Goal: Task Accomplishment & Management: Manage account settings

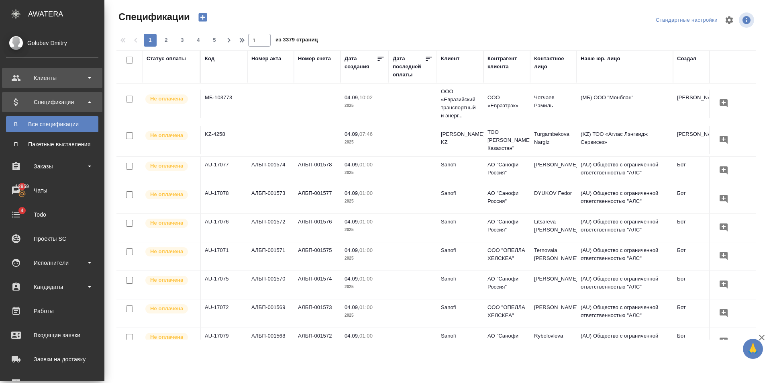
click at [61, 75] on div "Клиенты" at bounding box center [52, 78] width 92 height 12
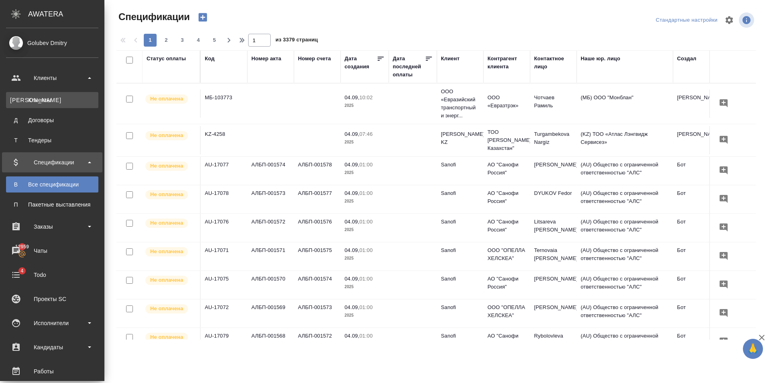
click at [67, 96] on div "Клиенты" at bounding box center [52, 100] width 84 height 8
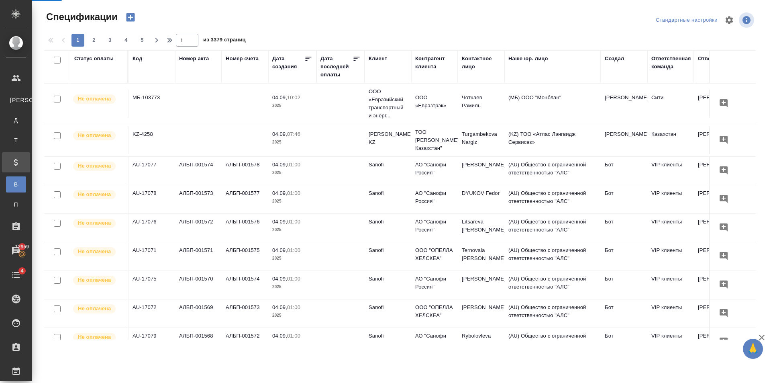
select select "RU"
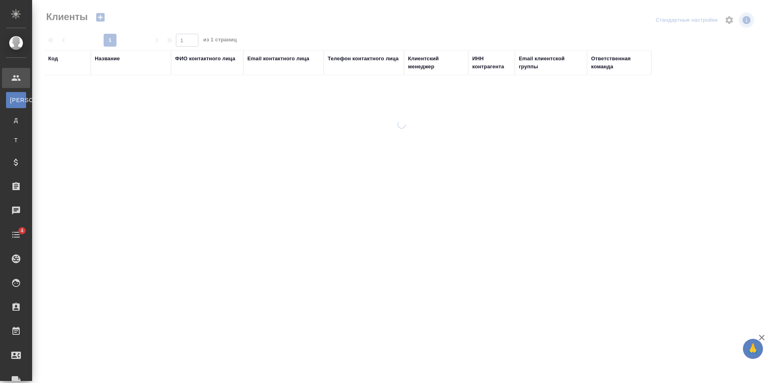
click at [112, 63] on div "Название" at bounding box center [131, 63] width 72 height 16
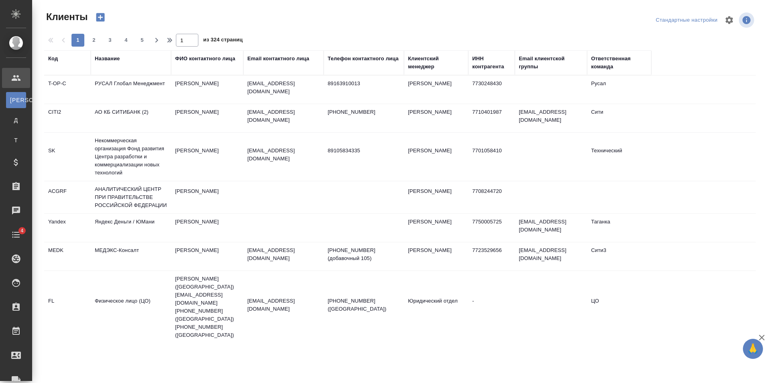
click at [112, 59] on div "Название" at bounding box center [107, 59] width 25 height 8
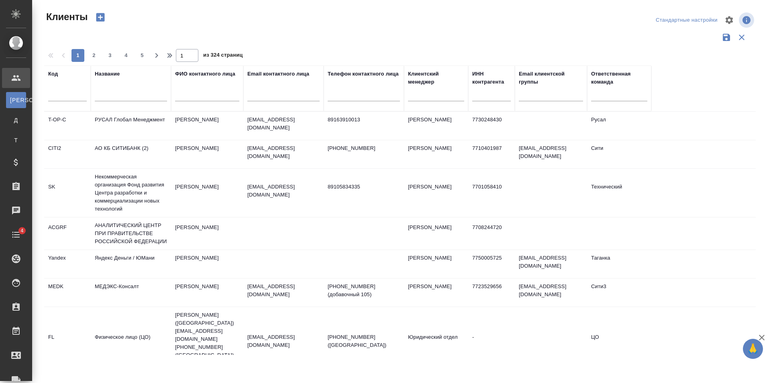
click at [121, 96] on input "text" at bounding box center [131, 96] width 72 height 10
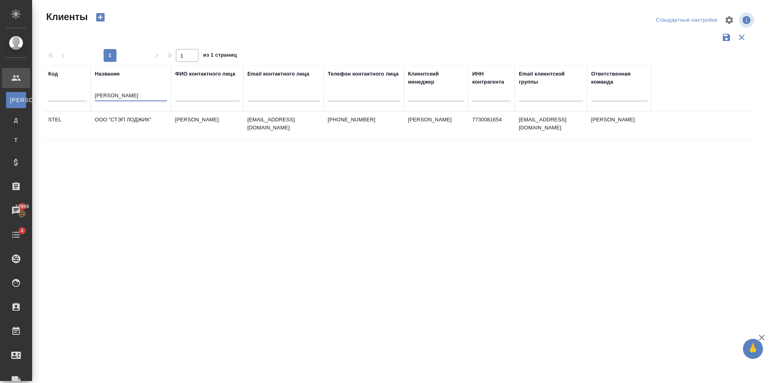
type input "стэп лоджик"
click at [165, 125] on td "ООО "СТЭП ЛОДЖИК"" at bounding box center [131, 126] width 80 height 28
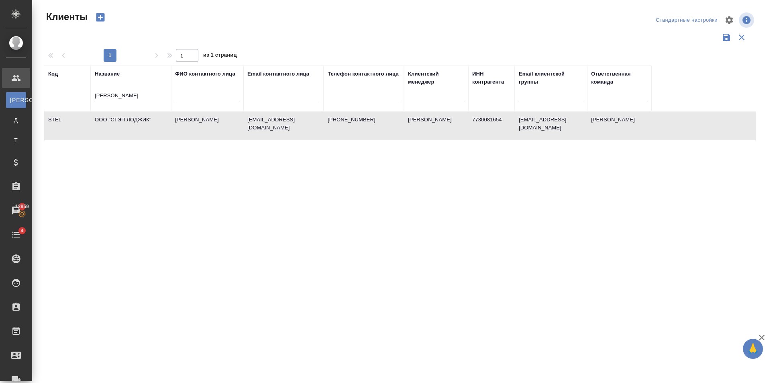
drag, startPoint x: 151, startPoint y: 87, endPoint x: 102, endPoint y: 91, distance: 50.0
click at [102, 91] on div "стэп лоджик" at bounding box center [131, 97] width 72 height 20
click at [123, 98] on input "стэп лоджик" at bounding box center [131, 96] width 72 height 10
click at [124, 97] on input "стэп лоджик" at bounding box center [131, 96] width 72 height 10
drag, startPoint x: 129, startPoint y: 93, endPoint x: 86, endPoint y: 96, distance: 42.7
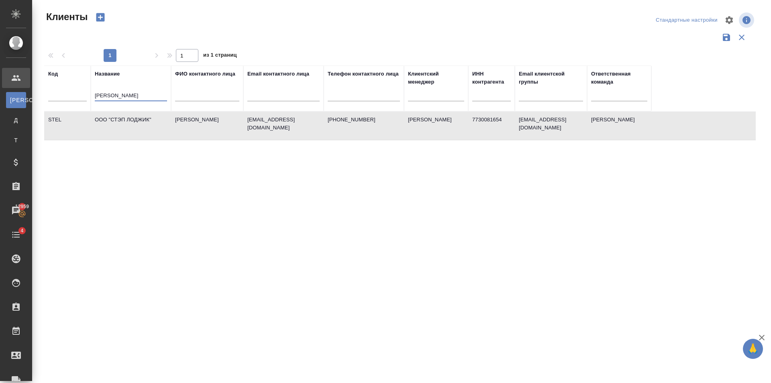
click at [86, 96] on tr "Код Название стэп лоджик ФИО контактного лица Email контактного лица Телефон ко…" at bounding box center [347, 88] width 607 height 46
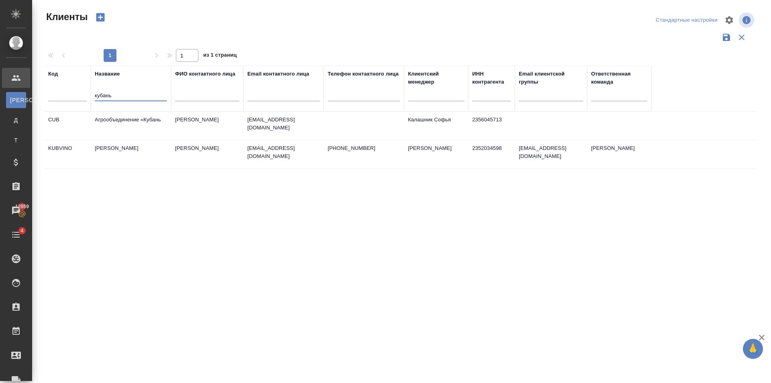
type input "кубань"
click at [218, 146] on td "Гулевич Елена Валерьевна" at bounding box center [207, 154] width 72 height 28
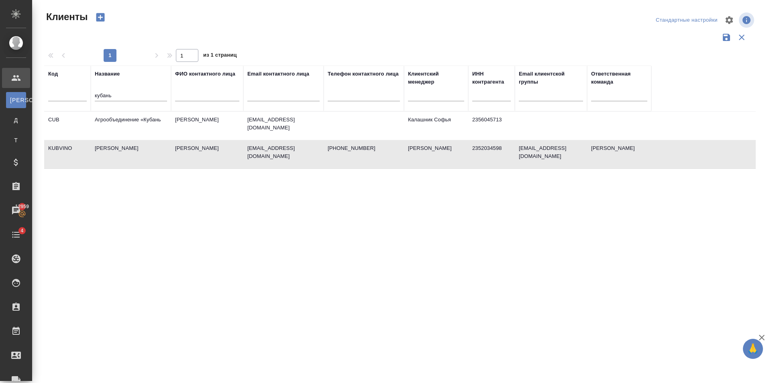
click at [218, 146] on td "Гулевич Елена Валерьевна" at bounding box center [207, 154] width 72 height 28
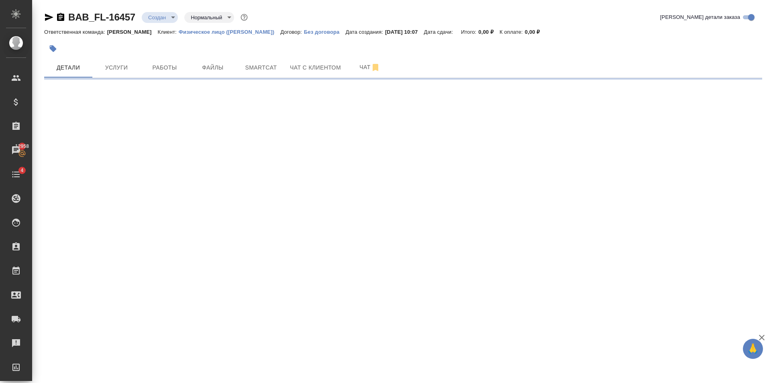
select select "RU"
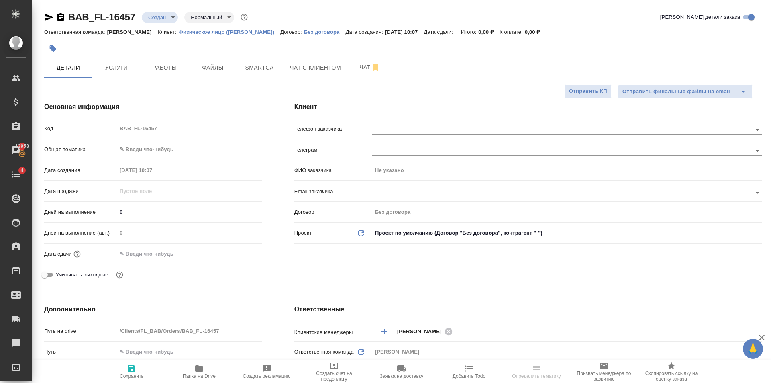
type textarea "x"
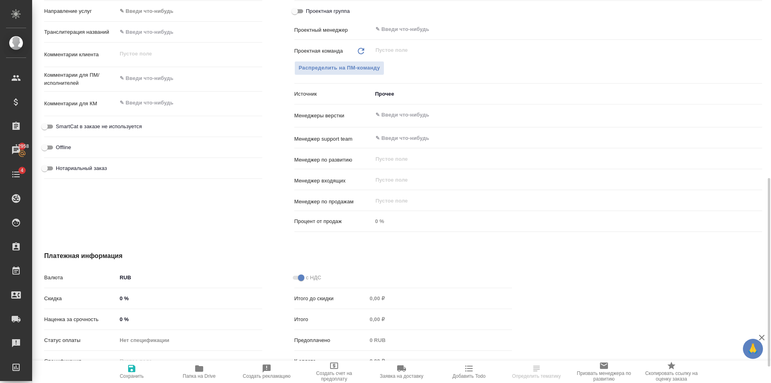
scroll to position [395, 0]
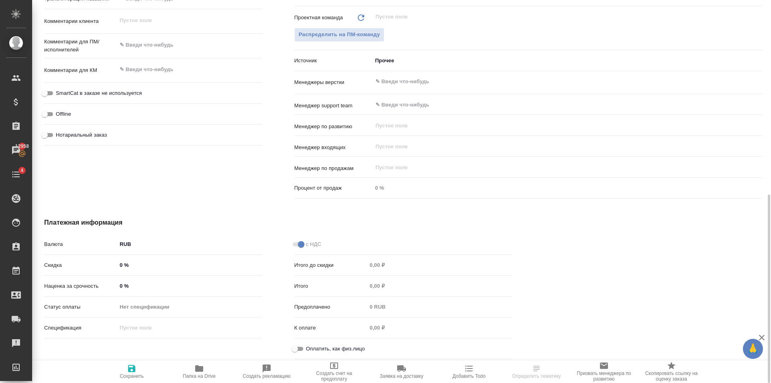
click at [301, 349] on input "Оплатить, как физ.лицо" at bounding box center [294, 349] width 29 height 10
checkbox input "true"
type textarea "x"
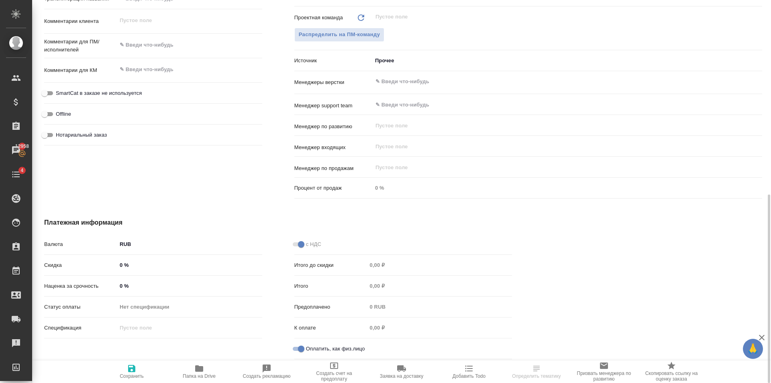
scroll to position [234, 0]
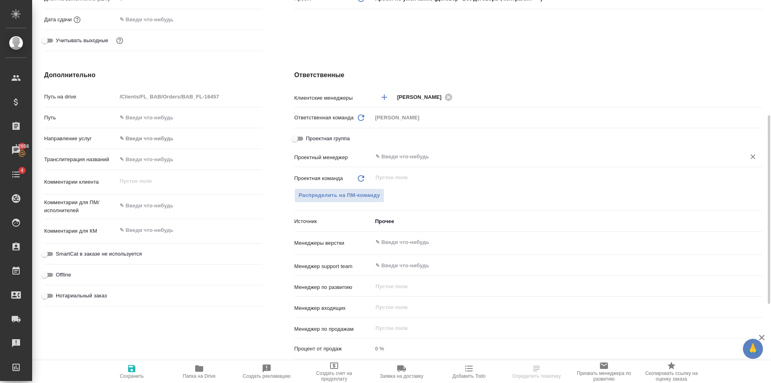
click at [409, 158] on input "text" at bounding box center [554, 157] width 358 height 10
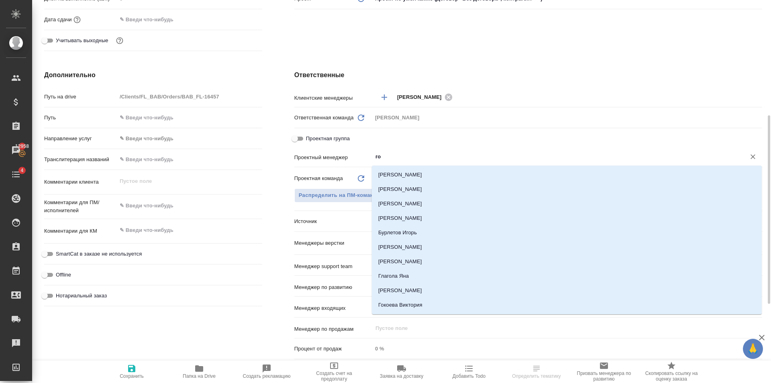
type input "гол"
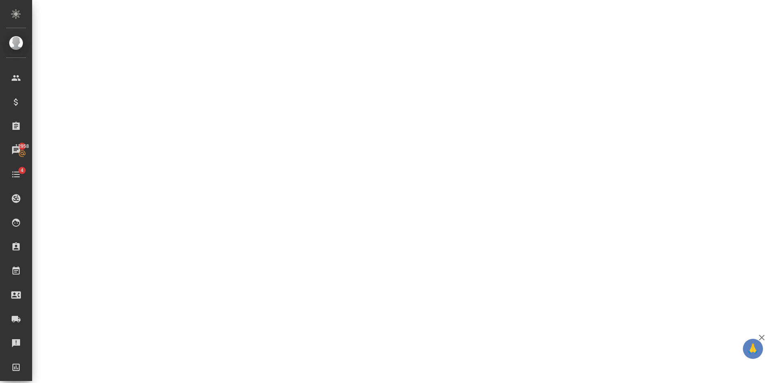
click at [412, 192] on div ".cls-1 fill:#fff; AWATERA Golubev Dmitry Клиенты Спецификации Заказы 12958 Чаты…" at bounding box center [385, 191] width 771 height 383
select select "RU"
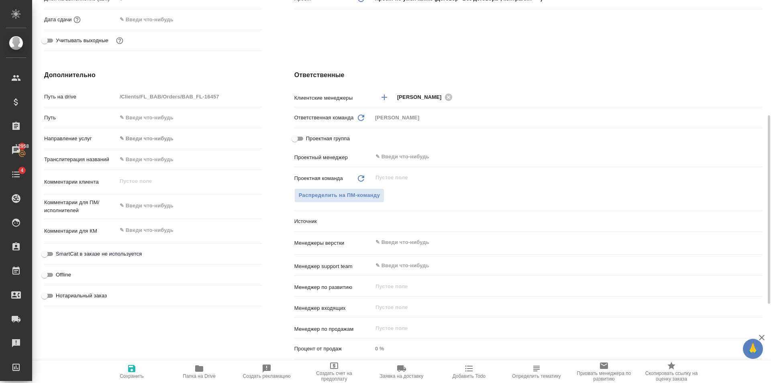
type textarea "x"
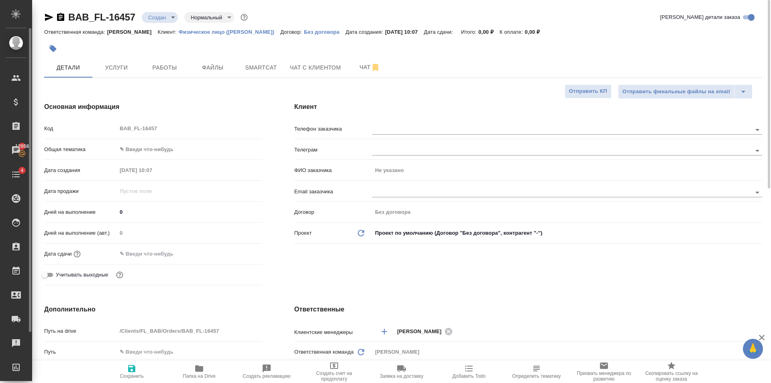
type textarea "x"
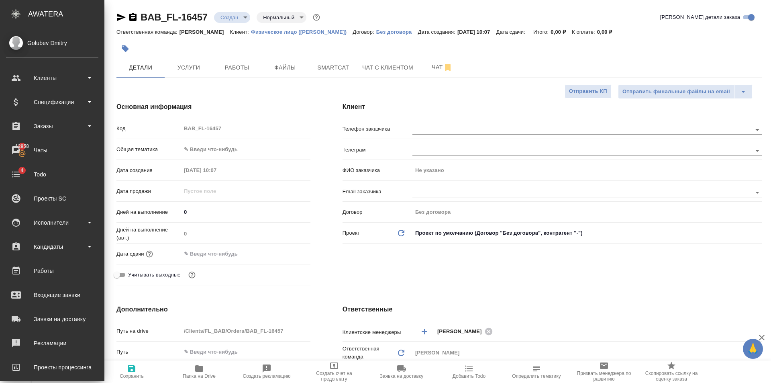
type textarea "x"
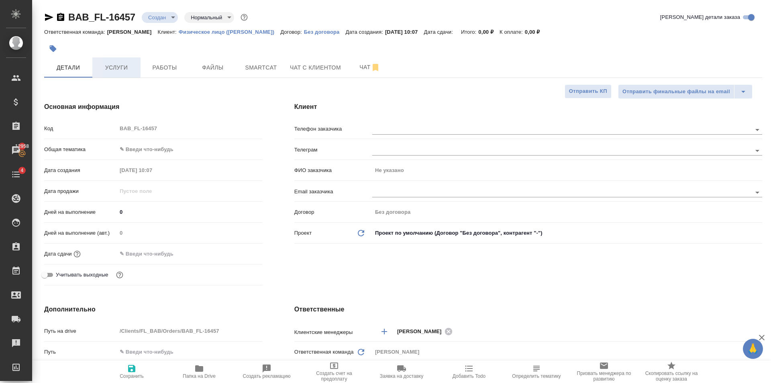
click at [122, 63] on span "Услуги" at bounding box center [116, 68] width 39 height 10
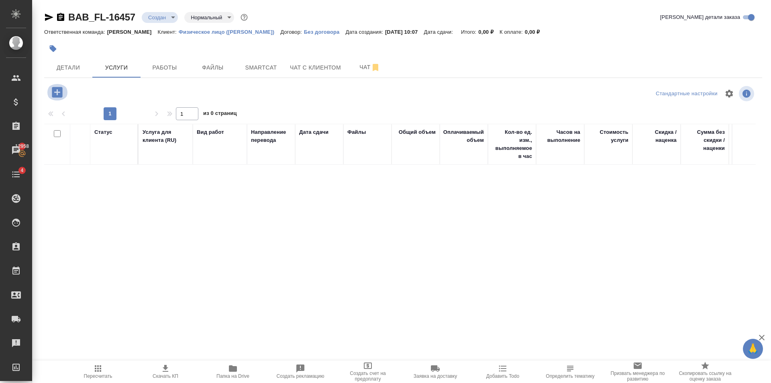
click at [60, 100] on button "button" at bounding box center [57, 92] width 22 height 16
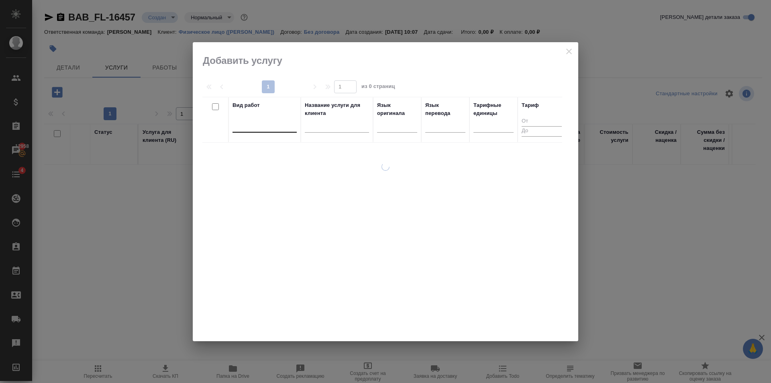
click at [281, 126] on div at bounding box center [265, 125] width 64 height 12
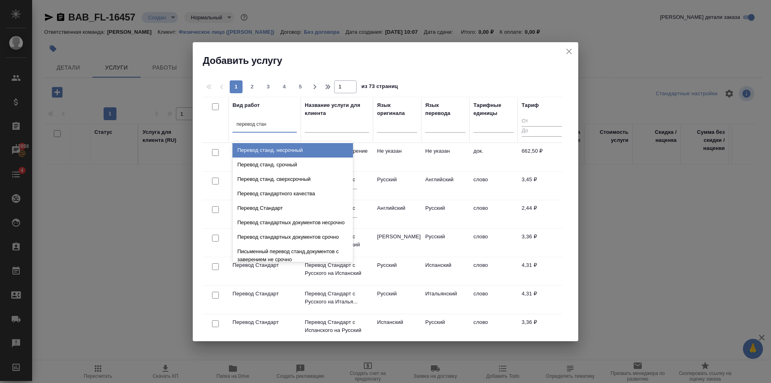
type input "перевод станд"
click at [307, 148] on div "Перевод станд. несрочный" at bounding box center [293, 150] width 121 height 14
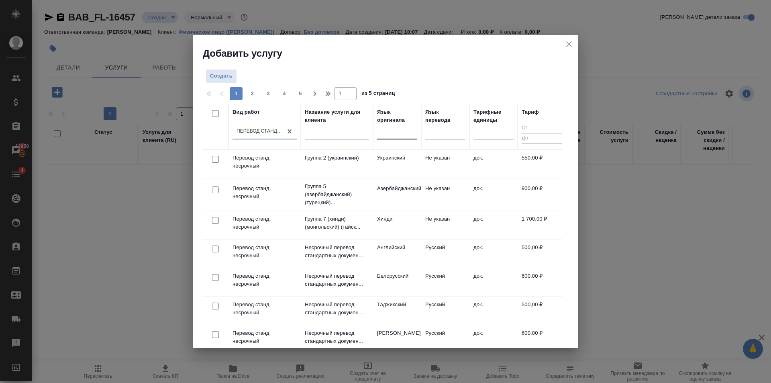
click at [383, 127] on div at bounding box center [397, 131] width 40 height 12
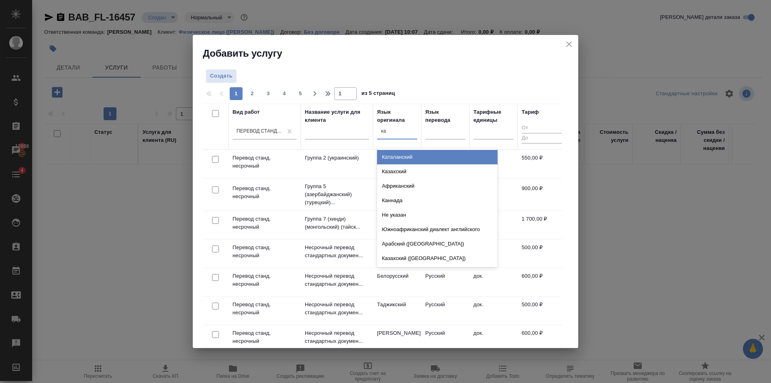
type input "каз"
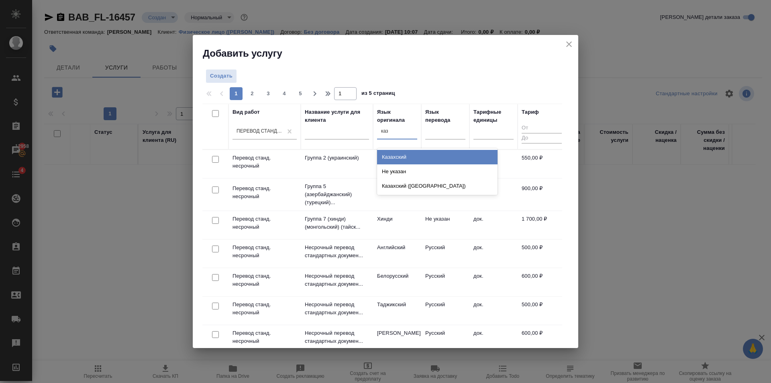
click at [407, 157] on div "Казахский" at bounding box center [437, 157] width 121 height 14
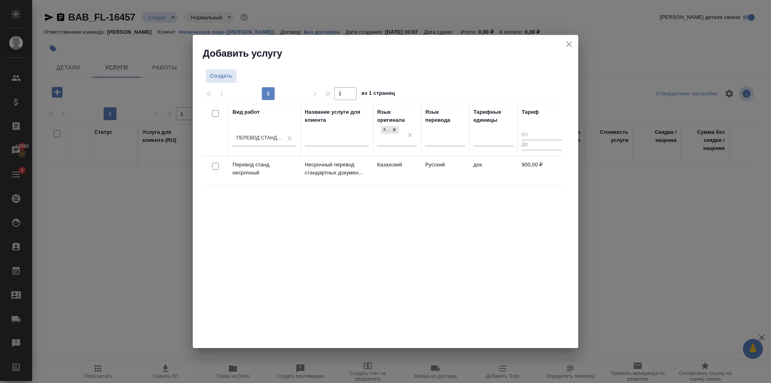
click at [450, 172] on td "Русский" at bounding box center [445, 171] width 48 height 28
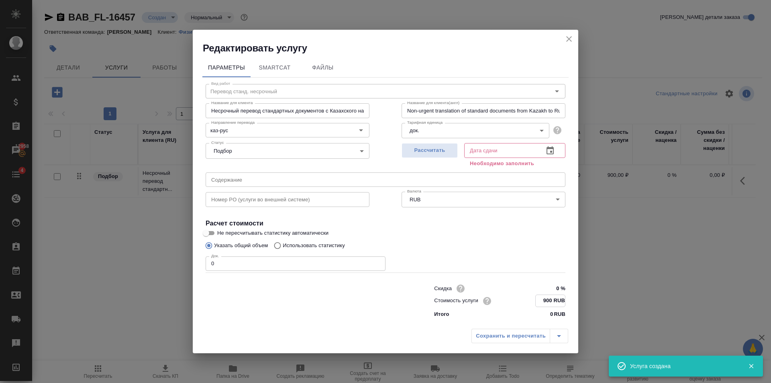
click at [546, 300] on input "900 RUB" at bounding box center [550, 301] width 29 height 12
type input "700 RUB"
click at [376, 259] on input "0" at bounding box center [296, 263] width 180 height 14
type input "1"
click at [377, 262] on input "1" at bounding box center [296, 264] width 180 height 14
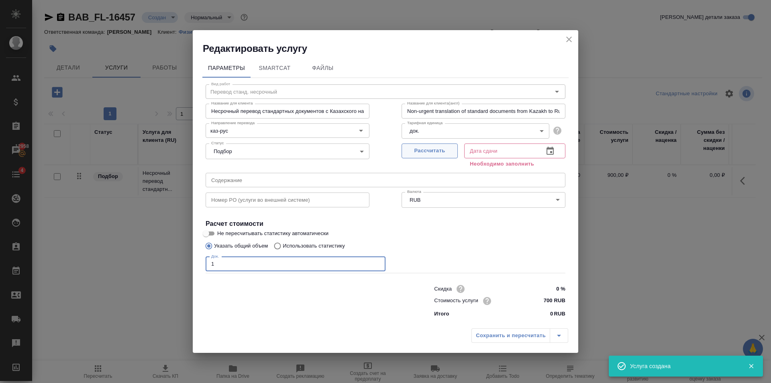
click at [438, 152] on span "Рассчитать" at bounding box center [429, 150] width 47 height 9
type input "04.09.2025 10:07"
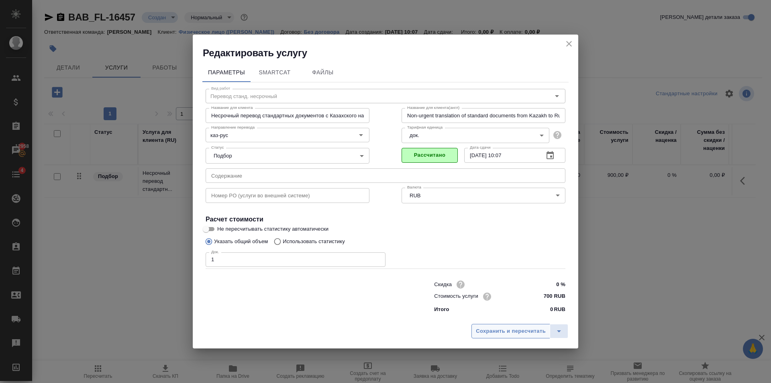
click at [508, 326] on button "Сохранить и пересчитать" at bounding box center [511, 331] width 79 height 14
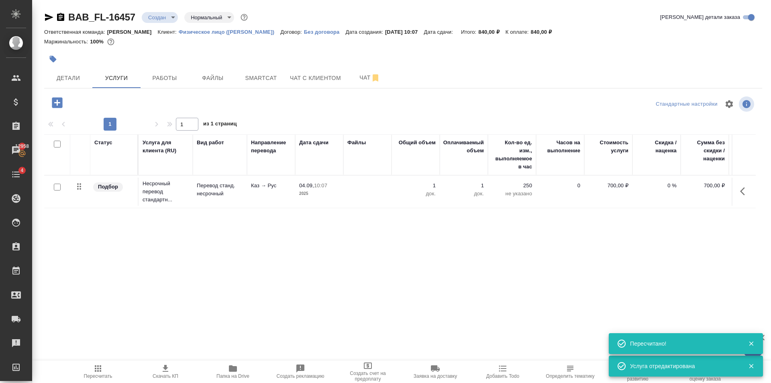
click at [58, 102] on icon "button" at bounding box center [57, 103] width 14 height 14
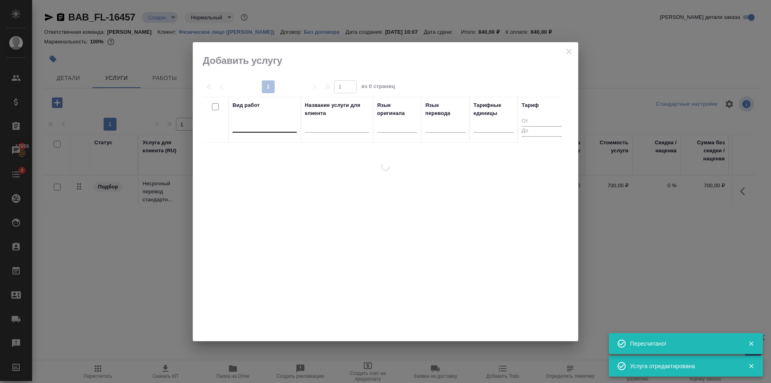
click at [258, 119] on div at bounding box center [265, 125] width 64 height 12
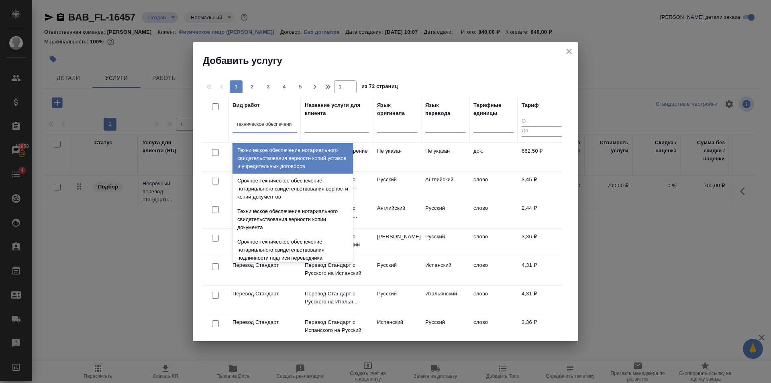
type input "техническое обеспечение"
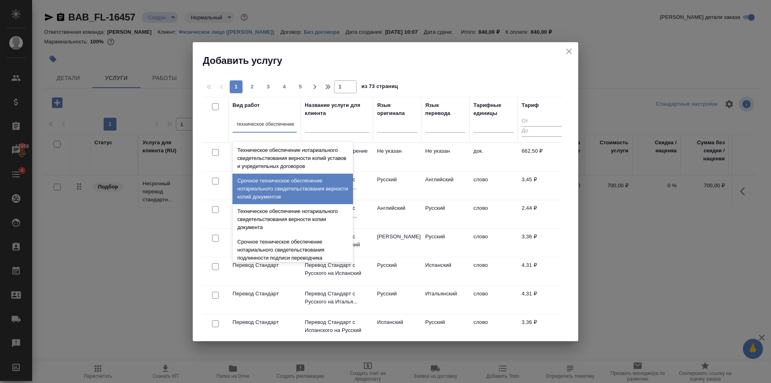
scroll to position [80, 0]
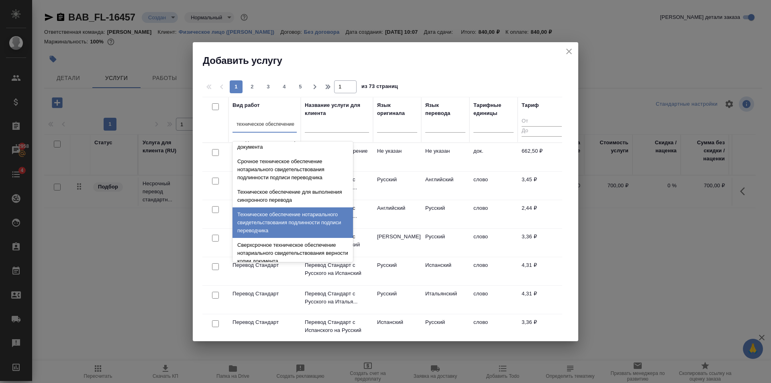
click at [283, 214] on div "Техническое обеспечение нотариального свидетельствования подлинности подписи пе…" at bounding box center [293, 222] width 121 height 31
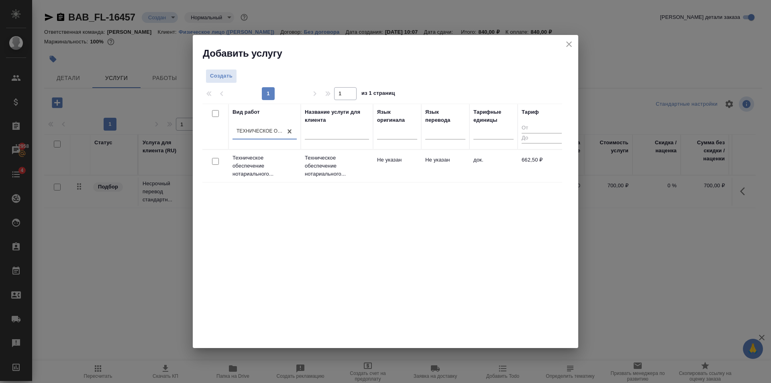
click at [400, 176] on td "Не указан" at bounding box center [397, 166] width 48 height 28
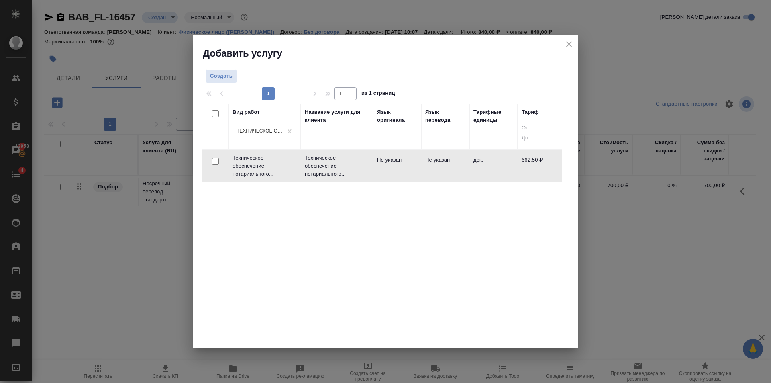
click at [400, 176] on td "Не указан" at bounding box center [397, 166] width 48 height 28
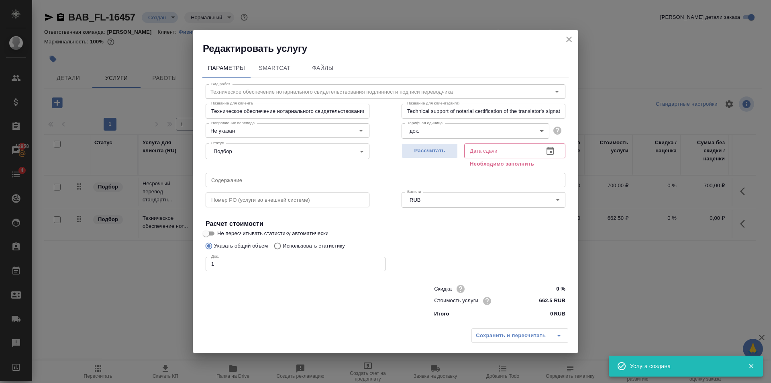
type input "1"
click at [379, 262] on input "1" at bounding box center [296, 264] width 180 height 14
click at [440, 149] on span "Рассчитать" at bounding box center [429, 150] width 47 height 9
type input "04.09.2025 10:20"
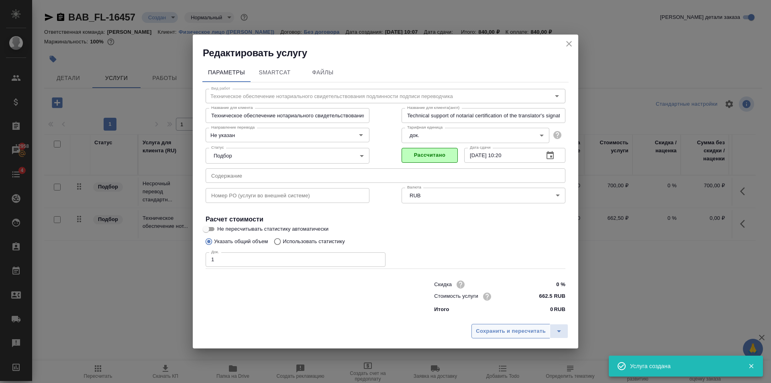
click at [505, 332] on span "Сохранить и пересчитать" at bounding box center [511, 331] width 70 height 9
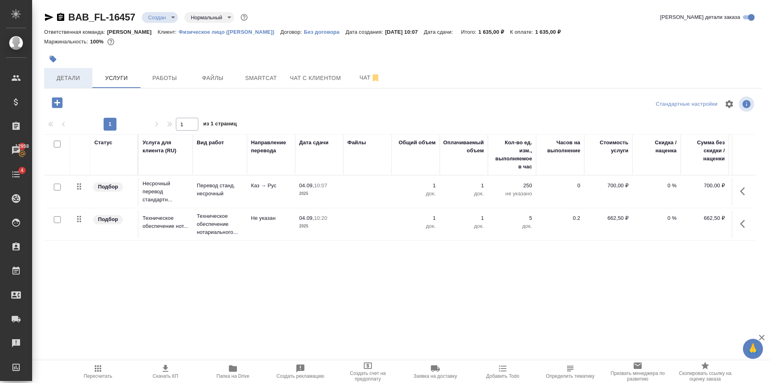
click at [86, 78] on span "Детали" at bounding box center [68, 78] width 39 height 10
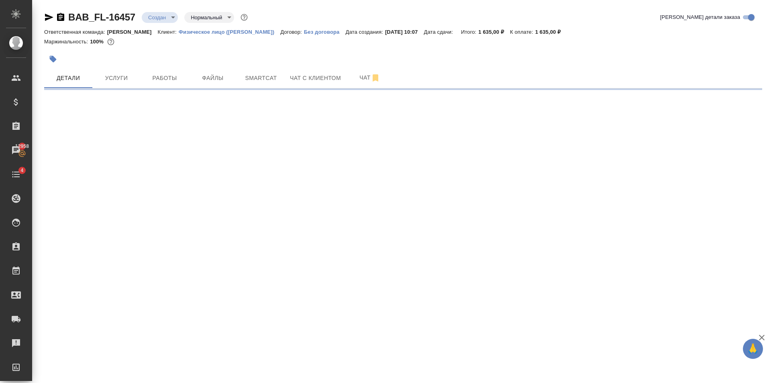
select select "RU"
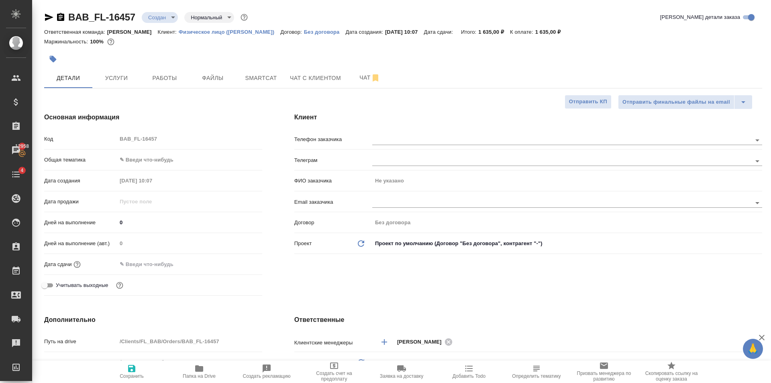
type textarea "x"
click at [405, 109] on div "Клиент Телефон заказчика Телеграм ФИО заказчика Не указано Email заказчика Дого…" at bounding box center [528, 205] width 500 height 219
click at [415, 135] on input "text" at bounding box center [548, 140] width 352 height 10
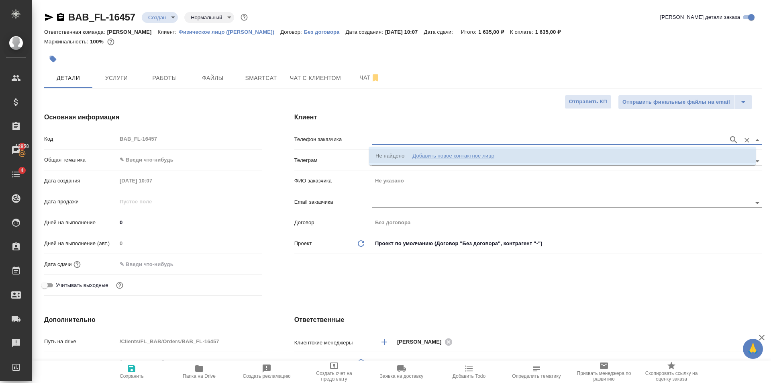
click at [452, 155] on div "Добавить новое контактное лицо" at bounding box center [454, 156] width 82 height 8
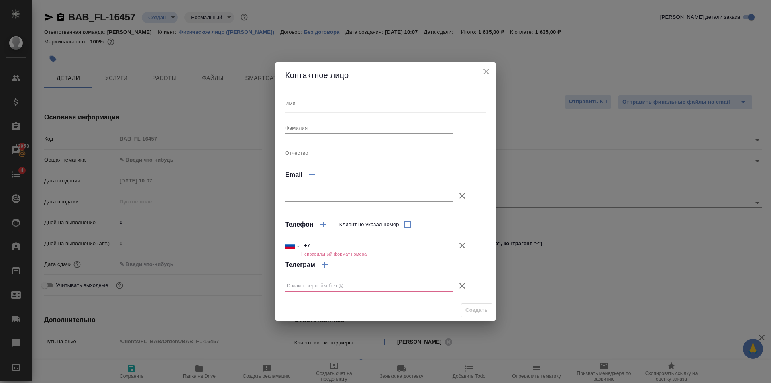
click at [464, 286] on icon "button" at bounding box center [463, 286] width 10 height 10
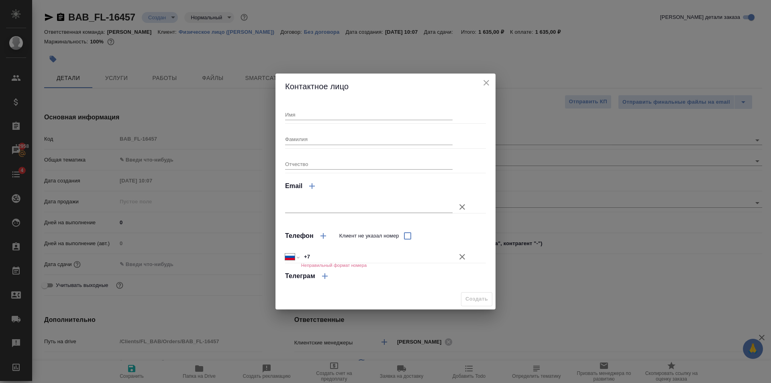
drag, startPoint x: 334, startPoint y: 258, endPoint x: 348, endPoint y: 255, distance: 14.8
click at [334, 258] on input "+7" at bounding box center [376, 257] width 151 height 12
type input "+7 977 668 67 23"
click at [326, 137] on input "Фамилия" at bounding box center [369, 138] width 168 height 11
type input "Алексей"
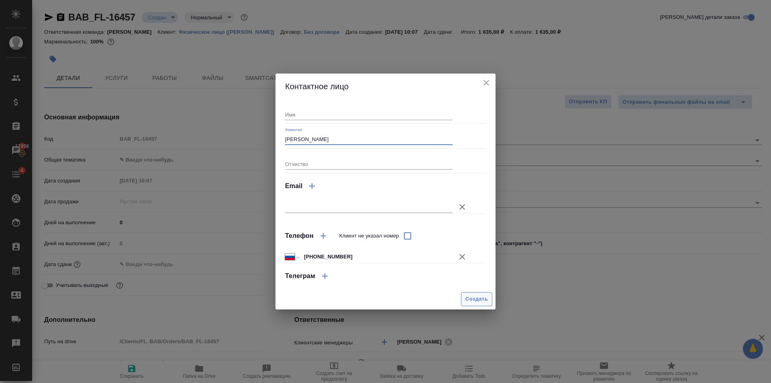
click at [469, 299] on span "Создать" at bounding box center [477, 298] width 22 height 9
type input "Алексей"
type textarea "x"
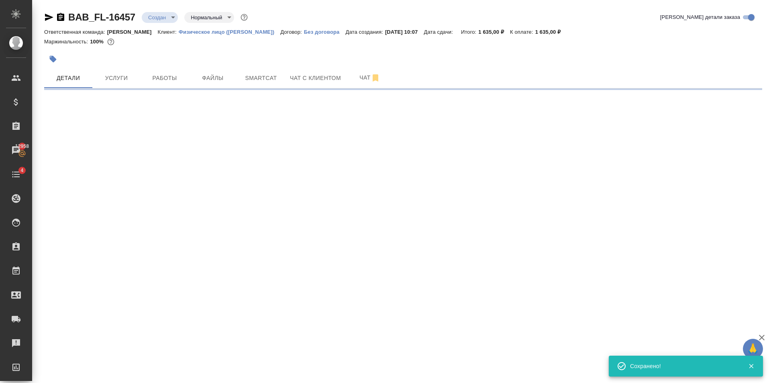
type input "holyTrinity"
select select "RU"
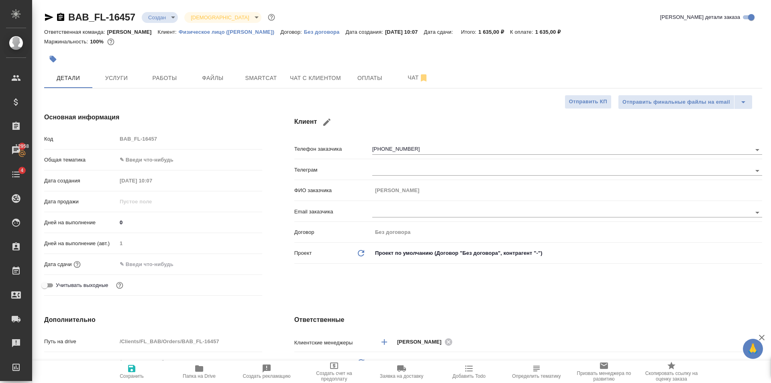
type textarea "x"
click at [180, 164] on body "🙏 .cls-1 fill:#fff; AWATERA Golubev Dmitry Клиенты Спецификации Заказы 12958 Ча…" at bounding box center [385, 191] width 771 height 383
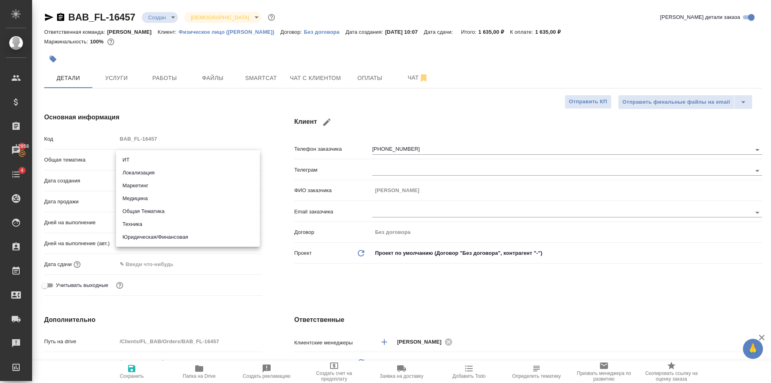
click at [209, 237] on li "Юридическая/Финансовая" at bounding box center [188, 237] width 144 height 13
type input "yr-fn"
type textarea "x"
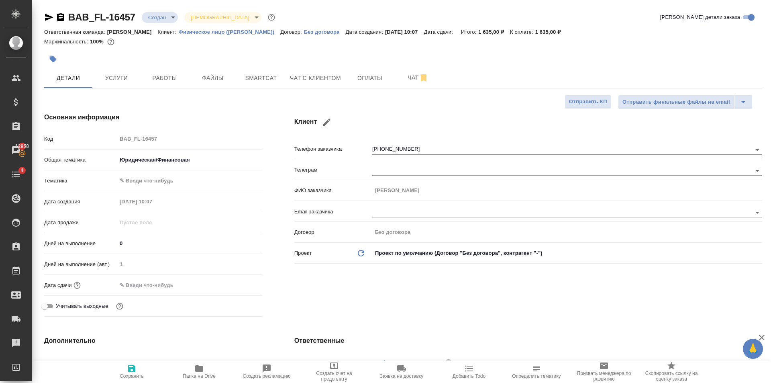
click at [182, 178] on body "🙏 .cls-1 fill:#fff; AWATERA Golubev Dmitry Клиенты Спецификации Заказы 12958 Ча…" at bounding box center [385, 191] width 771 height 383
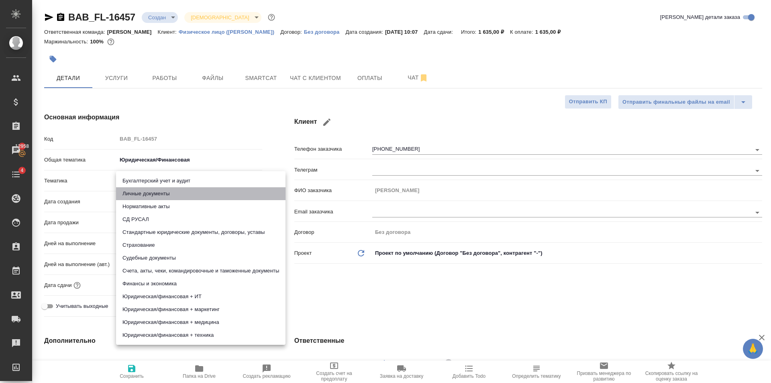
click at [184, 197] on li "Личные документы" at bounding box center [201, 193] width 170 height 13
type textarea "x"
type input "5a8b8b956a9677013d343cfe"
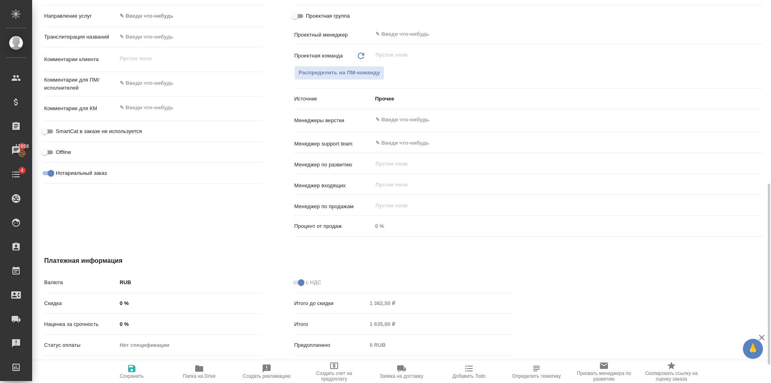
scroll to position [266, 0]
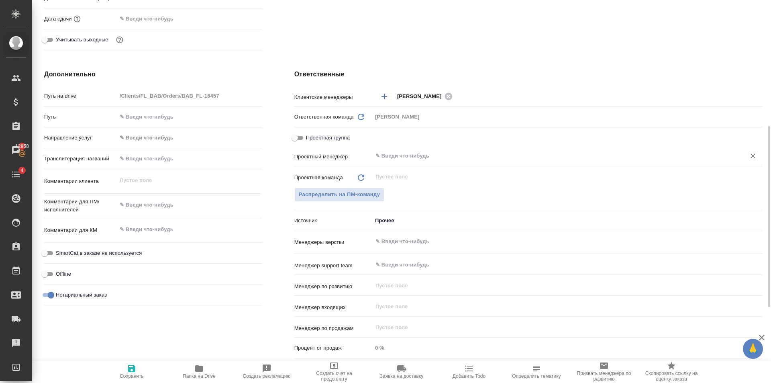
click at [400, 151] on input "text" at bounding box center [554, 156] width 358 height 10
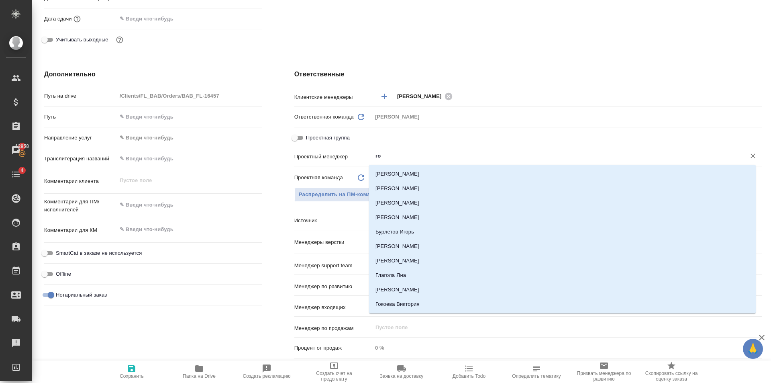
type input "гол"
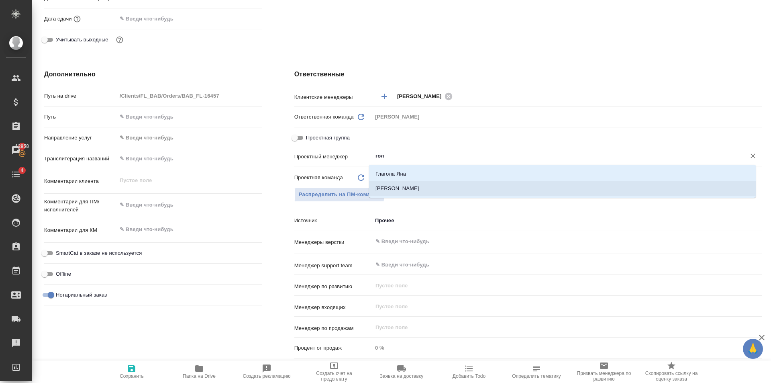
click at [396, 188] on li "[PERSON_NAME]" at bounding box center [562, 188] width 387 height 14
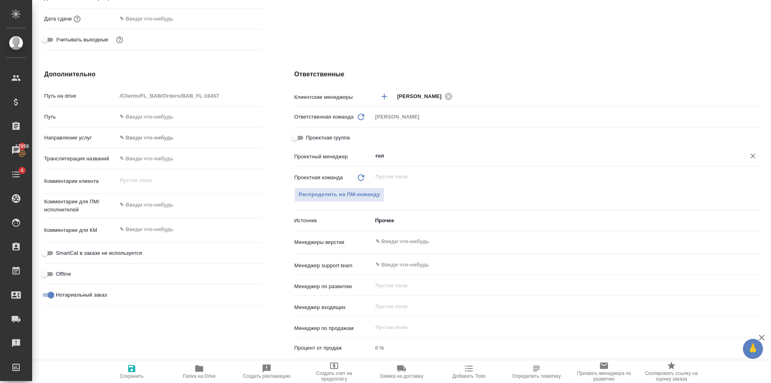
type textarea "x"
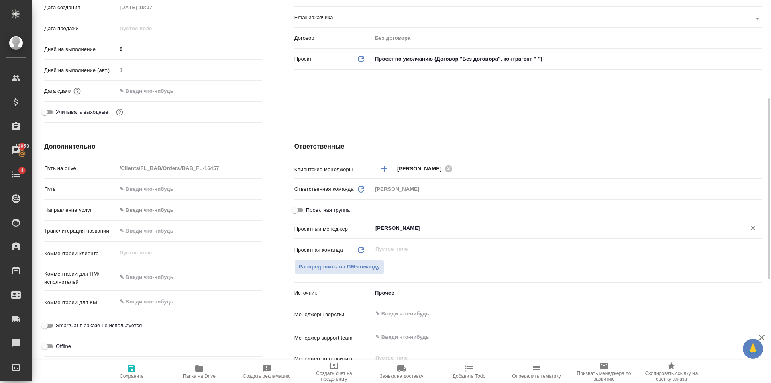
scroll to position [0, 0]
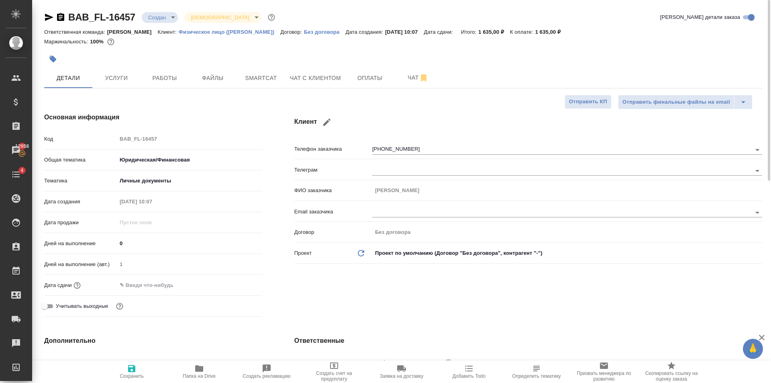
type input "[PERSON_NAME]"
click at [138, 370] on span "Сохранить" at bounding box center [132, 371] width 58 height 15
type textarea "x"
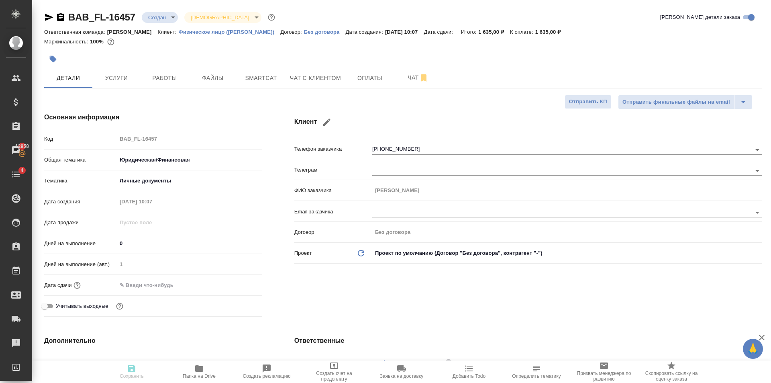
type textarea "x"
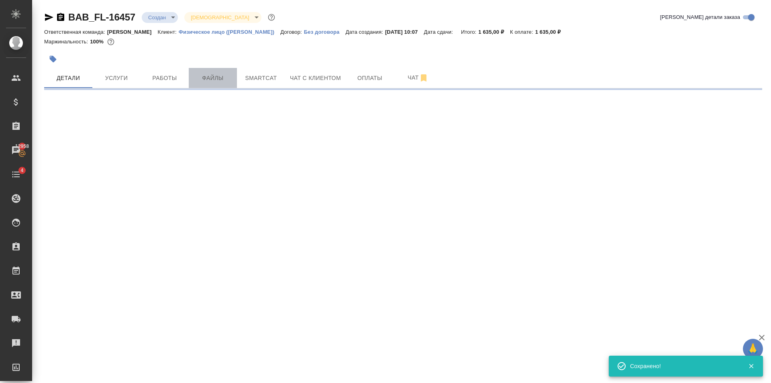
click at [207, 75] on span "Файлы" at bounding box center [213, 78] width 39 height 10
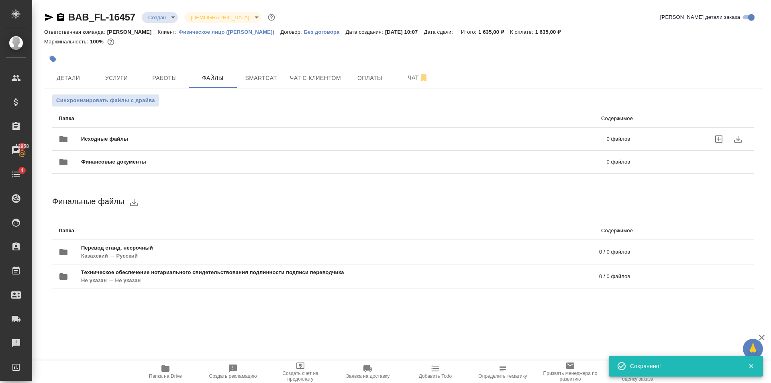
click at [204, 134] on div "Исходные файлы 0 файлов" at bounding box center [345, 138] width 572 height 19
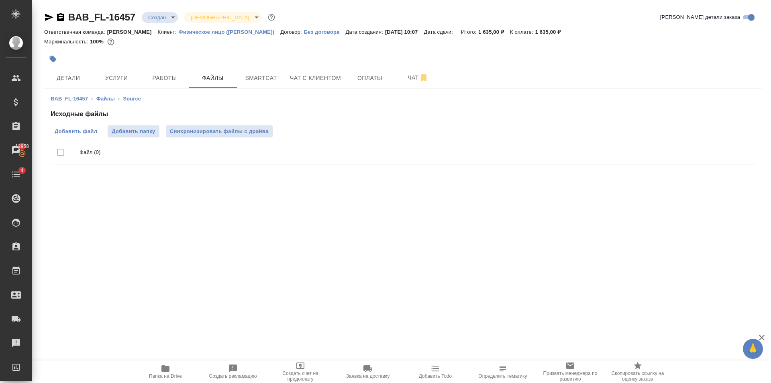
click at [89, 132] on span "Добавить файл" at bounding box center [76, 131] width 43 height 8
click at [0, 0] on input "Добавить файл" at bounding box center [0, 0] width 0 height 0
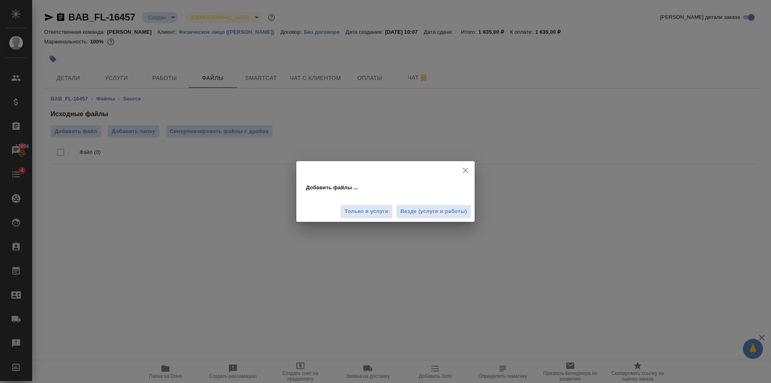
click at [436, 219] on div "Только в услуги Везде (услуги и работы)" at bounding box center [385, 208] width 178 height 27
click at [436, 213] on span "Везде (услуги и работы)" at bounding box center [434, 211] width 67 height 9
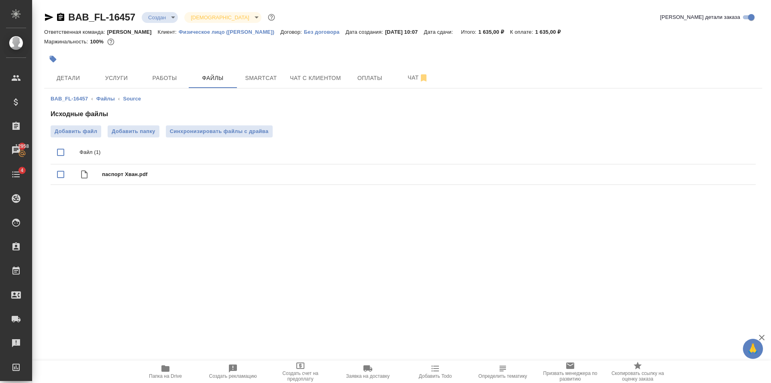
click at [115, 78] on span "Услуги" at bounding box center [116, 78] width 39 height 10
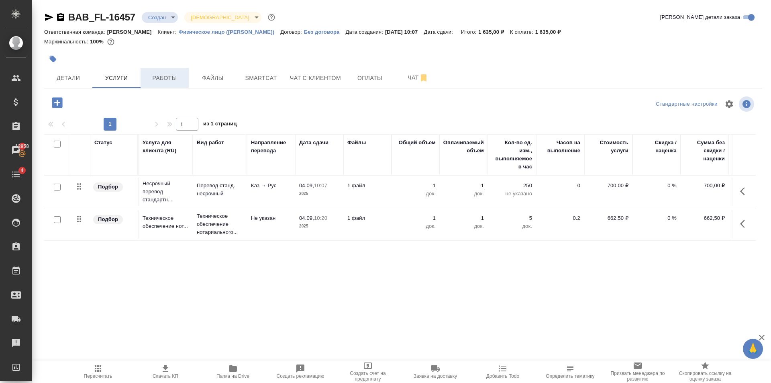
click at [176, 84] on button "Работы" at bounding box center [165, 78] width 48 height 20
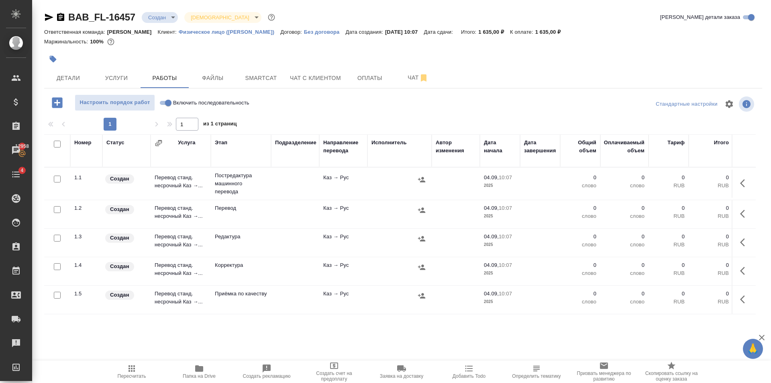
click at [168, 102] on input "Включить последовательность" at bounding box center [168, 103] width 29 height 10
checkbox input "true"
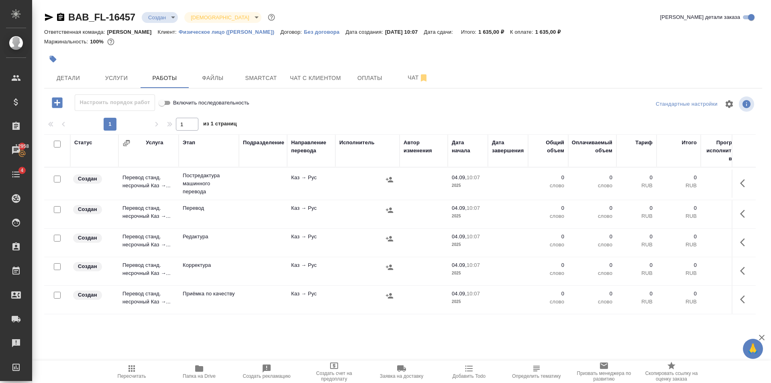
click at [55, 181] on input "checkbox" at bounding box center [57, 179] width 7 height 7
checkbox input "true"
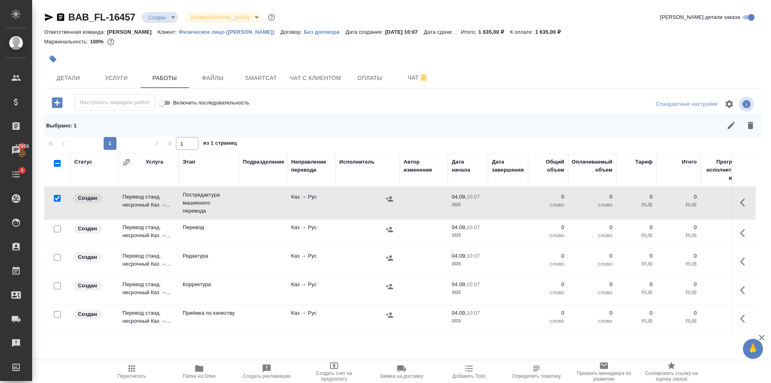
click at [55, 258] on input "checkbox" at bounding box center [57, 257] width 7 height 7
checkbox input "true"
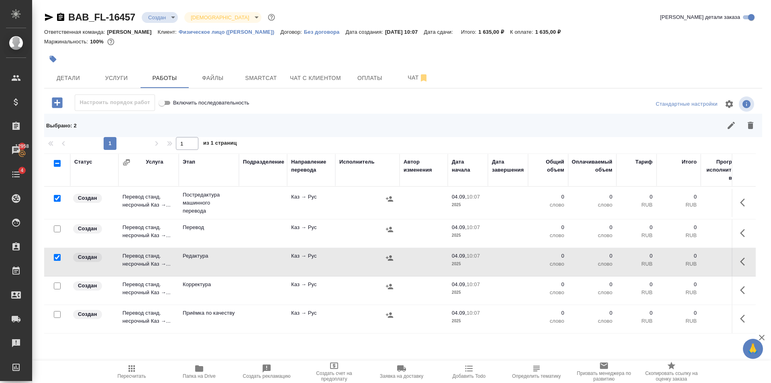
click at [58, 286] on input "checkbox" at bounding box center [57, 285] width 7 height 7
checkbox input "true"
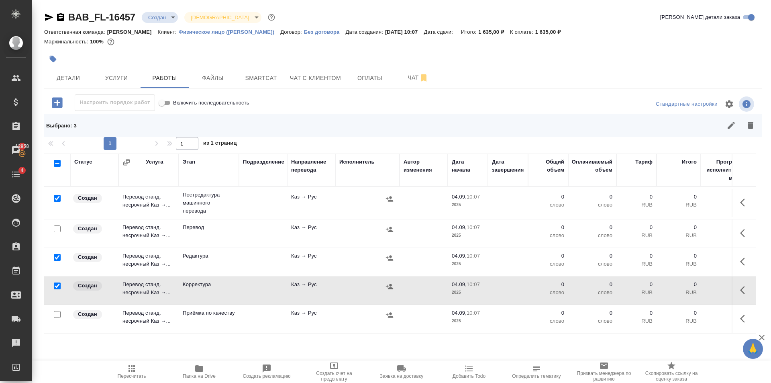
click at [60, 313] on input "checkbox" at bounding box center [57, 314] width 7 height 7
checkbox input "true"
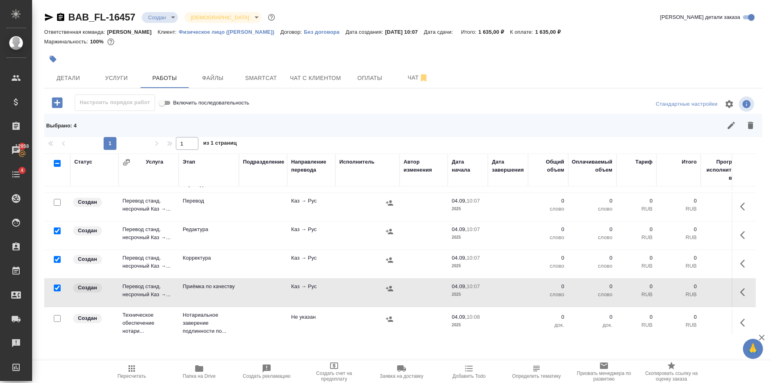
scroll to position [38, 0]
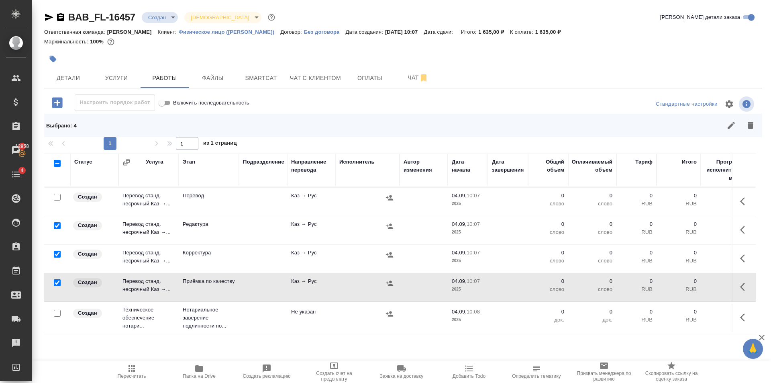
click at [755, 128] on icon "button" at bounding box center [751, 126] width 10 height 10
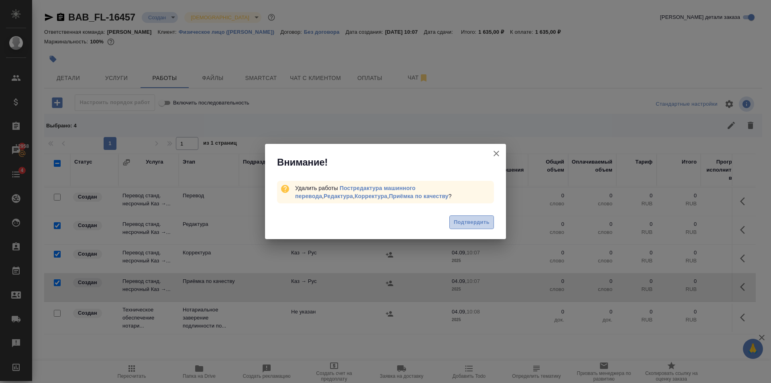
click at [488, 221] on span "Подтвердить" at bounding box center [472, 222] width 36 height 9
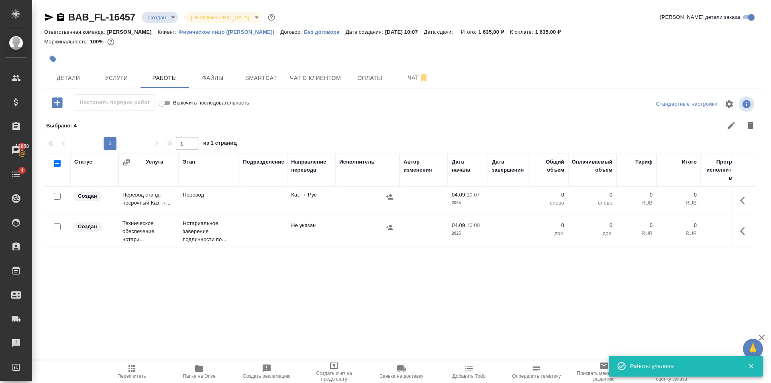
scroll to position [0, 0]
click at [305, 232] on td "Не указан" at bounding box center [311, 231] width 48 height 28
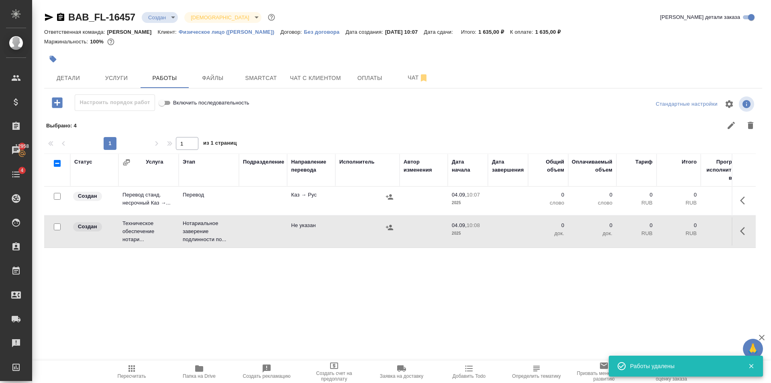
click at [305, 232] on td "Не указан" at bounding box center [311, 231] width 48 height 28
click at [63, 76] on span "Детали" at bounding box center [68, 78] width 39 height 10
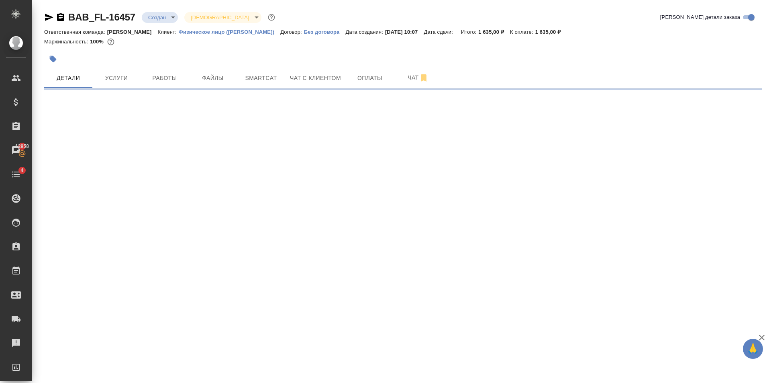
select select "RU"
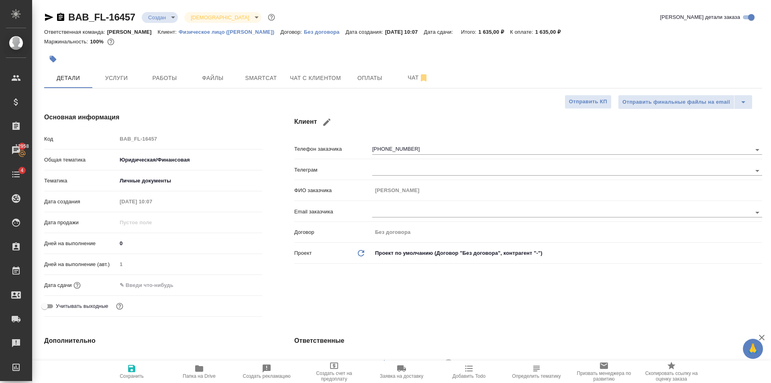
type textarea "x"
click at [162, 289] on input "text" at bounding box center [152, 285] width 70 height 12
click at [239, 286] on icon "button" at bounding box center [239, 285] width 10 height 10
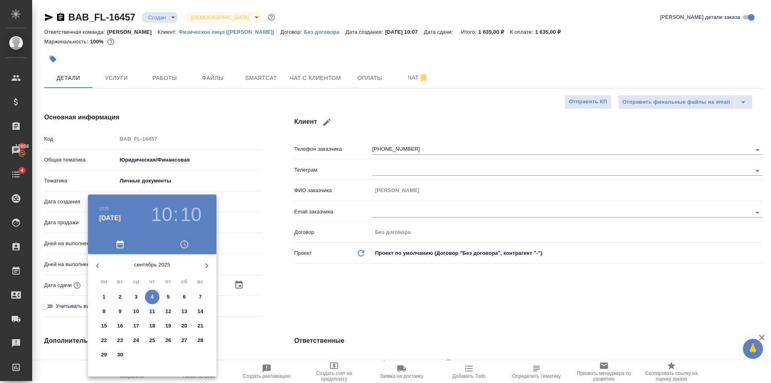
click at [155, 295] on span "4" at bounding box center [152, 297] width 14 height 8
type input "04.09.2025 10:10"
type textarea "x"
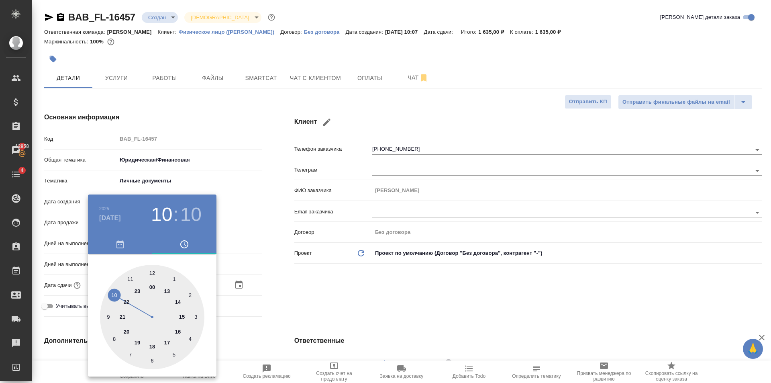
click at [192, 219] on h3 "10" at bounding box center [190, 214] width 21 height 22
drag, startPoint x: 153, startPoint y: 359, endPoint x: 267, endPoint y: 290, distance: 133.6
click at [153, 359] on div at bounding box center [152, 317] width 104 height 104
type input "04.09.2025 10:30"
type textarea "x"
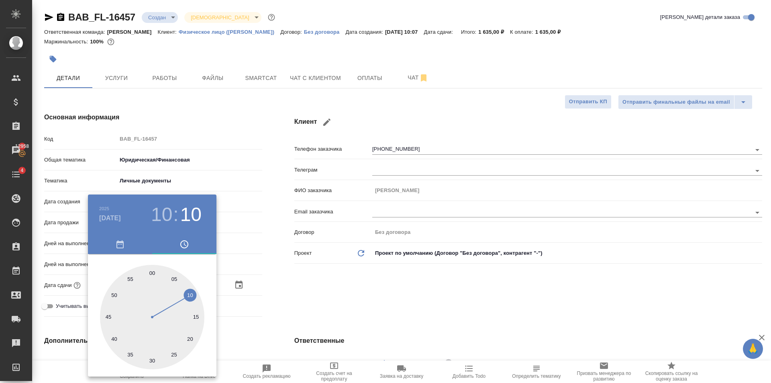
type textarea "x"
drag, startPoint x: 276, startPoint y: 291, endPoint x: 210, endPoint y: 315, distance: 70.3
click at [276, 291] on div at bounding box center [385, 191] width 771 height 383
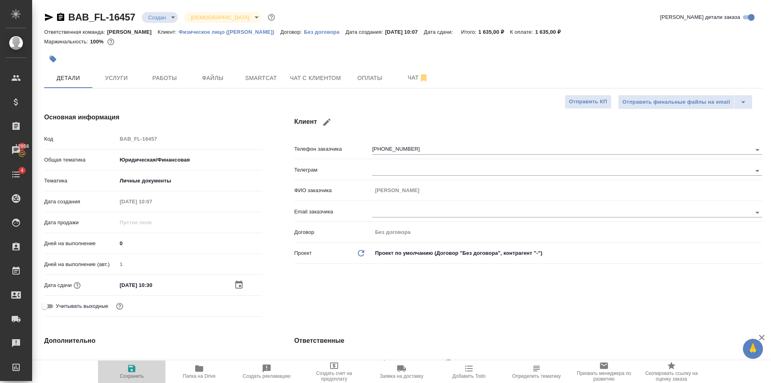
drag, startPoint x: 134, startPoint y: 371, endPoint x: 261, endPoint y: 287, distance: 151.9
click at [136, 368] on icon "button" at bounding box center [132, 369] width 10 height 10
type textarea "x"
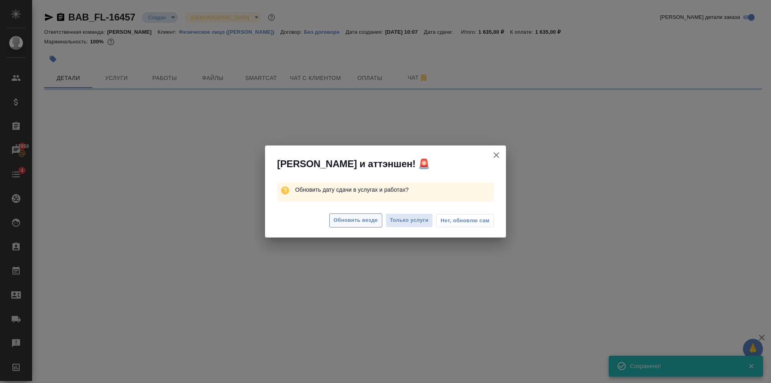
click at [349, 221] on span "Обновить везде" at bounding box center [356, 220] width 44 height 9
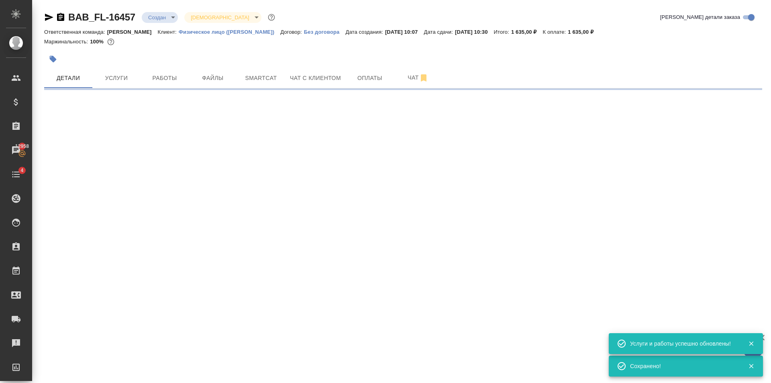
select select "RU"
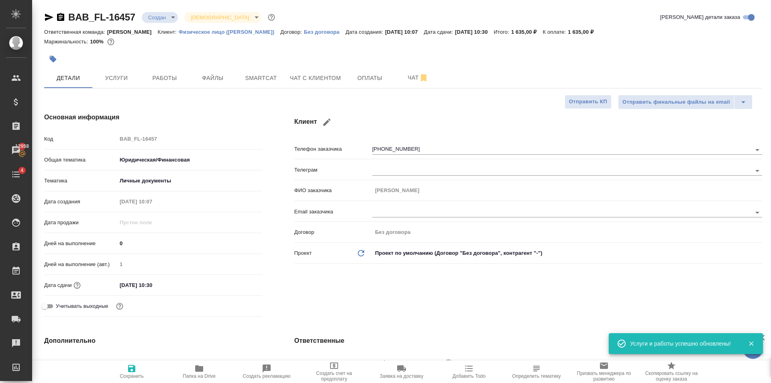
type textarea "x"
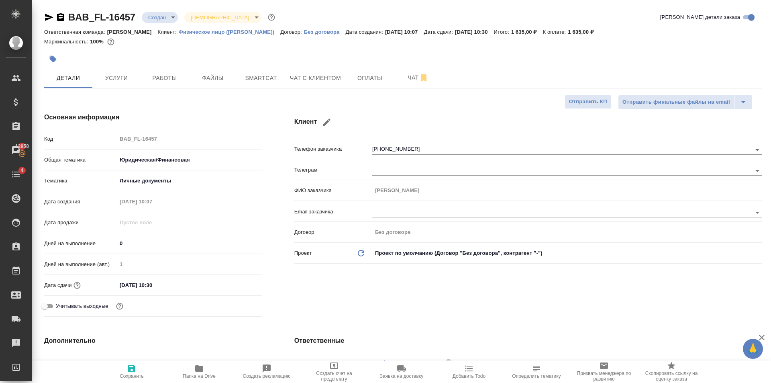
type textarea "x"
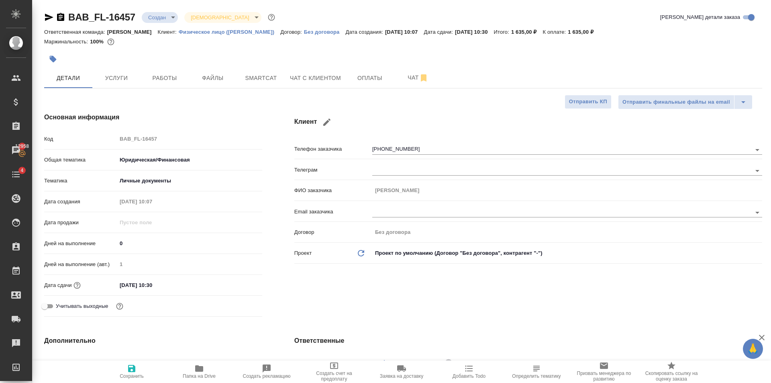
type textarea "x"
drag, startPoint x: 127, startPoint y: 374, endPoint x: 241, endPoint y: 201, distance: 207.7
click at [128, 374] on span "Сохранить" at bounding box center [132, 376] width 24 height 6
type textarea "x"
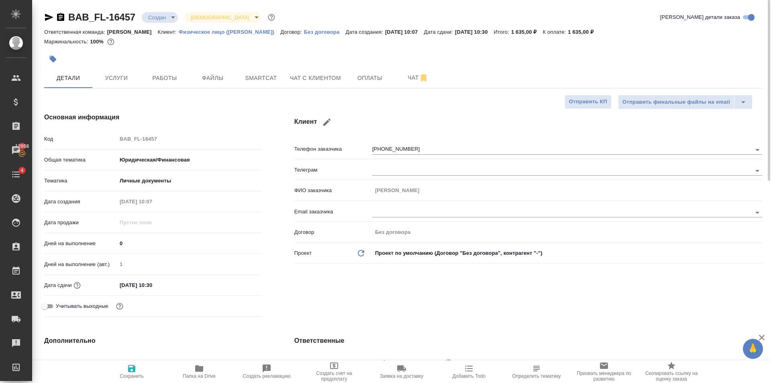
type textarea "x"
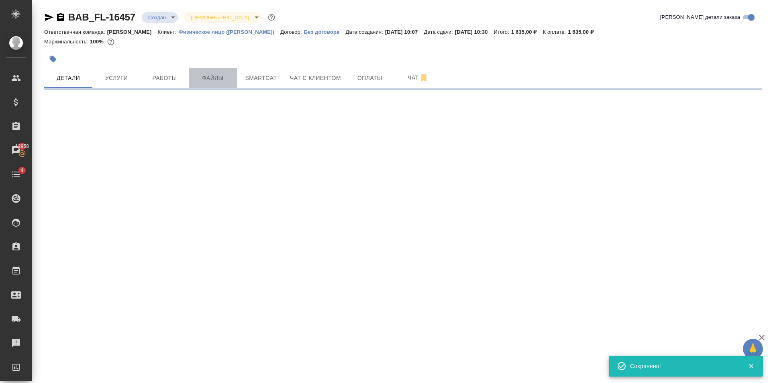
click at [222, 83] on button "Файлы" at bounding box center [213, 78] width 48 height 20
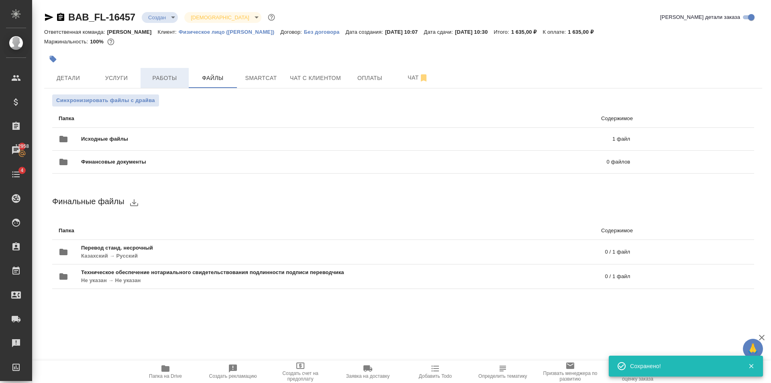
click at [145, 72] on button "Работы" at bounding box center [165, 78] width 48 height 20
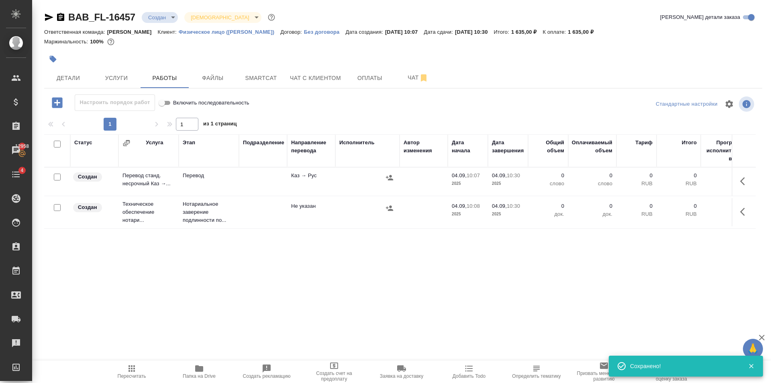
click at [233, 209] on p "Нотариальное заверение подлинности по..." at bounding box center [209, 212] width 52 height 24
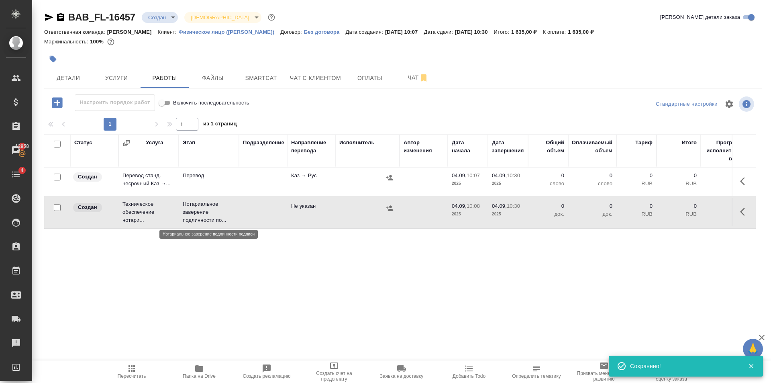
click at [233, 209] on p "Нотариальное заверение подлинности по..." at bounding box center [209, 212] width 52 height 24
click at [239, 206] on td at bounding box center [263, 212] width 48 height 28
click at [141, 362] on button "Пересчитать" at bounding box center [131, 371] width 67 height 22
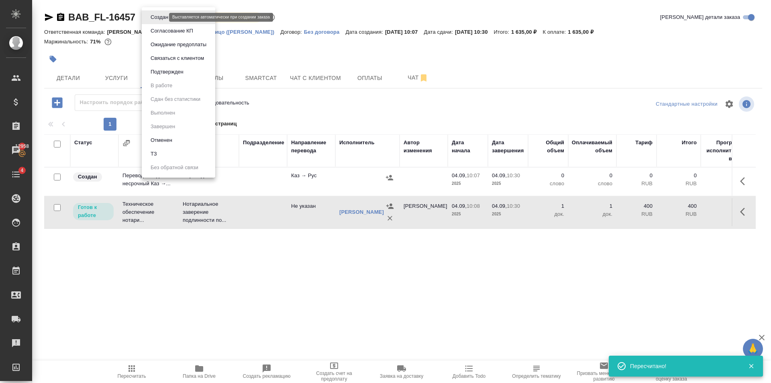
click at [162, 16] on body "🙏 .cls-1 fill:#fff; AWATERA Golubev Dmitry Клиенты Спецификации Заказы 12958 Ча…" at bounding box center [385, 191] width 771 height 383
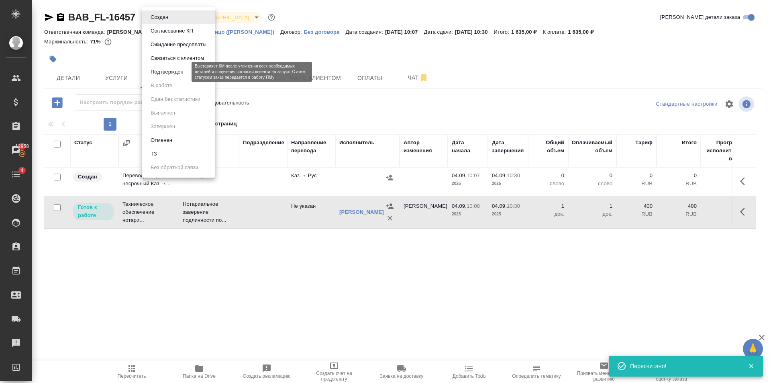
click at [175, 70] on button "Подтвержден" at bounding box center [167, 71] width 38 height 9
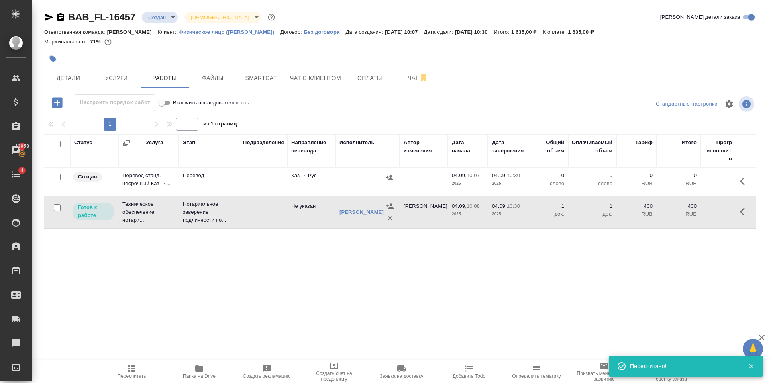
click at [51, 16] on icon "button" at bounding box center [49, 17] width 10 height 10
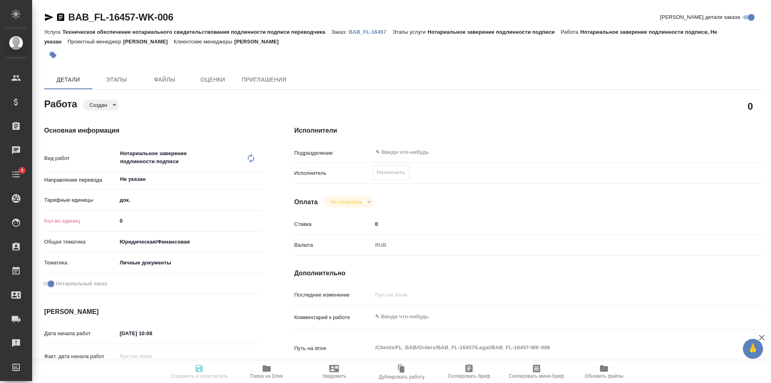
type textarea "x"
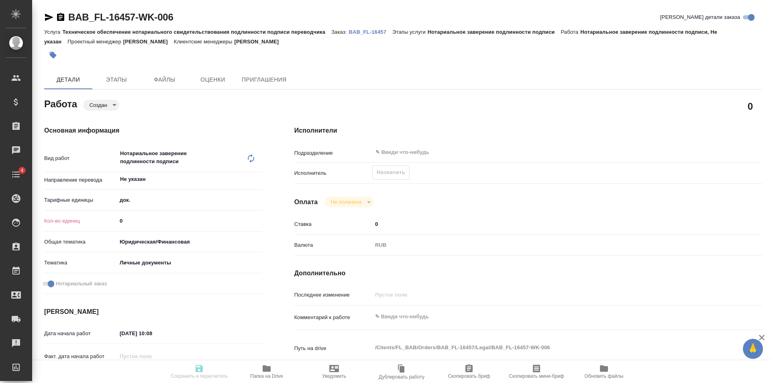
type textarea "x"
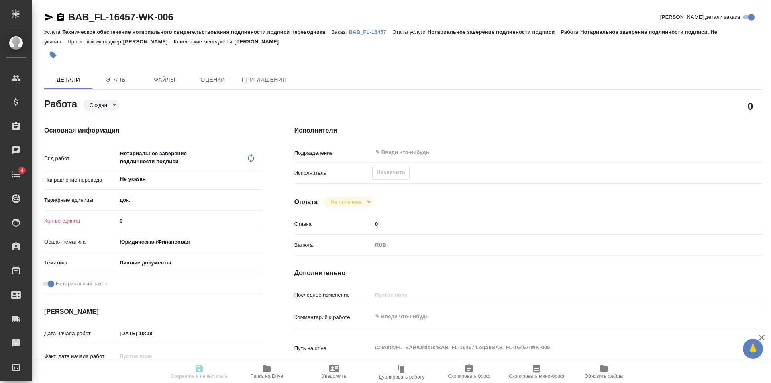
type textarea "x"
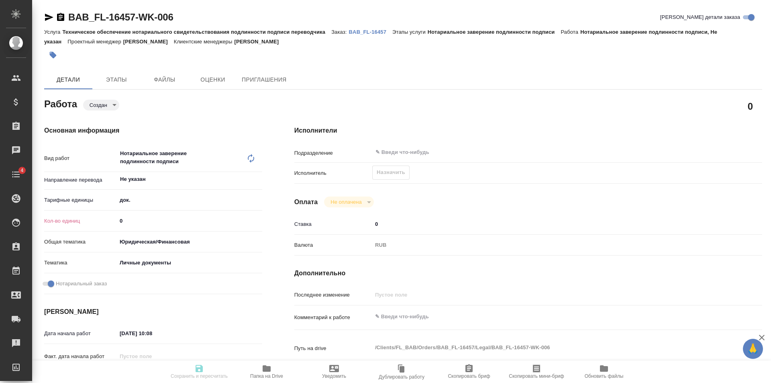
type textarea "x"
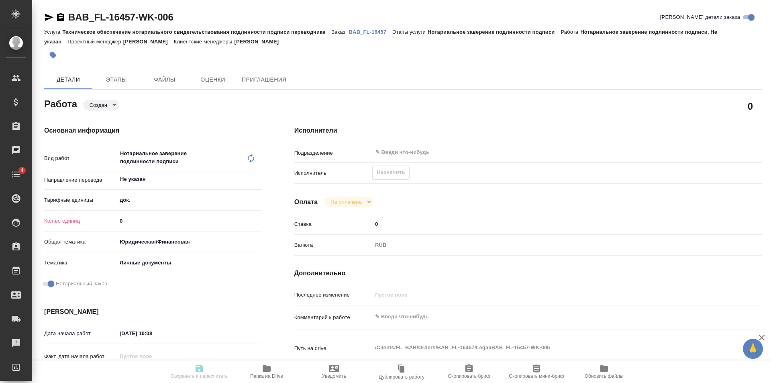
type textarea "x"
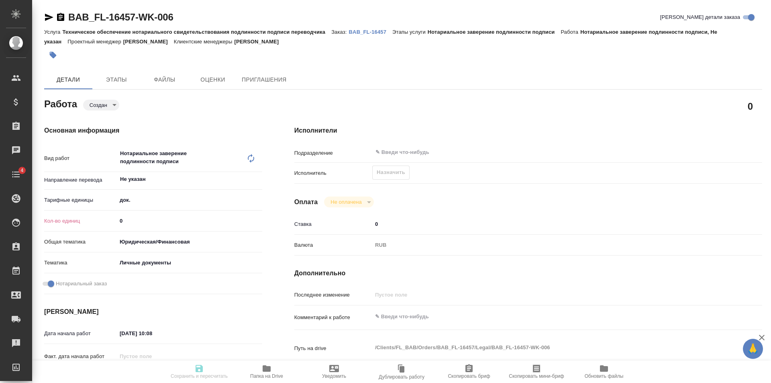
type textarea "x"
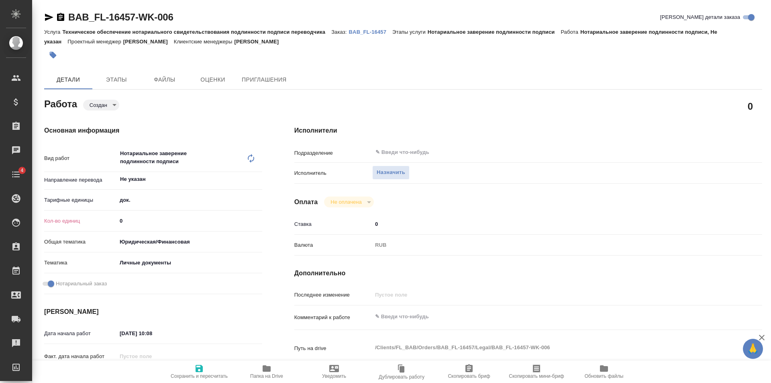
type textarea "x"
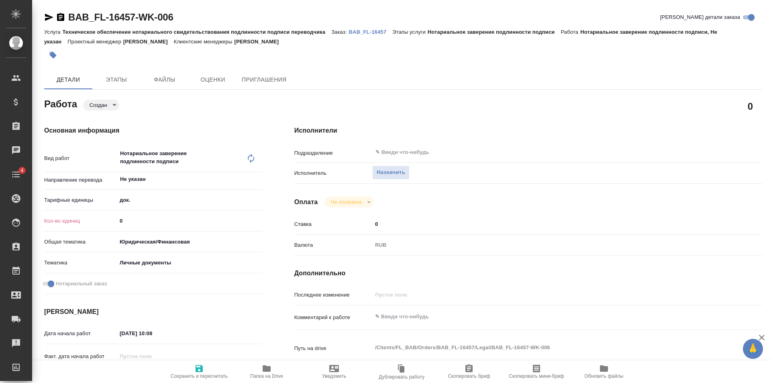
type textarea "x"
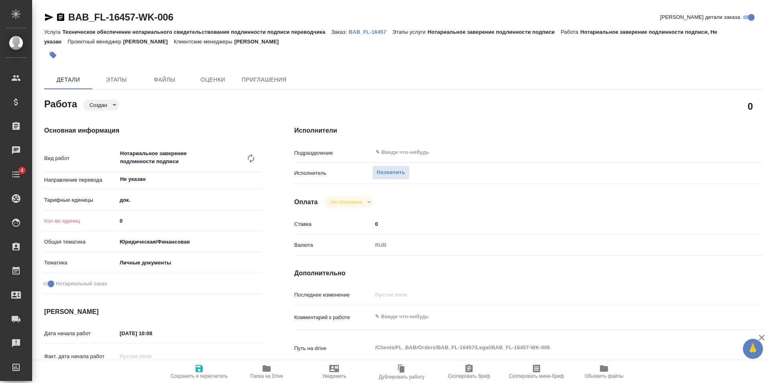
type textarea "x"
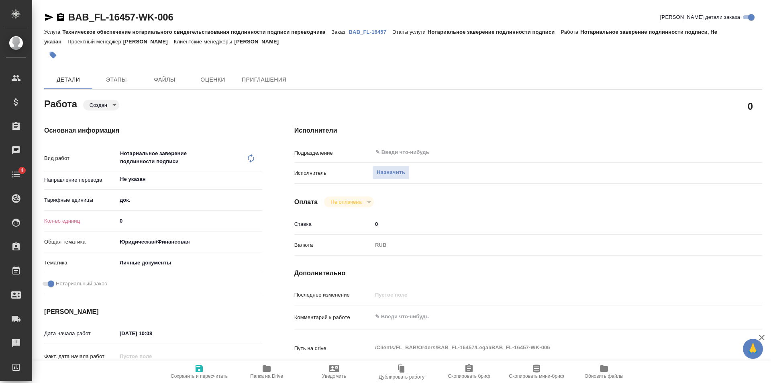
type textarea "x"
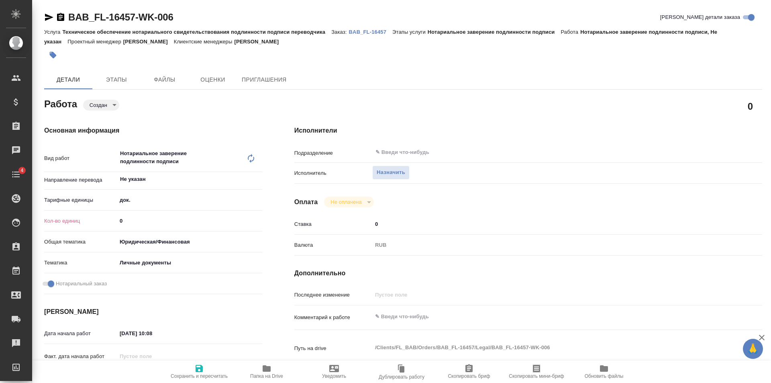
click at [173, 226] on input "0" at bounding box center [189, 221] width 145 height 12
type textarea "x"
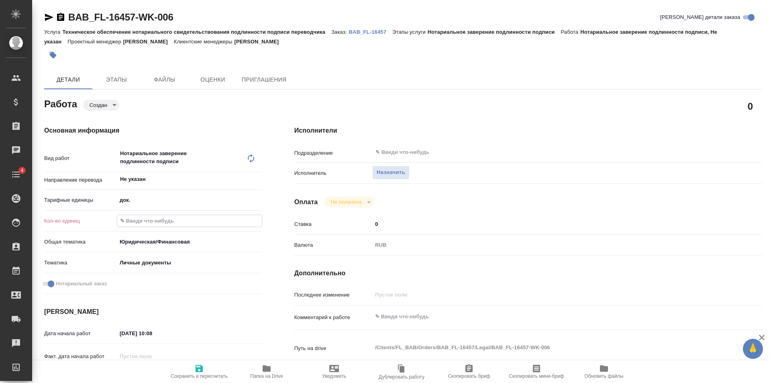
type textarea "x"
type input "7"
type textarea "x"
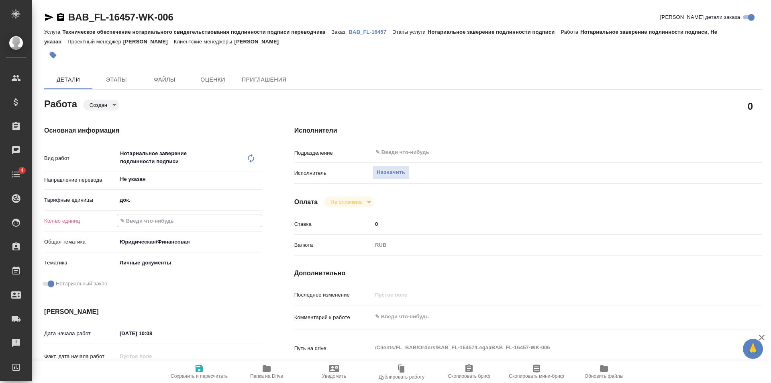
type textarea "x"
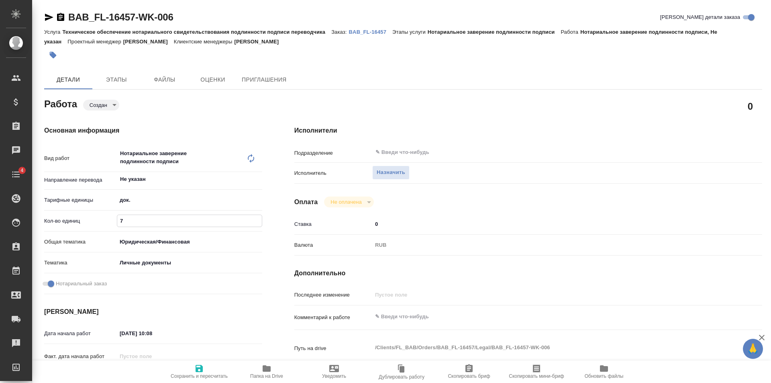
type textarea "x"
type input "75"
type textarea "x"
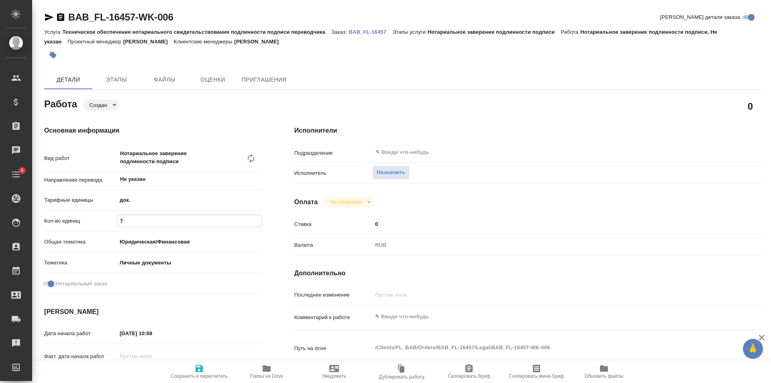
type textarea "x"
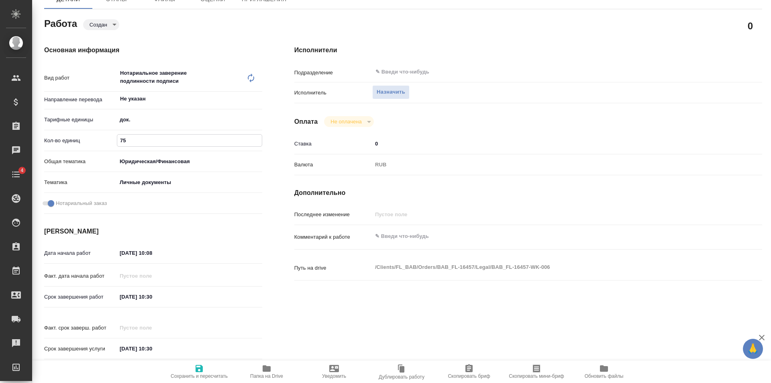
type textarea "x"
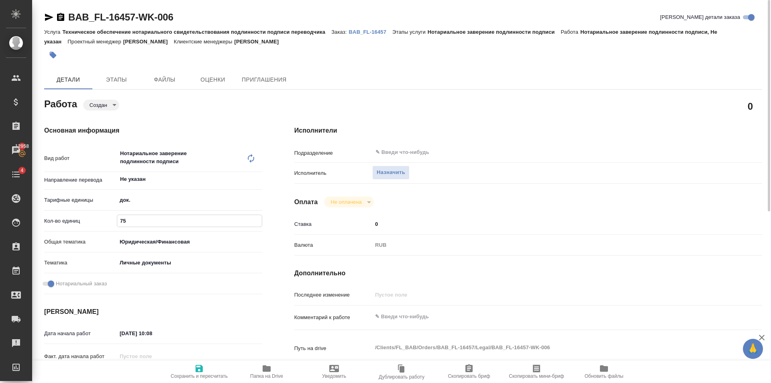
type input "75"
click at [202, 363] on button "Сохранить и пересчитать" at bounding box center [199, 371] width 67 height 22
type textarea "x"
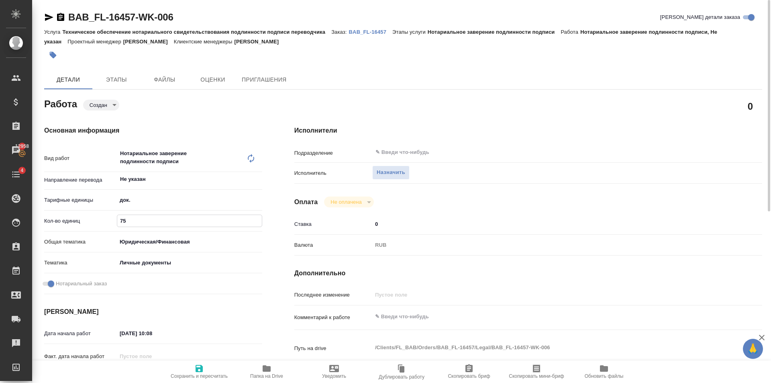
type textarea "x"
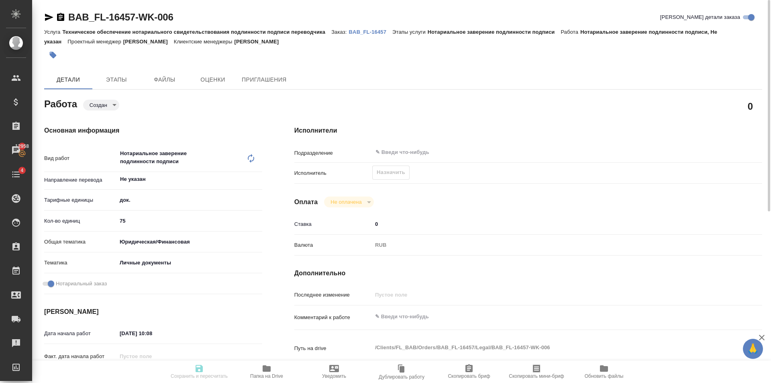
type textarea "x"
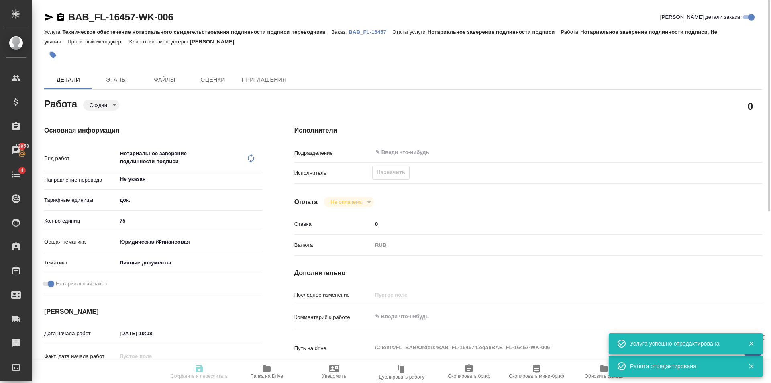
type input "created"
type textarea "Нотариальное заверение подлинности подписи"
type textarea "x"
type input "Не указан"
type input "5a8b1489cc6b4906c91bfd8b"
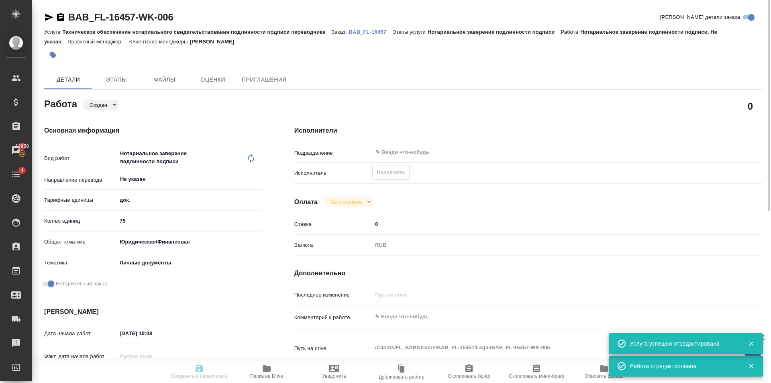
type input "75"
type input "yr-fn"
type input "5a8b8b956a9677013d343cfe"
checkbox input "true"
type input "04.09.2025 10:08"
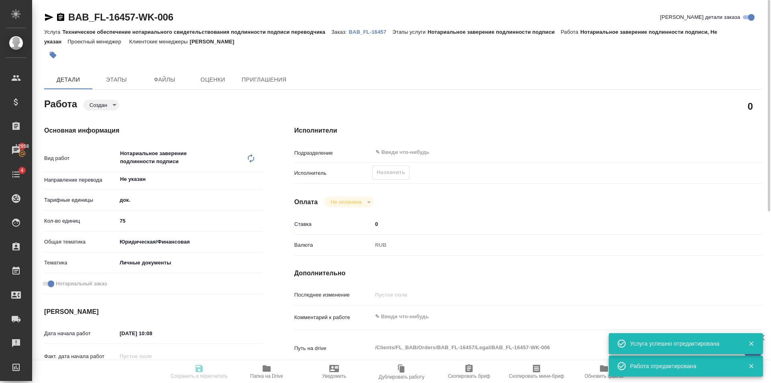
type input "04.09.2025 10:30"
type input "notPayed"
type input "0"
type input "RUB"
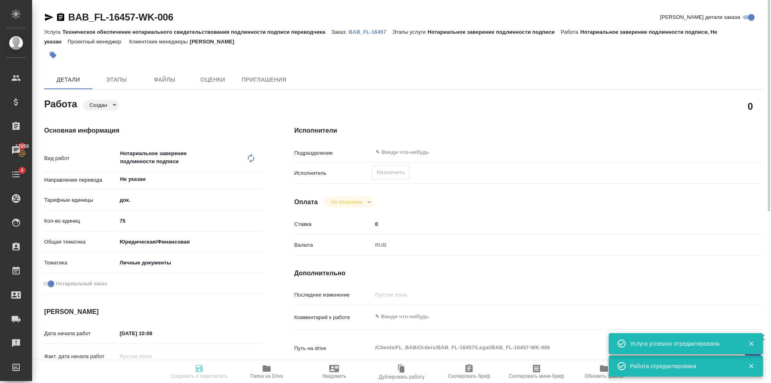
type input "[PERSON_NAME]"
type textarea "x"
type textarea "/Clients/FL_BAB/Orders/BAB_FL-16457/Legal/BAB_FL-16457-WK-006"
type textarea "x"
type input "BAB_FL-16457"
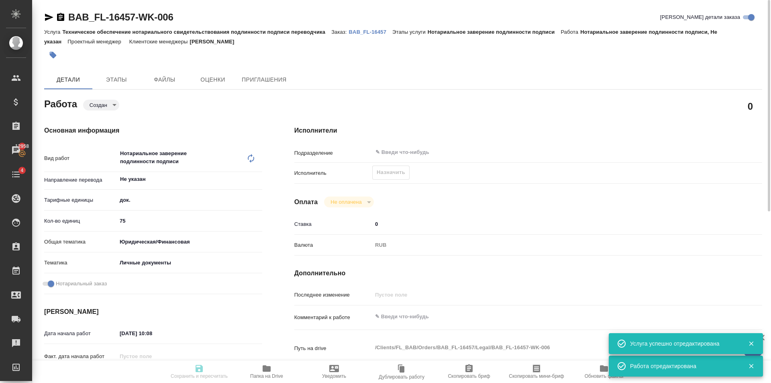
type input "Техническое обеспечение нотариального свидетельствования подлинности подписи пе…"
type input "Нотариальное заверение подлинности подписи"
type input "[PERSON_NAME]"
type input "/Clients/FL_BAB/Orders/BAB_FL-16457"
type textarea "x"
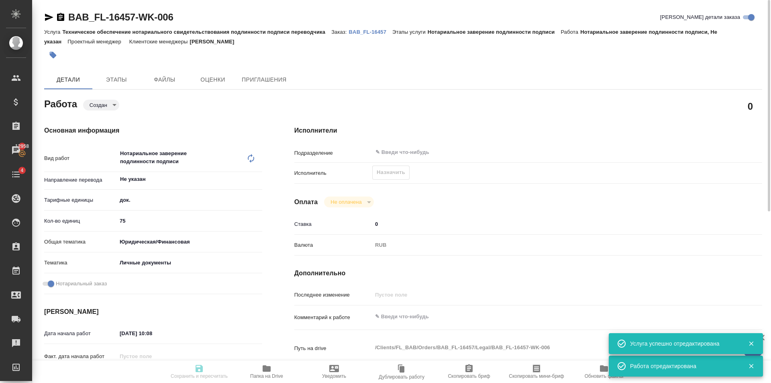
type textarea "x"
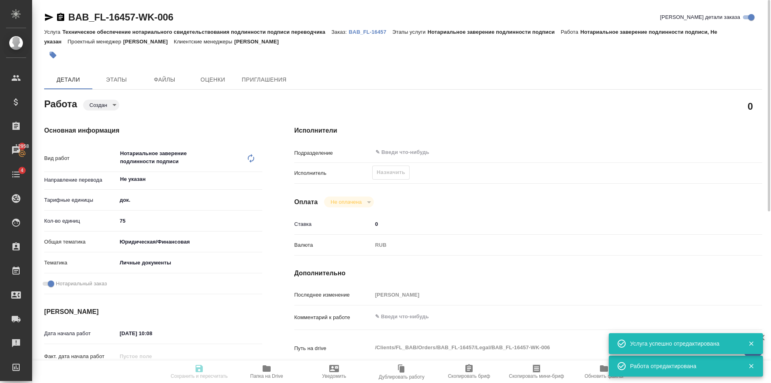
type textarea "x"
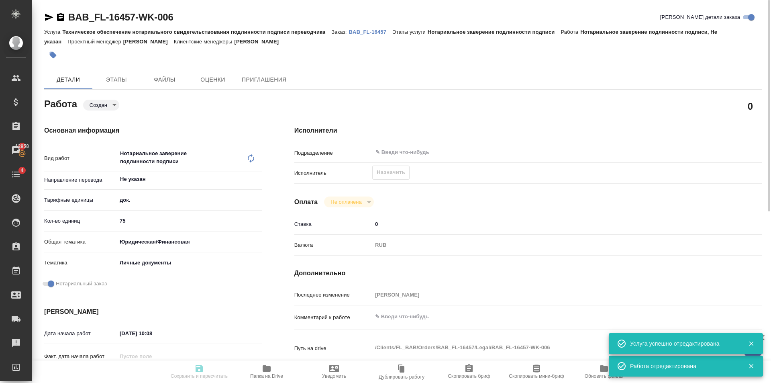
type textarea "x"
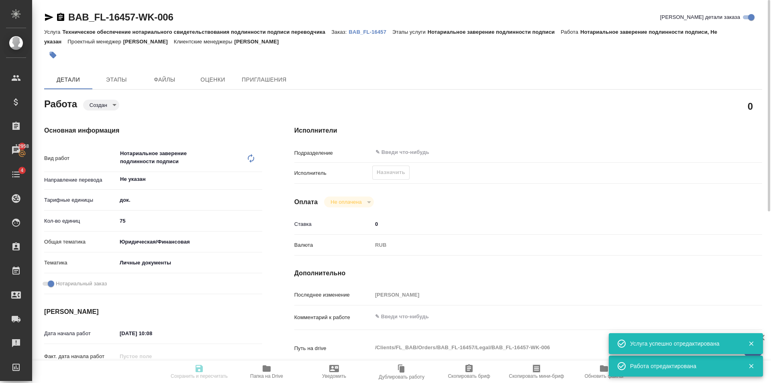
type textarea "x"
type input "created"
type textarea "Нотариальное заверение подлинности подписи"
type textarea "x"
type input "Не указан"
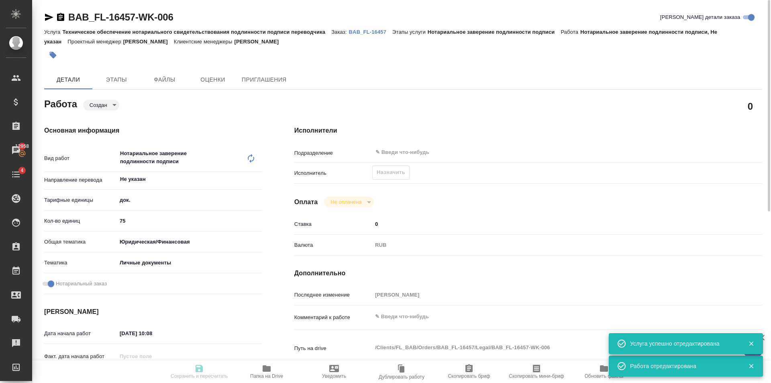
type input "5a8b1489cc6b4906c91bfd8b"
type input "75"
type input "yr-fn"
type input "5a8b8b956a9677013d343cfe"
checkbox input "true"
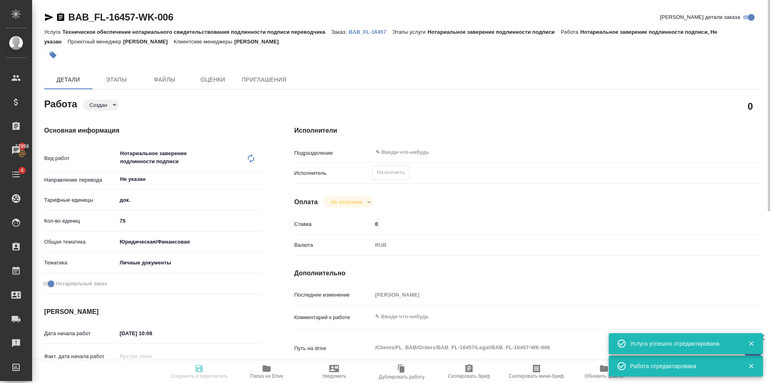
type input "04.09.2025 10:08"
type input "04.09.2025 10:30"
type input "notPayed"
type input "0"
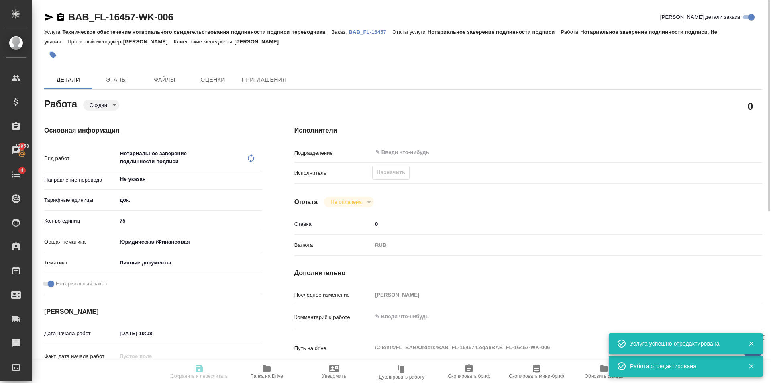
type input "RUB"
type input "[PERSON_NAME]"
type textarea "x"
type textarea "/Clients/FL_BAB/Orders/BAB_FL-16457/Legal/BAB_FL-16457-WK-006"
type textarea "x"
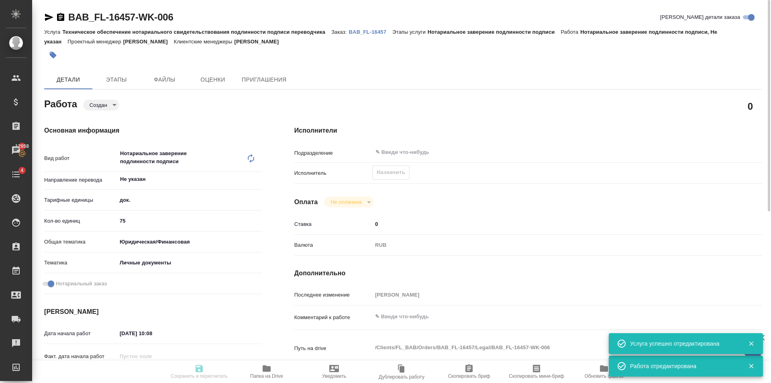
type input "BAB_FL-16457"
type input "Техническое обеспечение нотариального свидетельствования подлинности подписи пе…"
type input "Нотариальное заверение подлинности подписи"
type input "[PERSON_NAME]"
type input "/Clients/FL_BAB/Orders/BAB_FL-16457"
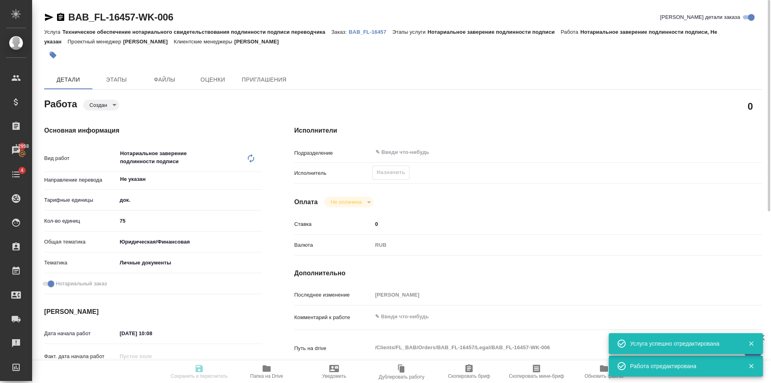
type textarea "x"
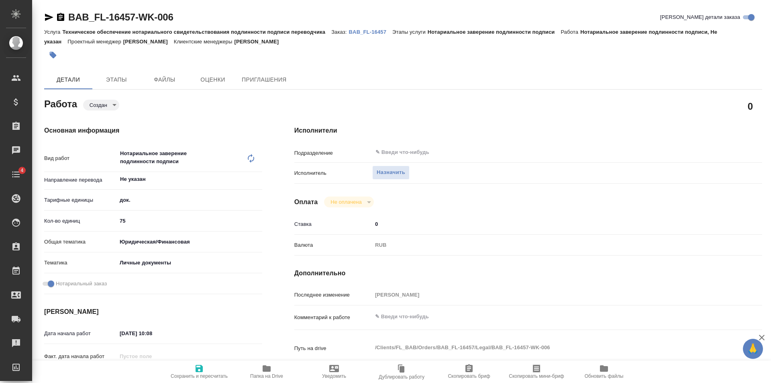
type textarea "x"
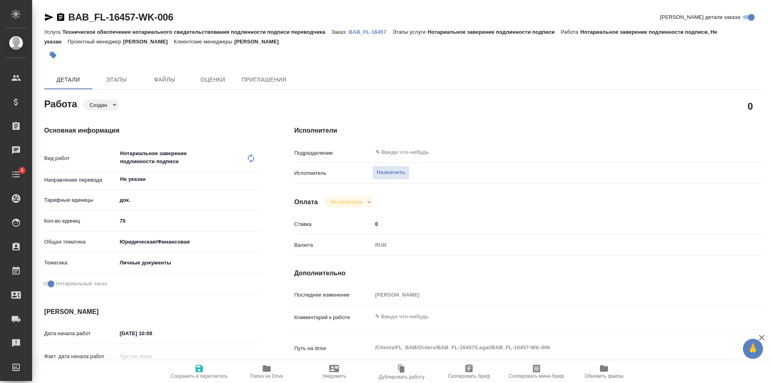
type textarea "x"
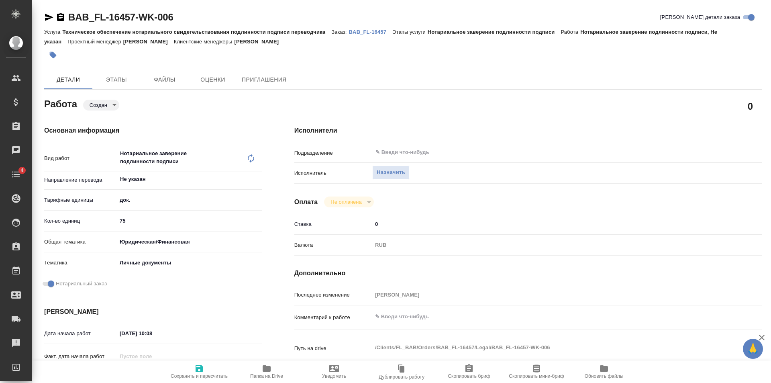
type textarea "x"
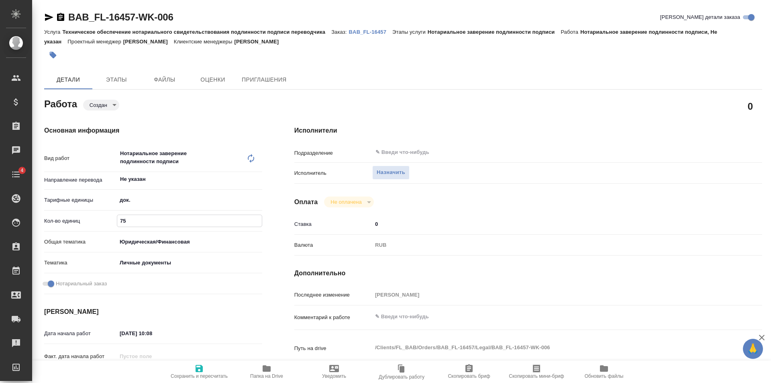
type textarea "x"
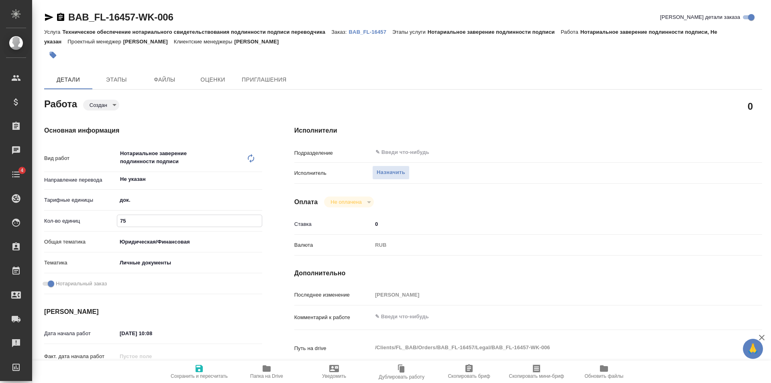
click at [165, 224] on input "75" at bounding box center [189, 221] width 145 height 12
type textarea "x"
type input "7"
type textarea "x"
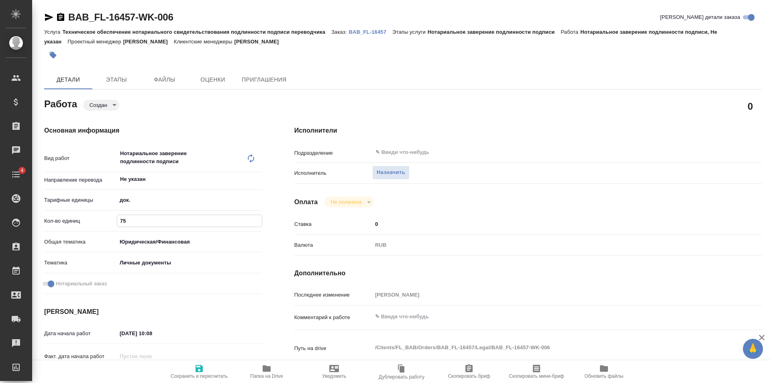
type textarea "x"
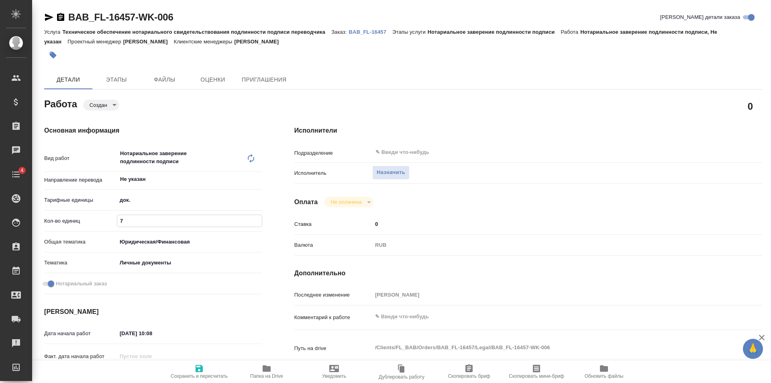
type textarea "x"
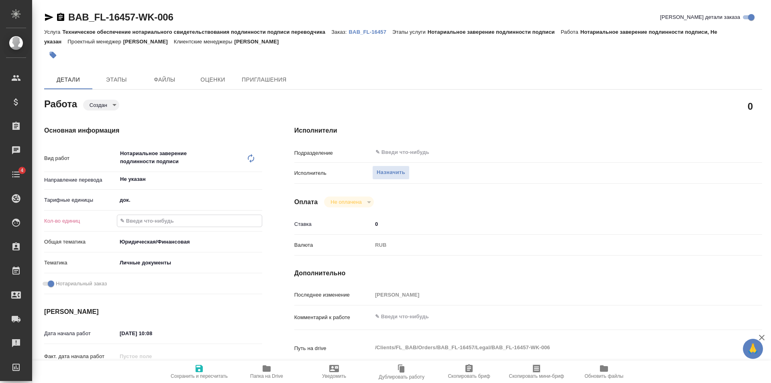
type textarea "x"
type input "1"
type textarea "x"
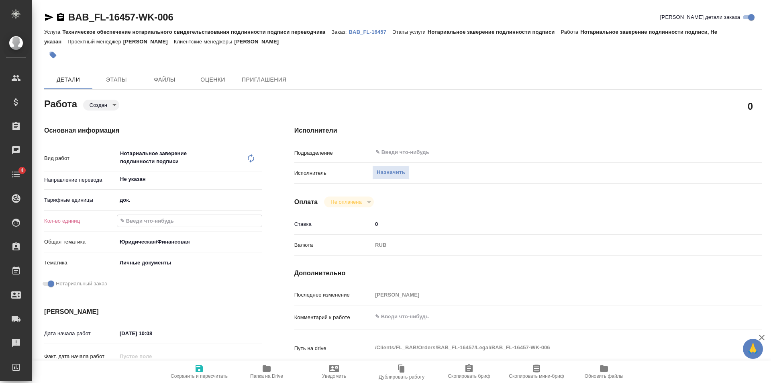
type textarea "x"
type input "1"
type textarea "x"
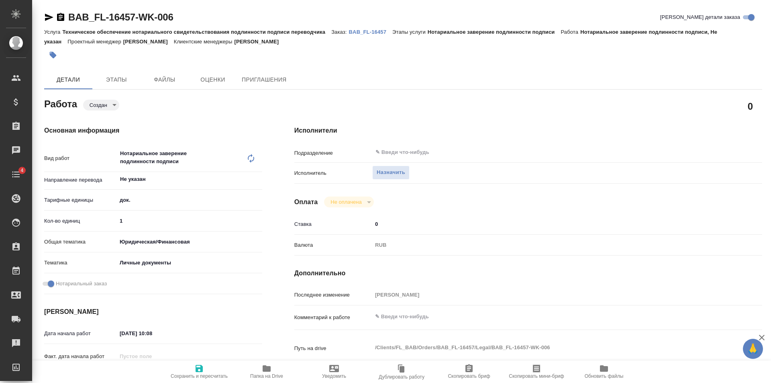
type textarea "x"
click at [200, 363] on button "Сохранить и пересчитать" at bounding box center [199, 371] width 67 height 22
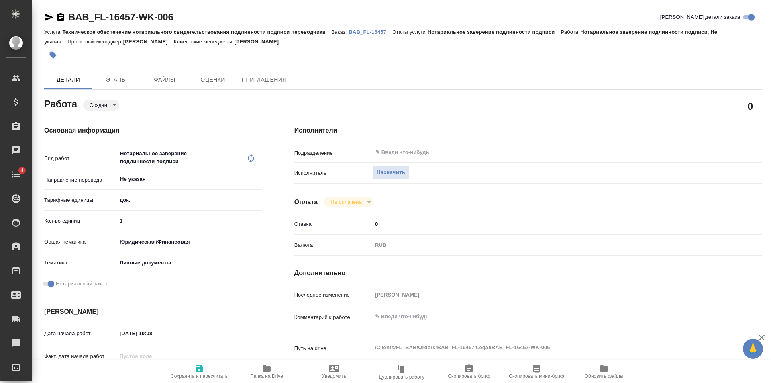
type textarea "x"
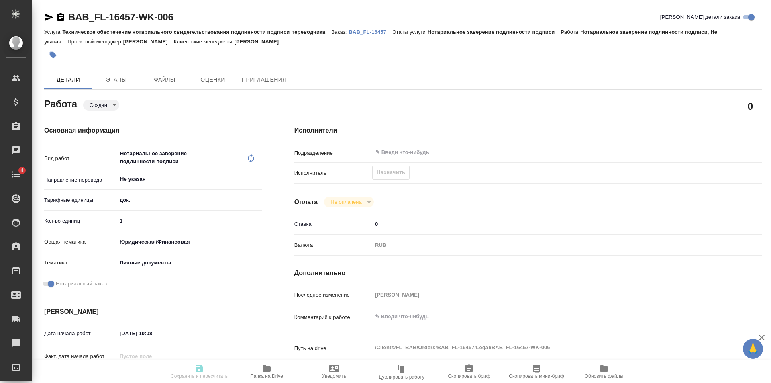
type textarea "x"
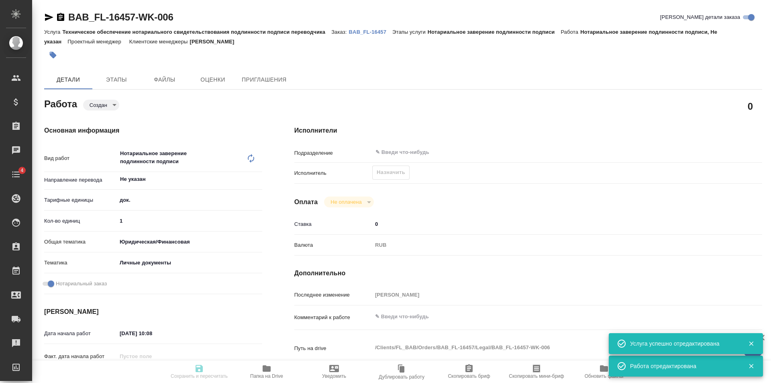
type textarea "x"
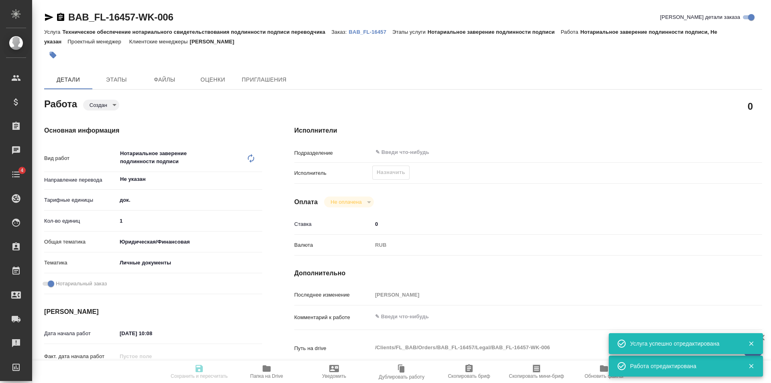
type input "created"
type textarea "Нотариальное заверение подлинности подписи"
type textarea "x"
type input "Не указан"
type input "5a8b1489cc6b4906c91bfd8b"
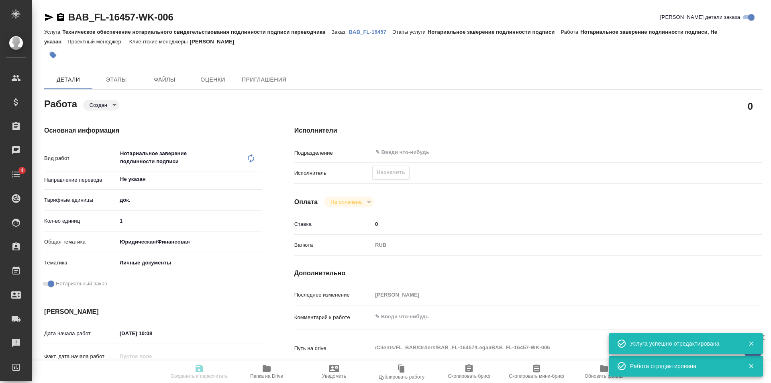
type input "1"
type input "yr-fn"
type input "5a8b8b956a9677013d343cfe"
checkbox input "true"
type input "04.09.2025 10:08"
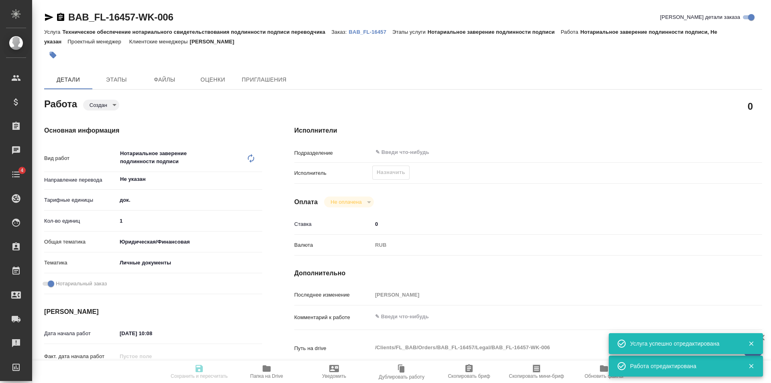
type input "04.09.2025 10:30"
type input "notPayed"
type input "0"
type input "RUB"
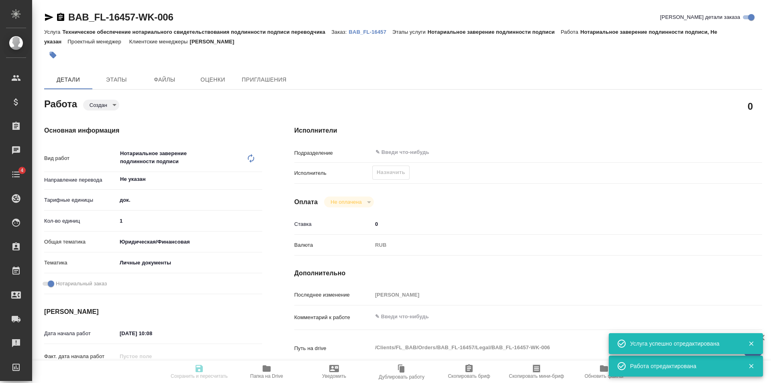
type input "[PERSON_NAME]"
type textarea "x"
type textarea "/Clients/FL_BAB/Orders/BAB_FL-16457/Legal/BAB_FL-16457-WK-006"
type textarea "x"
type input "BAB_FL-16457"
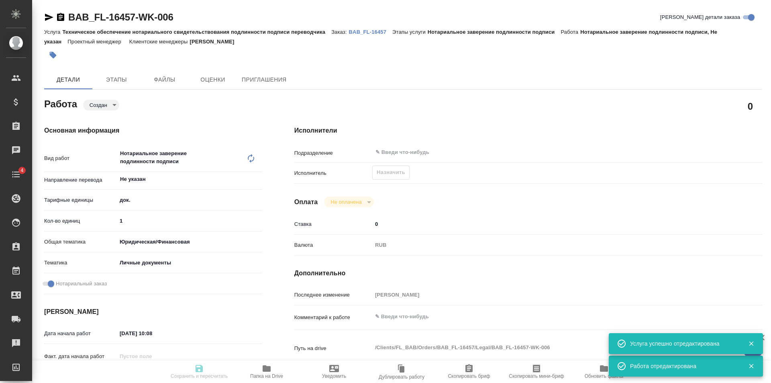
type input "Техническое обеспечение нотариального свидетельствования подлинности подписи пе…"
type input "Нотариальное заверение подлинности подписи"
type input "[PERSON_NAME]"
type input "/Clients/FL_BAB/Orders/BAB_FL-16457"
type textarea "x"
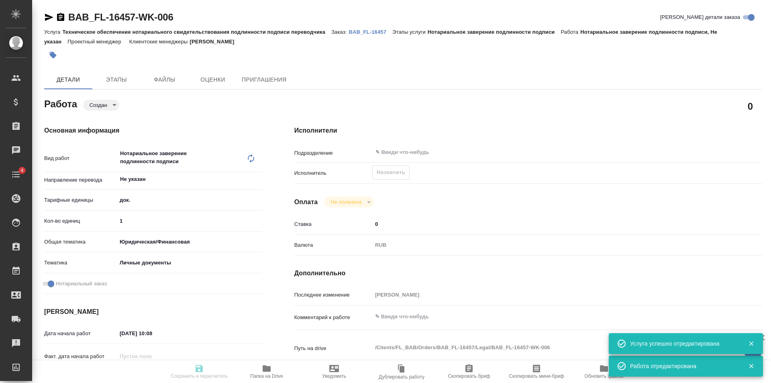
type textarea "x"
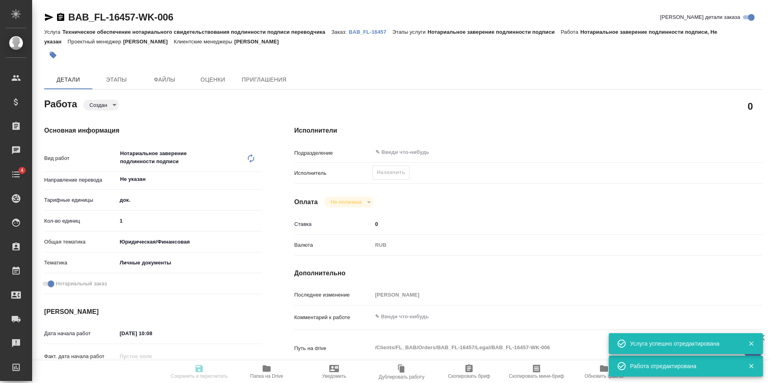
type textarea "x"
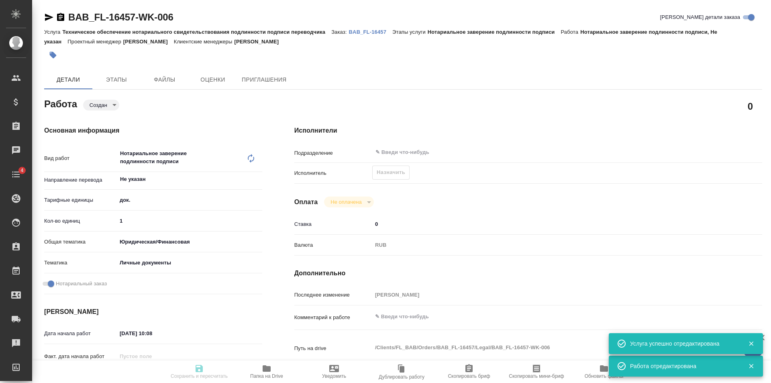
type textarea "x"
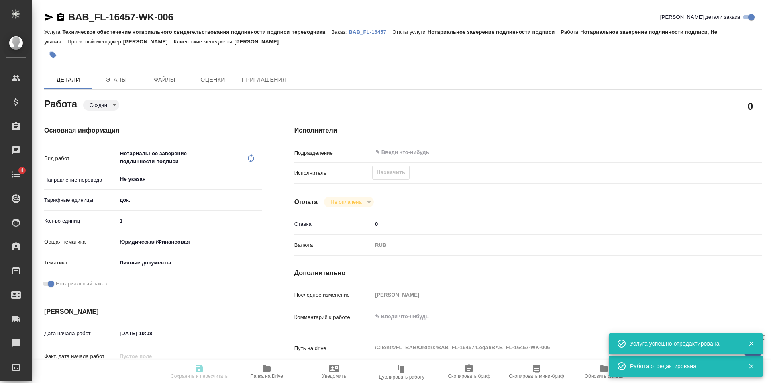
type textarea "x"
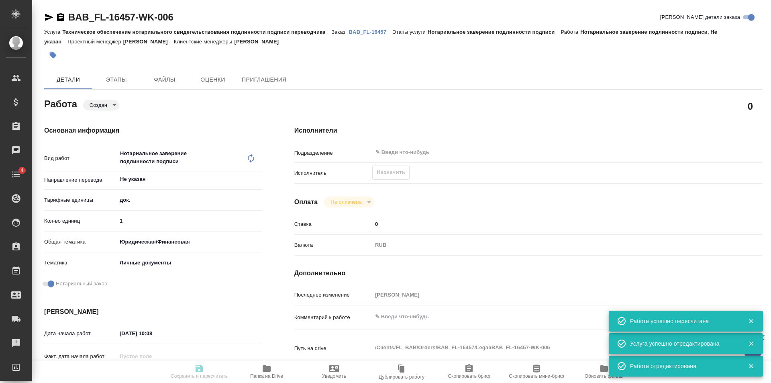
type input "created"
type textarea "Нотариальное заверение подлинности подписи"
type textarea "x"
type input "Не указан"
type input "5a8b1489cc6b4906c91bfd8b"
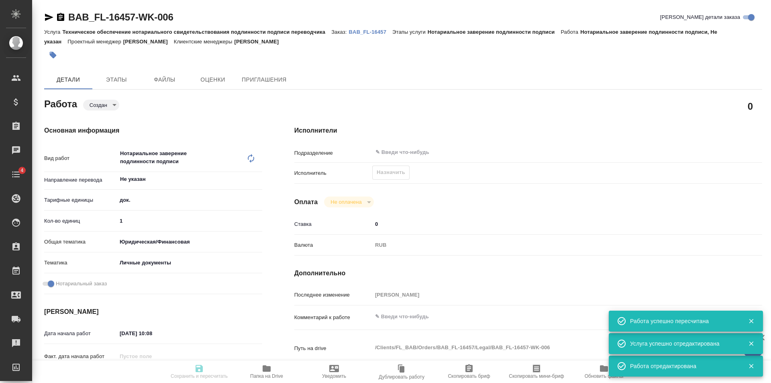
type input "1"
type input "yr-fn"
type input "5a8b8b956a9677013d343cfe"
checkbox input "true"
type input "04.09.2025 10:08"
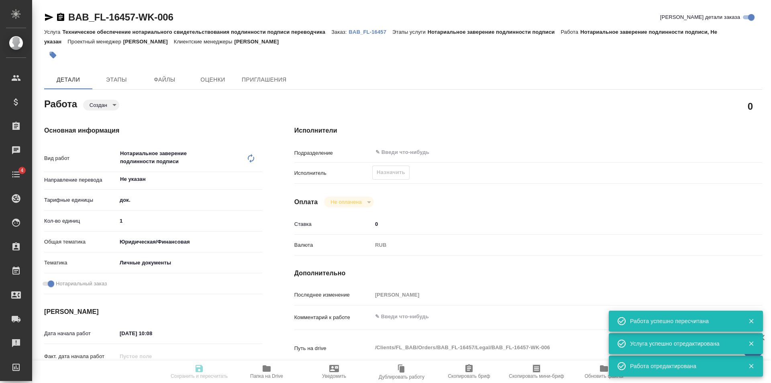
type input "04.09.2025 10:30"
type input "notPayed"
type input "0"
type input "RUB"
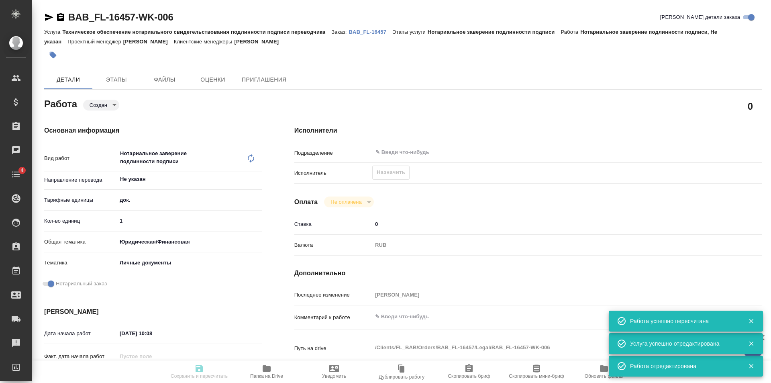
type input "[PERSON_NAME]"
type textarea "x"
type textarea "/Clients/FL_BAB/Orders/BAB_FL-16457/Legal/BAB_FL-16457-WK-006"
type textarea "x"
type input "BAB_FL-16457"
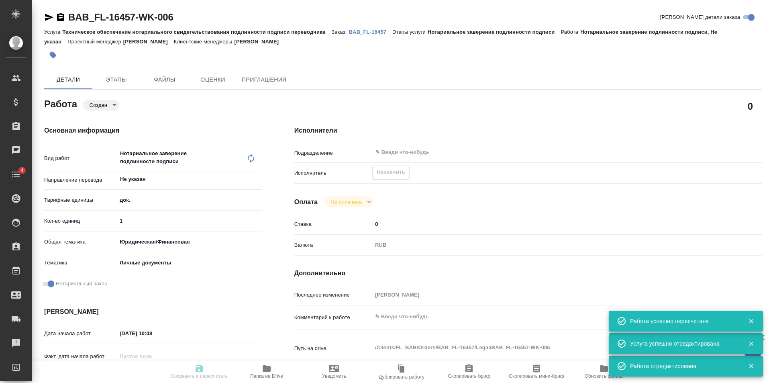
type input "Техническое обеспечение нотариального свидетельствования подлинности подписи пе…"
type input "Нотариальное заверение подлинности подписи"
type input "[PERSON_NAME]"
type input "/Clients/FL_BAB/Orders/BAB_FL-16457"
type textarea "x"
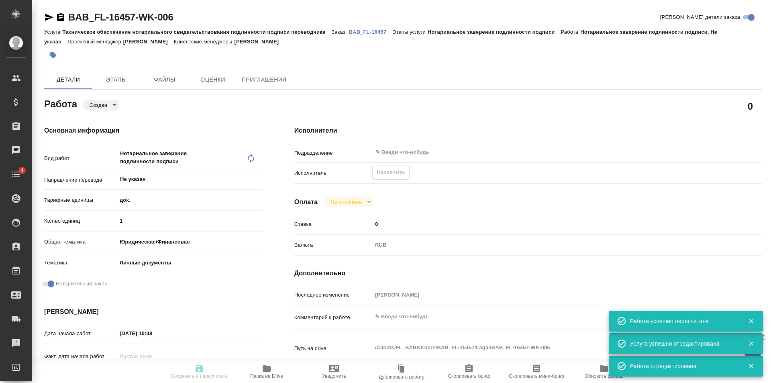
type textarea "x"
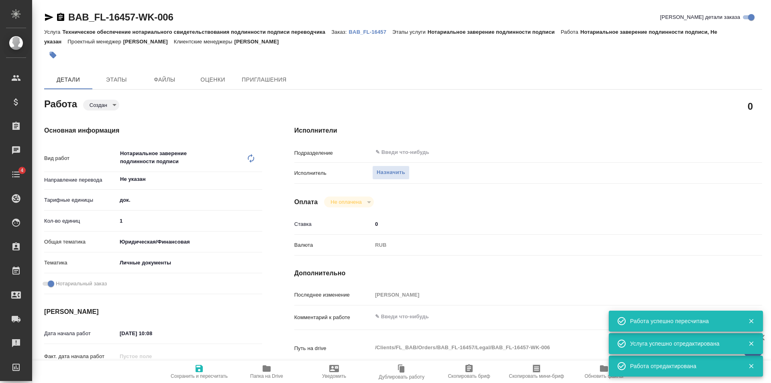
type textarea "x"
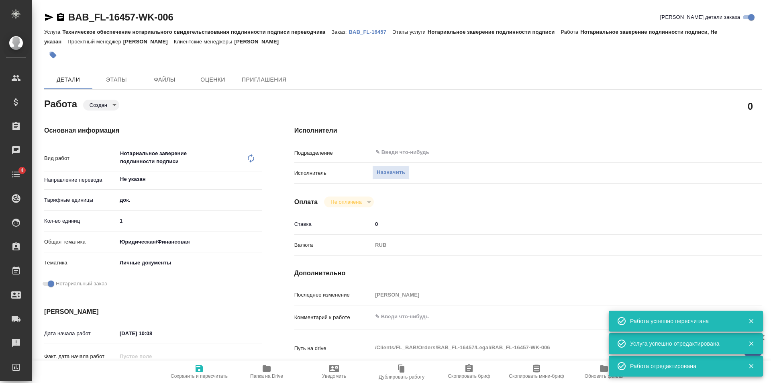
type textarea "x"
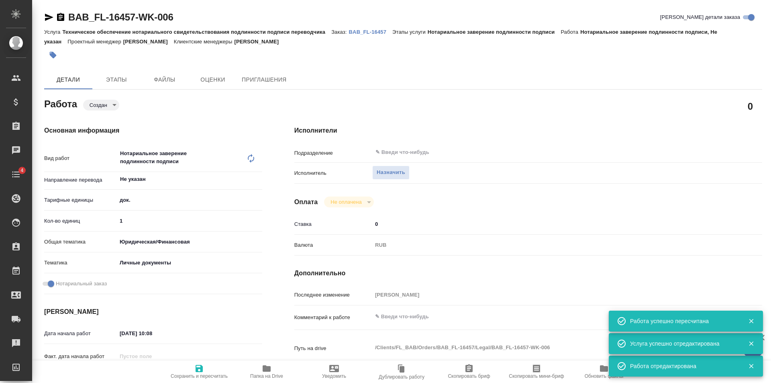
type textarea "x"
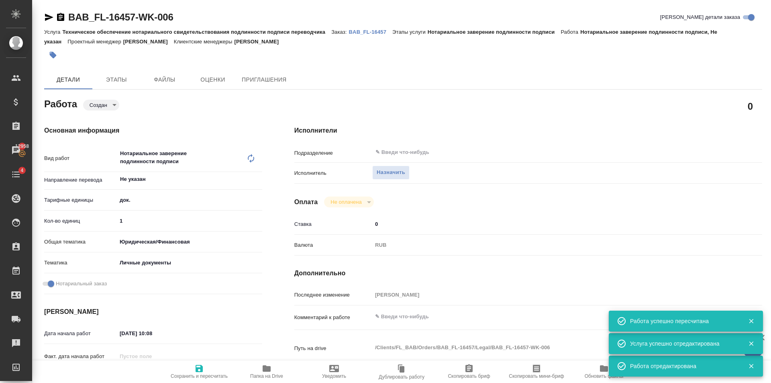
type textarea "x"
click at [399, 173] on span "Назначить" at bounding box center [391, 172] width 29 height 9
type textarea "x"
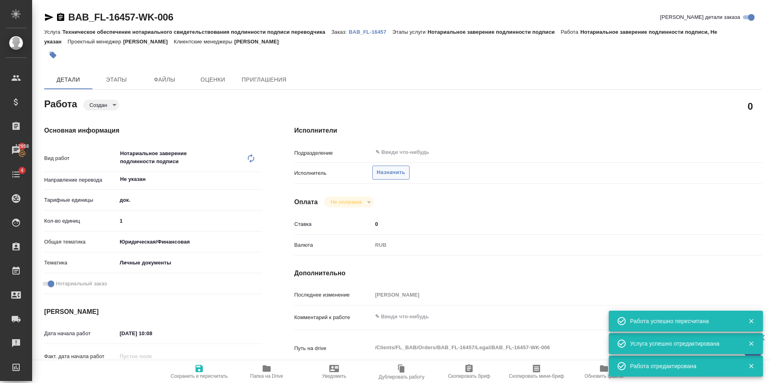
type textarea "x"
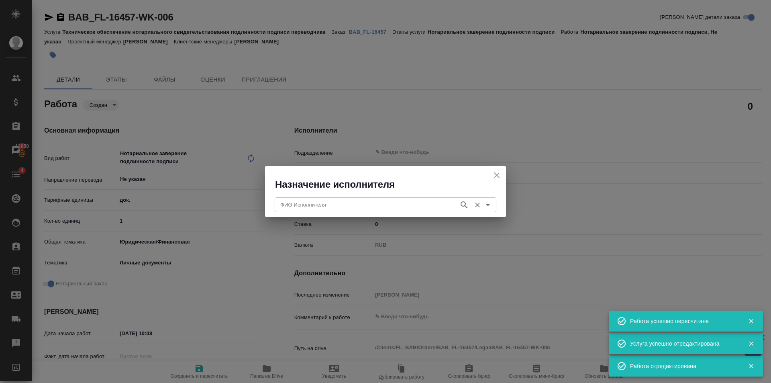
click at [363, 200] on input "ФИО Исполнителя" at bounding box center [366, 205] width 178 height 10
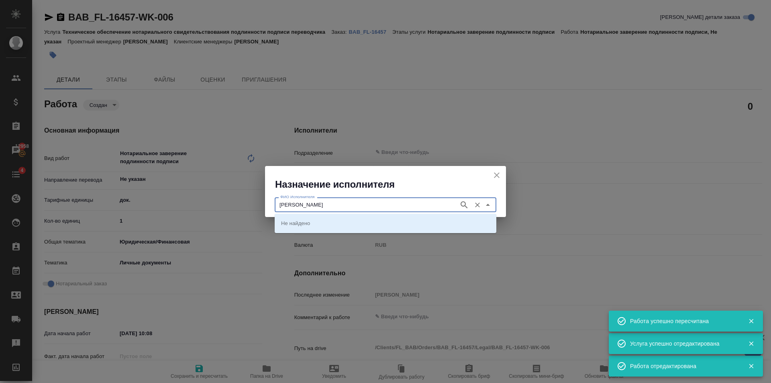
type input "Соколова"
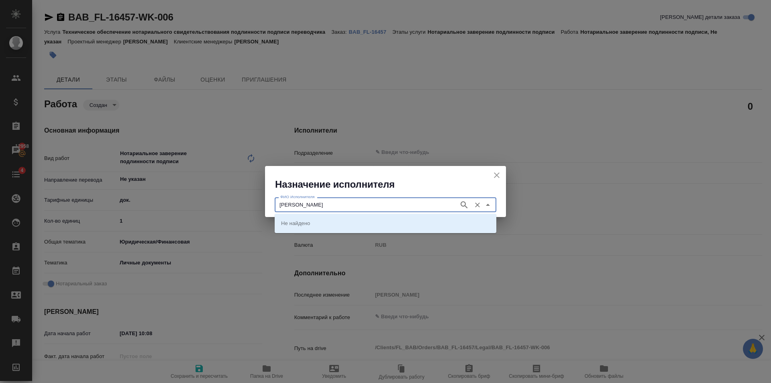
drag, startPoint x: 466, startPoint y: 207, endPoint x: 443, endPoint y: 205, distance: 23.4
click at [466, 206] on icon "button" at bounding box center [465, 205] width 10 height 10
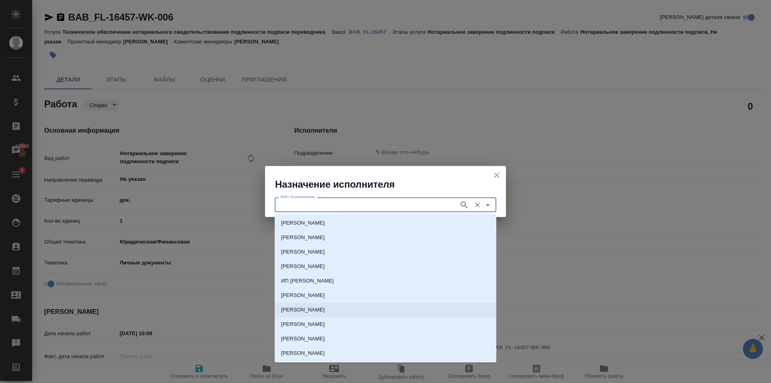
click at [325, 307] on p "[PERSON_NAME]" at bounding box center [303, 310] width 44 height 8
type input "[PERSON_NAME]"
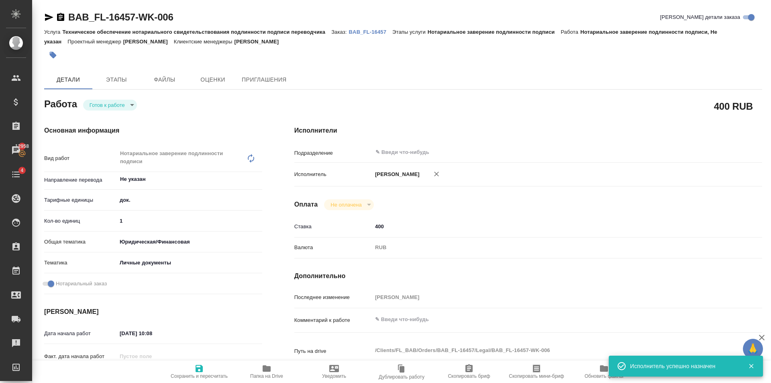
type textarea "x"
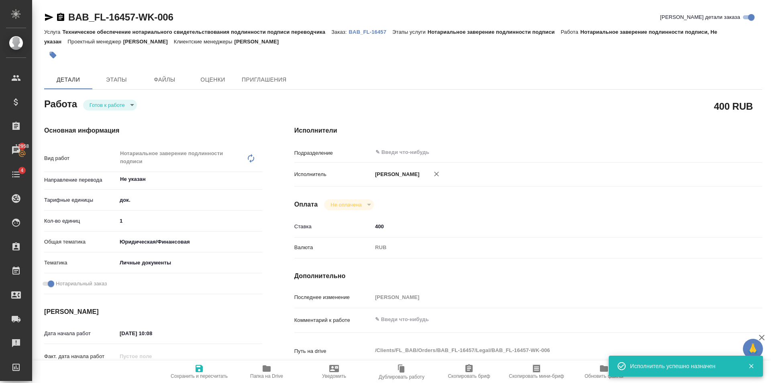
type textarea "x"
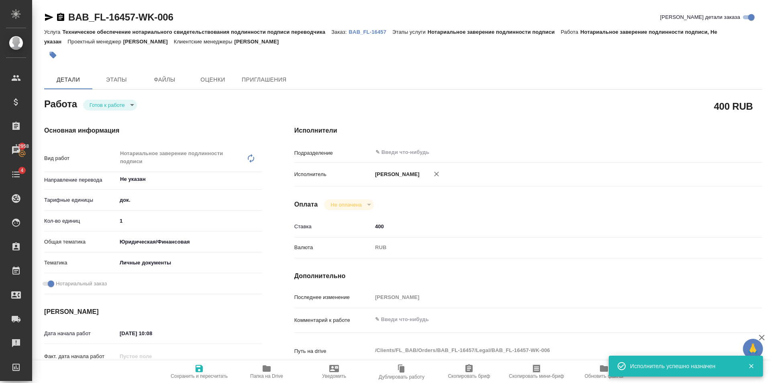
click at [199, 366] on icon "button" at bounding box center [199, 368] width 7 height 7
type textarea "x"
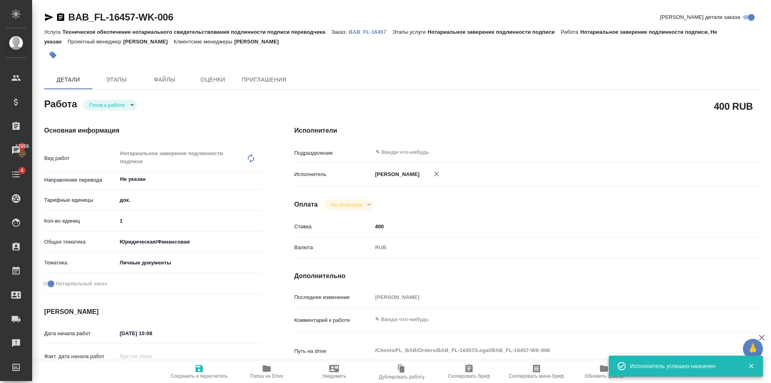
type textarea "x"
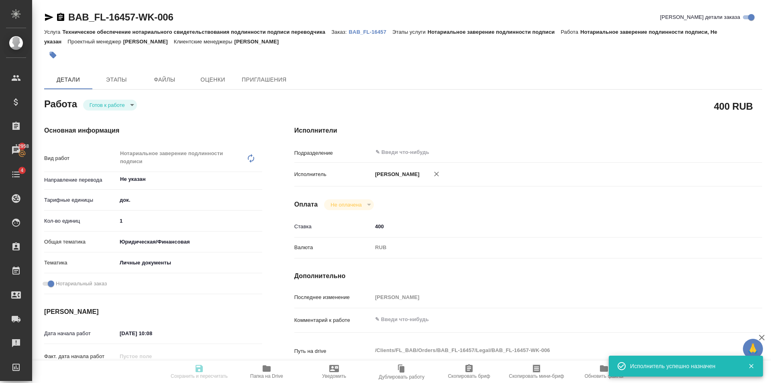
type textarea "x"
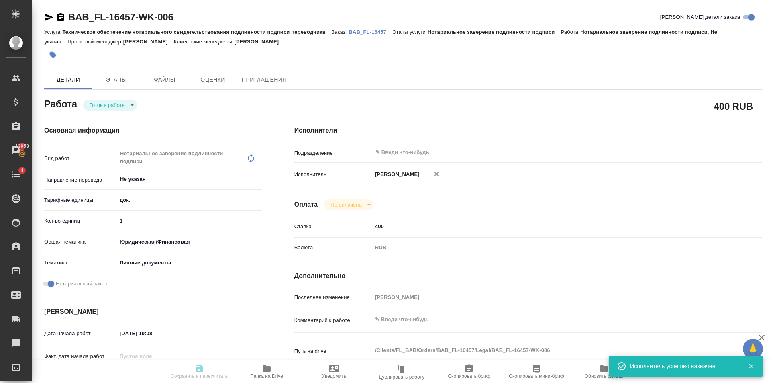
type textarea "x"
type input "readyForWork"
type textarea "Нотариальное заверение подлинности подписи"
type textarea "x"
type input "Не указан"
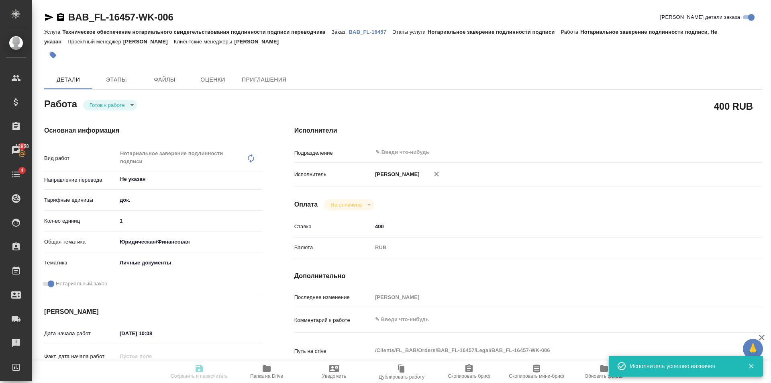
type input "5a8b1489cc6b4906c91bfd8b"
type input "1"
type input "yr-fn"
type input "5a8b8b956a9677013d343cfe"
checkbox input "true"
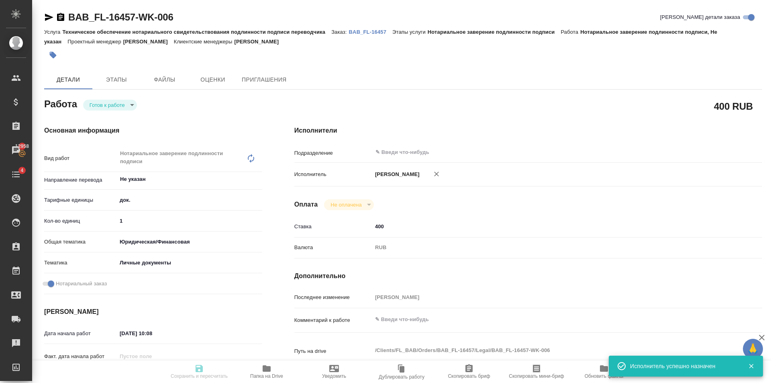
type input "04.09.2025 10:08"
type input "04.09.2025 10:30"
type input "notPayed"
type input "400"
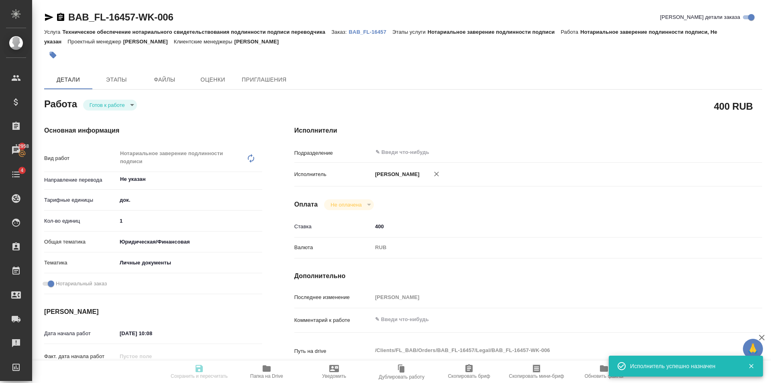
type input "RUB"
type input "[PERSON_NAME]"
type textarea "x"
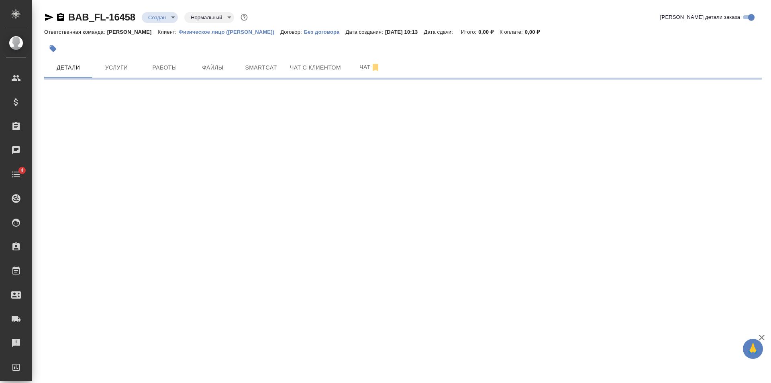
select select "RU"
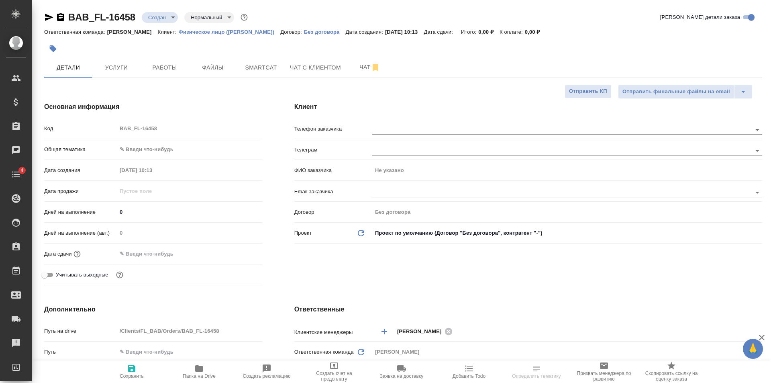
type textarea "x"
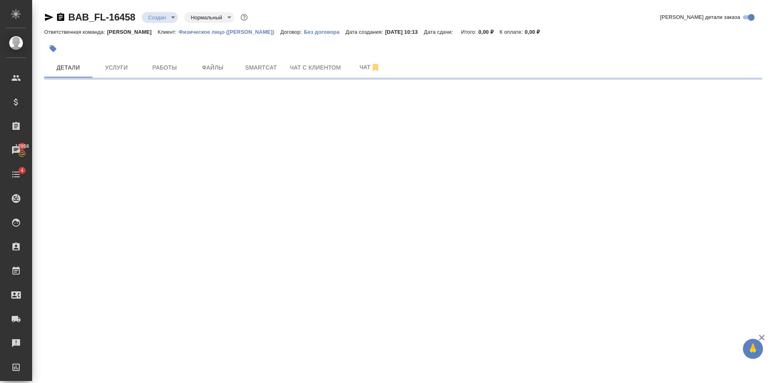
select select "RU"
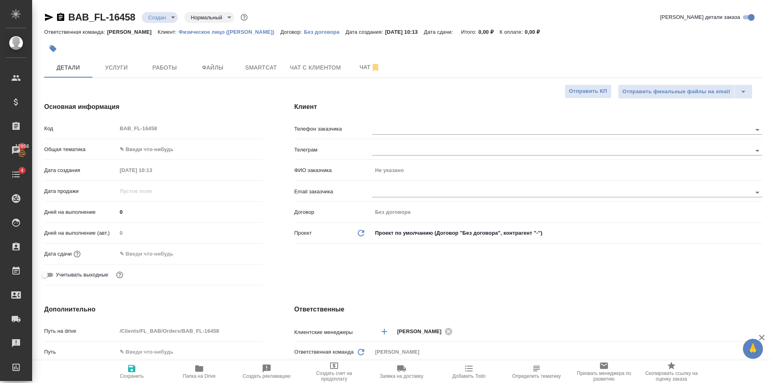
type textarea "x"
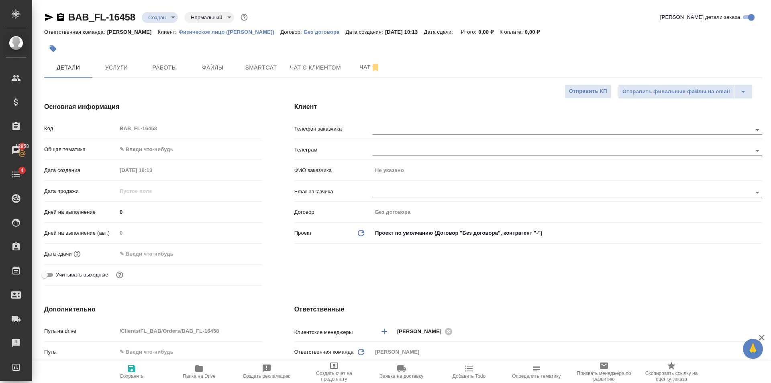
type textarea "x"
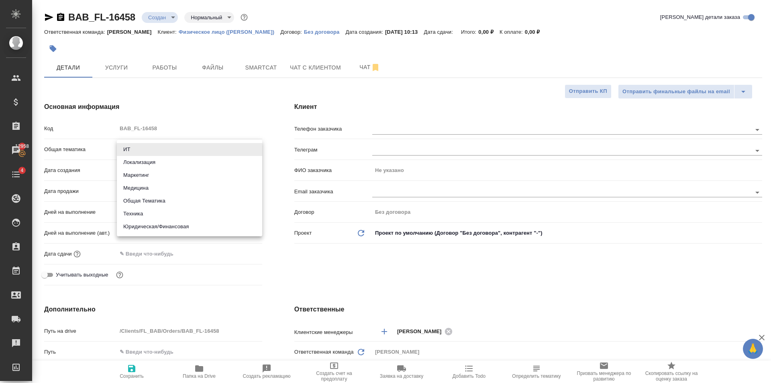
click at [159, 150] on body "🙏 .cls-1 fill:#fff; AWATERA [PERSON_NAME] Клиенты Спецификации Заказы 12958 Чат…" at bounding box center [385, 191] width 771 height 383
click at [173, 223] on li "Юридическая/Финансовая" at bounding box center [189, 226] width 145 height 13
type input "yr-fn"
type textarea "x"
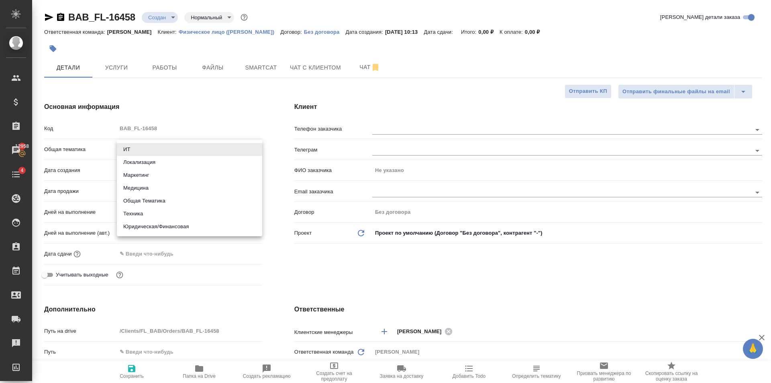
type textarea "x"
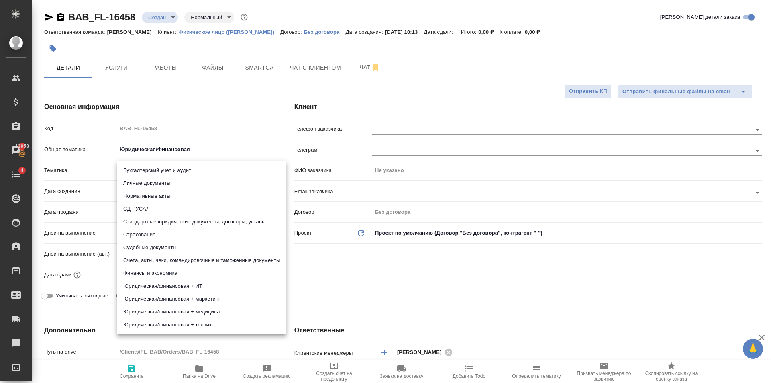
click at [164, 170] on body "🙏 .cls-1 fill:#fff; AWATERA [PERSON_NAME] Клиенты Спецификации Заказы 12958 Чат…" at bounding box center [385, 191] width 771 height 383
click at [163, 179] on li "Личные документы" at bounding box center [202, 183] width 170 height 13
type textarea "x"
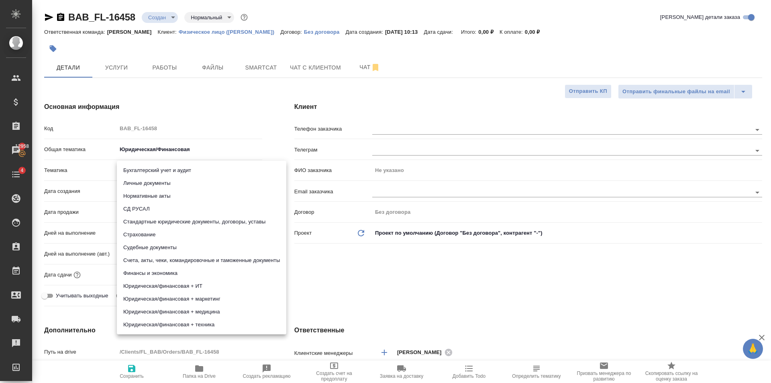
type input "5a8b8b956a9677013d343cfe"
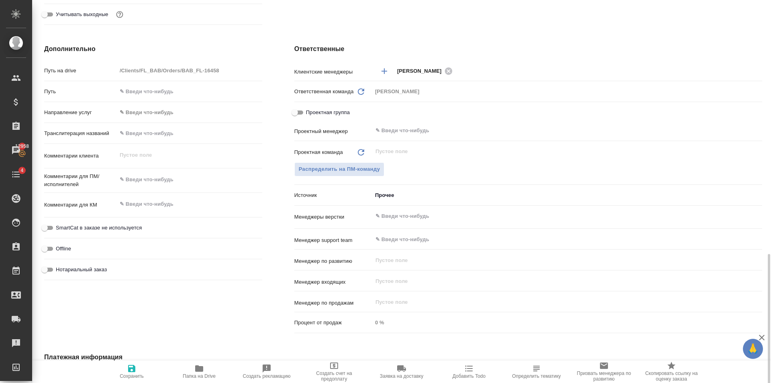
scroll to position [416, 0]
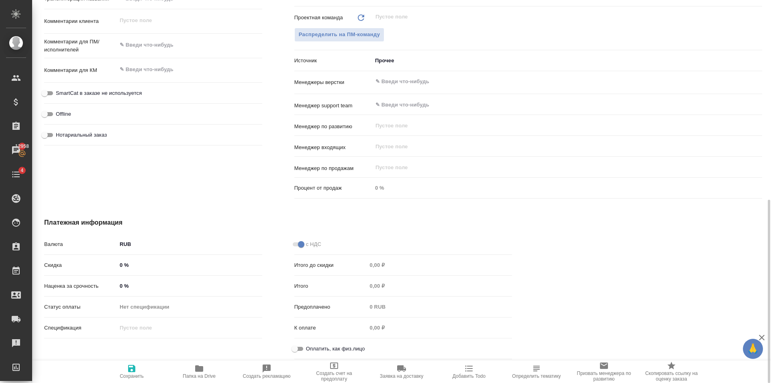
click at [299, 346] on input "Оплатить, как физ.лицо" at bounding box center [294, 349] width 29 height 10
checkbox input "true"
type textarea "x"
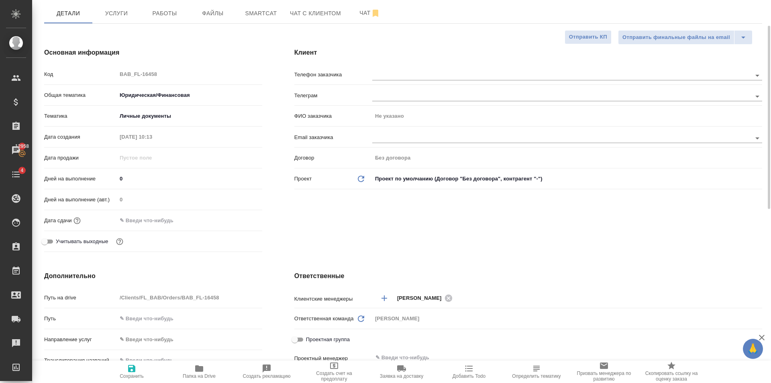
scroll to position [0, 0]
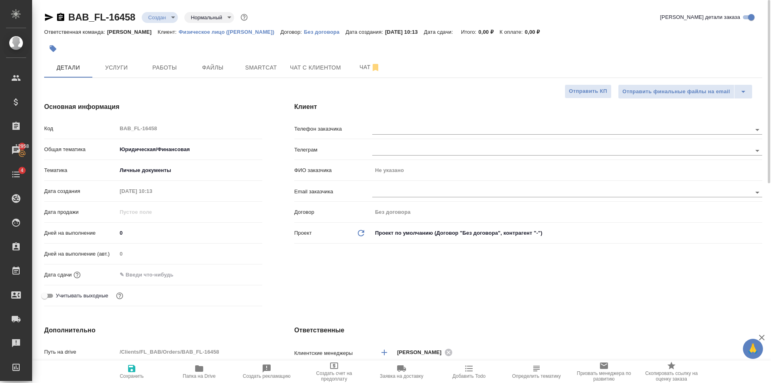
drag, startPoint x: 129, startPoint y: 370, endPoint x: 146, endPoint y: 172, distance: 199.2
click at [129, 367] on icon "button" at bounding box center [131, 368] width 7 height 7
type textarea "x"
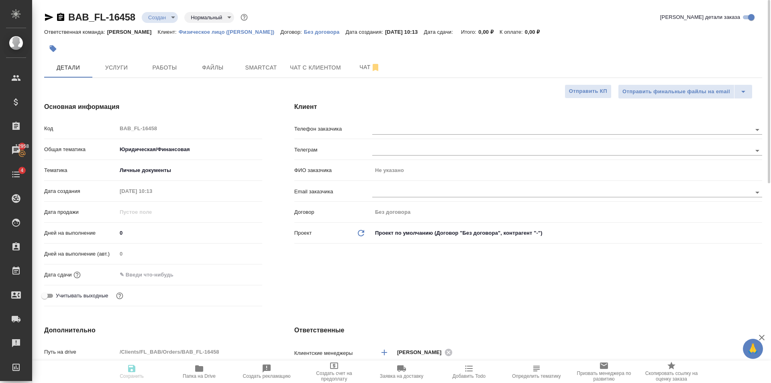
type textarea "x"
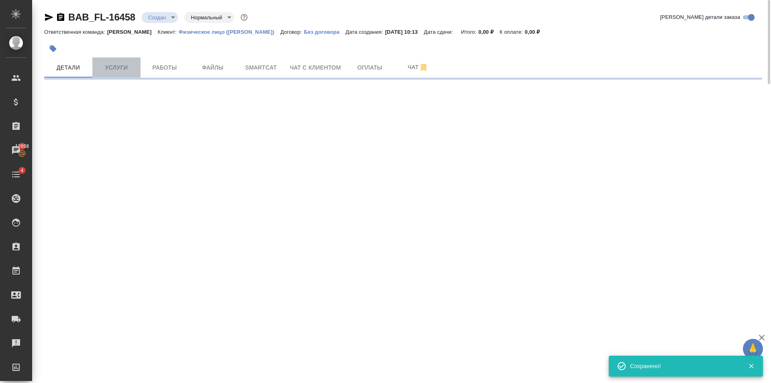
click at [125, 64] on span "Услуги" at bounding box center [116, 68] width 39 height 10
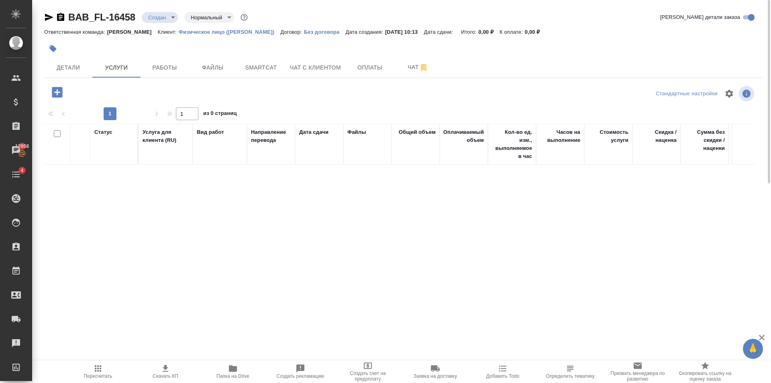
click at [59, 84] on button "button" at bounding box center [57, 92] width 22 height 16
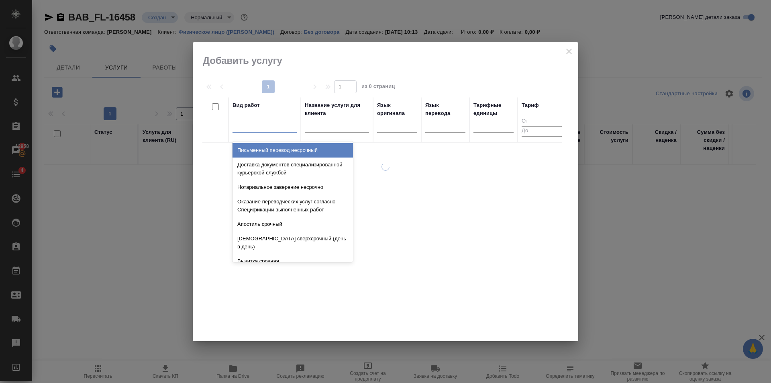
click at [271, 129] on div at bounding box center [265, 125] width 64 height 12
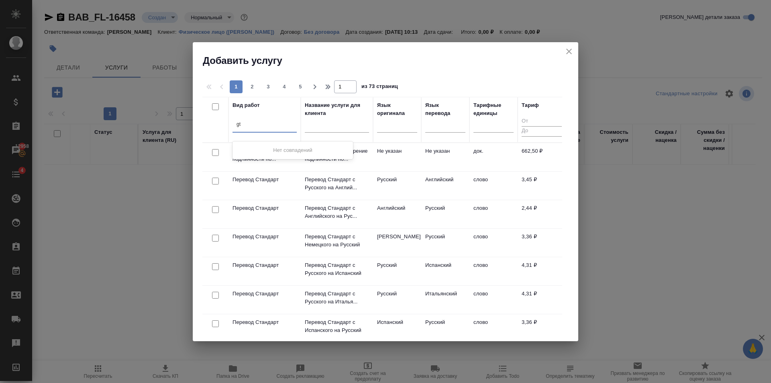
type input "g"
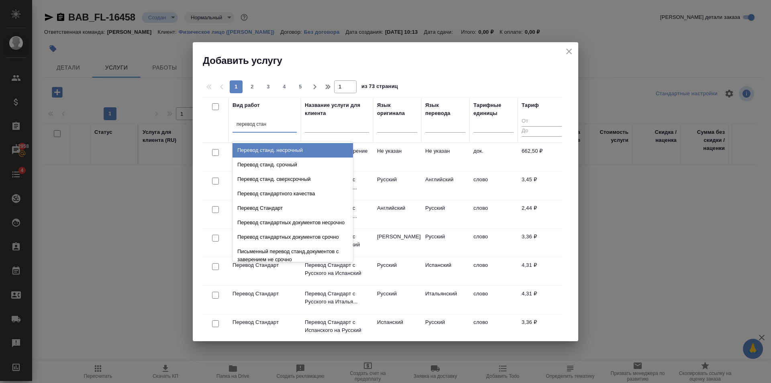
type input "перевод станд"
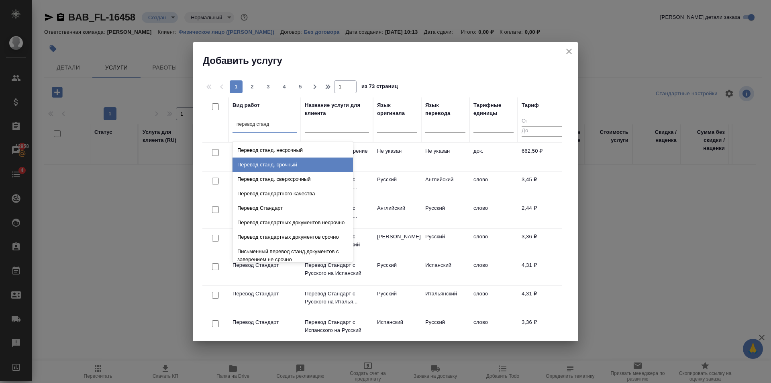
click at [274, 157] on div "Перевод станд. срочный" at bounding box center [293, 164] width 121 height 14
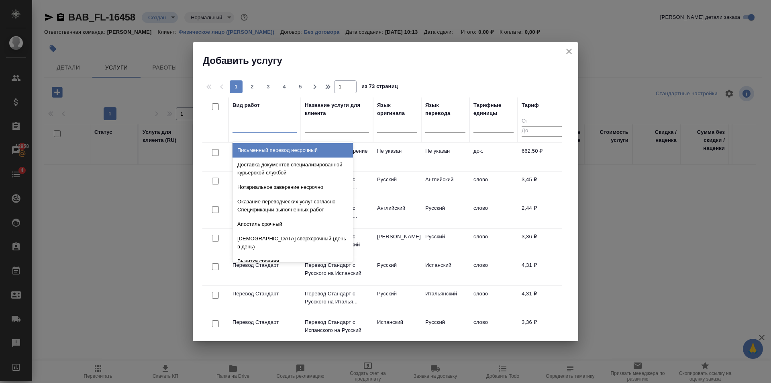
click at [275, 126] on div at bounding box center [265, 125] width 64 height 12
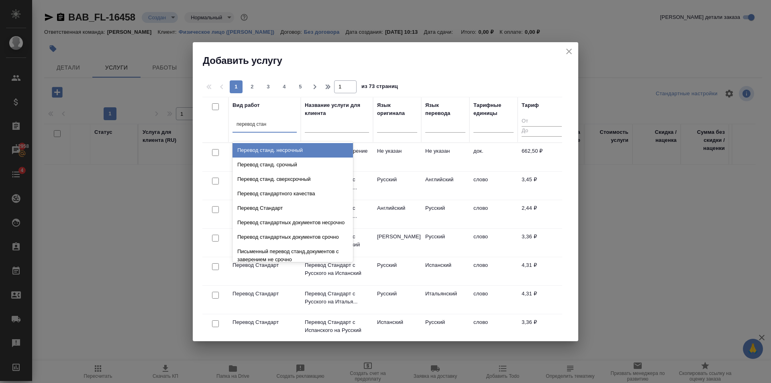
type input "перевод станд"
drag, startPoint x: 298, startPoint y: 149, endPoint x: 374, endPoint y: 131, distance: 77.4
click at [298, 150] on div "Перевод станд. несрочный" at bounding box center [293, 150] width 121 height 14
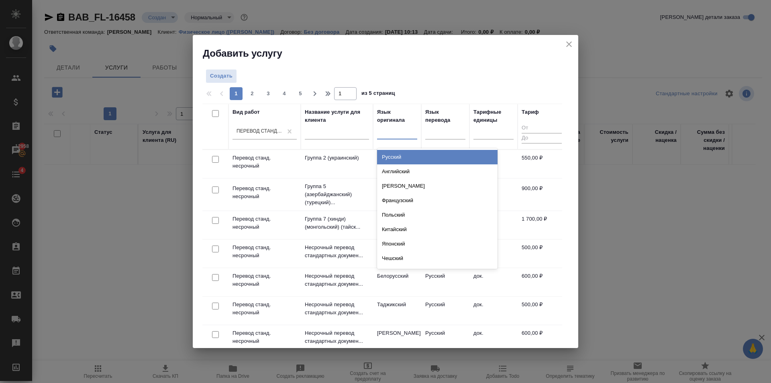
click at [400, 130] on div at bounding box center [397, 131] width 40 height 12
type input "турк"
click at [412, 158] on div "Туркменский" at bounding box center [437, 157] width 121 height 14
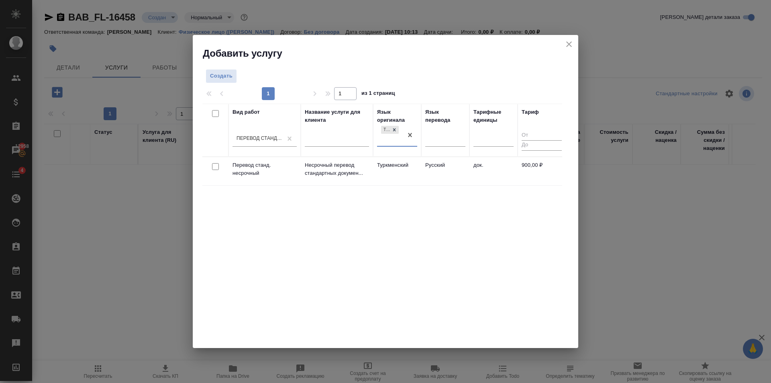
click at [412, 166] on td "Туркменский" at bounding box center [397, 171] width 48 height 28
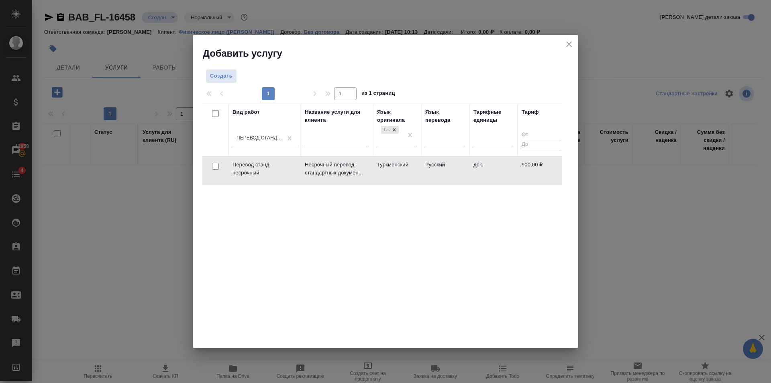
click at [412, 166] on td "Туркменский" at bounding box center [397, 171] width 48 height 28
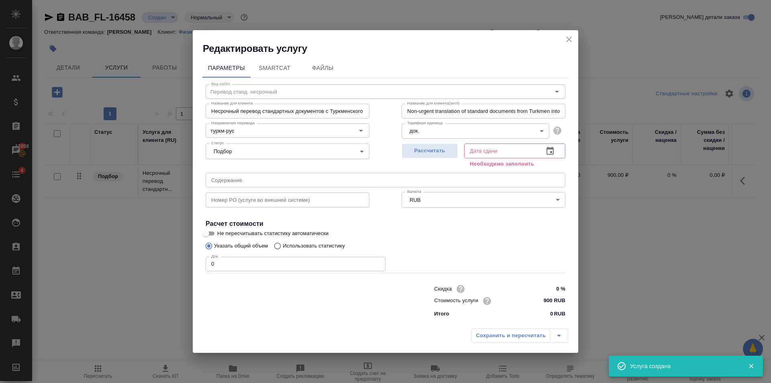
click at [547, 299] on input "900 RUB" at bounding box center [551, 301] width 30 height 12
type input "700 RUB"
click at [431, 149] on span "Рассчитать" at bounding box center [429, 150] width 47 height 9
type input "[DATE] 10:14"
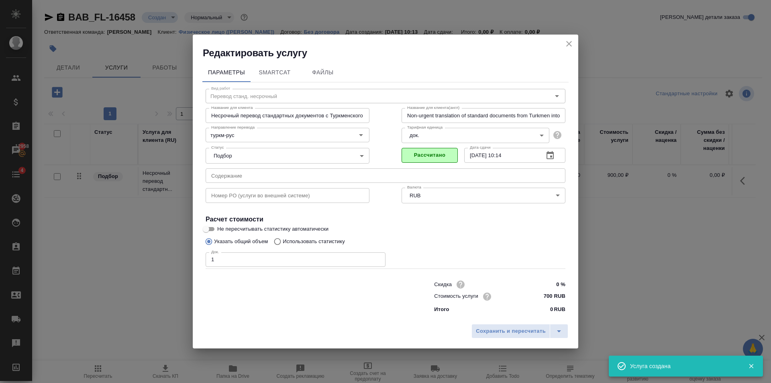
type input "1"
click at [378, 258] on input "1" at bounding box center [296, 259] width 180 height 14
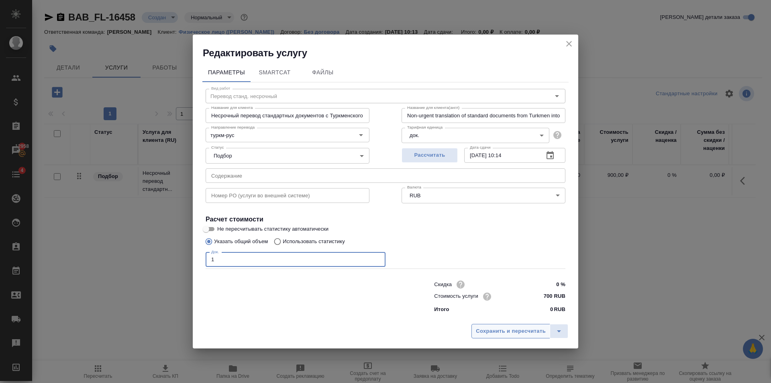
click at [496, 325] on button "Сохранить и пересчитать" at bounding box center [511, 331] width 79 height 14
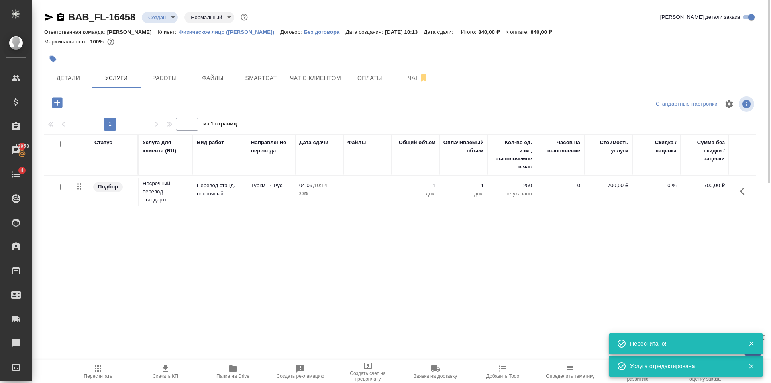
click at [60, 97] on icon "button" at bounding box center [57, 103] width 14 height 14
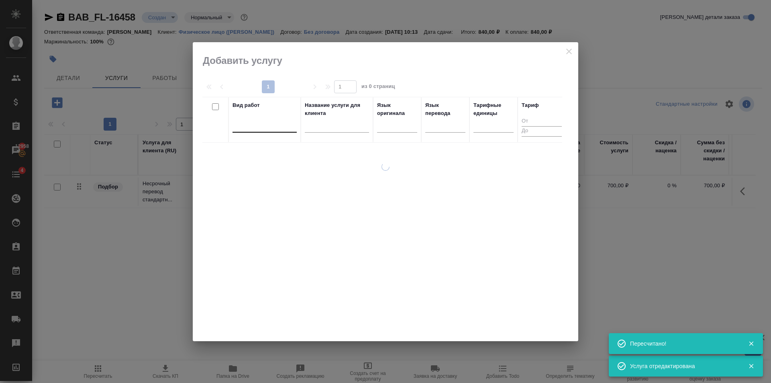
drag, startPoint x: 265, startPoint y: 133, endPoint x: 260, endPoint y: 124, distance: 10.8
click at [264, 133] on div at bounding box center [265, 127] width 64 height 21
click at [260, 124] on div at bounding box center [265, 125] width 64 height 12
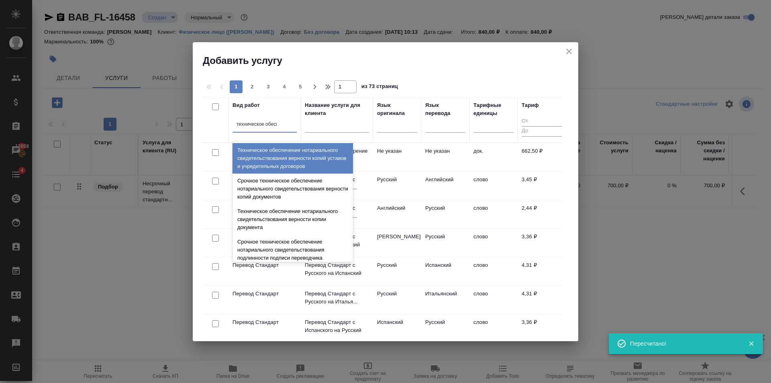
type input "техническое обеспе"
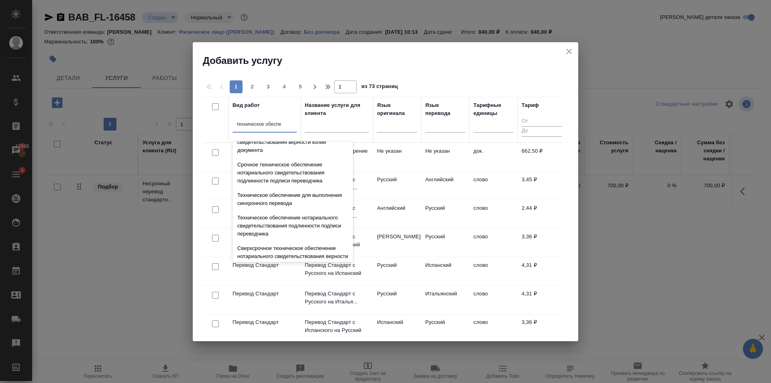
scroll to position [80, 0]
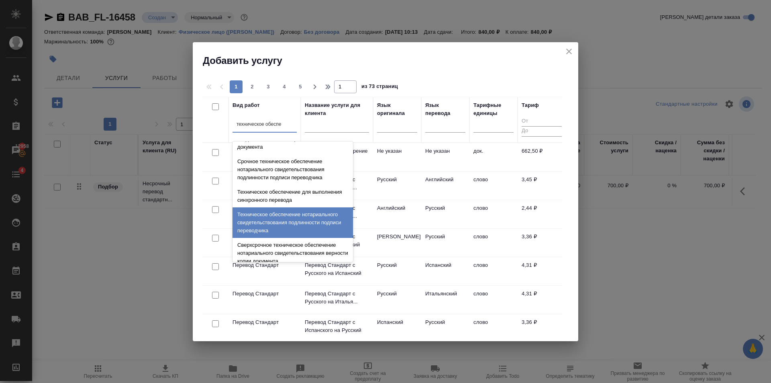
click at [278, 208] on div "Техническое обеспечение нотариального свидетельствования подлинности подписи пе…" at bounding box center [293, 222] width 121 height 31
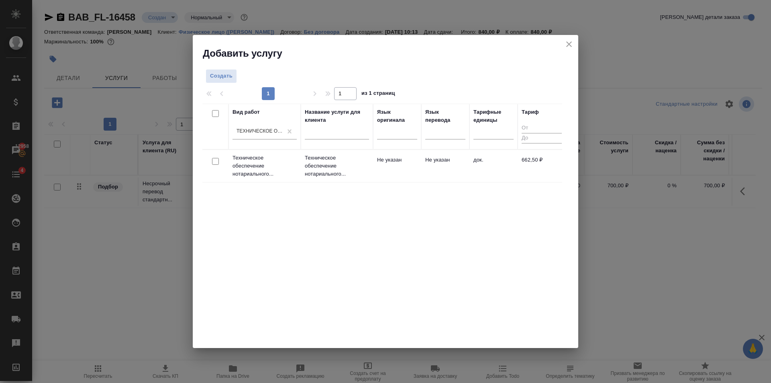
click at [381, 177] on td "Не указан" at bounding box center [397, 166] width 48 height 28
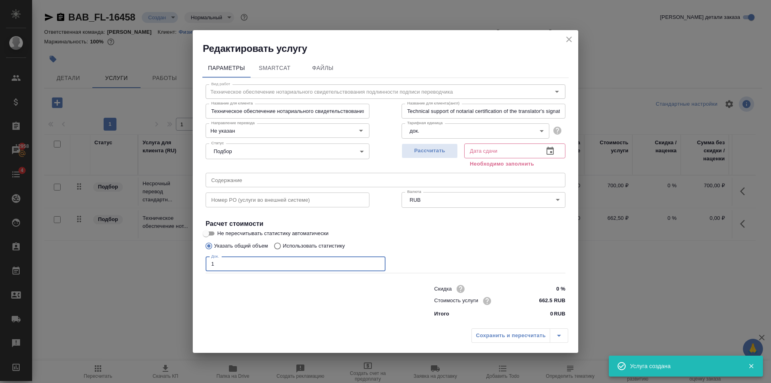
type input "1"
click at [378, 261] on input "1" at bounding box center [296, 264] width 180 height 14
click at [431, 152] on span "Рассчитать" at bounding box center [429, 150] width 47 height 9
type input "04.09.2025 10:26"
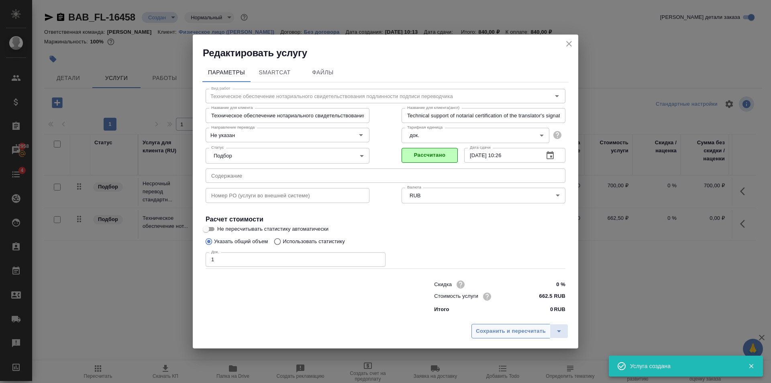
click at [499, 333] on span "Сохранить и пересчитать" at bounding box center [511, 331] width 70 height 9
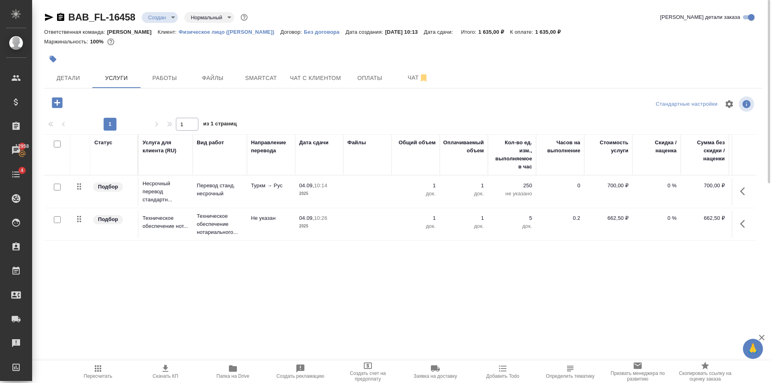
click at [348, 225] on td at bounding box center [367, 224] width 48 height 28
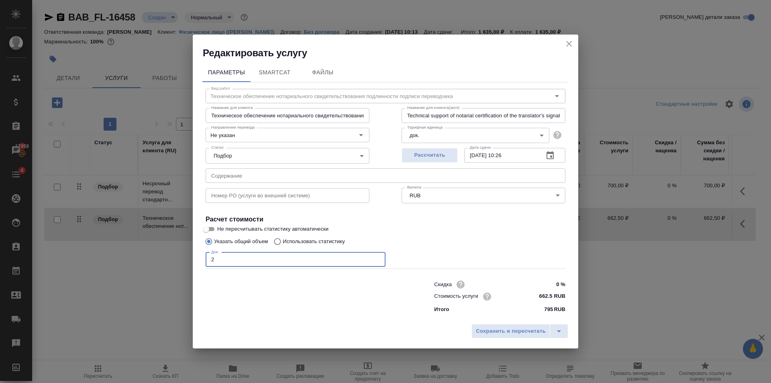
type input "2"
click at [377, 256] on input "2" at bounding box center [296, 259] width 180 height 14
click at [503, 335] on span "Сохранить и пересчитать" at bounding box center [511, 331] width 70 height 9
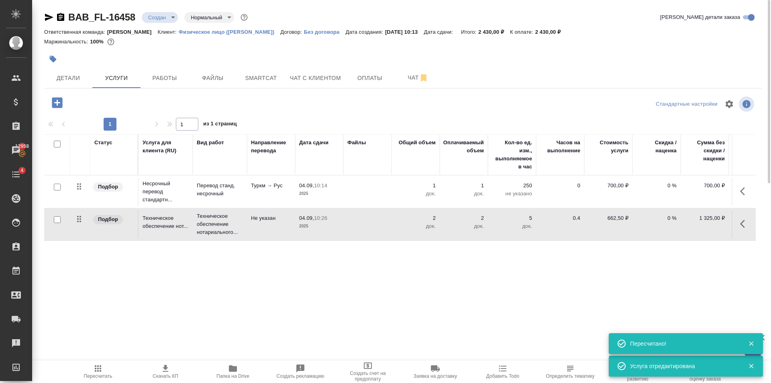
click at [345, 191] on td at bounding box center [367, 192] width 48 height 28
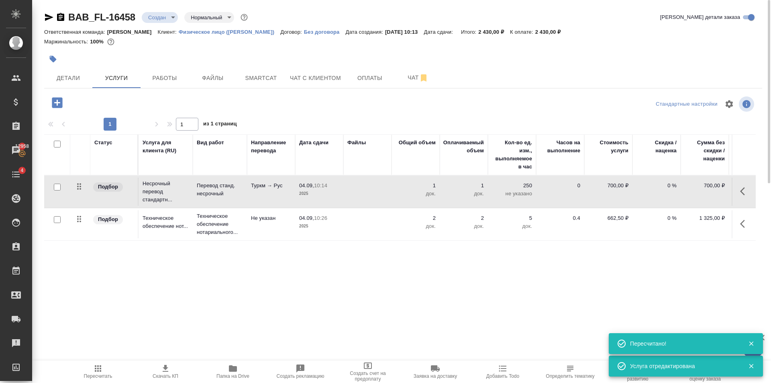
click at [346, 191] on td at bounding box center [367, 192] width 48 height 28
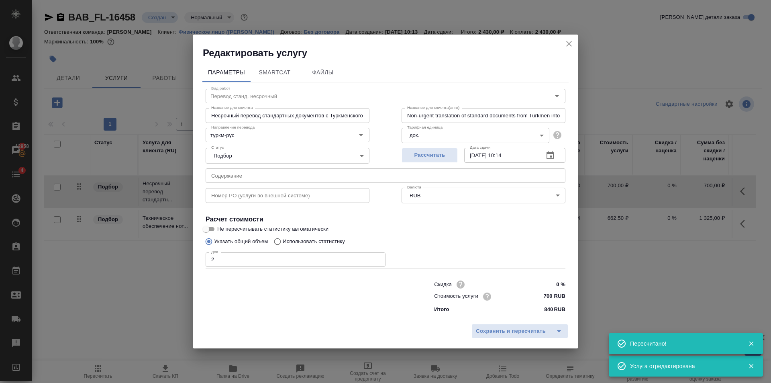
type input "2"
click at [378, 257] on input "2" at bounding box center [296, 259] width 180 height 14
click at [540, 336] on button "Сохранить и пересчитать" at bounding box center [511, 331] width 79 height 14
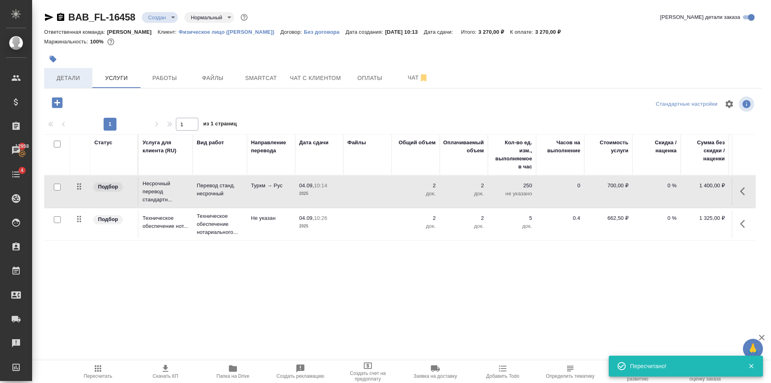
click at [82, 76] on span "Детали" at bounding box center [68, 78] width 39 height 10
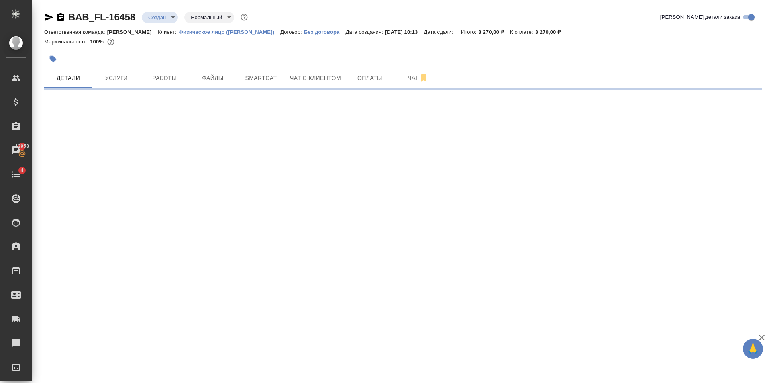
select select "RU"
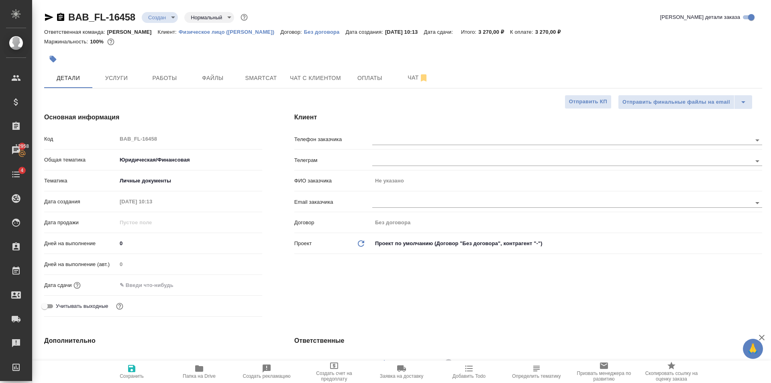
type textarea "x"
click at [173, 286] on input "text" at bounding box center [152, 285] width 70 height 12
click at [237, 281] on icon "button" at bounding box center [239, 285] width 10 height 10
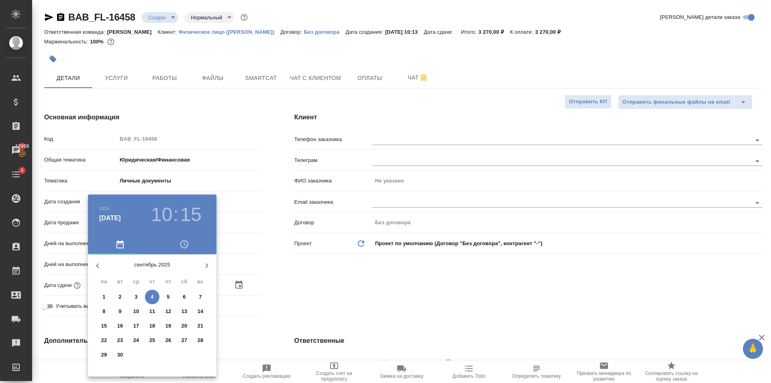
click at [151, 293] on p "4" at bounding box center [152, 297] width 3 height 8
type input "04.09.2025 10:15"
type textarea "x"
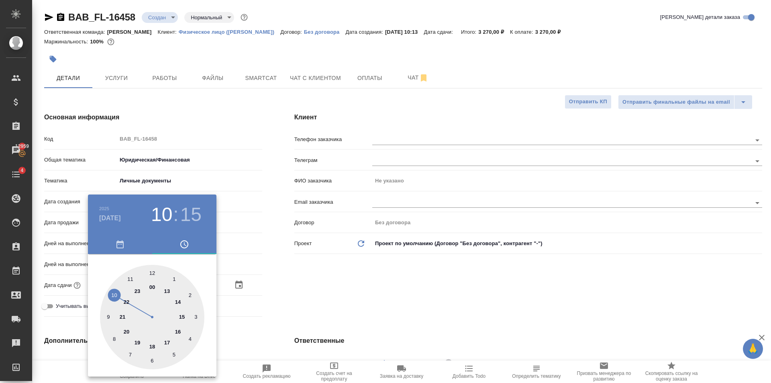
click at [200, 214] on h3 "15" at bounding box center [190, 214] width 21 height 22
click at [116, 294] on div at bounding box center [152, 317] width 104 height 104
type input "04.09.2025 10:50"
type textarea "x"
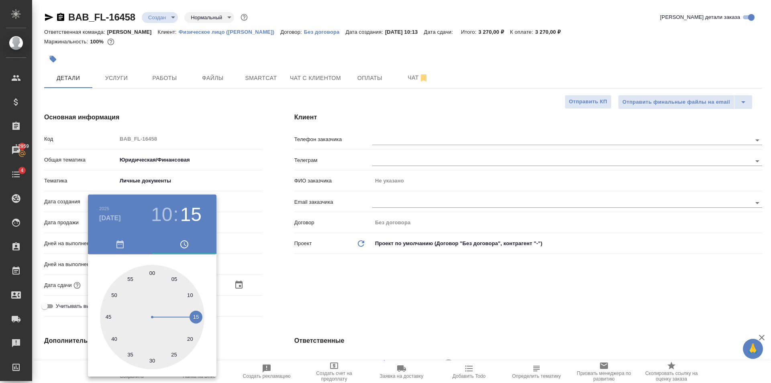
type textarea "x"
click at [132, 276] on div at bounding box center [152, 317] width 104 height 104
type input "04.09.2025 10:55"
type textarea "x"
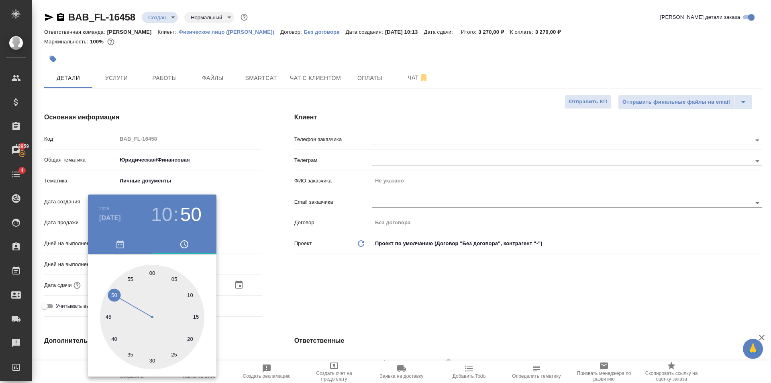
type textarea "x"
click at [331, 256] on div at bounding box center [385, 191] width 771 height 383
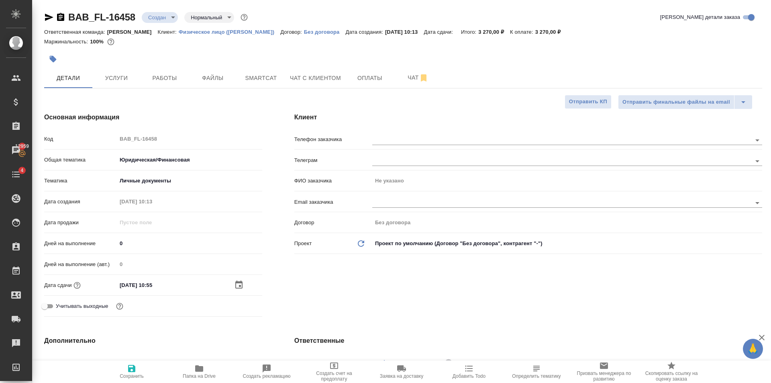
drag, startPoint x: 131, startPoint y: 368, endPoint x: 390, endPoint y: 272, distance: 277.2
click at [131, 368] on icon "button" at bounding box center [131, 368] width 7 height 7
type textarea "x"
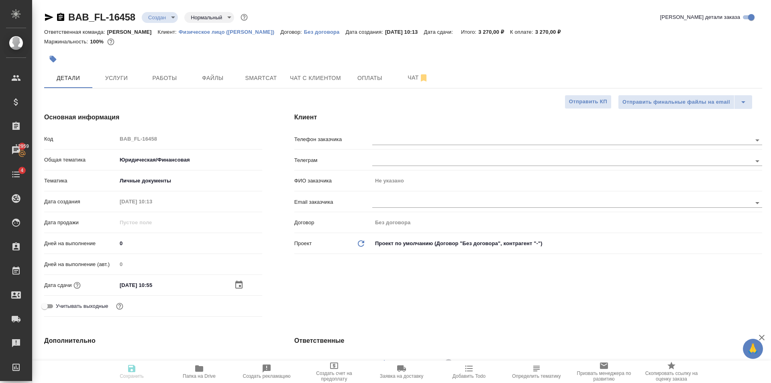
type textarea "x"
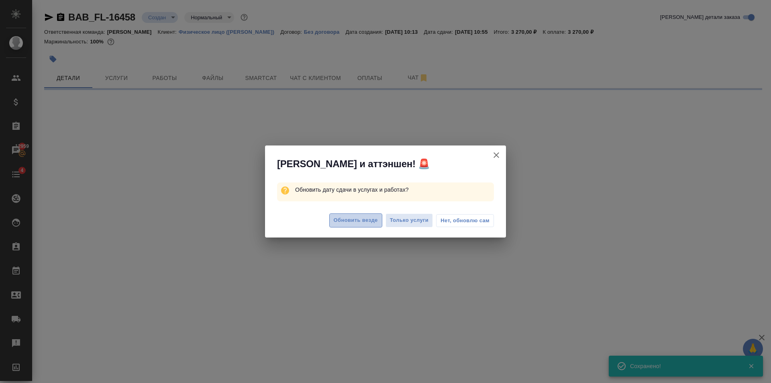
click at [360, 223] on span "Обновить везде" at bounding box center [356, 220] width 44 height 9
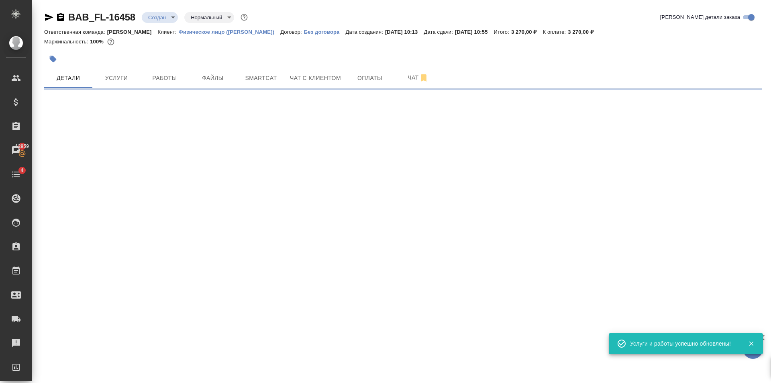
select select "RU"
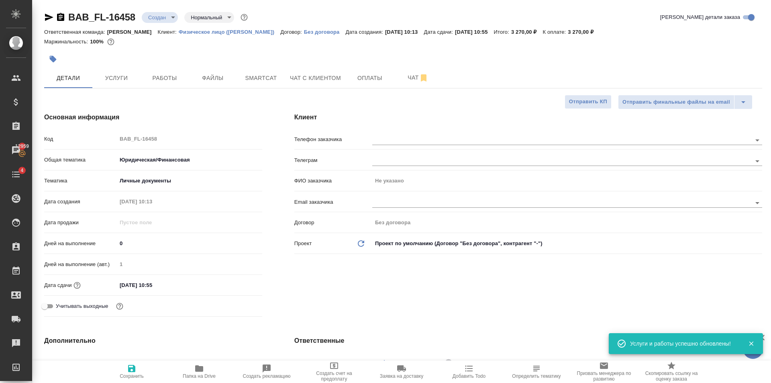
type textarea "x"
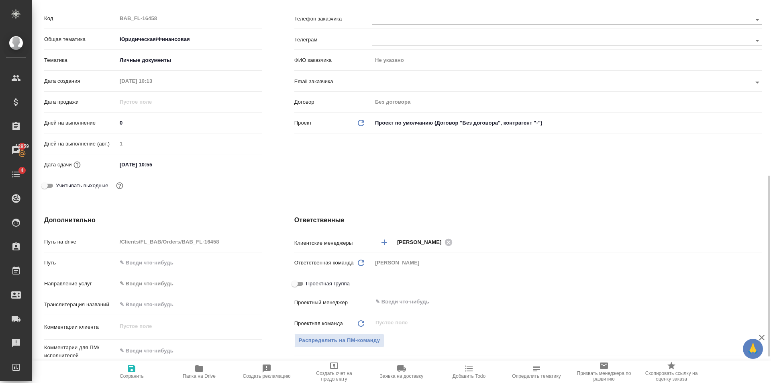
scroll to position [201, 0]
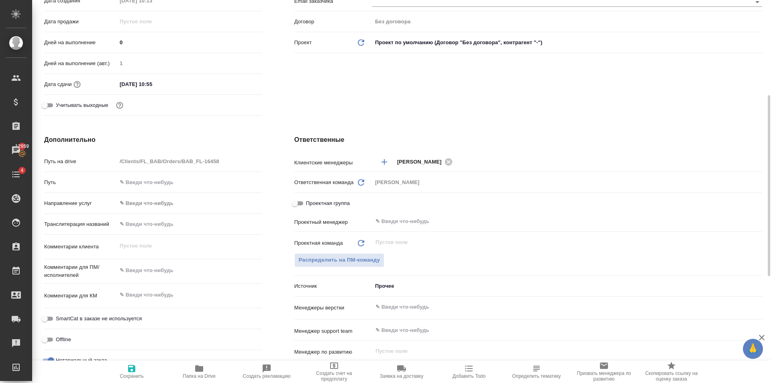
type textarea "x"
click at [165, 270] on textarea at bounding box center [189, 271] width 145 height 14
type textarea "x"
type textarea "С"
type textarea "x"
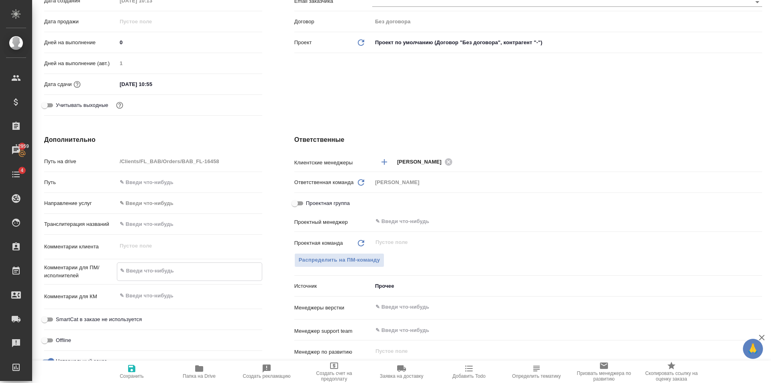
type textarea "x"
type textarea "Се"
type textarea "x"
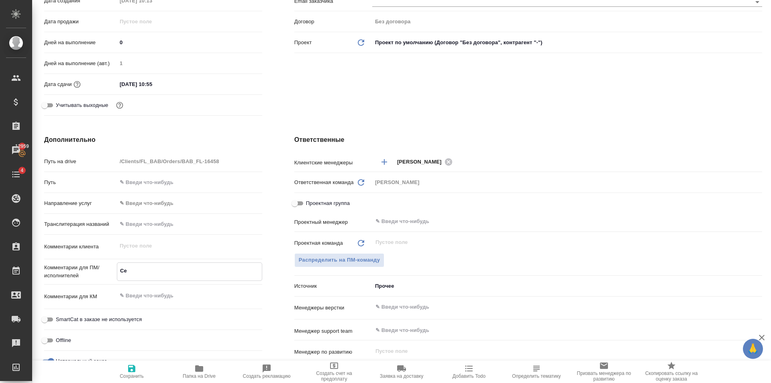
type textarea "Сей"
type textarea "x"
type textarea "Сейи"
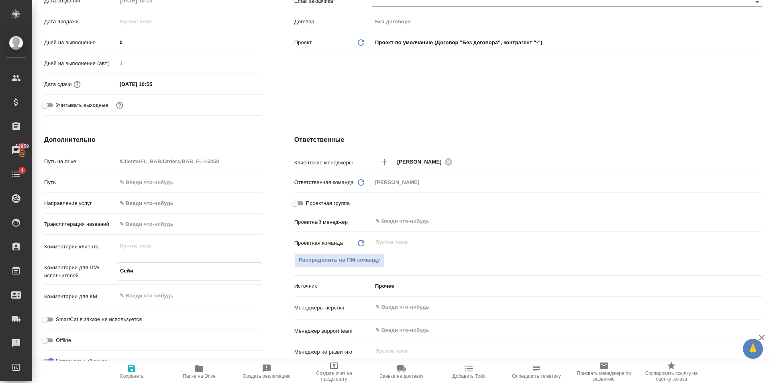
type textarea "x"
type textarea "Сейид"
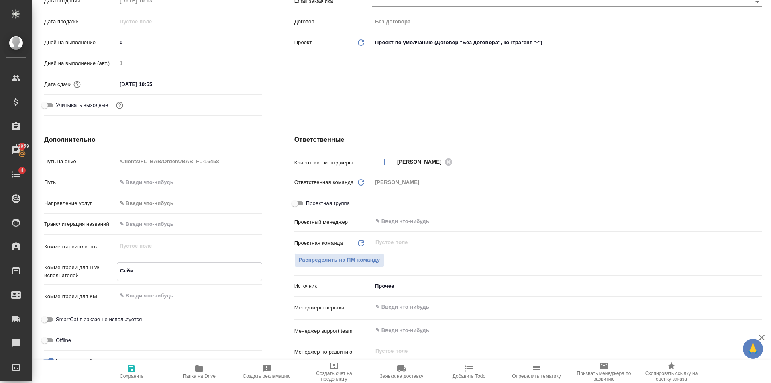
type textarea "x"
type textarea "Сейидо"
type textarea "x"
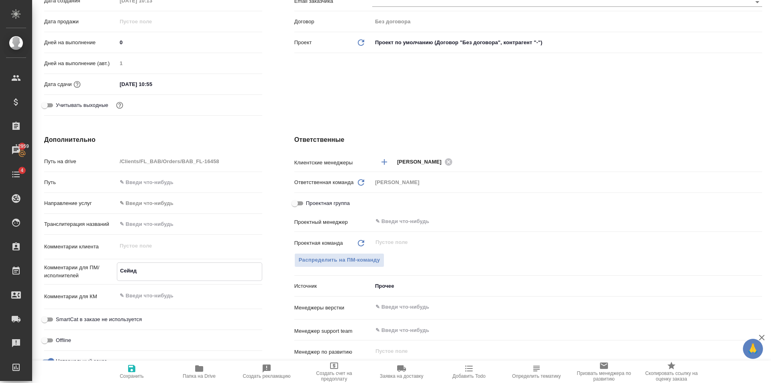
type textarea "x"
type textarea "Сейидов"
type textarea "x"
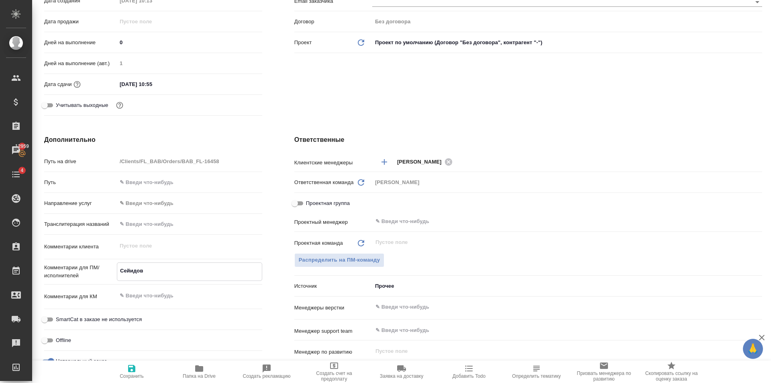
type textarea "x"
type textarea "Сейидова"
type textarea "x"
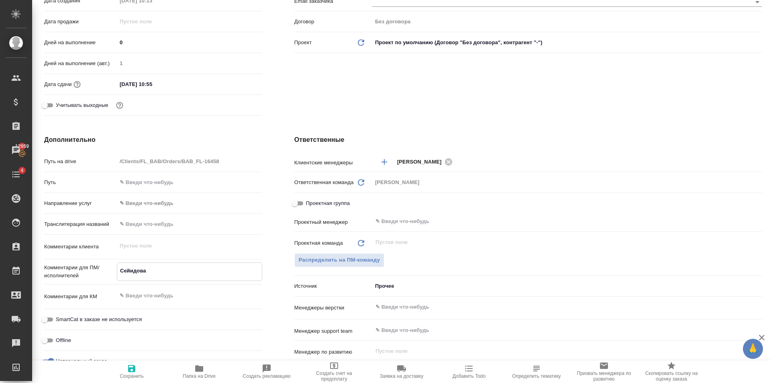
type textarea "Сейидова"
type textarea "x"
type textarea "Сейидова С"
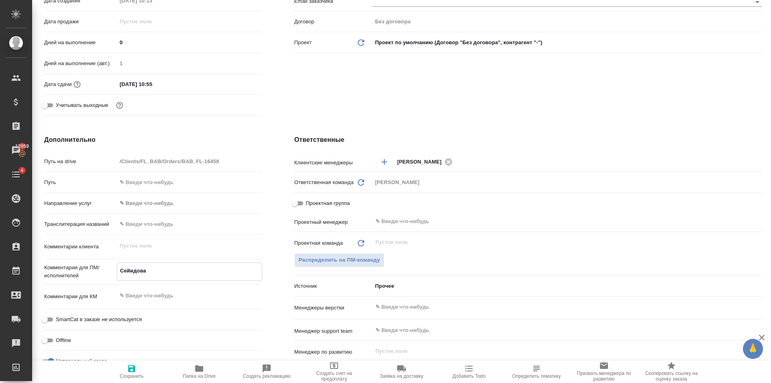
type textarea "x"
type textarea "Сейидова Се"
type textarea "x"
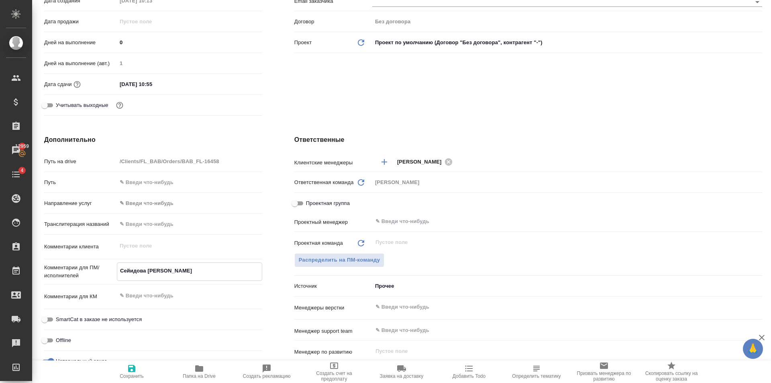
type textarea "x"
type textarea "Сейидова Сер"
type textarea "x"
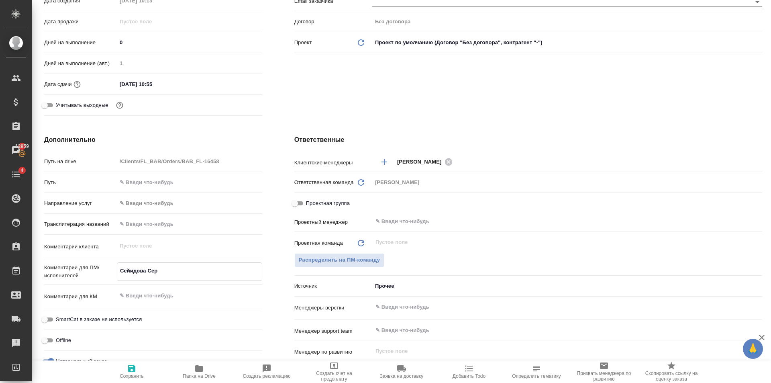
type textarea "x"
type textarea "Сейидова Серв"
type textarea "x"
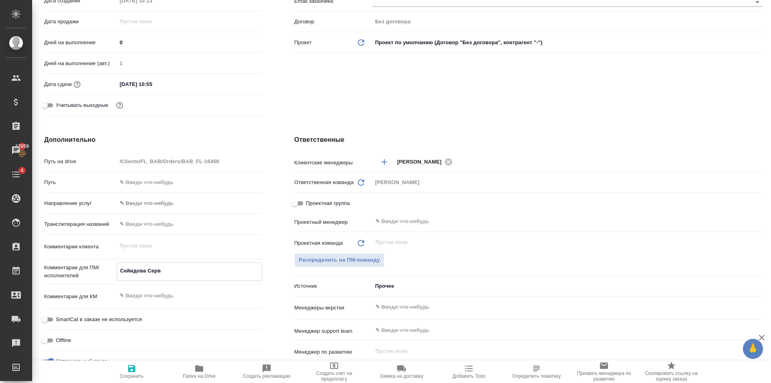
type textarea "Сейидова Серви"
type textarea "x"
type textarea "Сейидова СервиР"
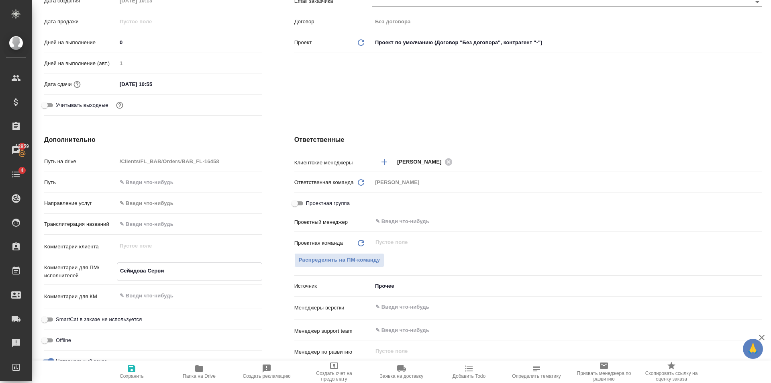
type textarea "x"
type textarea "Сейидова СервиРе"
type textarea "x"
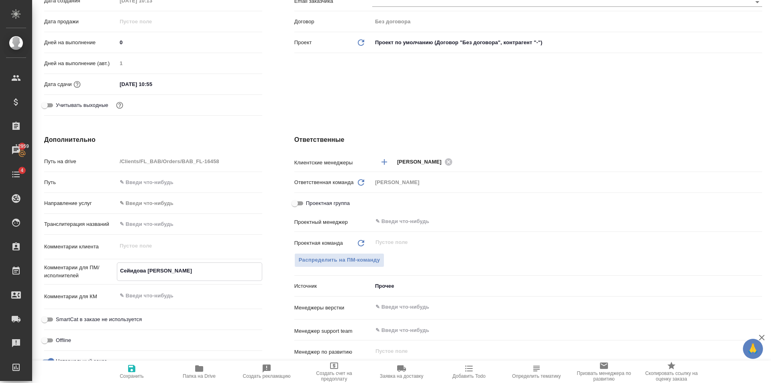
type textarea "x"
type textarea "Сейидова СервиРед"
type textarea "x"
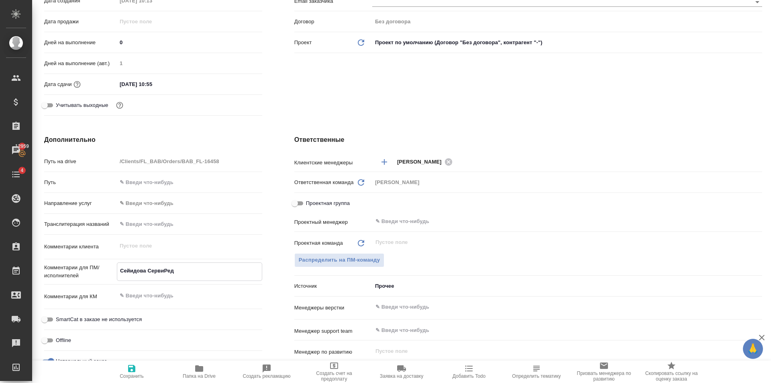
type textarea "x"
type textarea "Сейидова СервиРедж"
type textarea "x"
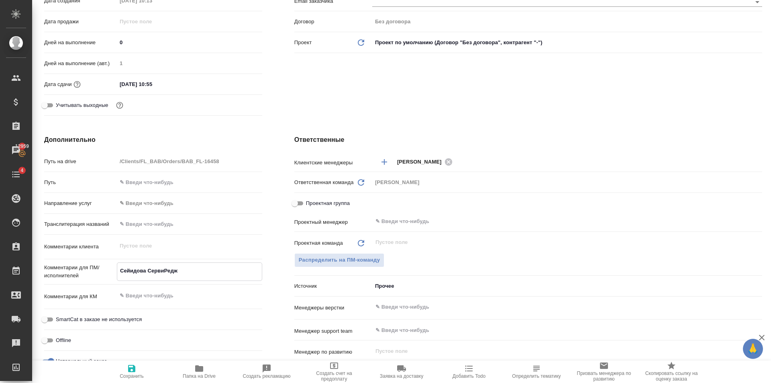
type textarea "Сейидова СервиРедже"
type textarea "x"
type textarea "Сейидова СервиРеджеп"
type textarea "x"
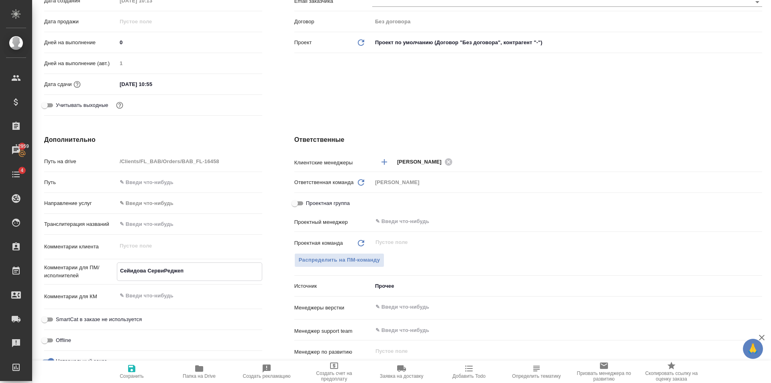
type textarea "x"
type textarea "Сейидова СервиРеджепо"
type textarea "x"
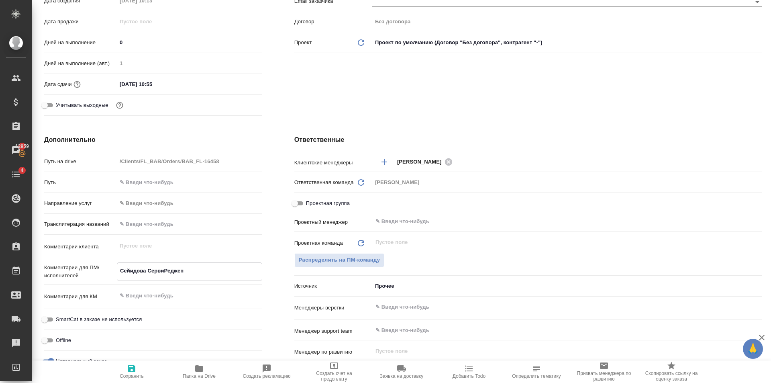
type textarea "x"
type textarea "Сейидова СервиРеджепов"
type textarea "x"
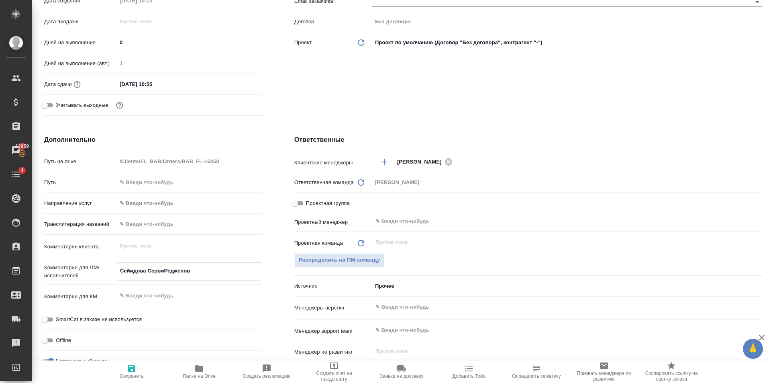
type textarea "x"
type textarea "Сейидова СервиРеджепова"
type textarea "x"
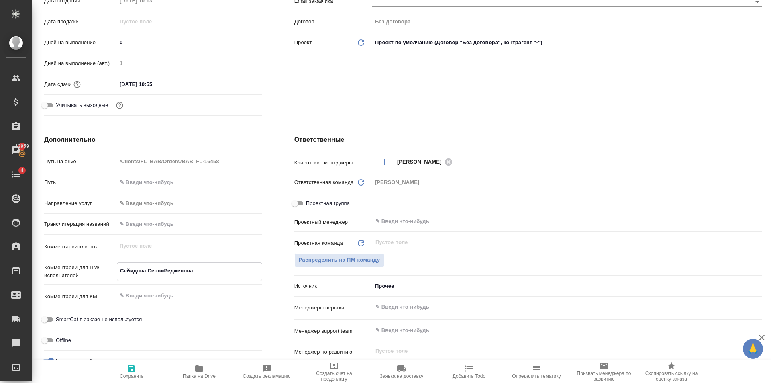
type textarea "Сейидова СервиРеджепова"
type textarea "x"
type textarea "Сейидова СервиРеджепова Г"
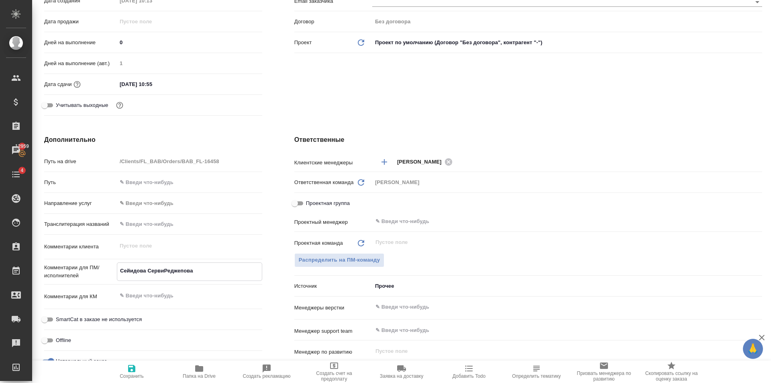
type textarea "x"
type textarea "Сейидова СервиРеджепова Го"
type textarea "x"
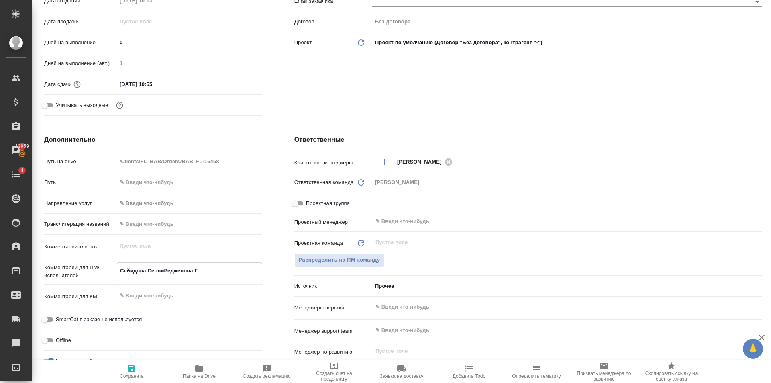
type textarea "x"
type textarea "Сейидова СервиРеджепова Гоз"
type textarea "x"
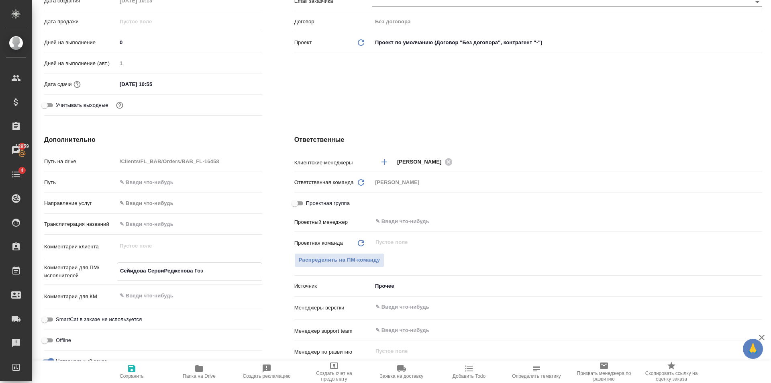
type textarea "x"
type textarea "Сейидова СервиРеджепова Гозе"
type textarea "x"
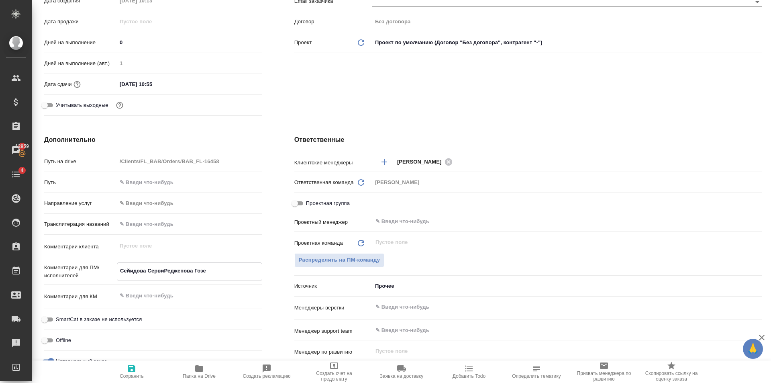
type textarea "Сейидова СервиРеджепова Гозел"
type textarea "x"
click at [165, 270] on textarea "Сейидова СервиРеджепова Гозел" at bounding box center [189, 271] width 145 height 14
type textarea "x"
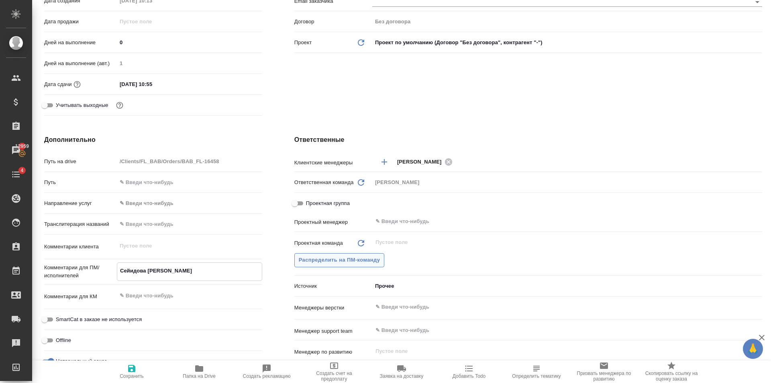
type textarea "Сейидова Серви Реджепова Гозел"
type textarea "x"
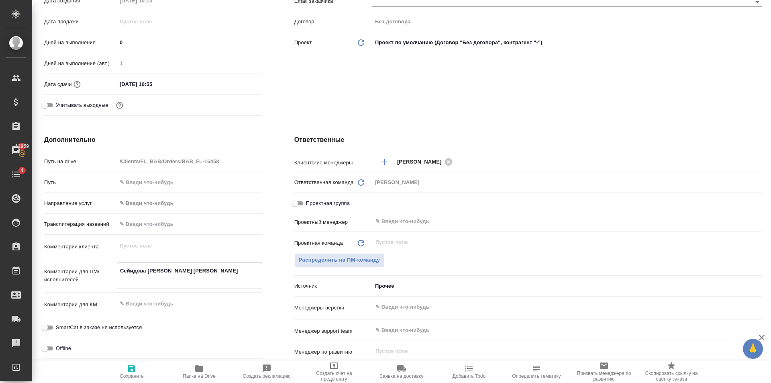
type textarea "Сейидова Серви Реджепова Гозел"
click at [303, 216] on div "Проектный менеджер ​" at bounding box center [528, 221] width 468 height 14
click at [260, 225] on div "Дополнительно Путь на drive /Clients/FL_BAB/Orders/BAB_FL-16458 Путь Направлени…" at bounding box center [153, 281] width 250 height 324
drag, startPoint x: 169, startPoint y: 278, endPoint x: 121, endPoint y: 269, distance: 49.5
click at [121, 269] on textarea "Сейидова Серви Реджепова Гозел" at bounding box center [189, 275] width 145 height 22
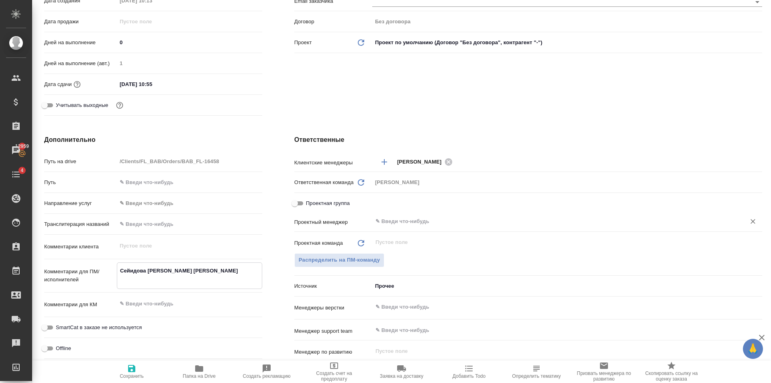
type textarea "x"
click at [434, 217] on input "text" at bounding box center [554, 222] width 358 height 10
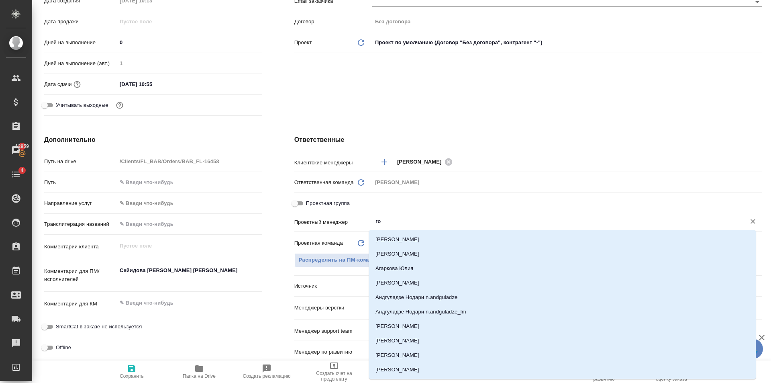
type input "гол"
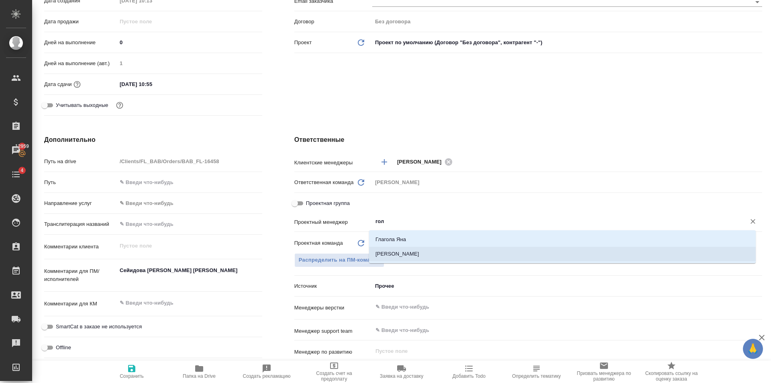
click at [429, 249] on li "[PERSON_NAME]" at bounding box center [562, 254] width 387 height 14
type textarea "x"
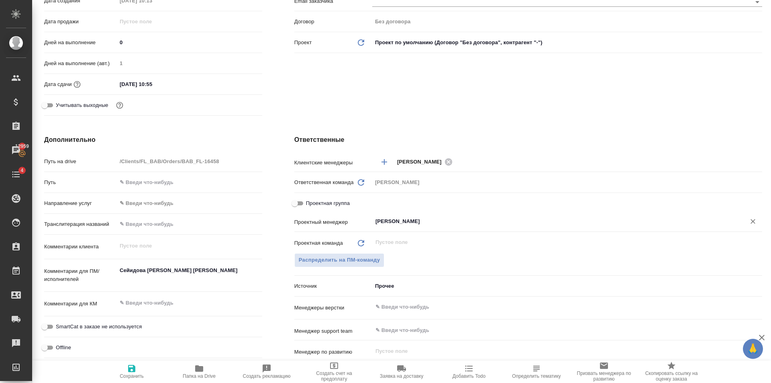
type input "[PERSON_NAME]"
drag, startPoint x: 136, startPoint y: 373, endPoint x: 147, endPoint y: 364, distance: 13.9
click at [137, 373] on span "Сохранить" at bounding box center [132, 376] width 24 height 6
type textarea "x"
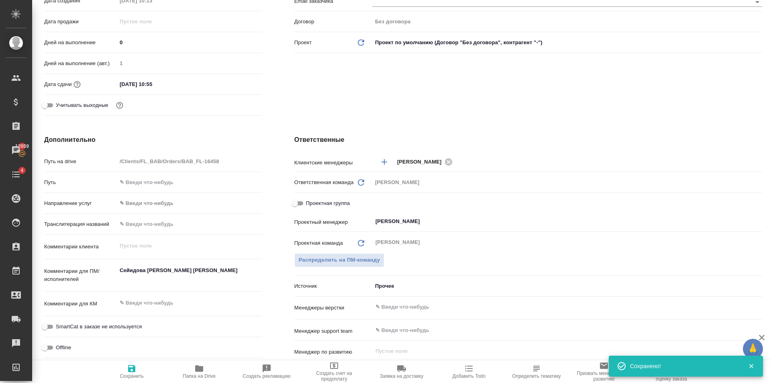
drag, startPoint x: 374, startPoint y: 90, endPoint x: 352, endPoint y: 166, distance: 79.0
click at [372, 95] on div "Клиент Телефон заказчика Телеграм ФИО заказчика Не указано Email заказчика Дого…" at bounding box center [528, 15] width 500 height 239
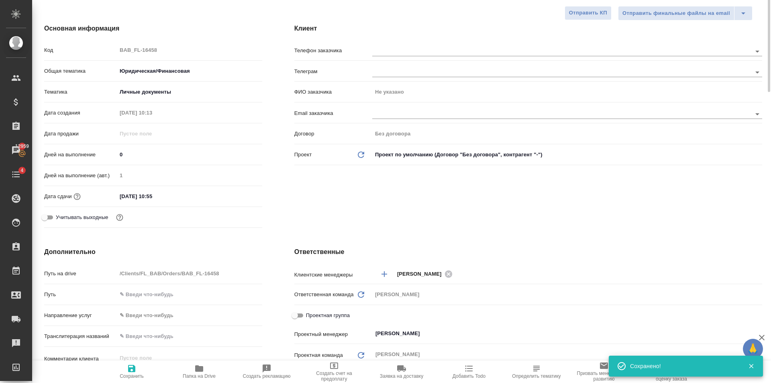
scroll to position [0, 0]
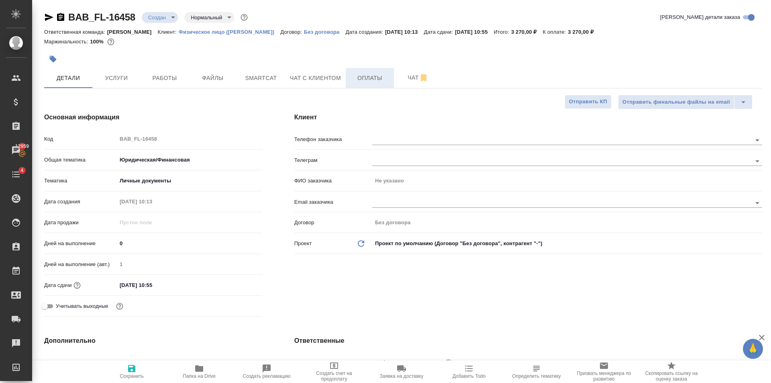
click at [360, 83] on span "Оплаты" at bounding box center [370, 78] width 39 height 10
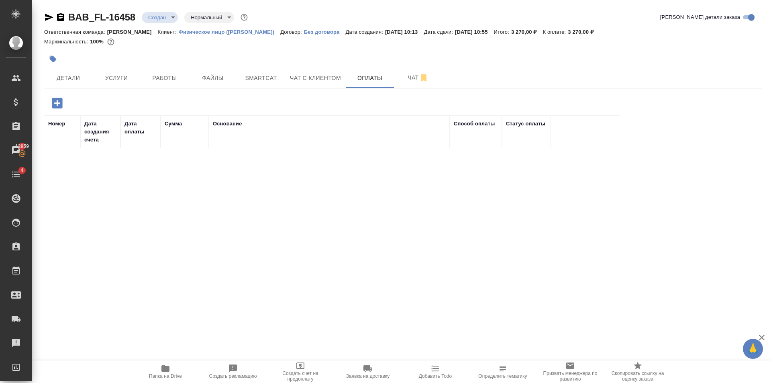
click at [63, 104] on button "button" at bounding box center [57, 103] width 22 height 16
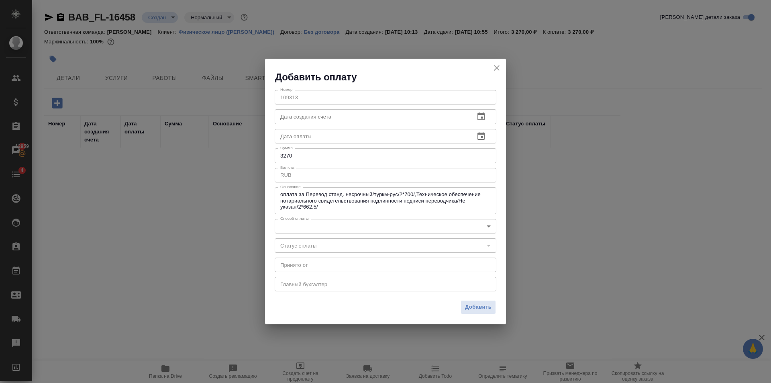
click at [333, 223] on body "🙏 .cls-1 fill:#fff; AWATERA Golubev Dmitry Клиенты Спецификации Заказы 12959 Ча…" at bounding box center [385, 191] width 771 height 383
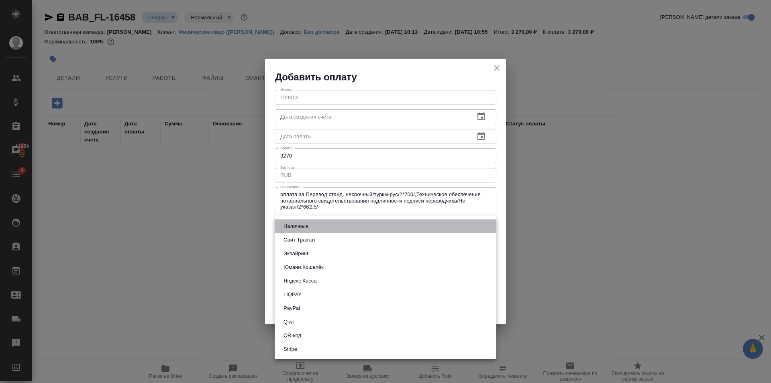
click at [313, 227] on li "Наличные" at bounding box center [386, 226] width 222 height 14
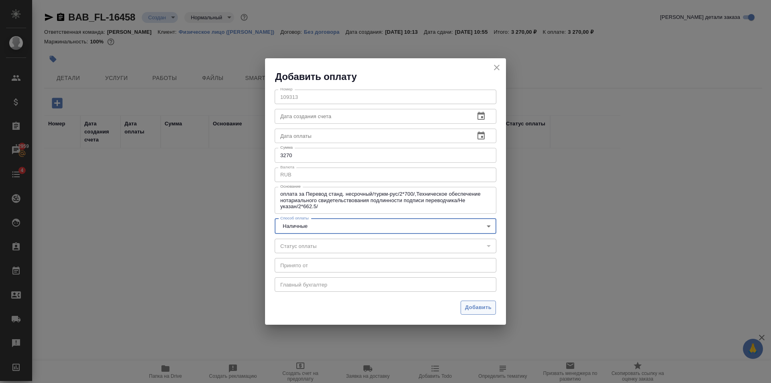
click at [484, 301] on button "Добавить" at bounding box center [478, 308] width 35 height 14
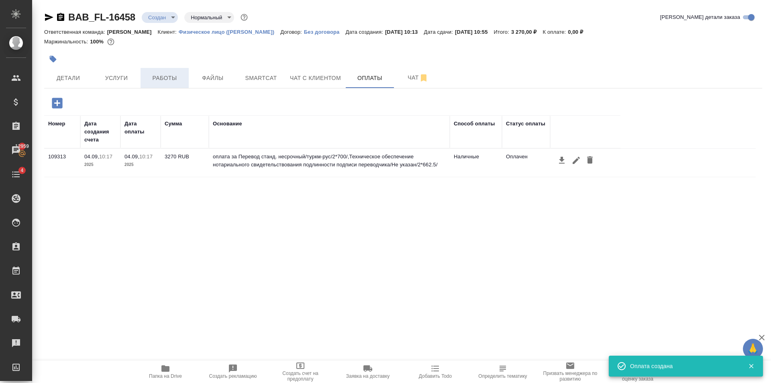
click at [167, 71] on button "Работы" at bounding box center [165, 78] width 48 height 20
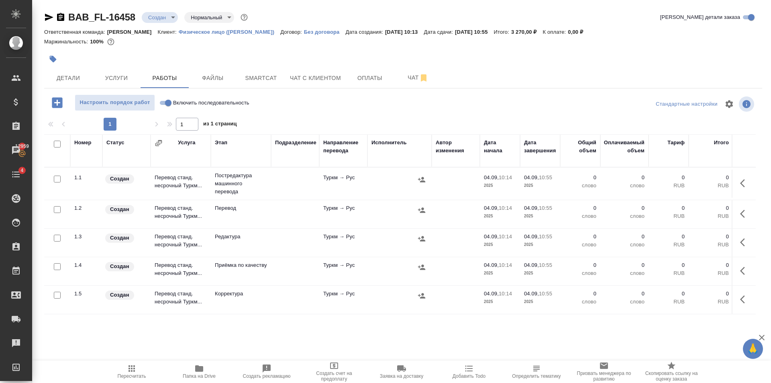
click at [166, 100] on input "Включить последовательность" at bounding box center [168, 103] width 29 height 10
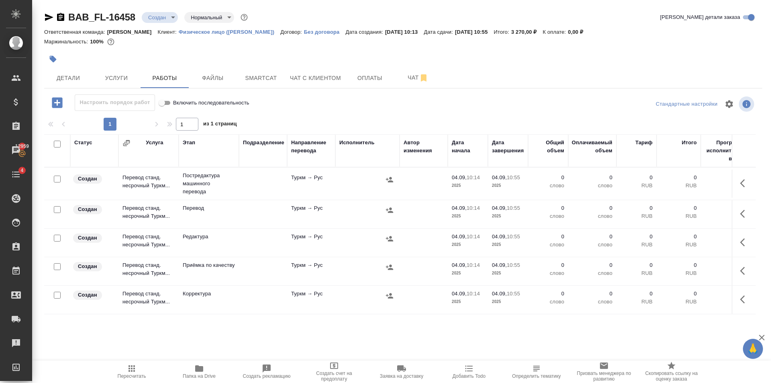
click at [57, 180] on input "checkbox" at bounding box center [57, 179] width 7 height 7
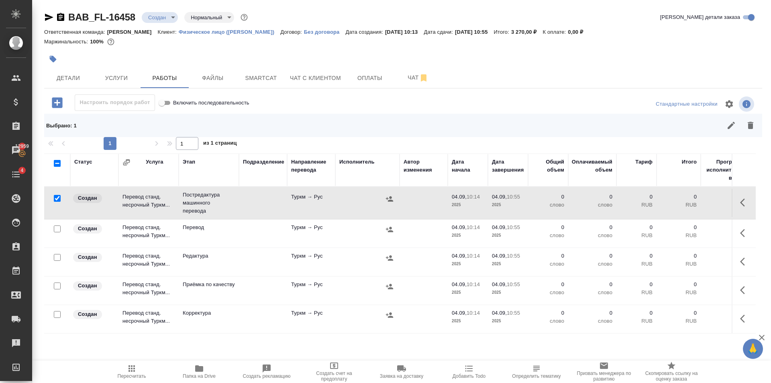
drag, startPoint x: 58, startPoint y: 257, endPoint x: 57, endPoint y: 274, distance: 16.9
click at [57, 257] on input "checkbox" at bounding box center [57, 257] width 7 height 7
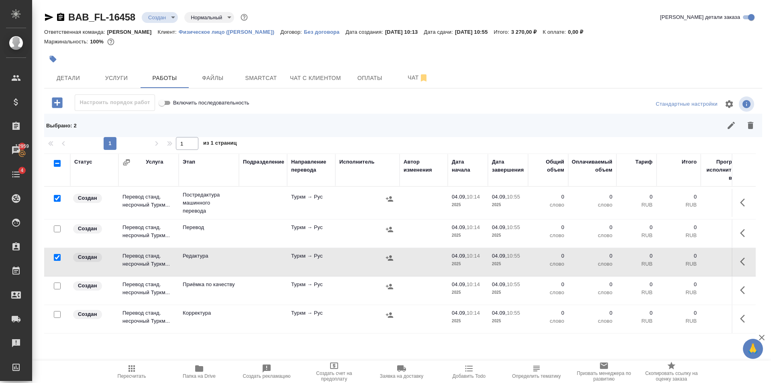
click at [56, 283] on input "checkbox" at bounding box center [57, 285] width 7 height 7
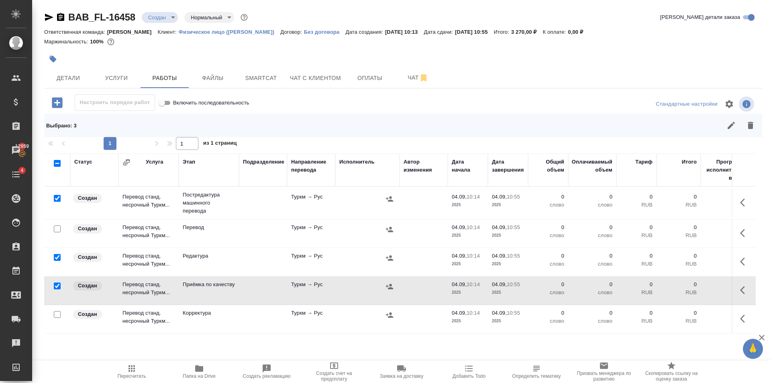
click at [60, 310] on div at bounding box center [57, 314] width 18 height 11
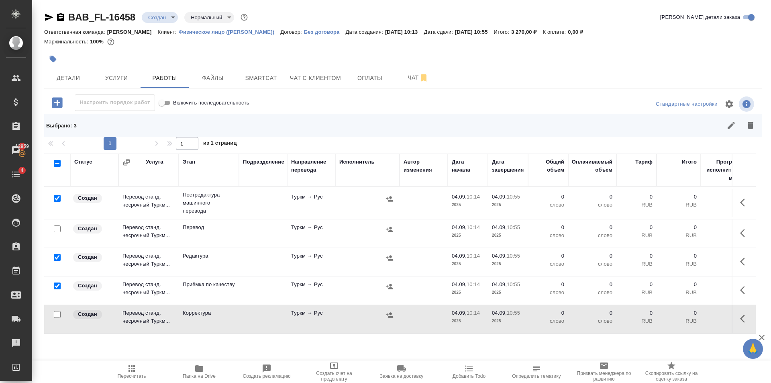
click at [56, 316] on input "checkbox" at bounding box center [57, 314] width 7 height 7
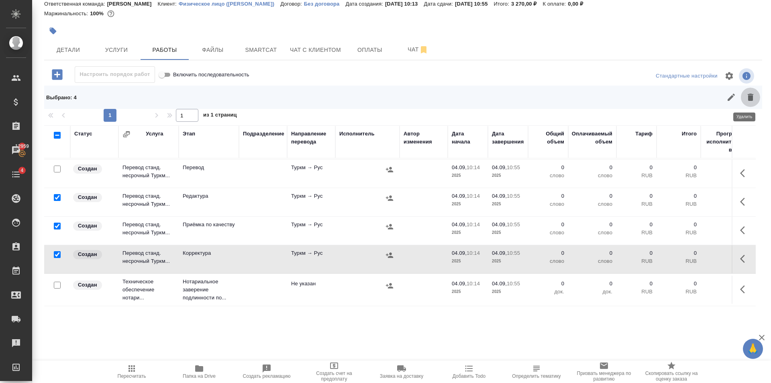
click at [748, 94] on icon "button" at bounding box center [751, 97] width 6 height 7
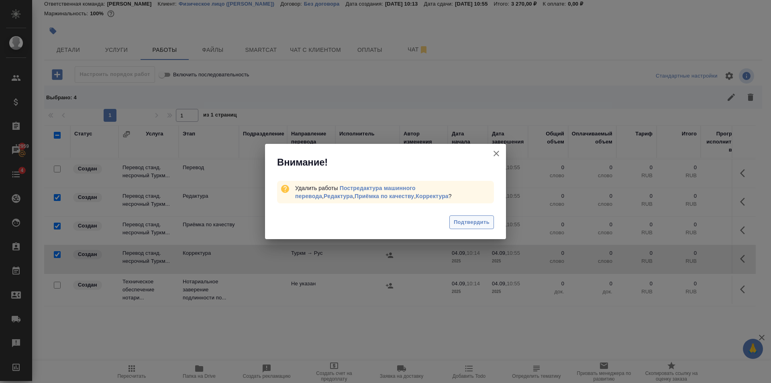
click at [463, 218] on span "Подтвердить" at bounding box center [472, 222] width 36 height 9
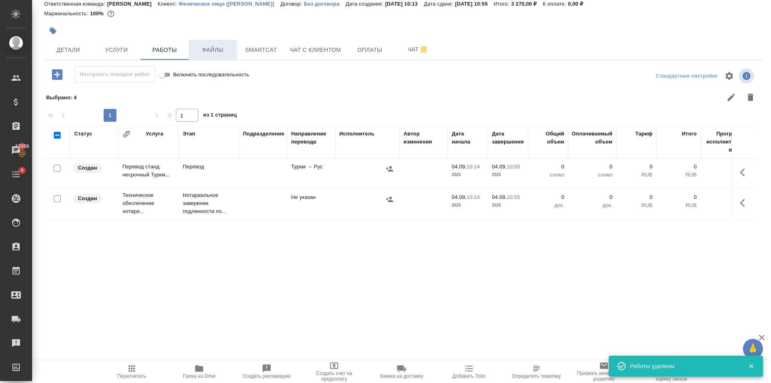
scroll to position [0, 0]
click at [210, 54] on span "Файлы" at bounding box center [213, 50] width 39 height 10
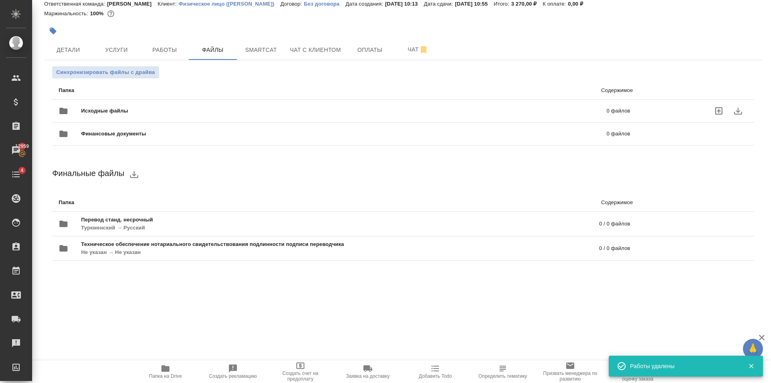
click at [200, 102] on div "Исходные файлы 0 файлов" at bounding box center [345, 110] width 572 height 19
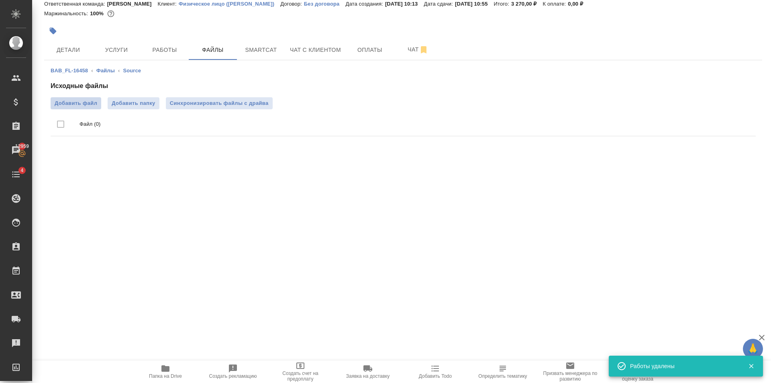
click at [78, 98] on label "Добавить файл" at bounding box center [76, 103] width 51 height 12
click at [0, 0] on input "Добавить файл" at bounding box center [0, 0] width 0 height 0
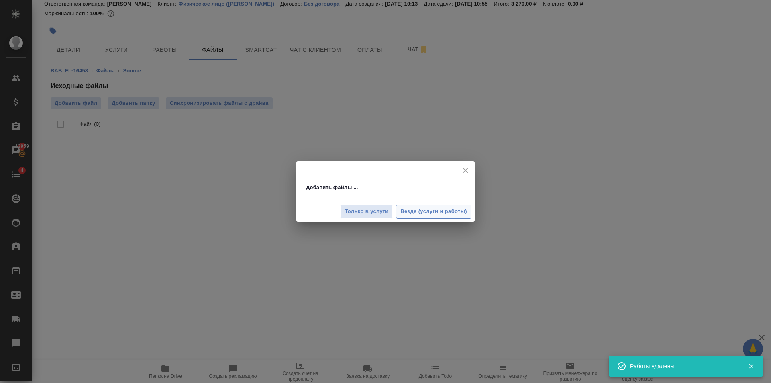
click at [420, 203] on div "Только в услуги Везде (услуги и работы)" at bounding box center [385, 208] width 178 height 27
click at [422, 209] on span "Везде (услуги и работы)" at bounding box center [434, 211] width 67 height 9
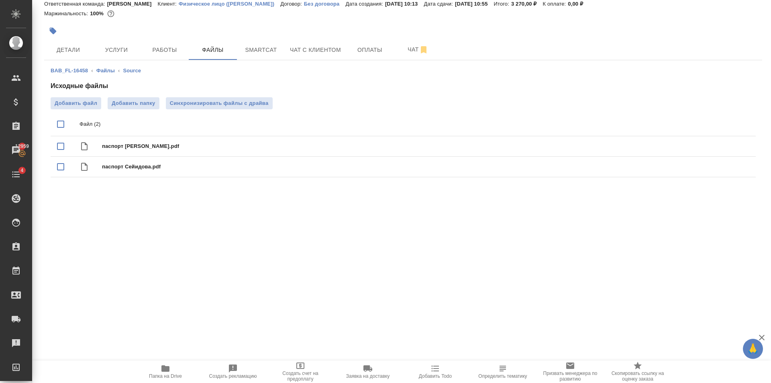
click at [158, 51] on span "Работы" at bounding box center [164, 50] width 39 height 10
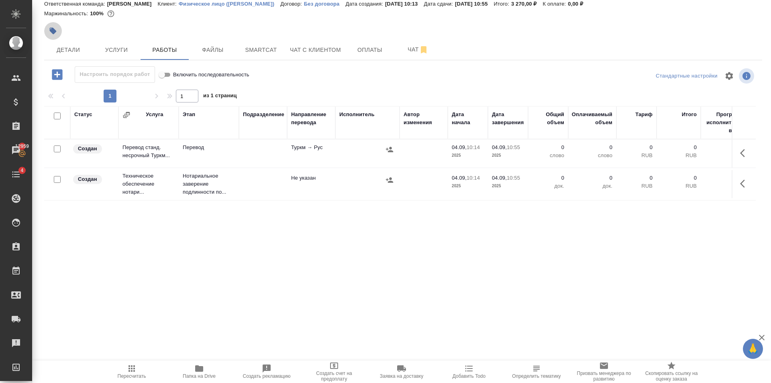
click at [56, 32] on icon "button" at bounding box center [53, 31] width 7 height 7
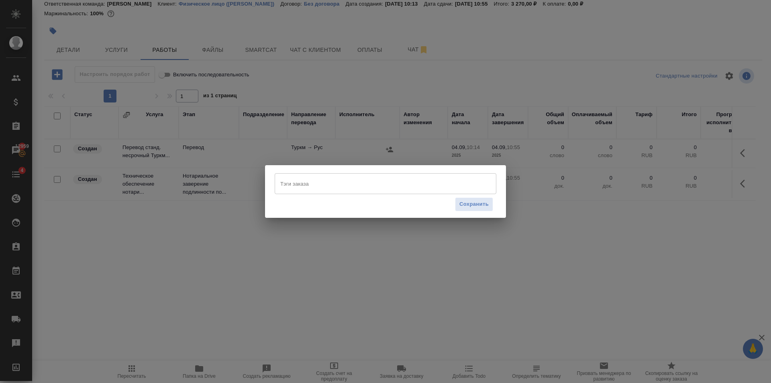
click at [349, 188] on input "Тэги заказа" at bounding box center [377, 184] width 199 height 14
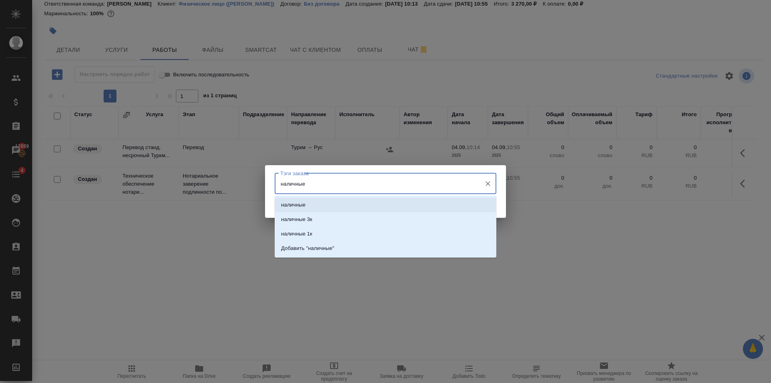
click at [357, 202] on li "наличные" at bounding box center [386, 205] width 222 height 14
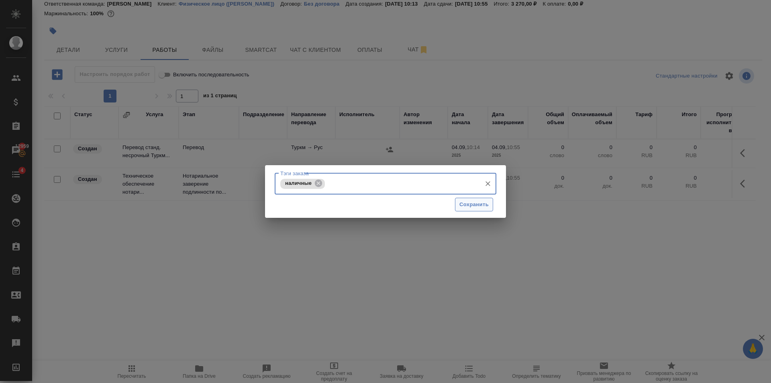
click at [461, 206] on span "Сохранить" at bounding box center [474, 204] width 29 height 9
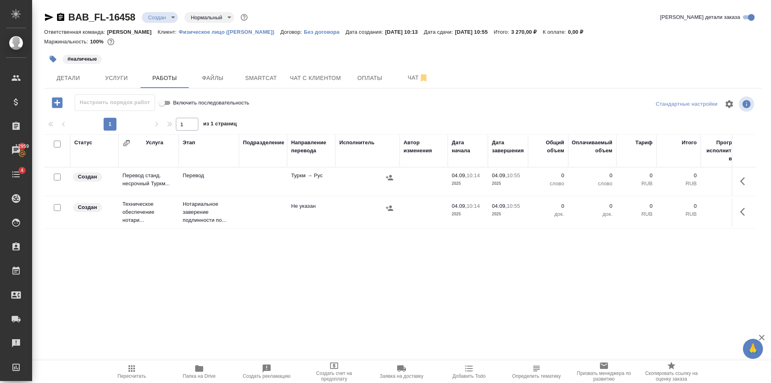
click at [313, 218] on td "Не указан" at bounding box center [311, 212] width 48 height 28
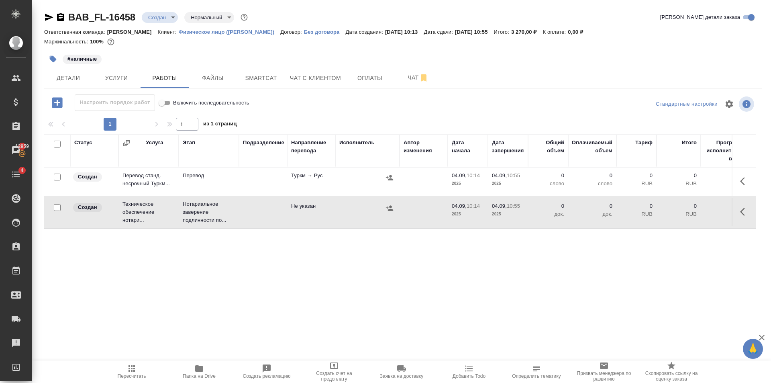
click at [314, 218] on td "Не указан" at bounding box center [311, 212] width 48 height 28
click at [313, 219] on td "Не указан" at bounding box center [311, 212] width 48 height 28
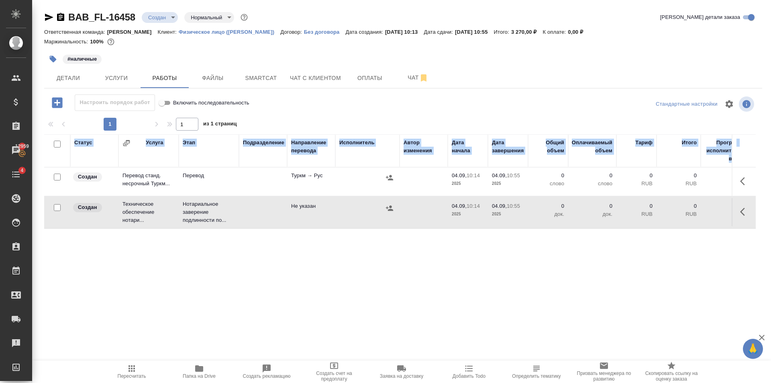
click at [133, 360] on div ".cls-1 fill:#fff; AWATERA Golubev Dmitry Клиенты Спецификации Заказы 12959 Чаты…" at bounding box center [385, 191] width 771 height 383
click at [134, 371] on icon "button" at bounding box center [132, 368] width 6 height 6
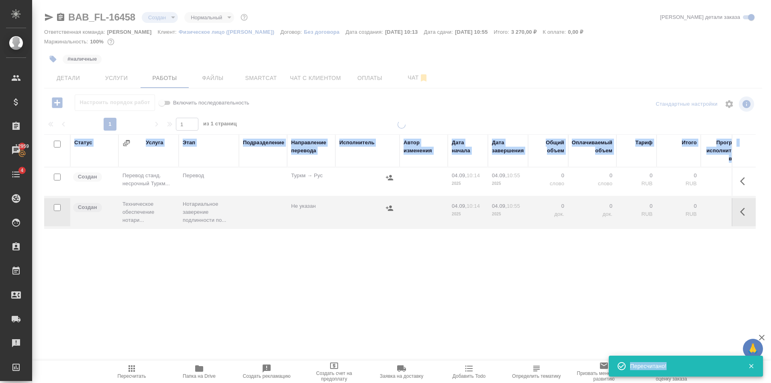
click at [213, 277] on div at bounding box center [401, 228] width 739 height 215
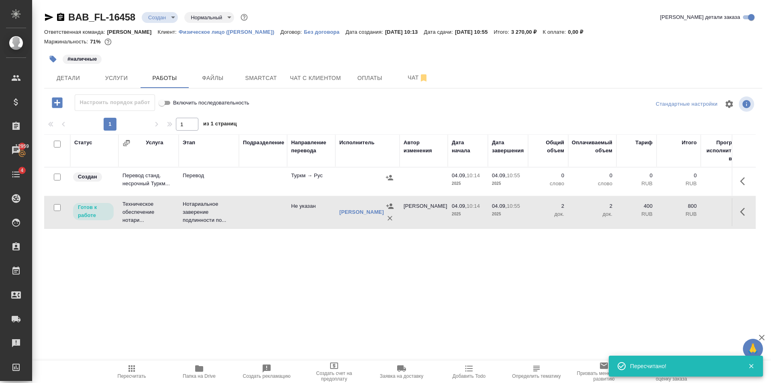
click at [171, 16] on body "🙏 .cls-1 fill:#fff; AWATERA Golubev Dmitry Клиенты Спецификации Заказы 12959 Ча…" at bounding box center [385, 191] width 771 height 383
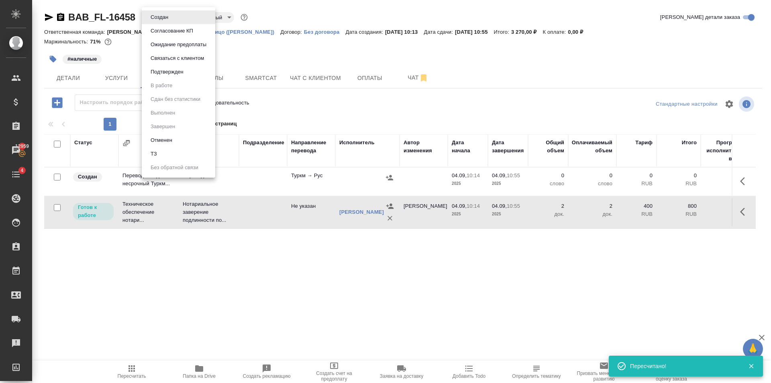
click at [187, 68] on li "Подтвержден" at bounding box center [179, 72] width 74 height 14
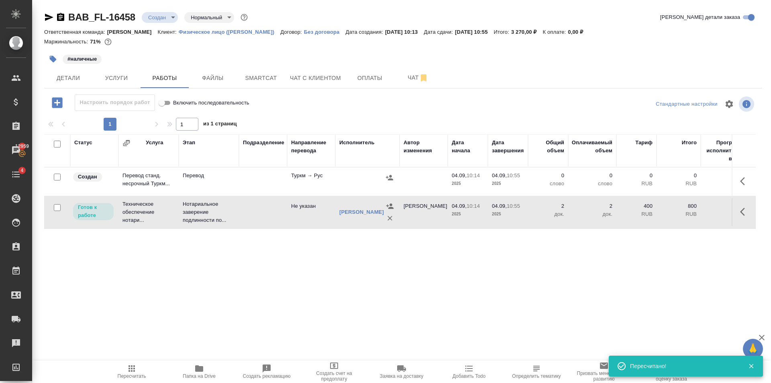
click at [49, 16] on icon "button" at bounding box center [49, 17] width 8 height 7
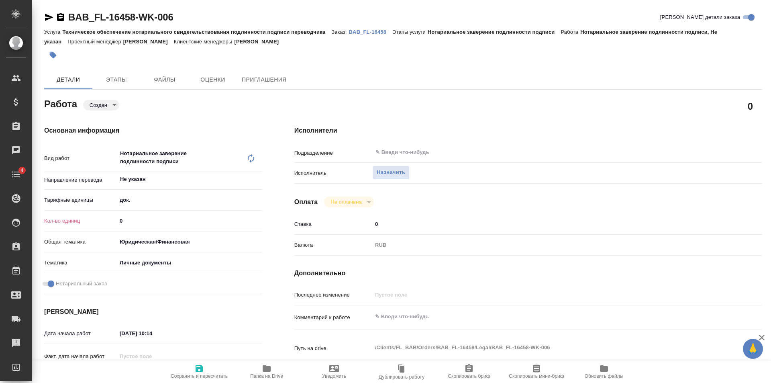
type textarea "x"
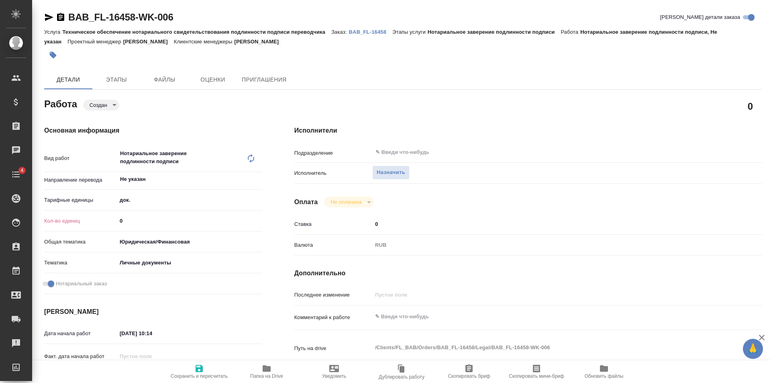
type textarea "x"
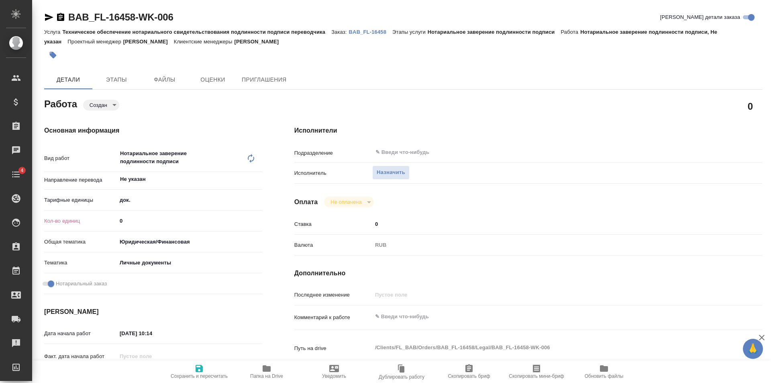
type input "1"
click at [258, 218] on input "1" at bounding box center [189, 221] width 145 height 12
type textarea "x"
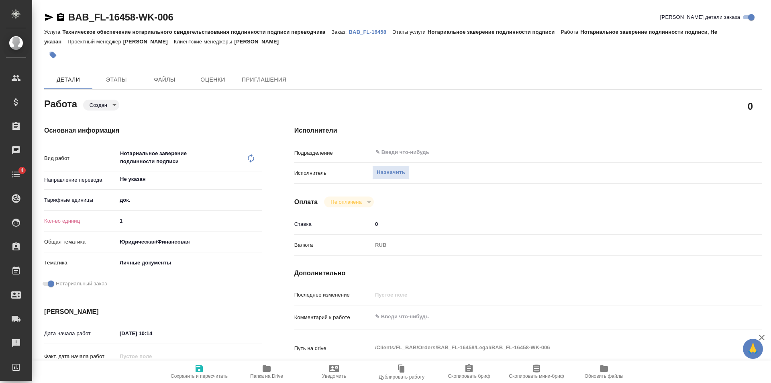
type textarea "x"
type input "2"
click at [258, 218] on input "2" at bounding box center [189, 221] width 145 height 12
type textarea "x"
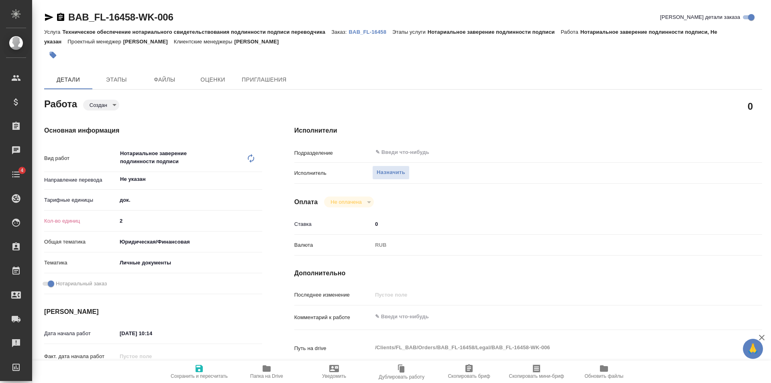
type textarea "x"
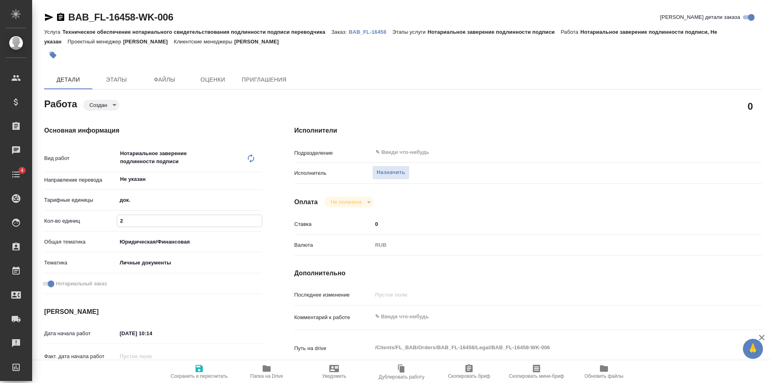
type textarea "x"
drag, startPoint x: 201, startPoint y: 368, endPoint x: 161, endPoint y: 137, distance: 234.5
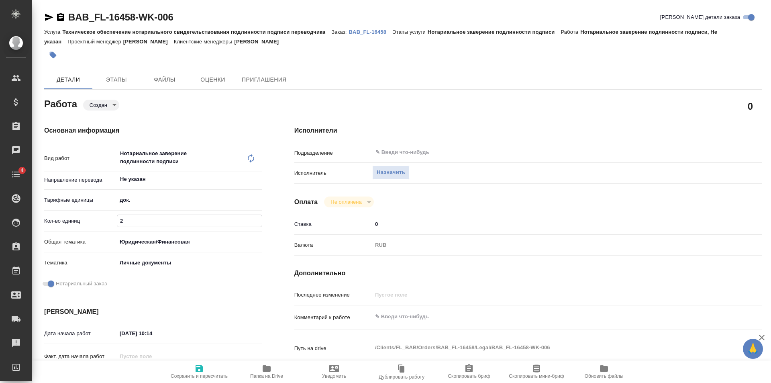
click at [201, 364] on icon "button" at bounding box center [199, 369] width 10 height 10
type textarea "x"
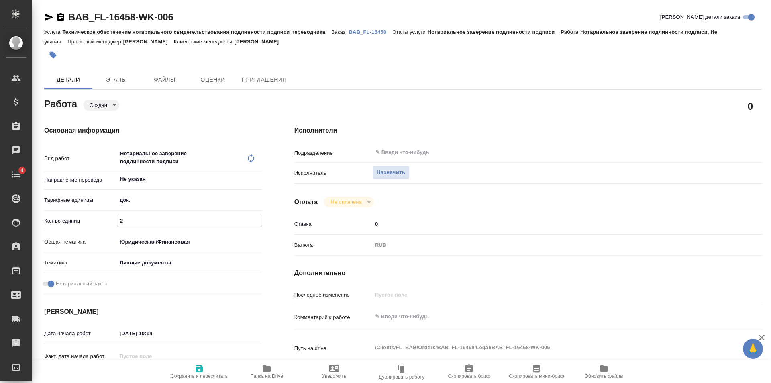
type textarea "x"
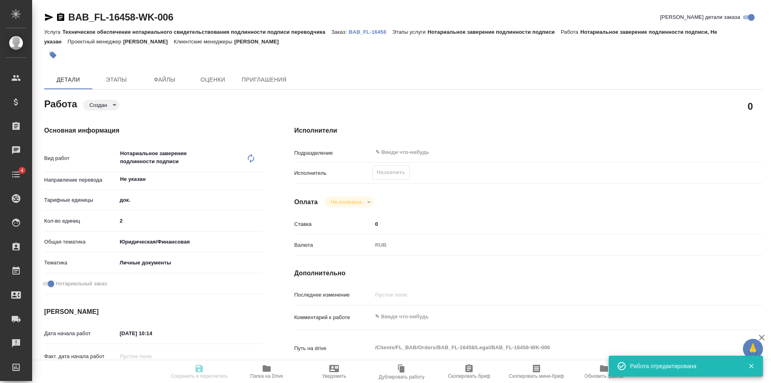
type textarea "x"
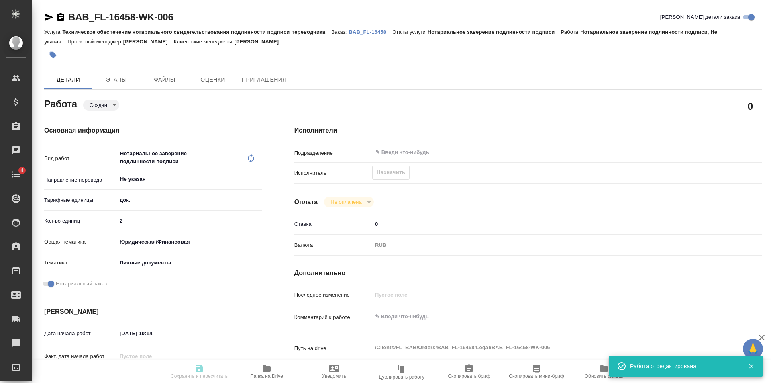
type textarea "x"
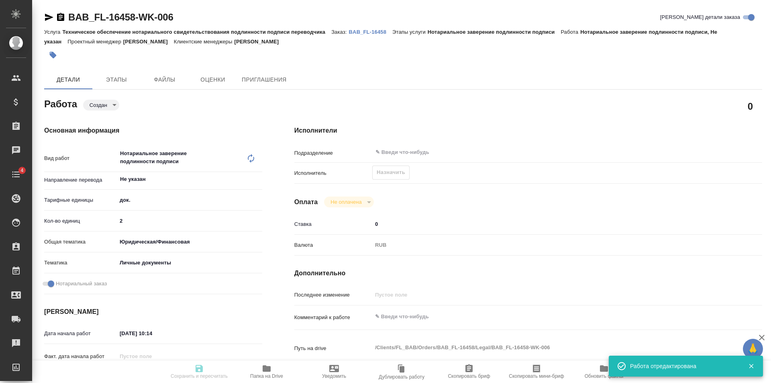
type input "created"
type textarea "Нотариальное заверение подлинности подписи"
type textarea "x"
type input "Не указан"
type input "5a8b1489cc6b4906c91bfd8b"
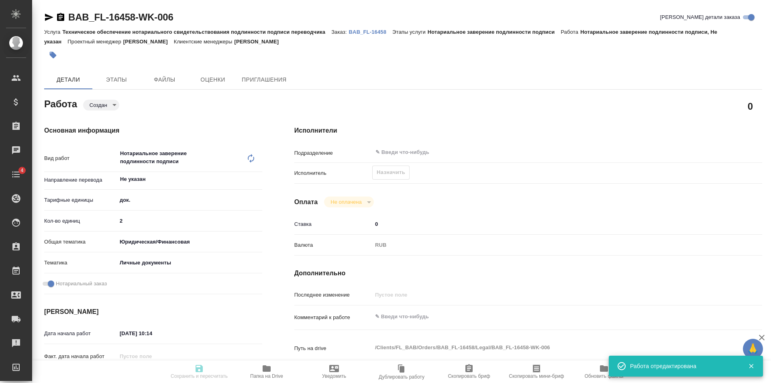
type input "2"
type input "yr-fn"
type input "5a8b8b956a9677013d343cfe"
checkbox input "true"
type input "04.09.2025 10:14"
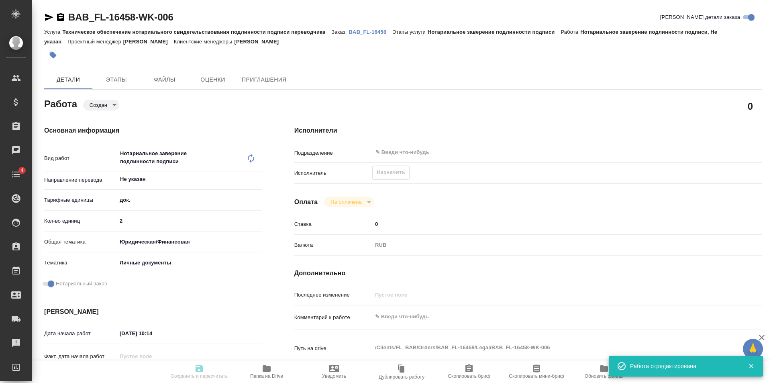
type input "04.09.2025 10:55"
type input "notPayed"
type input "0"
type input "RUB"
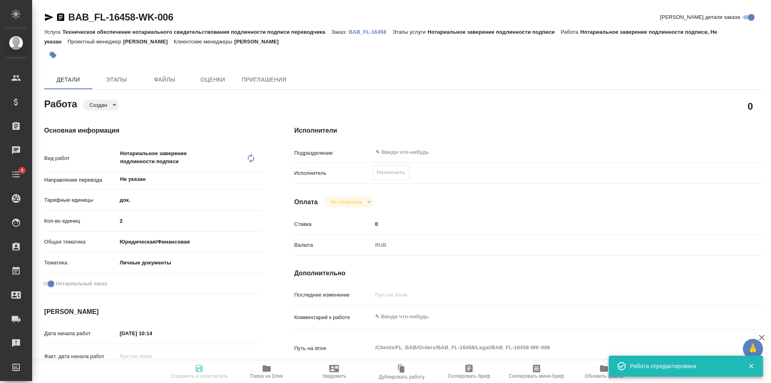
type input "[PERSON_NAME]"
type textarea "x"
type textarea "/Clients/FL_BAB/Orders/BAB_FL-16458/Legal/BAB_FL-16458-WK-006"
type textarea "x"
type input "BAB_FL-16458"
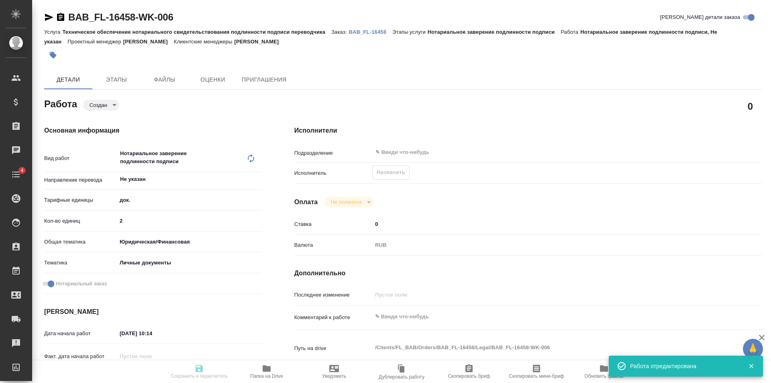
type input "Техническое обеспечение нотариального свидетельствования подлинности подписи пе…"
type input "Нотариальное заверение подлинности подписи"
type input "[PERSON_NAME]"
type input "/Clients/FL_BAB/Orders/BAB_FL-16458"
type textarea "x"
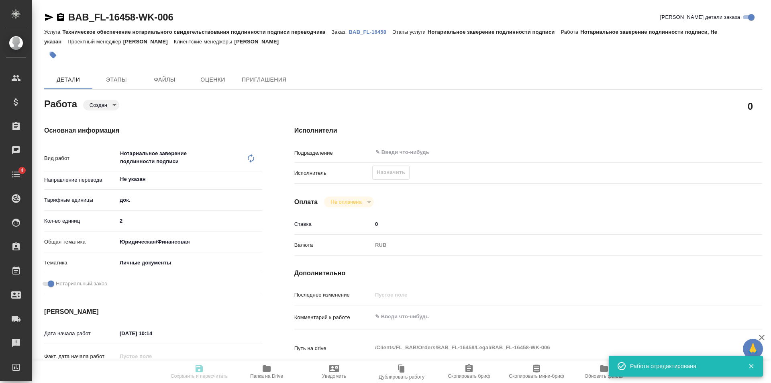
type textarea "Сейидова Серви Реджепова Гозел"
type textarea "x"
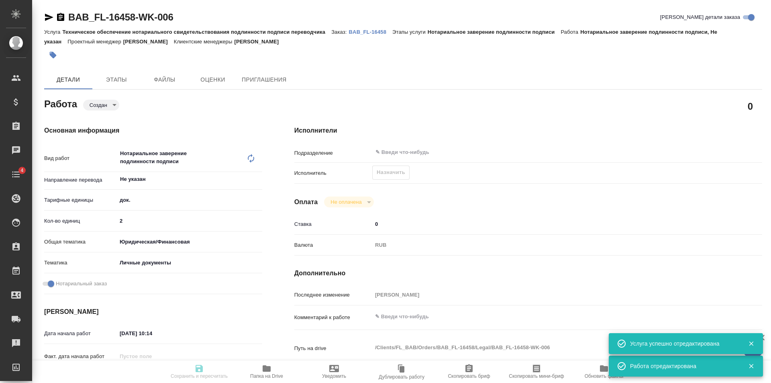
type textarea "x"
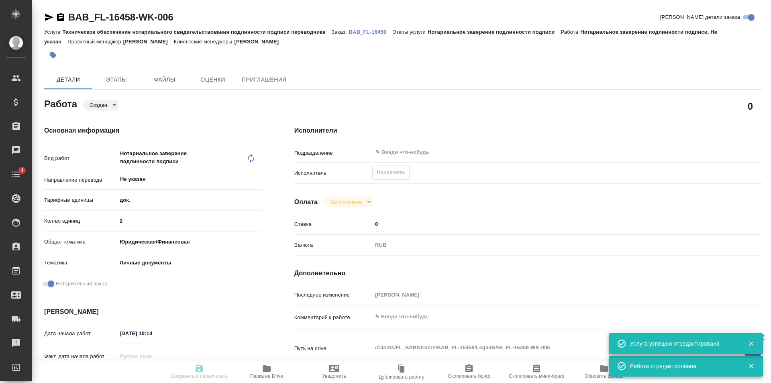
type textarea "x"
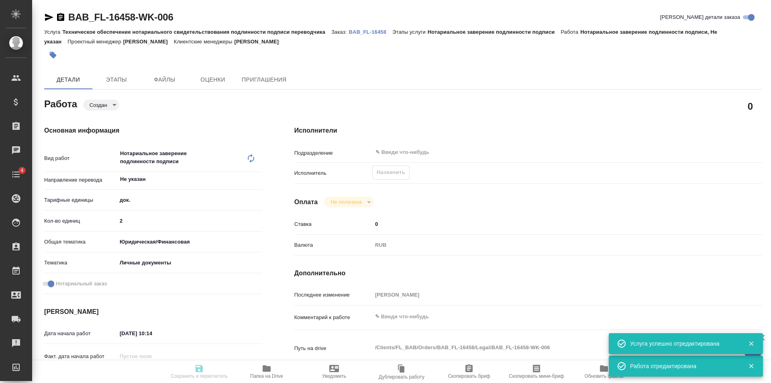
type textarea "x"
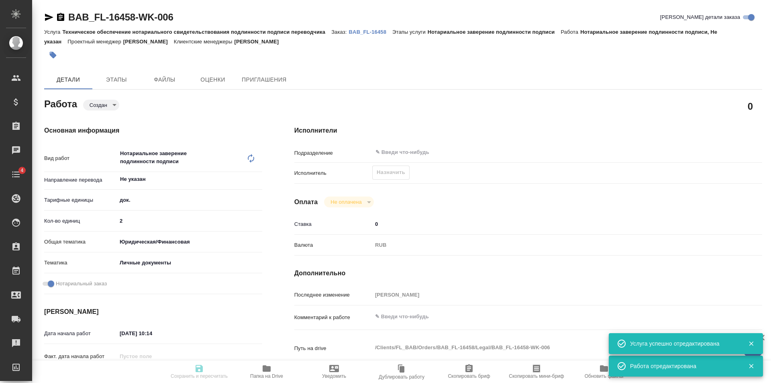
type input "created"
type textarea "Нотариальное заверение подлинности подписи"
type textarea "x"
type input "Не указан"
type input "5a8b1489cc6b4906c91bfd8b"
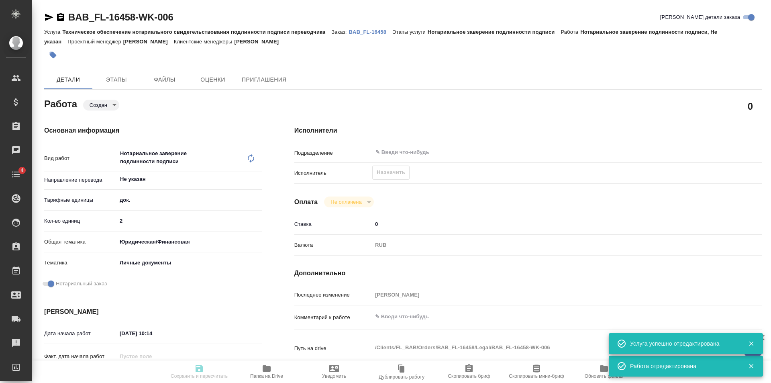
type input "2"
type input "yr-fn"
type input "5a8b8b956a9677013d343cfe"
checkbox input "true"
type input "04.09.2025 10:14"
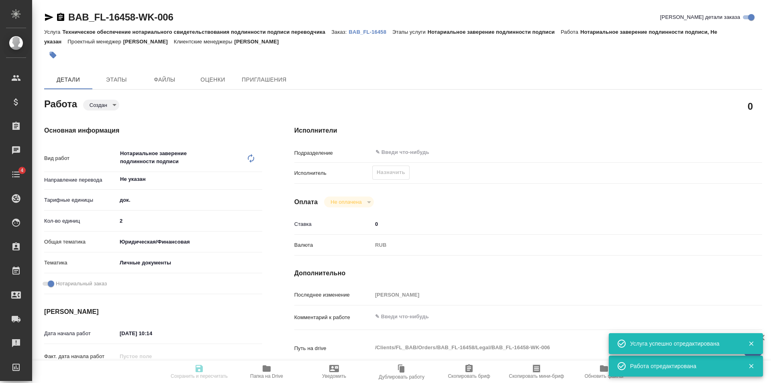
type input "04.09.2025 10:55"
type input "notPayed"
type input "0"
type input "RUB"
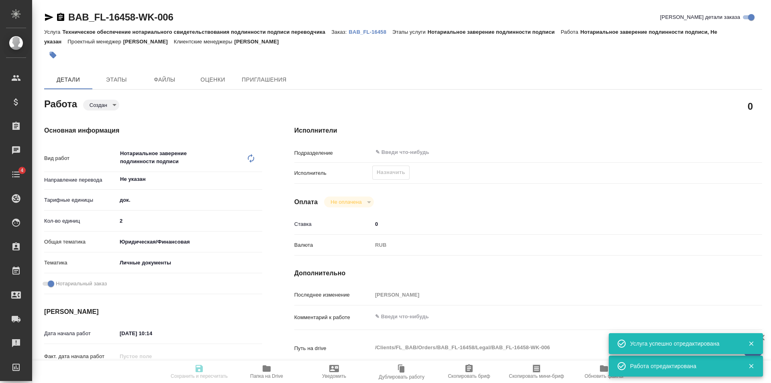
type input "[PERSON_NAME]"
type textarea "x"
type textarea "/Clients/FL_BAB/Orders/BAB_FL-16458/Legal/BAB_FL-16458-WK-006"
type textarea "x"
type input "BAB_FL-16458"
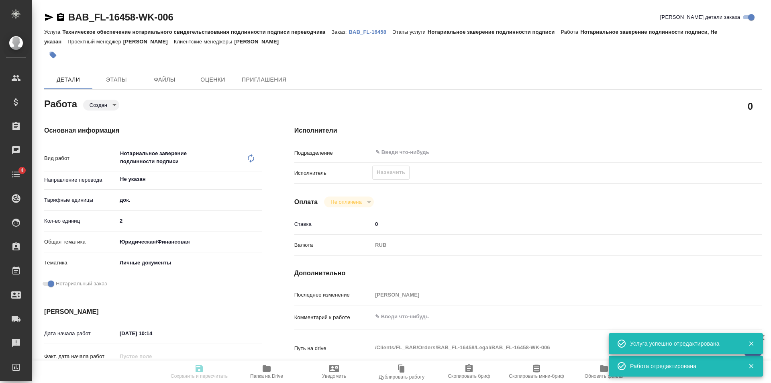
type input "Техническое обеспечение нотариального свидетельствования подлинности подписи пе…"
type input "Нотариальное заверение подлинности подписи"
type input "[PERSON_NAME]"
type input "/Clients/FL_BAB/Orders/BAB_FL-16458"
type textarea "x"
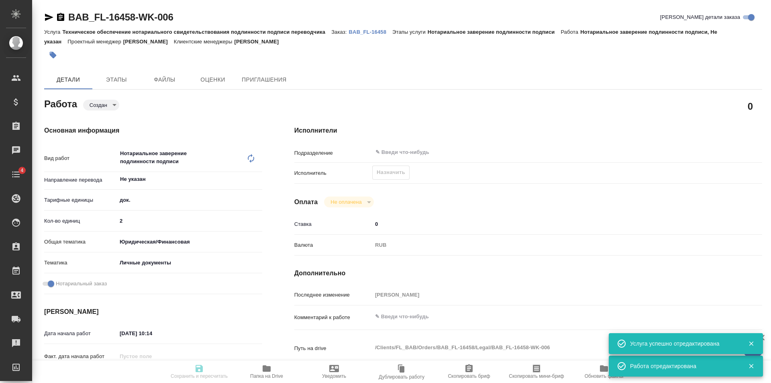
type textarea "Сейидова Серви Реджепова Гозел"
type textarea "x"
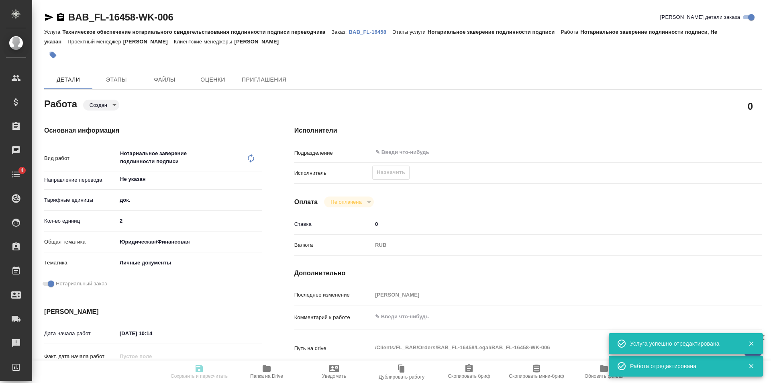
type textarea "x"
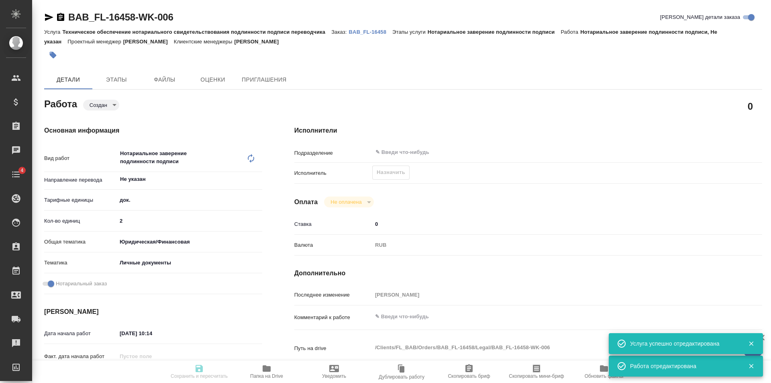
type textarea "x"
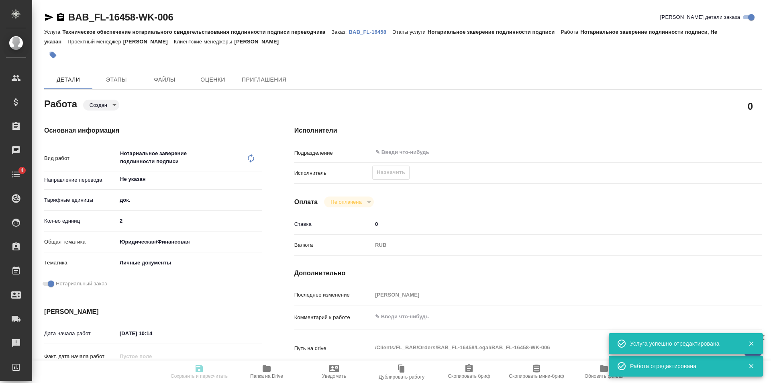
type textarea "x"
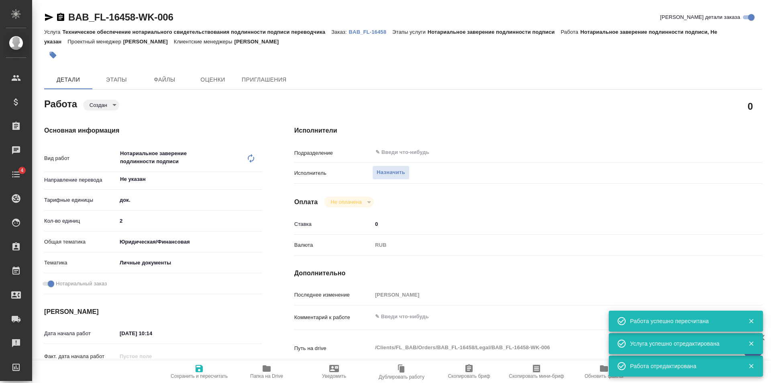
type textarea "x"
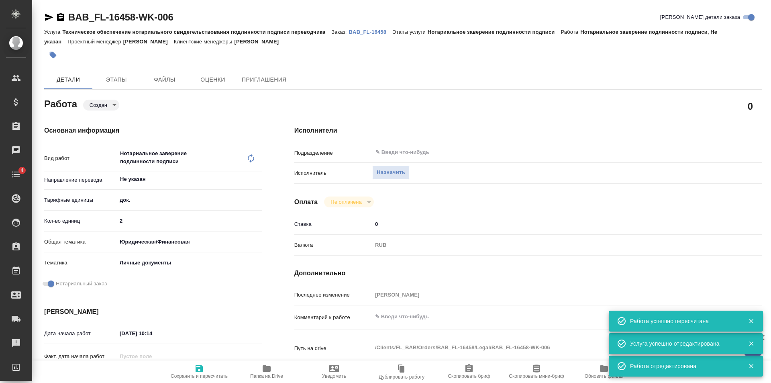
type textarea "x"
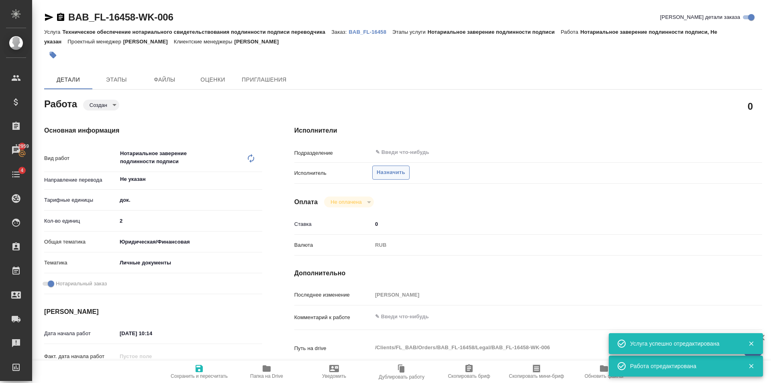
click at [397, 177] on button "Назначить" at bounding box center [390, 173] width 37 height 14
type textarea "x"
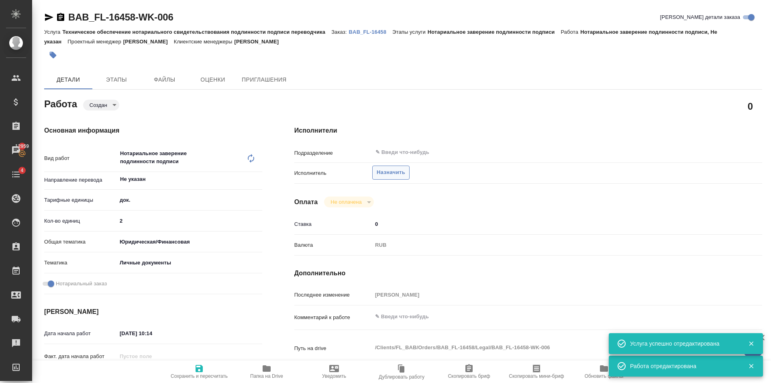
type textarea "x"
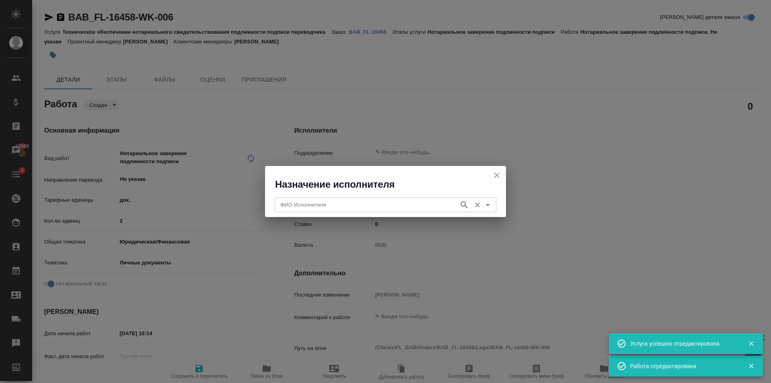
click at [353, 202] on input "ФИО Исполнителя" at bounding box center [366, 205] width 178 height 10
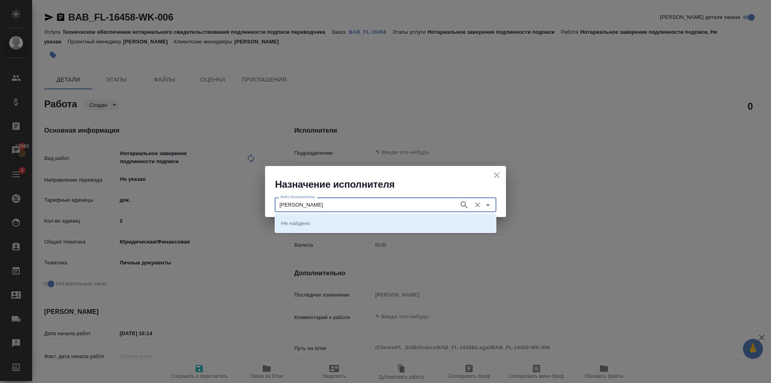
type input "Соколова"
click at [462, 208] on icon "button" at bounding box center [465, 205] width 10 height 10
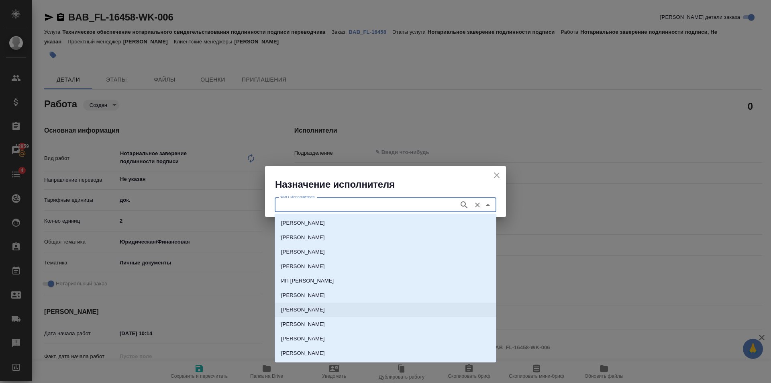
click at [325, 310] on p "НОТАРИУС Соколова Марина Валентиновна" at bounding box center [303, 310] width 44 height 8
type input "НОТАРИУС Соколова Марина Валентиновна"
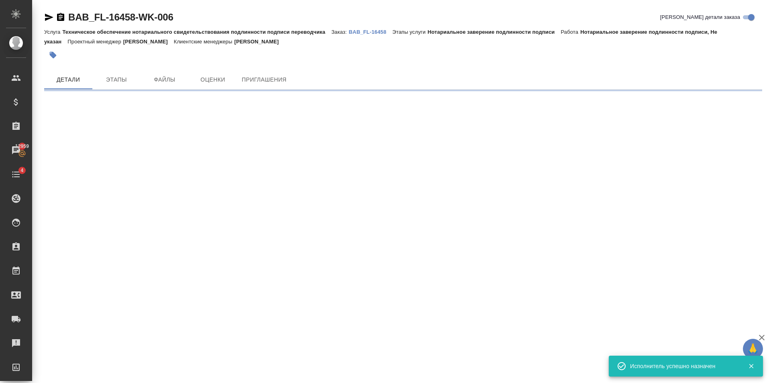
click at [202, 373] on div ".cls-1 fill:#fff; AWATERA Golubev Dmitry Клиенты Спецификации Заказы 12959 Чаты…" at bounding box center [385, 191] width 771 height 383
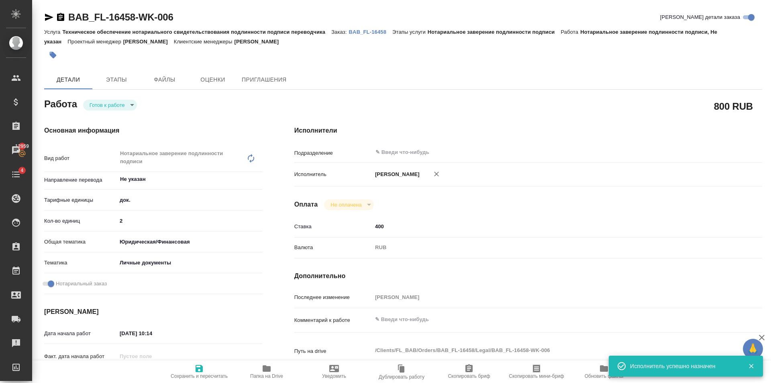
type textarea "x"
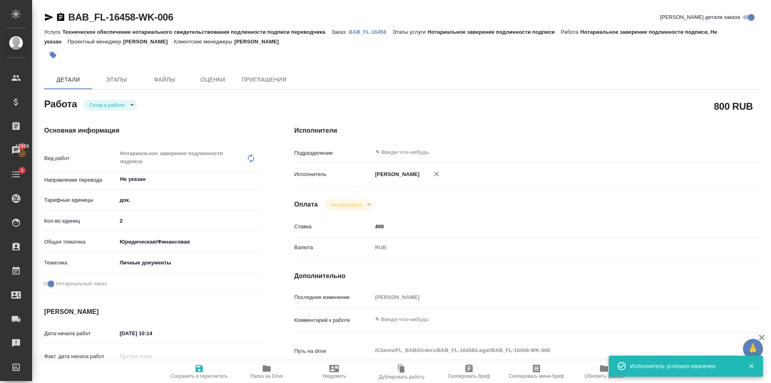
type textarea "x"
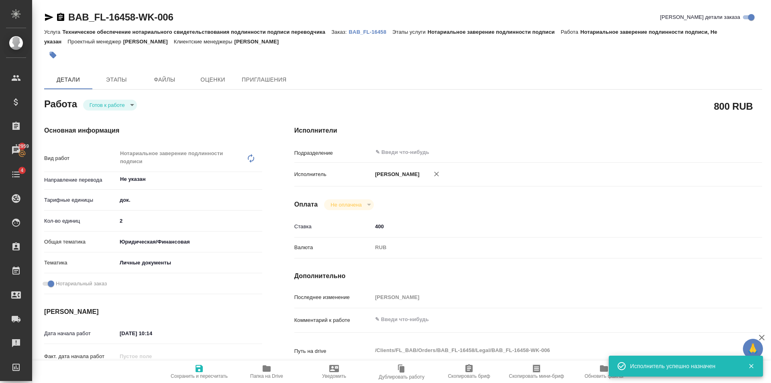
click at [203, 370] on icon "button" at bounding box center [199, 369] width 10 height 10
type textarea "x"
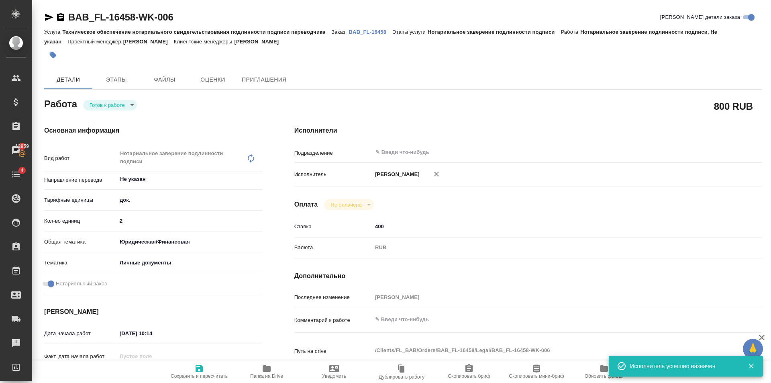
type textarea "x"
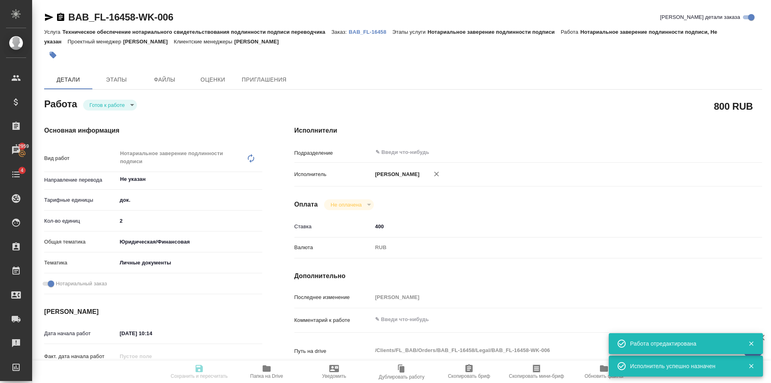
type textarea "x"
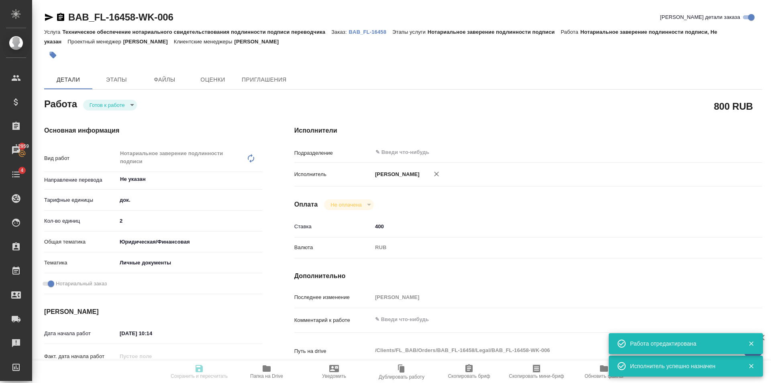
type textarea "x"
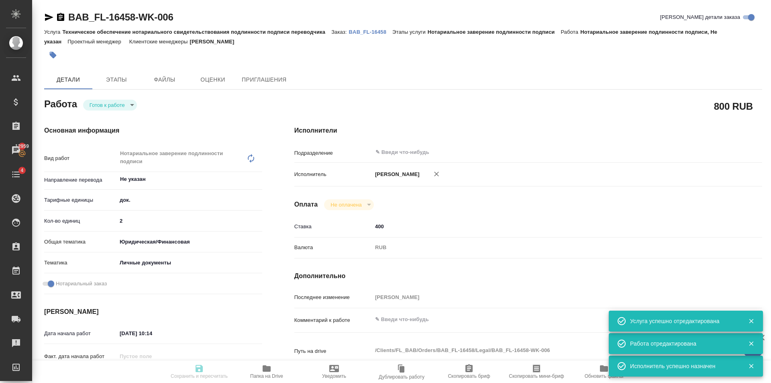
type input "readyForWork"
type textarea "Нотариальное заверение подлинности подписи"
type textarea "x"
type input "Не указан"
type input "5a8b1489cc6b4906c91bfd8b"
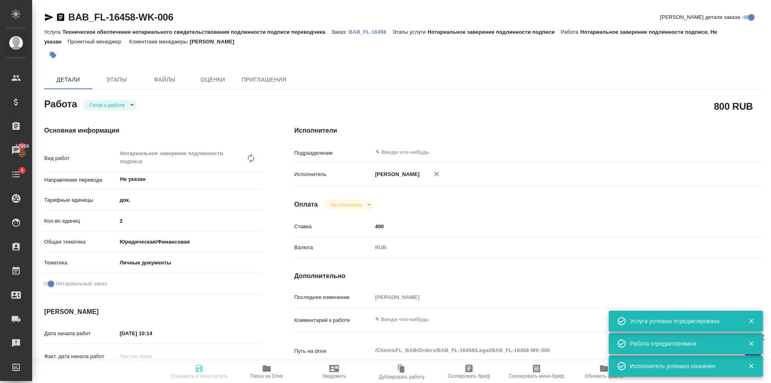
type input "2"
type input "yr-fn"
type input "5a8b8b956a9677013d343cfe"
checkbox input "true"
type input "04.09.2025 10:14"
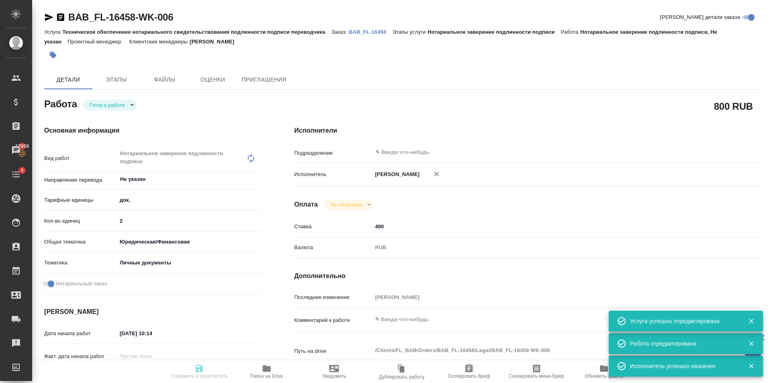
type input "04.09.2025 10:55"
type input "notPayed"
type input "400"
type input "RUB"
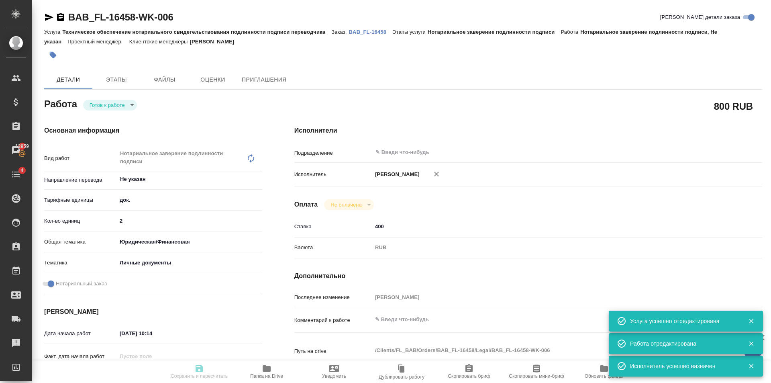
type input "[PERSON_NAME]"
type textarea "x"
type textarea "/Clients/FL_BAB/Orders/BAB_FL-16458/Legal/BAB_FL-16458-WK-006"
type textarea "x"
type input "BAB_FL-16458"
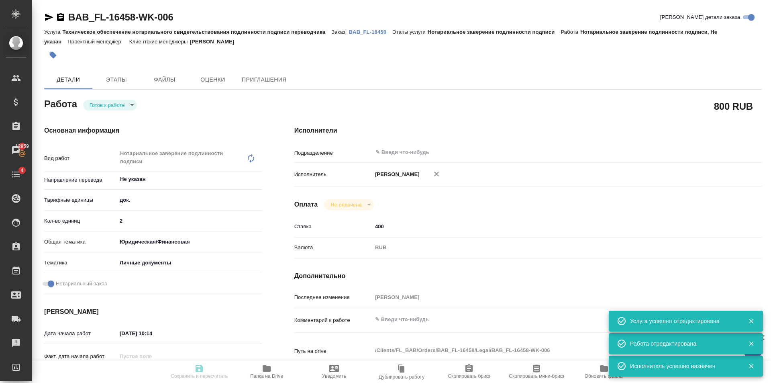
type input "Техническое обеспечение нотариального свидетельствования подлинности подписи пе…"
type input "Нотариальное заверение подлинности подписи"
type input "[PERSON_NAME]"
type input "/Clients/FL_BAB/Orders/BAB_FL-16458"
type textarea "x"
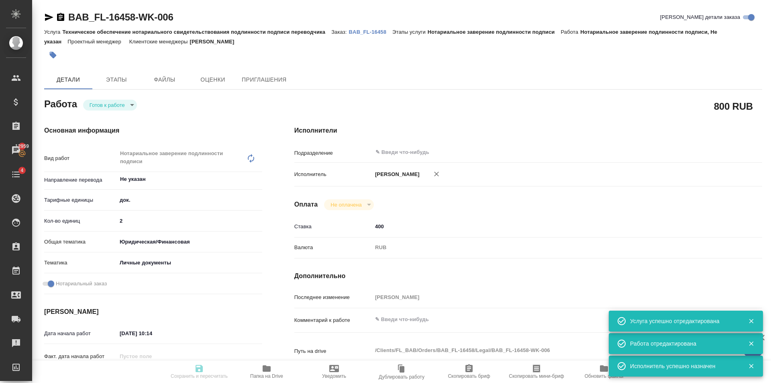
type textarea "Сейидова Серви Реджепова Гозел"
type textarea "x"
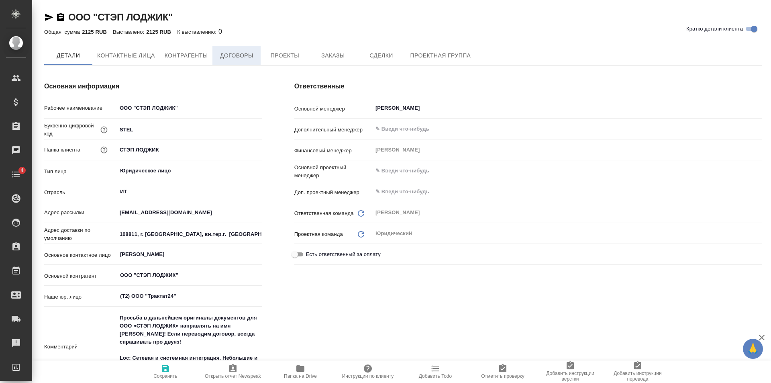
click at [248, 58] on span "Договоры" at bounding box center [236, 56] width 39 height 10
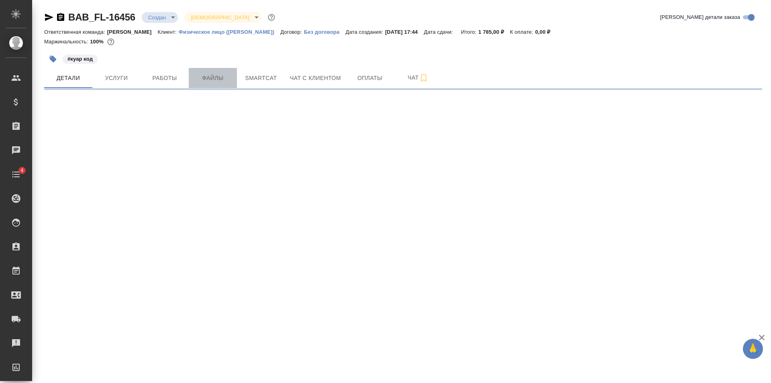
click at [221, 72] on button "Файлы" at bounding box center [213, 78] width 48 height 20
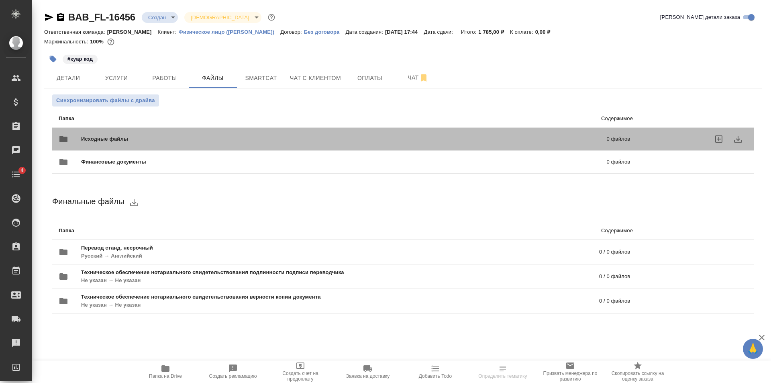
click at [131, 134] on div "Исходные файлы 0 файлов" at bounding box center [345, 138] width 572 height 19
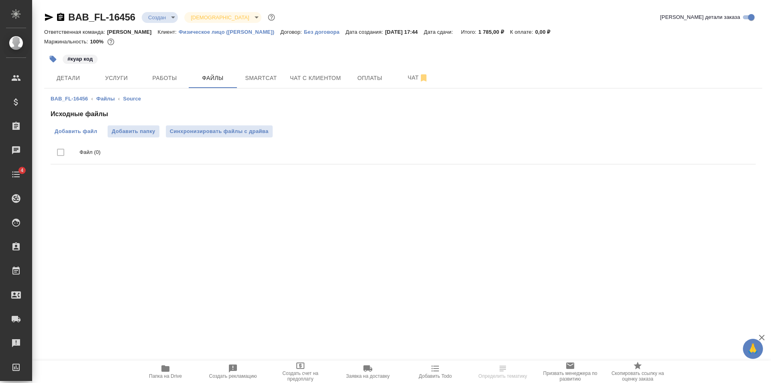
click at [84, 127] on span "Добавить файл" at bounding box center [76, 131] width 43 height 8
click at [0, 0] on input "Добавить файл" at bounding box center [0, 0] width 0 height 0
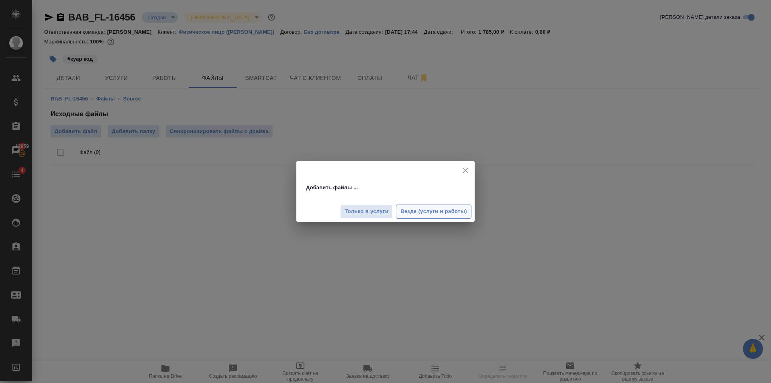
click at [428, 215] on span "Везде (услуги и работы)" at bounding box center [434, 211] width 67 height 9
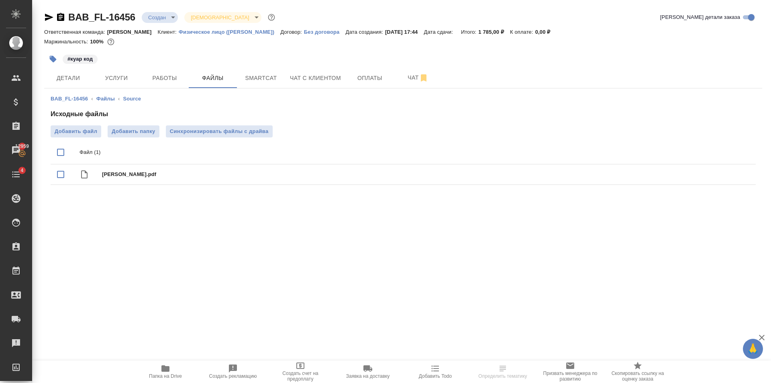
click at [70, 76] on span "Детали" at bounding box center [68, 78] width 39 height 10
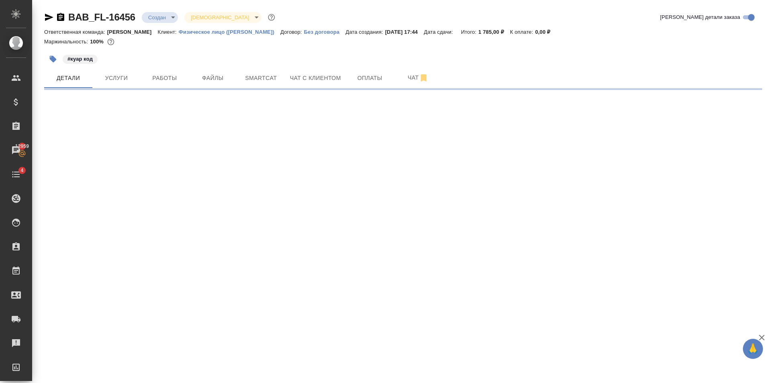
select select "RU"
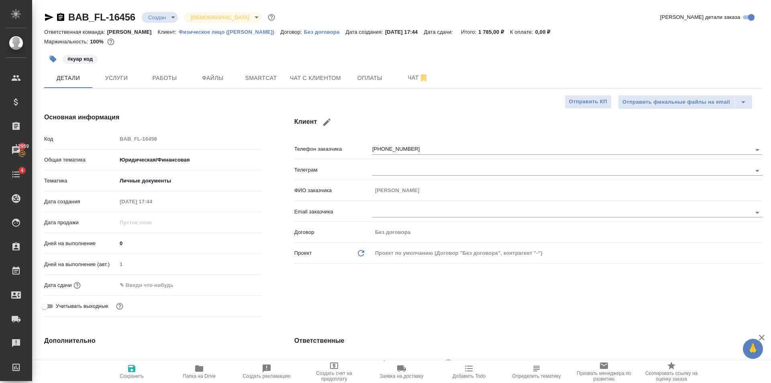
type textarea "x"
click at [178, 279] on div "Дата сдачи" at bounding box center [153, 285] width 218 height 14
click at [156, 287] on input "text" at bounding box center [152, 285] width 70 height 12
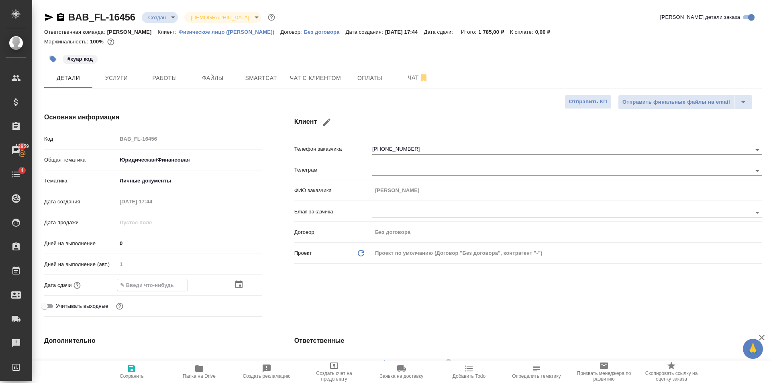
click at [240, 281] on icon "button" at bounding box center [238, 284] width 7 height 8
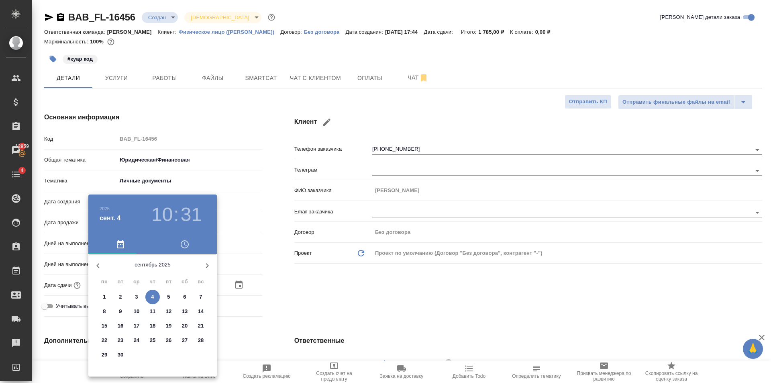
click at [155, 295] on span "4" at bounding box center [152, 297] width 14 height 8
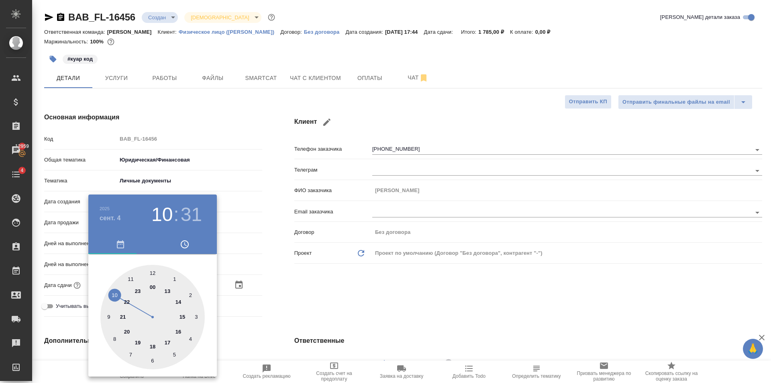
type input "04.09.2025 10:31"
type textarea "x"
drag, startPoint x: 167, startPoint y: 337, endPoint x: 166, endPoint y: 307, distance: 30.2
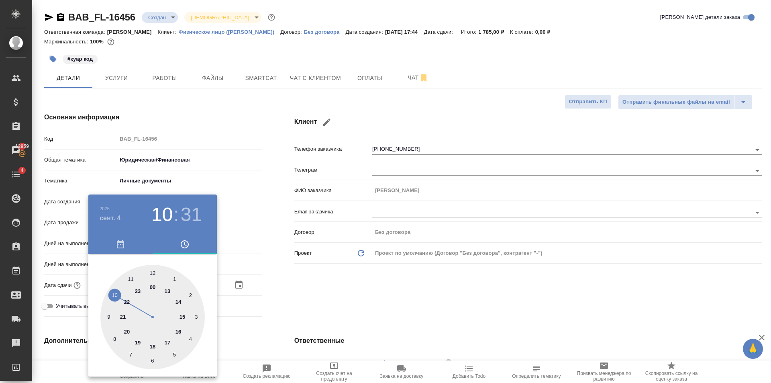
click at [168, 337] on div at bounding box center [152, 317] width 104 height 104
type input "04.09.2025 17:31"
type textarea "x"
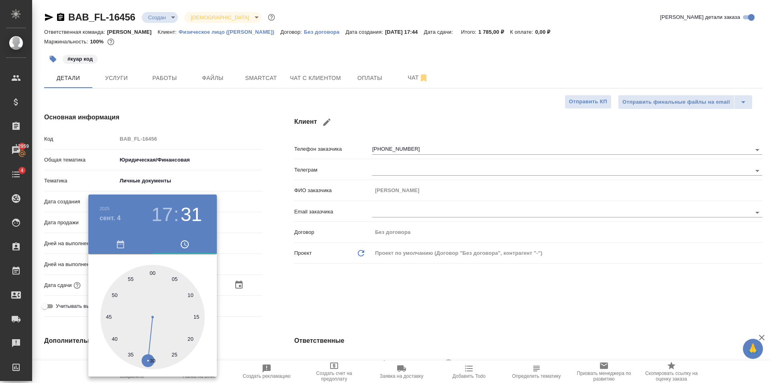
click at [152, 276] on div at bounding box center [152, 317] width 104 height 104
type input "04.09.2025 17:00"
type textarea "x"
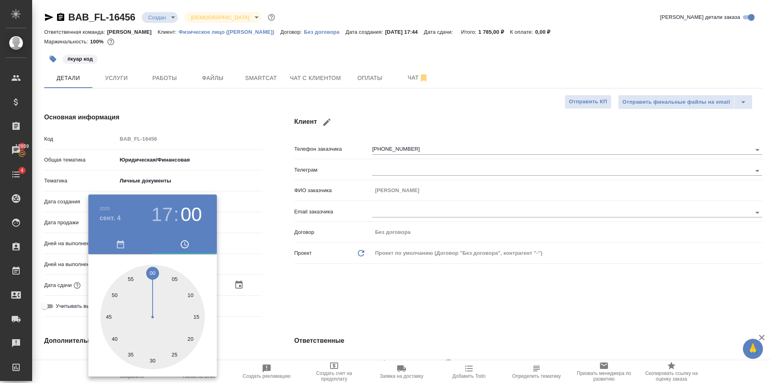
click at [274, 286] on div at bounding box center [385, 191] width 771 height 383
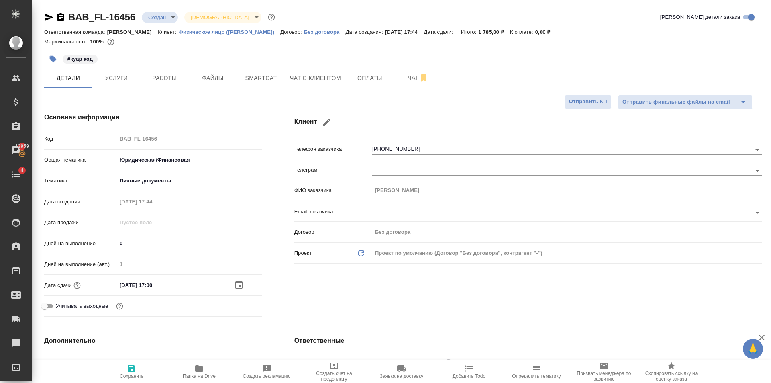
scroll to position [161, 0]
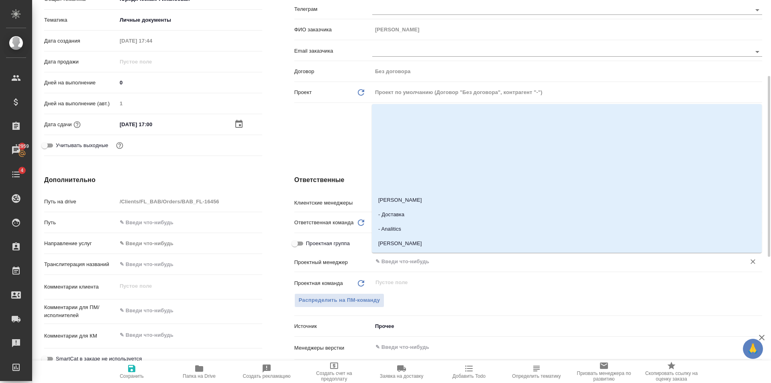
click at [393, 261] on input "text" at bounding box center [554, 262] width 358 height 10
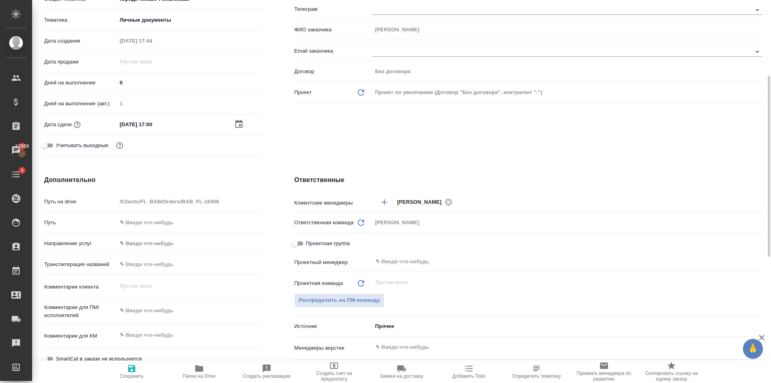
click at [307, 243] on span "Проектная группа" at bounding box center [328, 243] width 44 height 8
click at [307, 243] on input "Проектная группа" at bounding box center [294, 244] width 29 height 10
checkbox input "true"
type textarea "x"
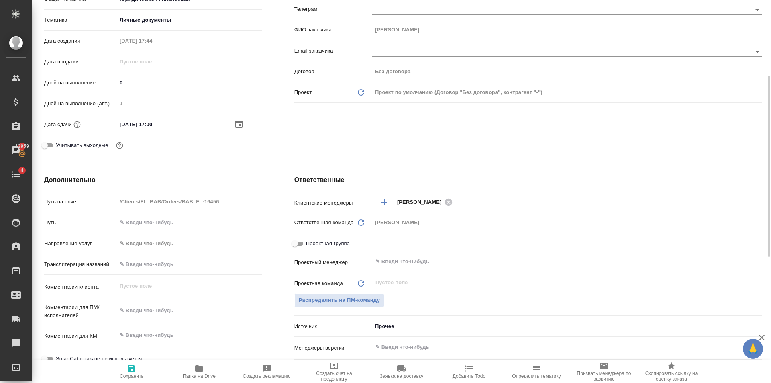
type textarea "x"
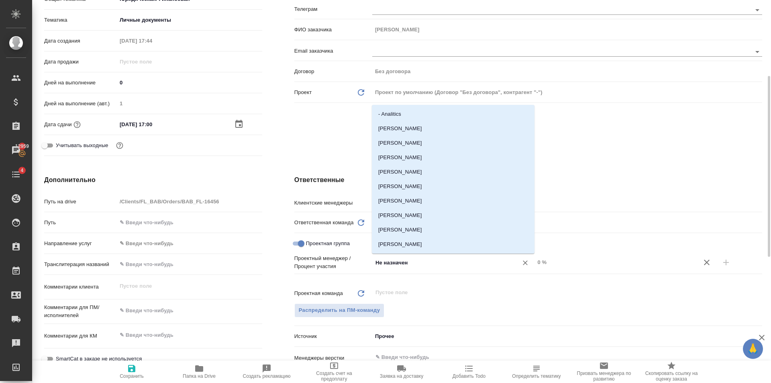
click at [416, 266] on input "Не назначен" at bounding box center [440, 263] width 131 height 10
type input "тара"
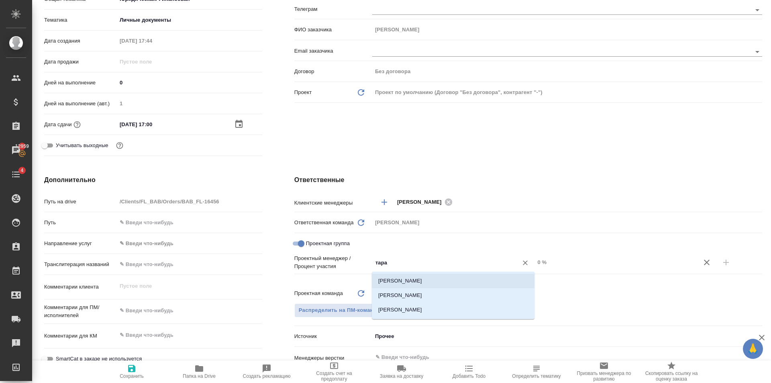
click at [411, 283] on li "Тарабановская Анастасия" at bounding box center [453, 281] width 163 height 14
type textarea "x"
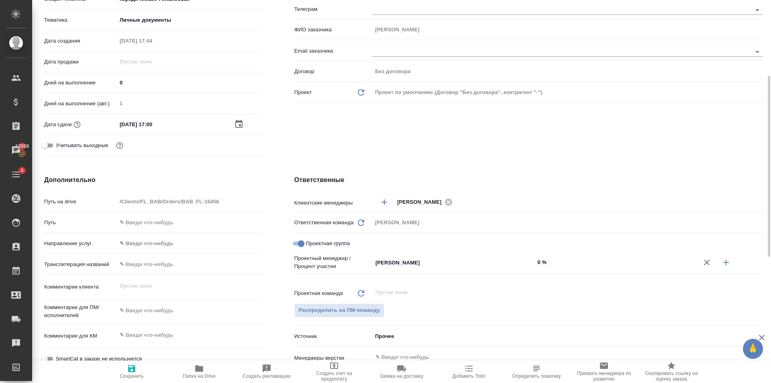
click at [576, 265] on input "0 %" at bounding box center [616, 262] width 163 height 12
type textarea "x"
type input "8 %"
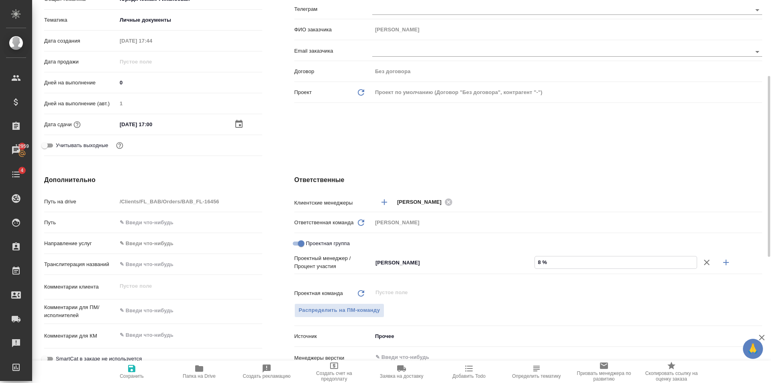
type textarea "x"
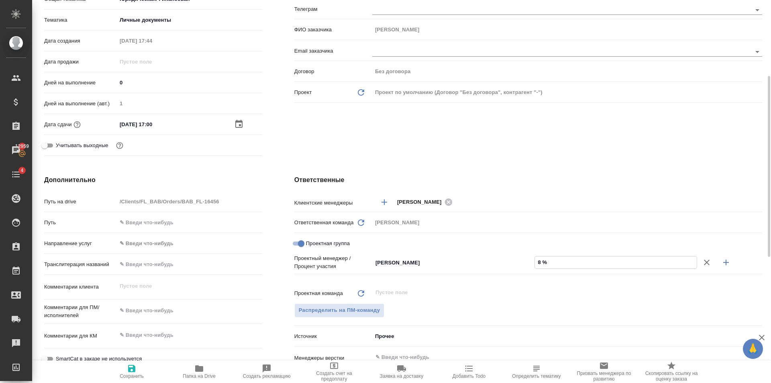
type textarea "x"
type input "85 %"
click at [732, 263] on button "button" at bounding box center [726, 262] width 19 height 19
type textarea "x"
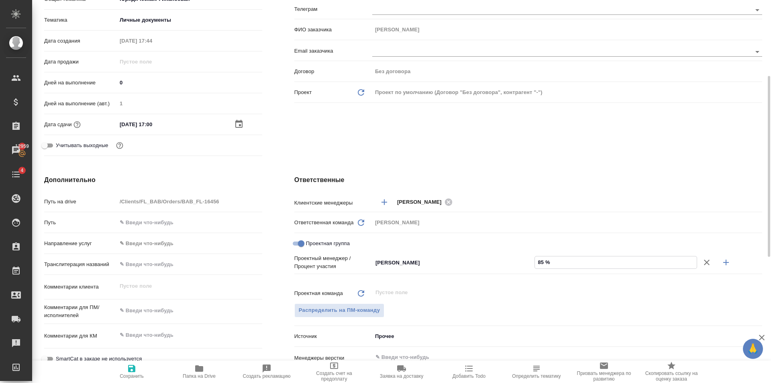
type textarea "x"
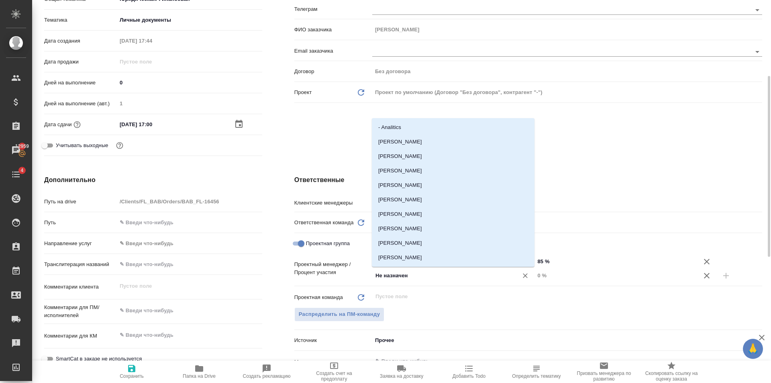
click at [450, 279] on input "Не назначен" at bounding box center [440, 276] width 131 height 10
type input "гол"
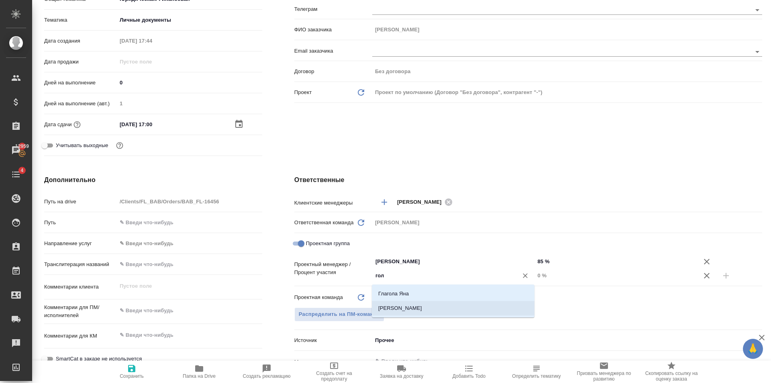
click at [435, 309] on li "[PERSON_NAME]" at bounding box center [453, 308] width 163 height 14
type textarea "x"
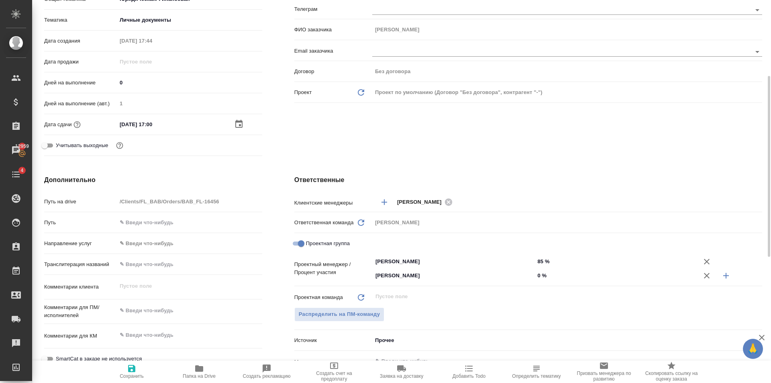
click at [574, 282] on div "Проектный менеджер / Процент участия Тарабановская Анастасия ​ 85 % Голубев Дми…" at bounding box center [528, 271] width 468 height 35
click at [571, 276] on input "0 %" at bounding box center [616, 276] width 163 height 12
type textarea "x"
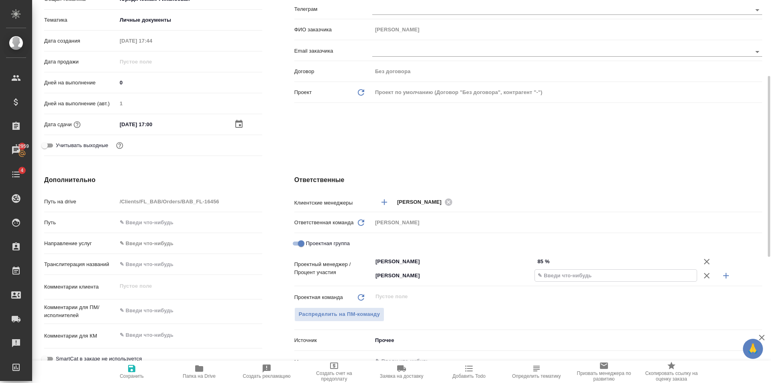
type textarea "x"
type input "15 %"
type textarea "x"
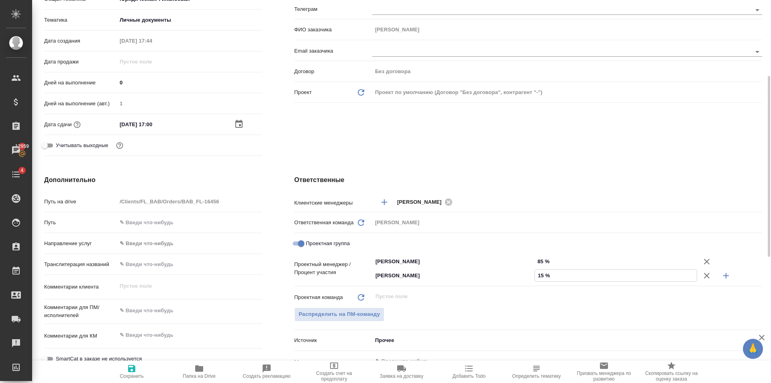
type textarea "x"
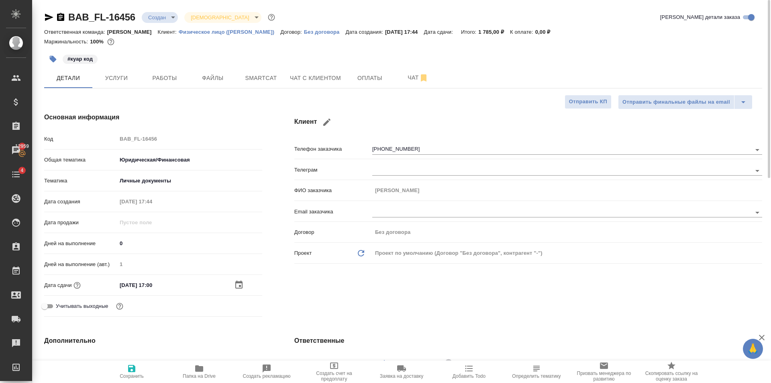
type input "15 %"
click at [139, 366] on span "Сохранить" at bounding box center [132, 371] width 58 height 15
type textarea "x"
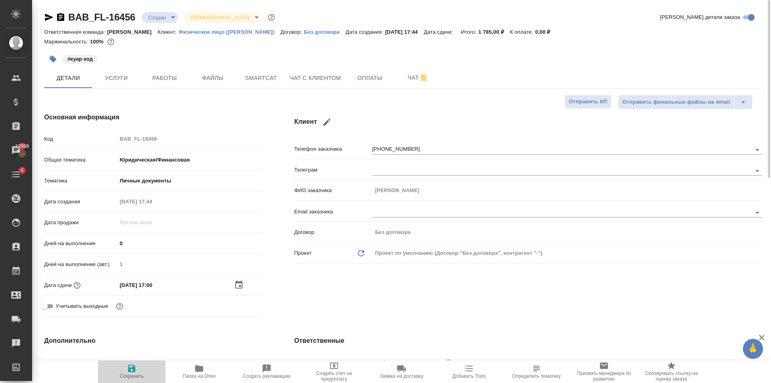
type textarea "x"
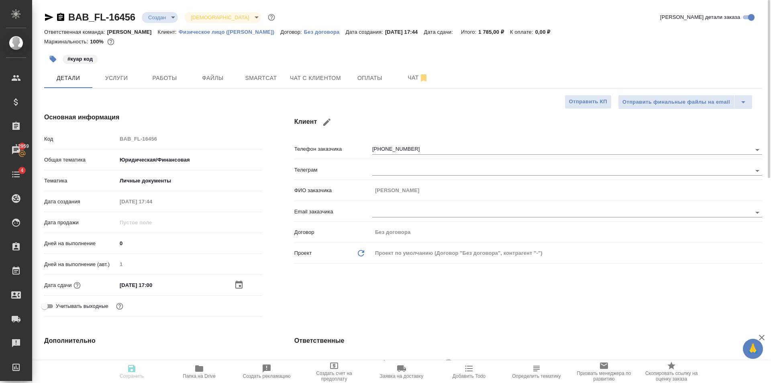
type textarea "x"
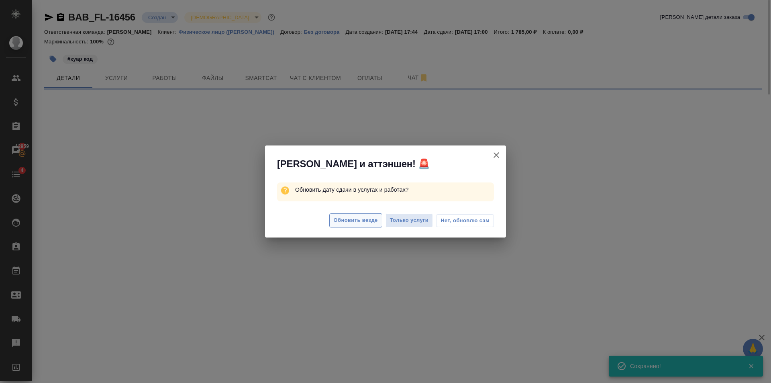
click at [360, 219] on span "Обновить везде" at bounding box center [356, 220] width 44 height 9
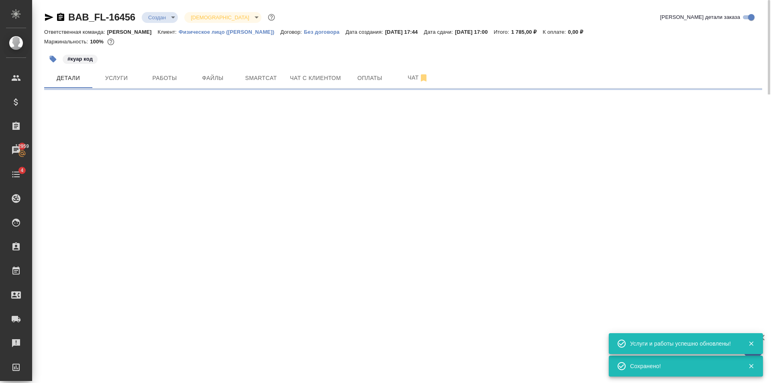
click at [162, 23] on div "BAB_FL-16456 Создан new Святая троица holyTrinity" at bounding box center [160, 17] width 233 height 13
click at [163, 18] on body "🙏 .cls-1 fill:#fff; AWATERA Golubev Dmitry Клиенты Спецификации Заказы 12959 Ча…" at bounding box center [385, 191] width 771 height 383
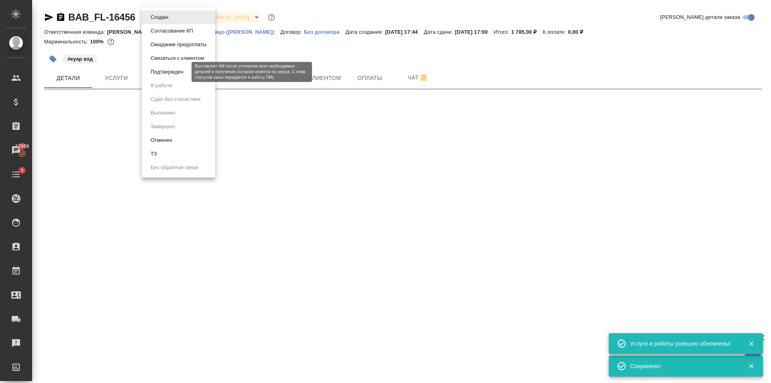
click at [174, 67] on button "Подтвержден" at bounding box center [167, 71] width 38 height 9
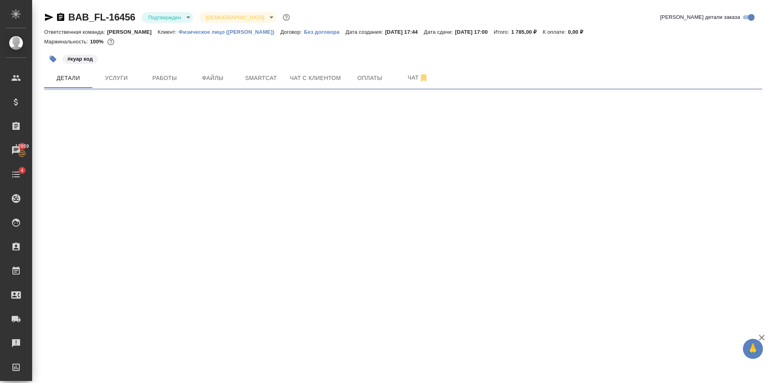
select select "RU"
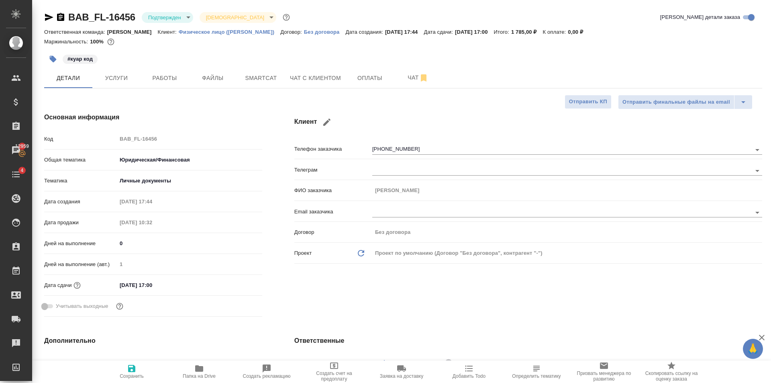
type textarea "x"
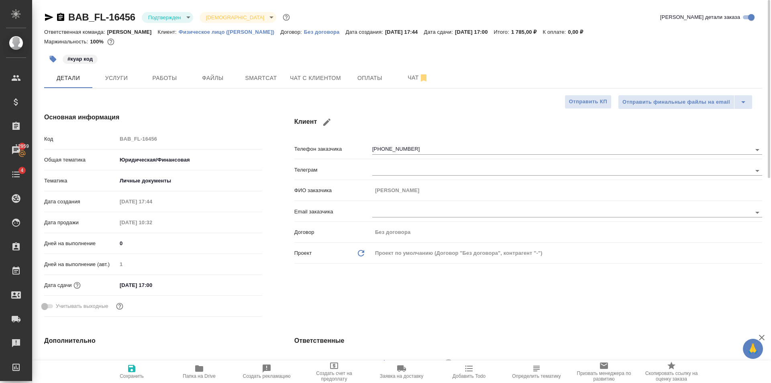
type textarea "x"
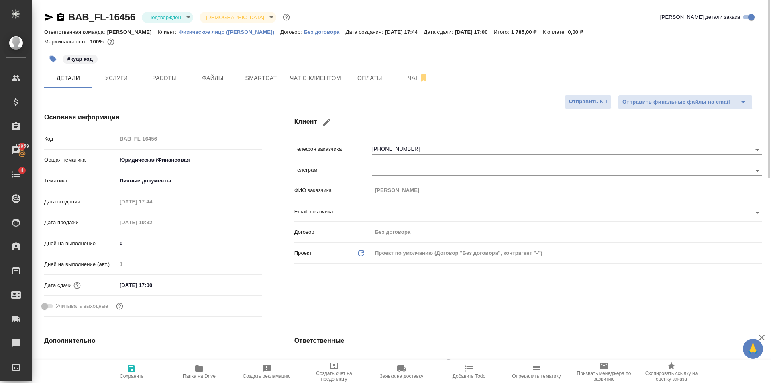
type textarea "x"
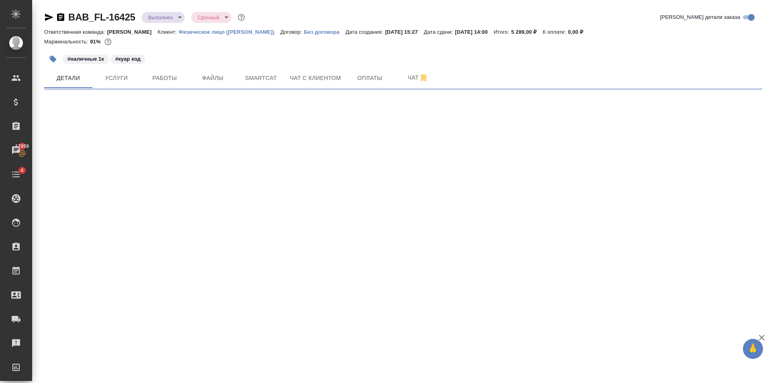
select select "RU"
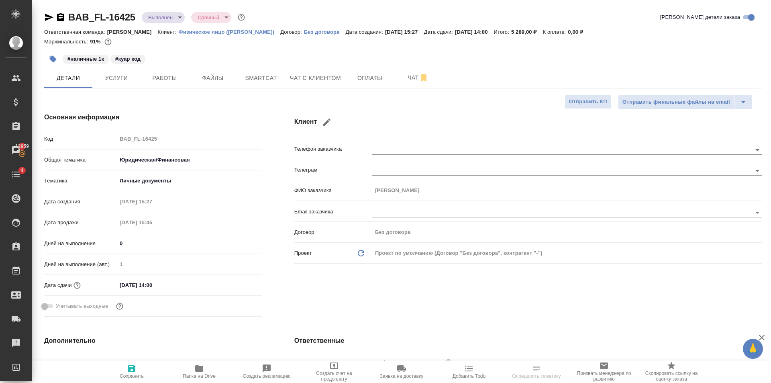
type textarea "x"
click at [175, 71] on button "Работы" at bounding box center [165, 78] width 48 height 20
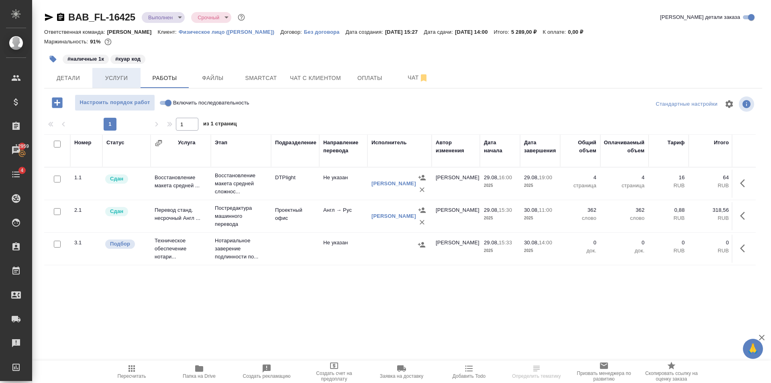
click at [121, 78] on span "Услуги" at bounding box center [116, 78] width 39 height 10
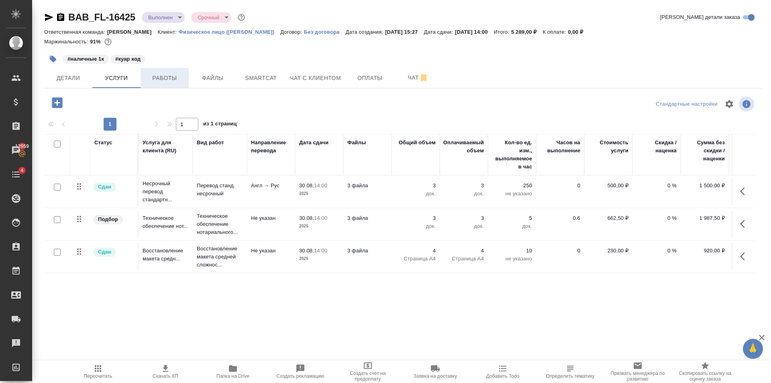
click at [170, 79] on span "Работы" at bounding box center [164, 78] width 39 height 10
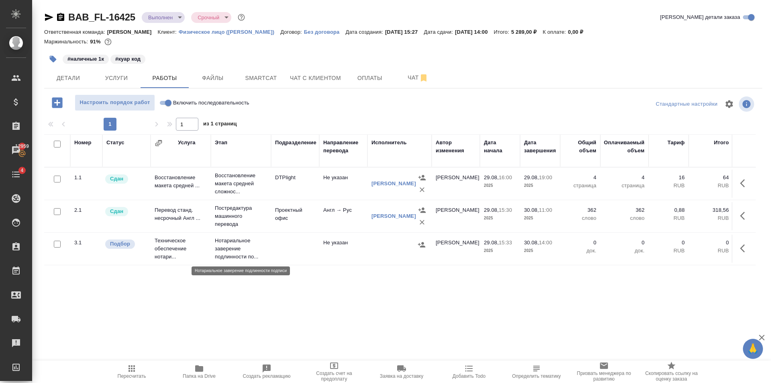
click at [237, 252] on p "Нотариальное заверение подлинности по..." at bounding box center [241, 249] width 52 height 24
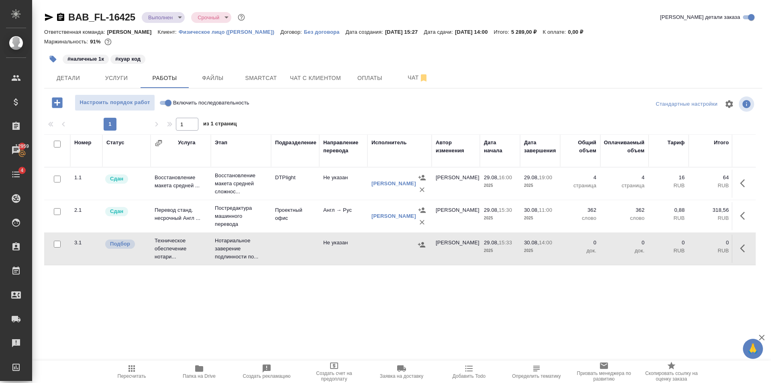
click at [135, 370] on icon "button" at bounding box center [132, 369] width 10 height 10
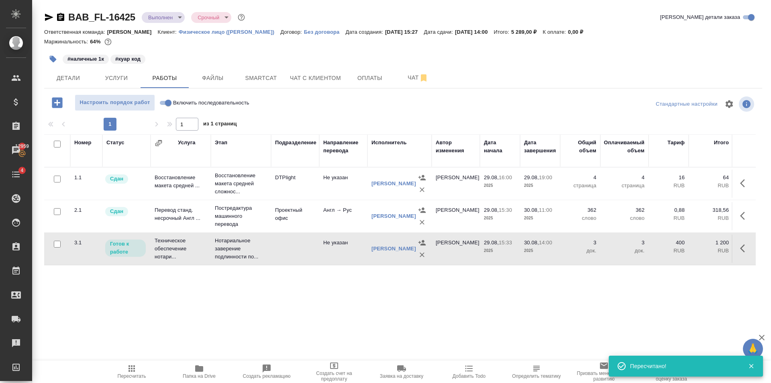
click at [171, 16] on body "🙏 .cls-1 fill:#fff; AWATERA [PERSON_NAME] Клиенты Спецификации Заказы 12959 Чат…" at bounding box center [385, 191] width 771 height 383
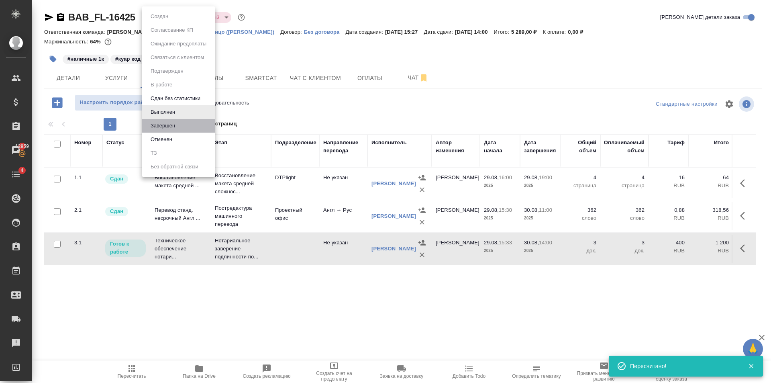
click at [181, 121] on li "Завершен" at bounding box center [179, 126] width 74 height 14
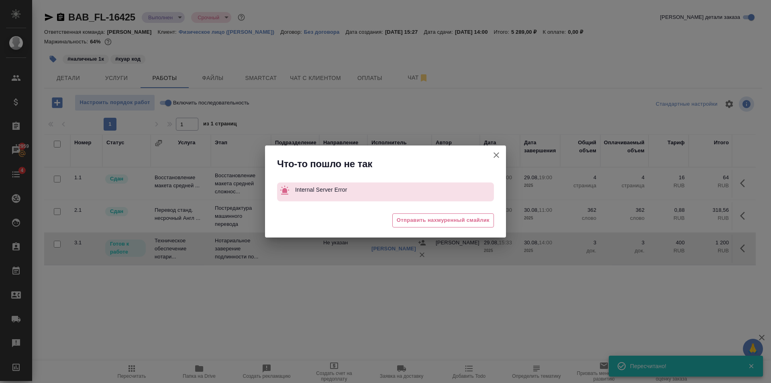
click at [495, 152] on icon "button" at bounding box center [497, 155] width 10 height 10
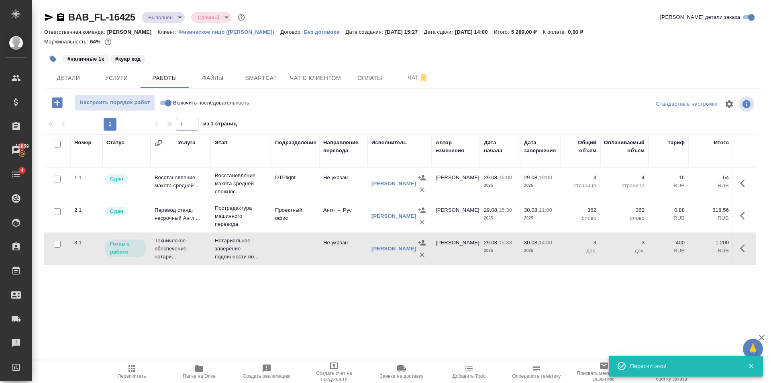
click at [163, 18] on body "🙏 .cls-1 fill:#fff; AWATERA Golubev Dmitry Клиенты Спецификации Заказы 12959 Ча…" at bounding box center [385, 191] width 771 height 383
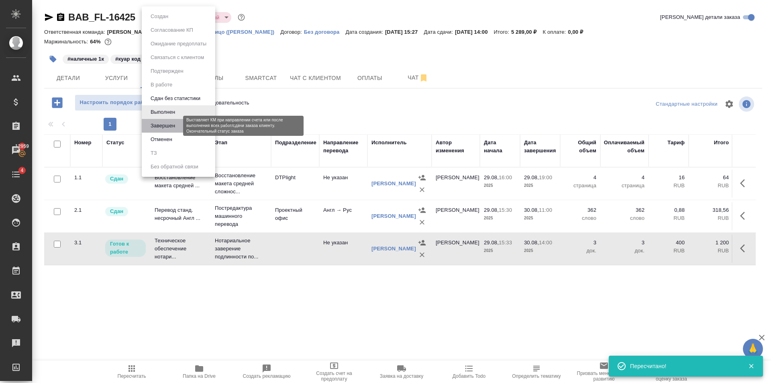
click at [164, 123] on button "Завершен" at bounding box center [162, 125] width 29 height 9
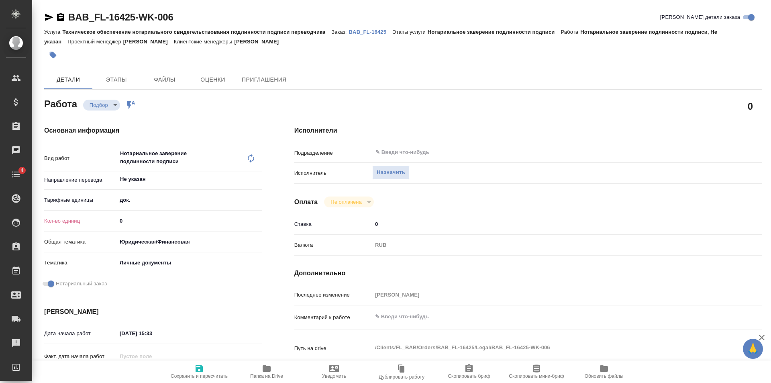
type textarea "x"
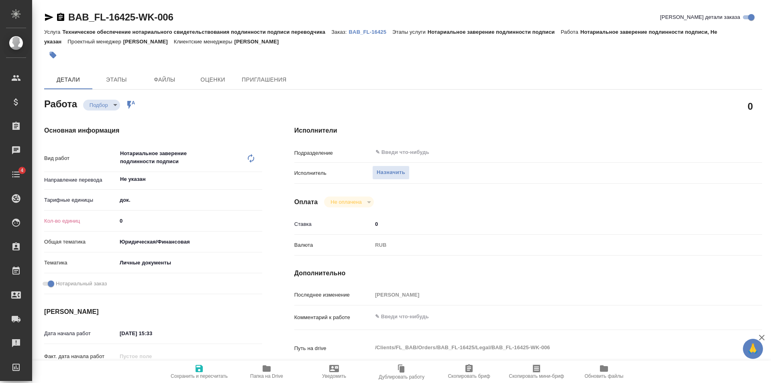
type textarea "x"
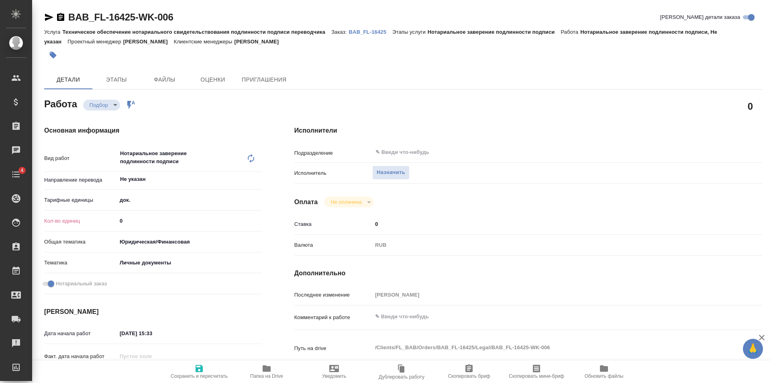
type textarea "x"
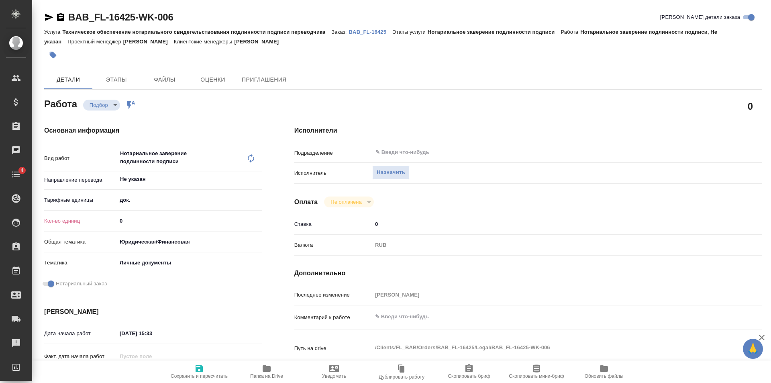
type textarea "x"
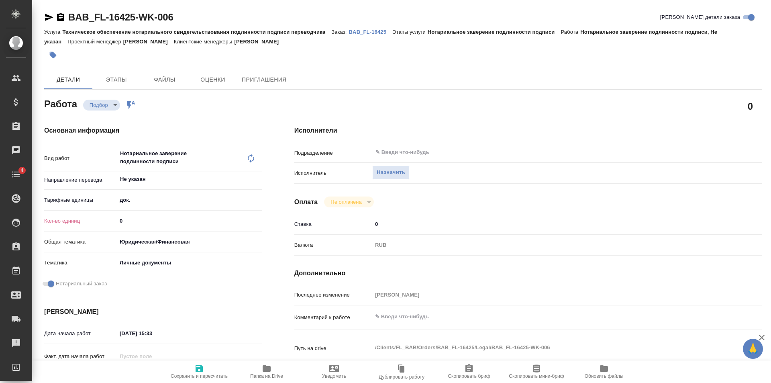
type textarea "x"
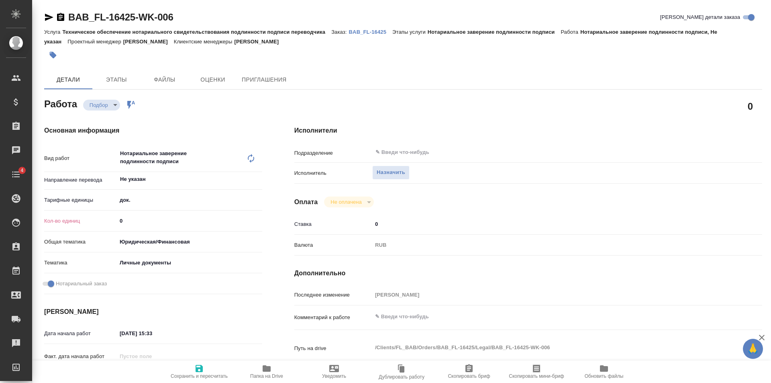
type textarea "x"
type input "1"
type textarea "x"
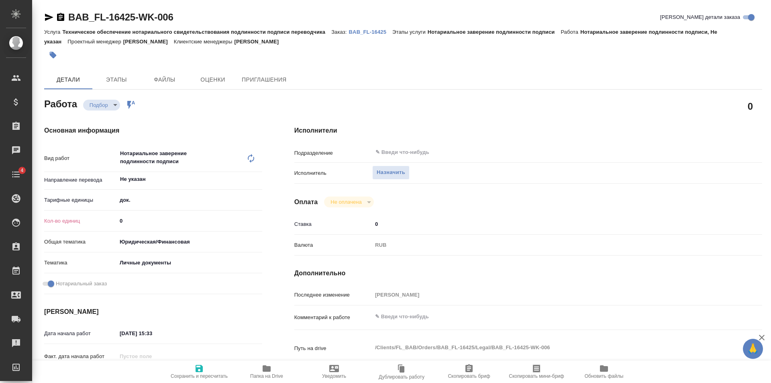
type textarea "x"
type input "1"
click at [260, 218] on input "1" at bounding box center [189, 221] width 145 height 12
type textarea "x"
type input "2"
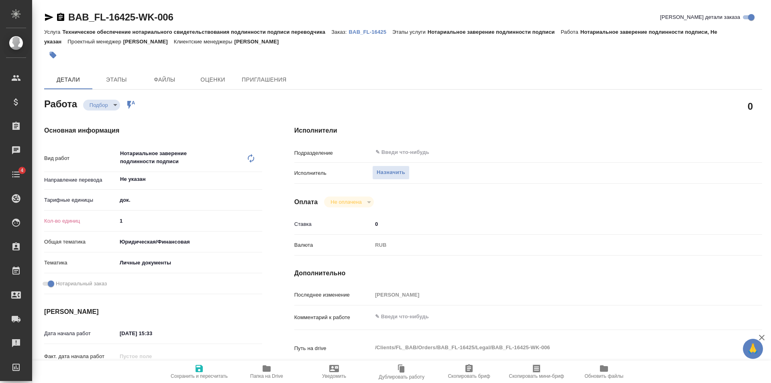
type textarea "x"
type input "2"
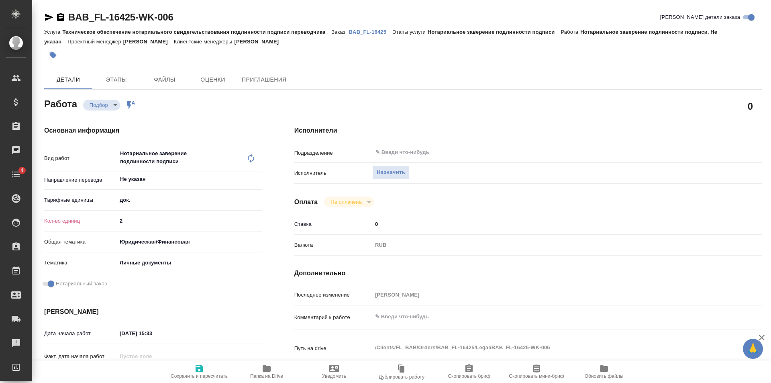
click at [260, 218] on input "2" at bounding box center [189, 221] width 145 height 12
type textarea "x"
type input "3"
type textarea "x"
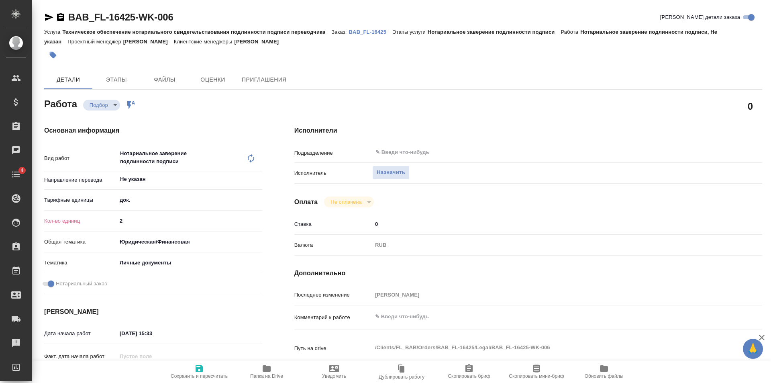
type textarea "x"
type input "3"
click at [260, 218] on input "3" at bounding box center [189, 221] width 145 height 12
type textarea "x"
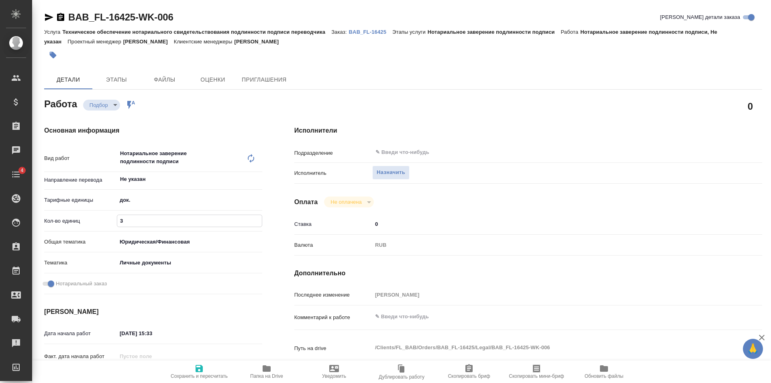
type textarea "x"
drag, startPoint x: 203, startPoint y: 367, endPoint x: 357, endPoint y: 258, distance: 188.2
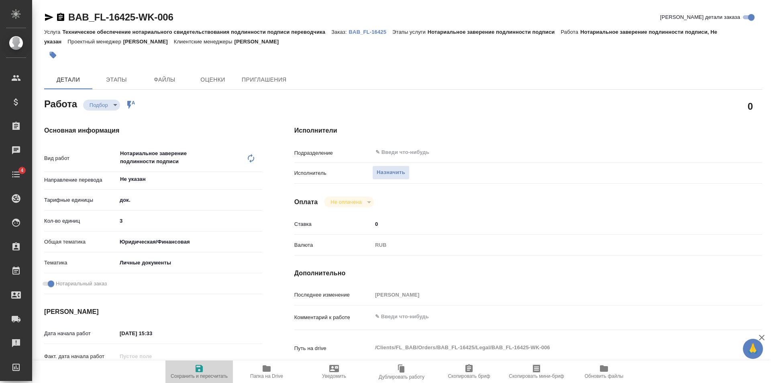
click at [204, 366] on span "Сохранить и пересчитать" at bounding box center [199, 371] width 58 height 15
type textarea "x"
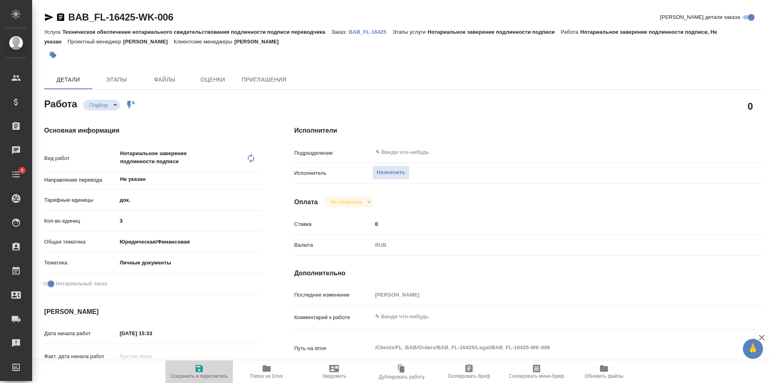
type textarea "x"
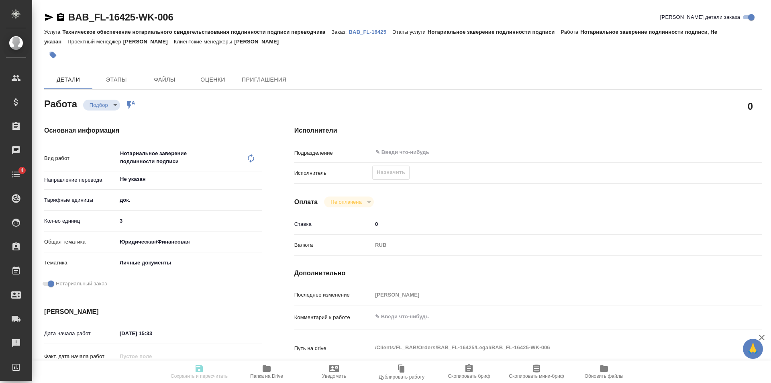
type textarea "x"
type input "recruiting"
type textarea "Нотариальное заверение подлинности подписи"
type textarea "x"
type input "Не указан"
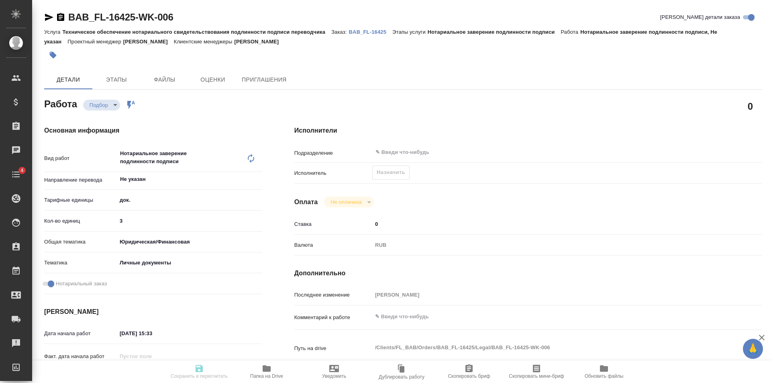
type input "5a8b1489cc6b4906c91bfd8b"
type input "3"
type input "yr-fn"
type input "5a8b8b956a9677013d343cfe"
checkbox input "true"
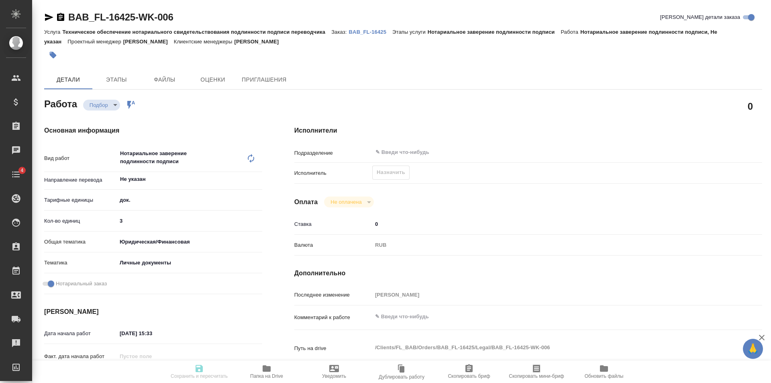
type input "[DATE] 15:33"
type input "[DATE] 14:00"
type input "notPayed"
type input "0"
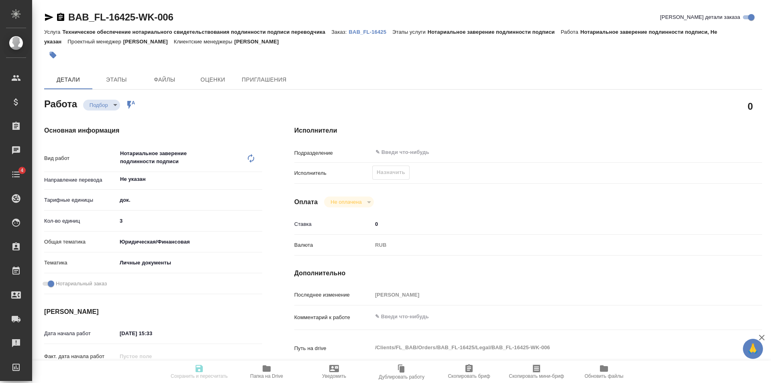
type input "RUB"
type input "[PERSON_NAME]"
type textarea "x"
type textarea "/Clients/FL_BAB/Orders/BAB_FL-16425/Legal/BAB_FL-16425-WK-006"
type textarea "x"
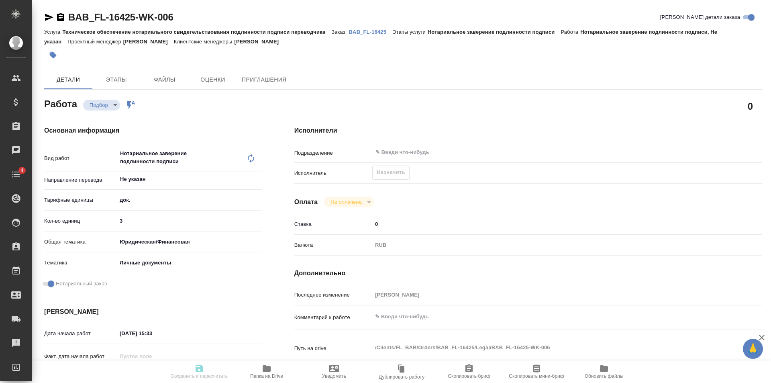
type input "BAB_FL-16425"
type input "Техническое обеспечение нотариального свидетельствования подлинности подписи пе…"
type input "Нотариальное заверение подлинности подписи"
type input "Голубев Дмитрий"
type input "Арсеньева Вера"
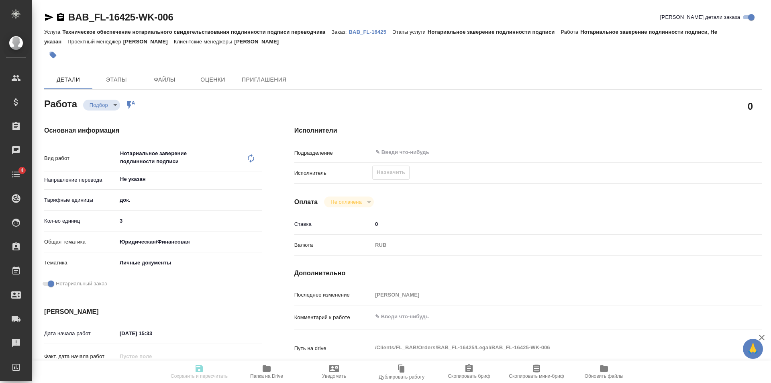
type input "/Clients/FL_BAB/Orders/BAB_FL-16425"
type textarea "x"
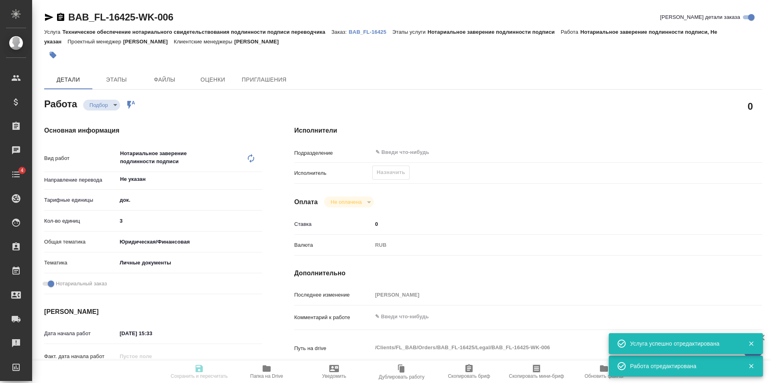
type textarea "x"
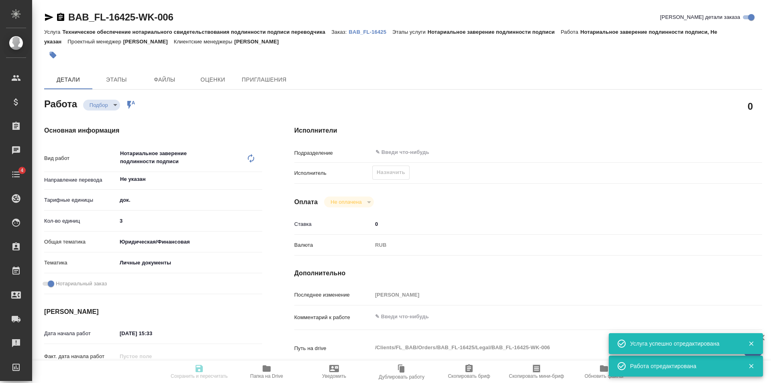
type textarea "x"
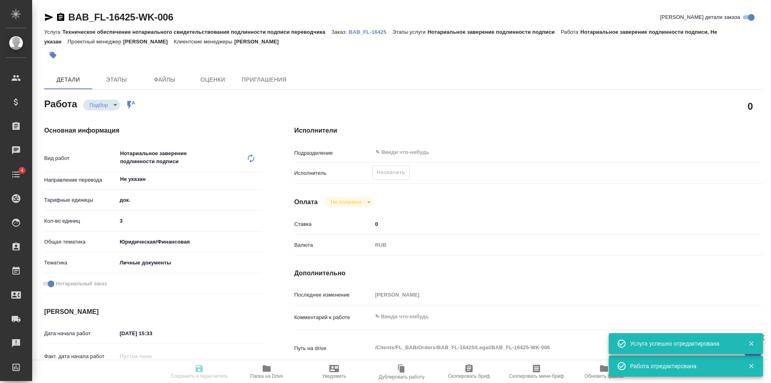
type textarea "x"
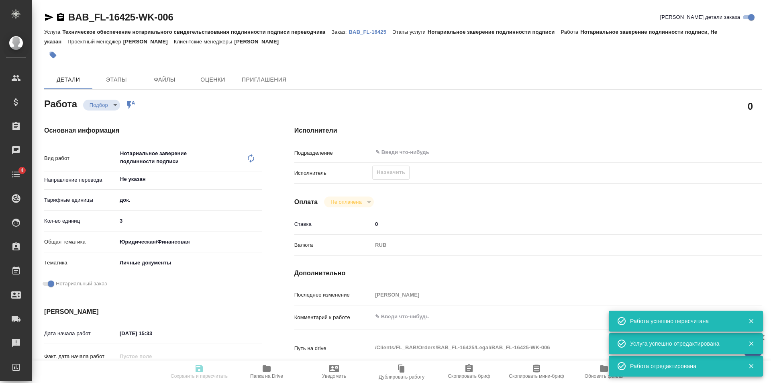
type input "recruiting"
type textarea "Нотариальное заверение подлинности подписи"
type textarea "x"
type input "Не указан"
type input "5a8b1489cc6b4906c91bfd8b"
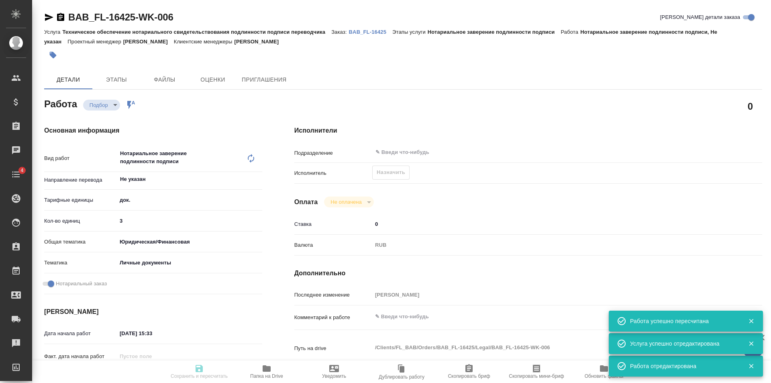
type input "3"
type input "yr-fn"
type input "5a8b8b956a9677013d343cfe"
checkbox input "true"
type input "29.08.2025 15:33"
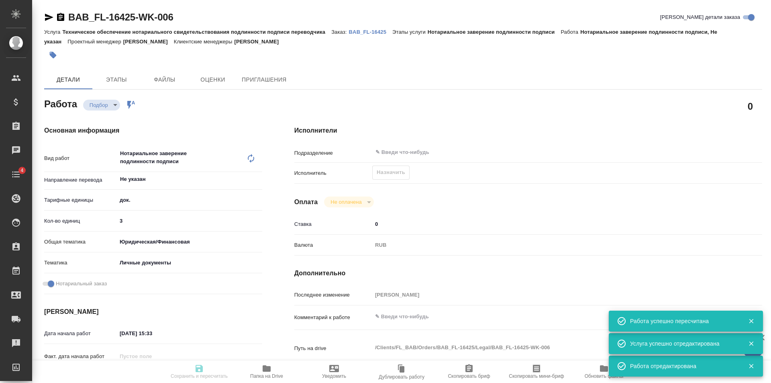
type input "30.08.2025 14:00"
type input "notPayed"
type input "0"
type input "RUB"
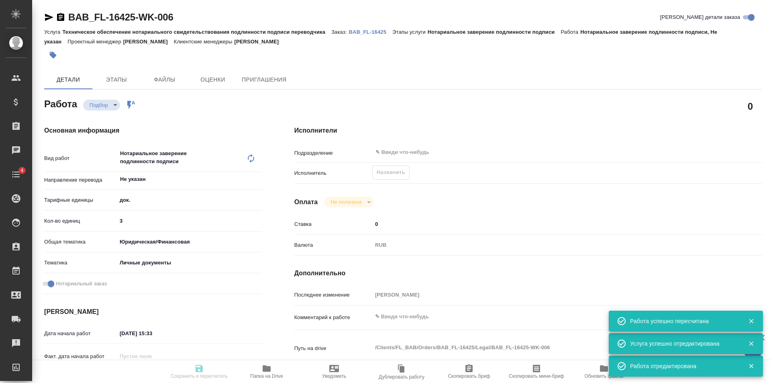
type input "[PERSON_NAME]"
type textarea "x"
type textarea "/Clients/FL_BAB/Orders/BAB_FL-16425/Legal/BAB_FL-16425-WK-006"
type textarea "x"
type input "BAB_FL-16425"
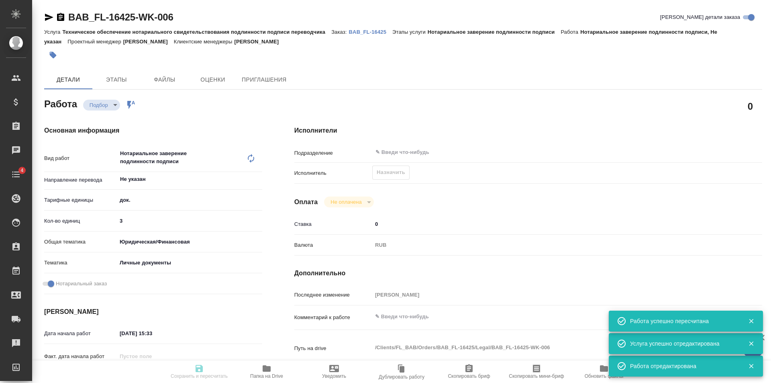
type input "Техническое обеспечение нотариального свидетельствования подлинности подписи пе…"
type input "Нотариальное заверение подлинности подписи"
type input "[PERSON_NAME]"
type input "Арсеньева Вера"
type input "/Clients/FL_BAB/Orders/BAB_FL-16425"
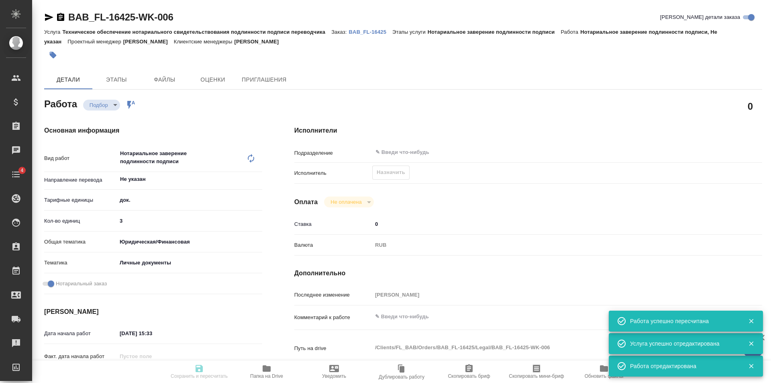
type textarea "x"
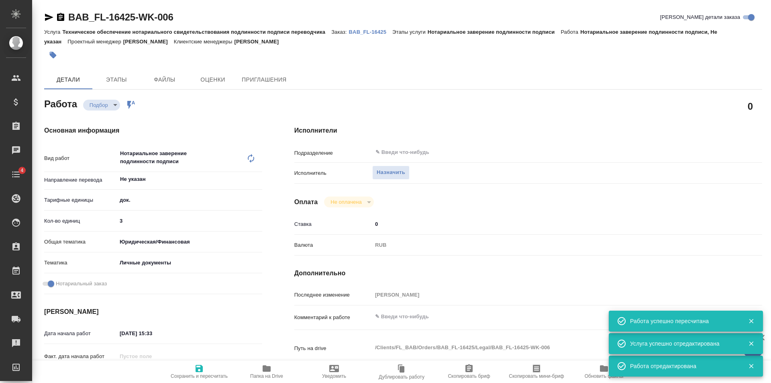
type textarea "x"
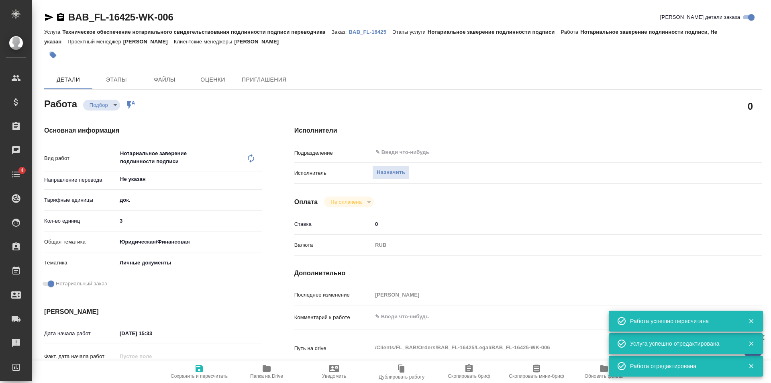
type textarea "x"
click at [401, 173] on span "Назначить" at bounding box center [391, 172] width 29 height 9
type textarea "x"
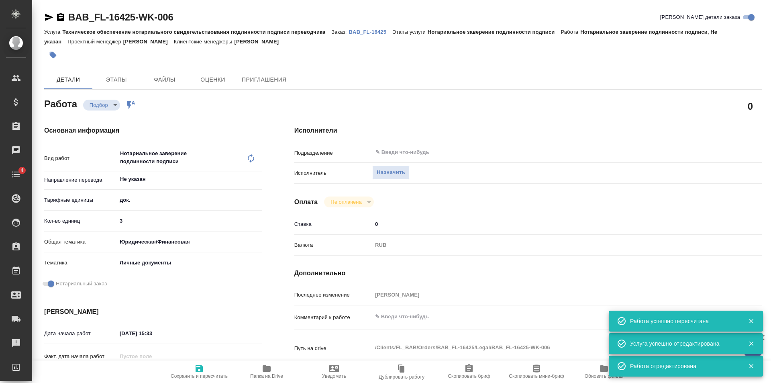
type textarea "x"
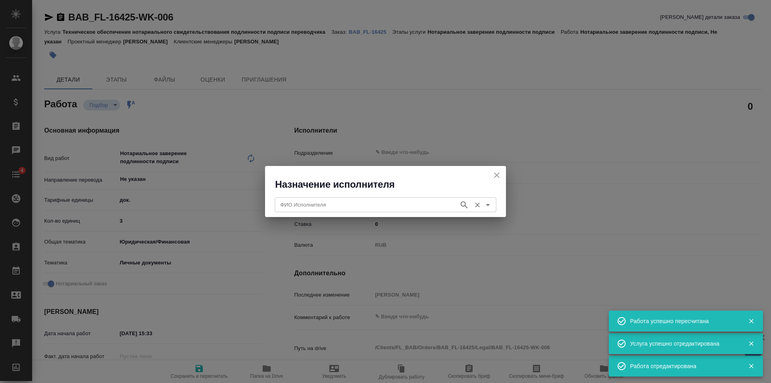
type textarea "x"
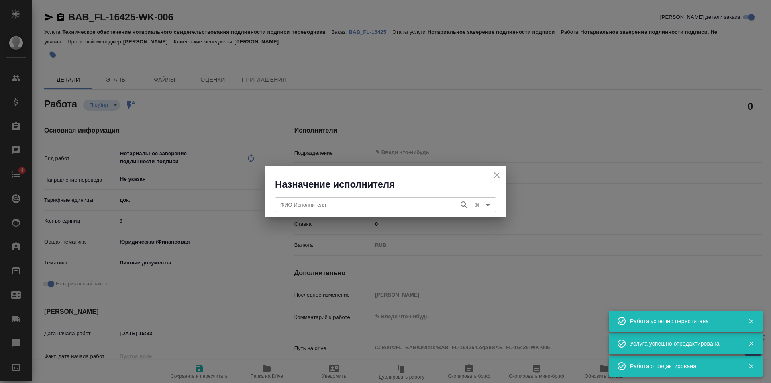
click at [378, 203] on input "ФИО Исполнителя" at bounding box center [366, 205] width 178 height 10
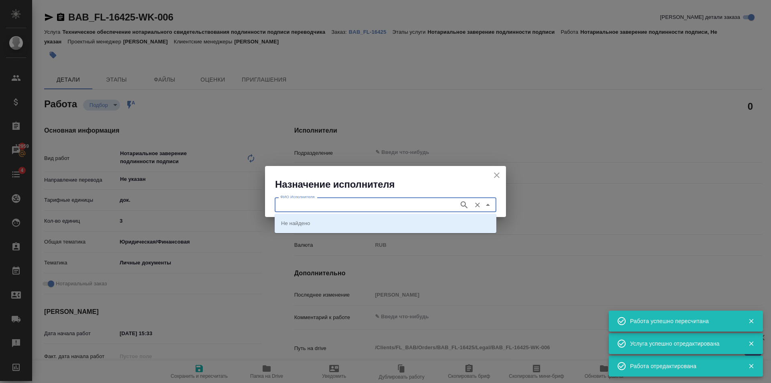
type textarea "x"
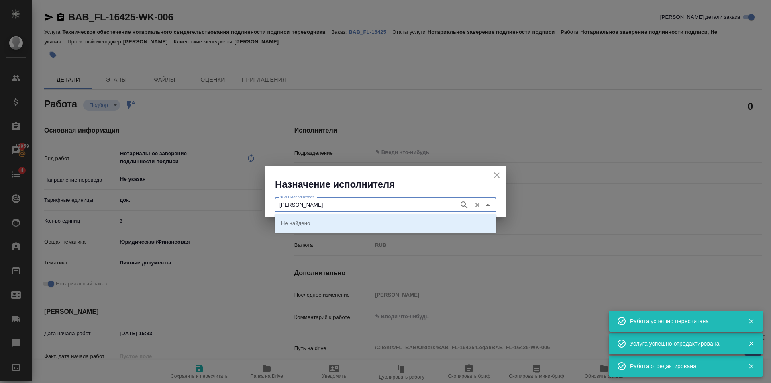
type input "Соколова"
click at [465, 209] on icon "button" at bounding box center [465, 205] width 10 height 10
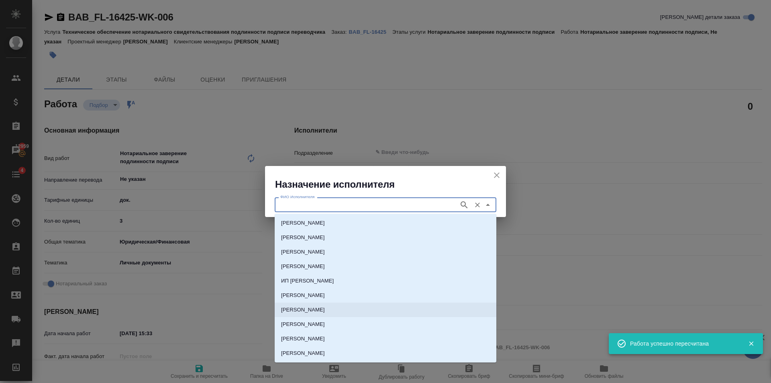
click at [325, 309] on p "[PERSON_NAME]" at bounding box center [303, 310] width 44 height 8
type input "[PERSON_NAME]"
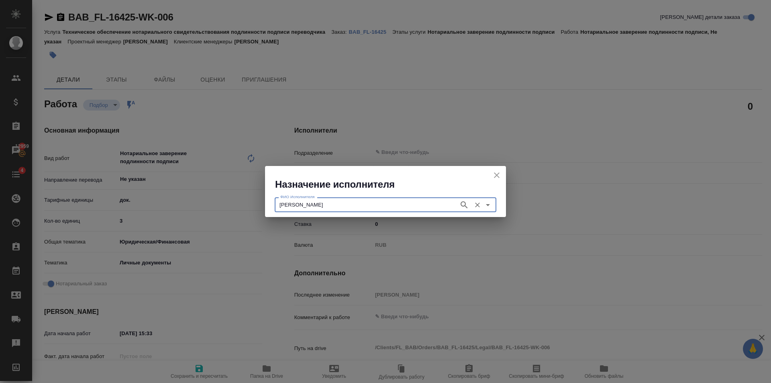
click at [423, 206] on input "[PERSON_NAME]" at bounding box center [366, 205] width 178 height 10
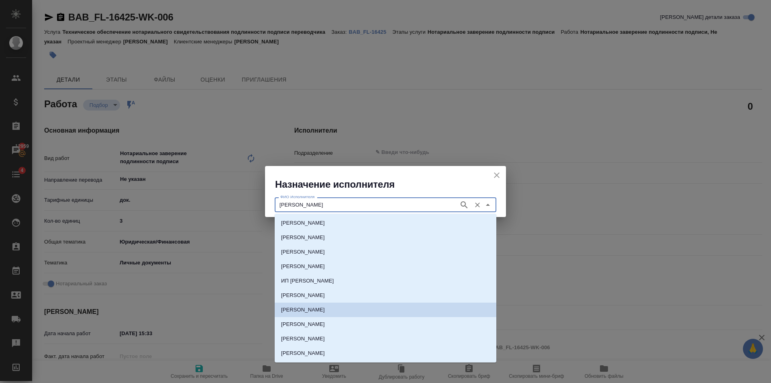
click at [386, 305] on li "[PERSON_NAME]" at bounding box center [386, 310] width 222 height 14
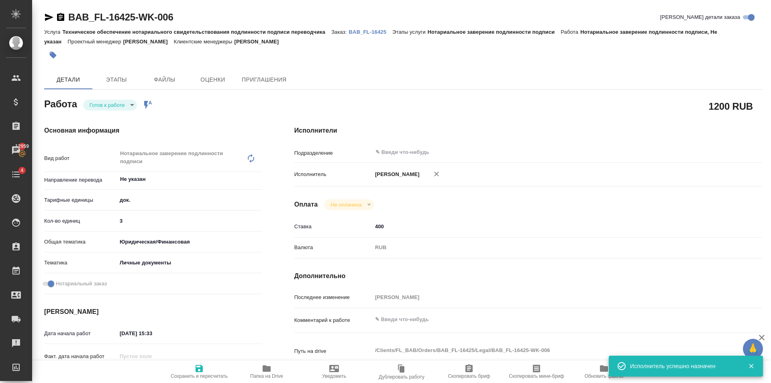
type textarea "x"
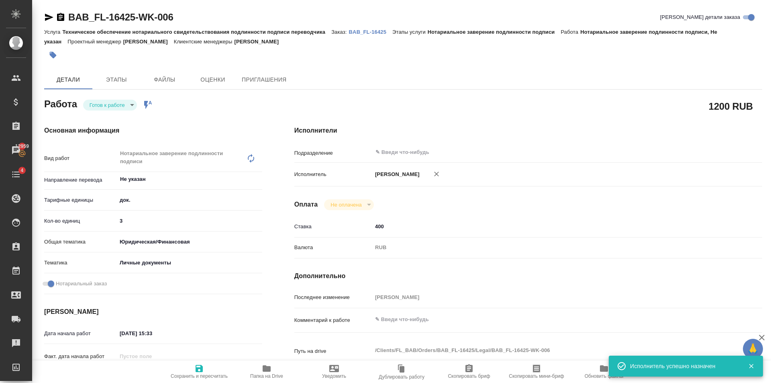
drag, startPoint x: 195, startPoint y: 362, endPoint x: 202, endPoint y: 270, distance: 92.3
click at [198, 370] on icon "button" at bounding box center [199, 368] width 7 height 7
type textarea "x"
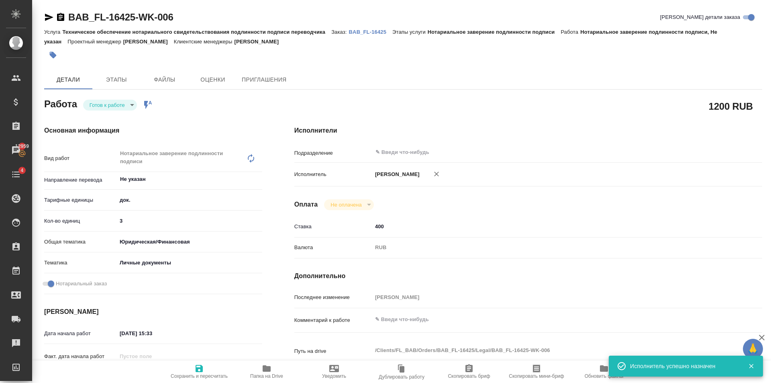
type textarea "x"
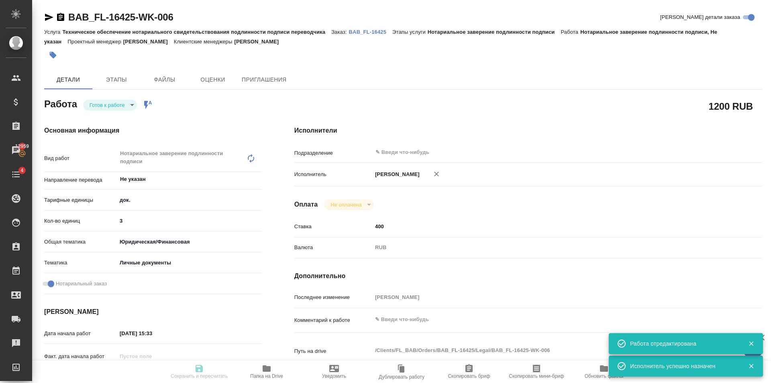
type textarea "x"
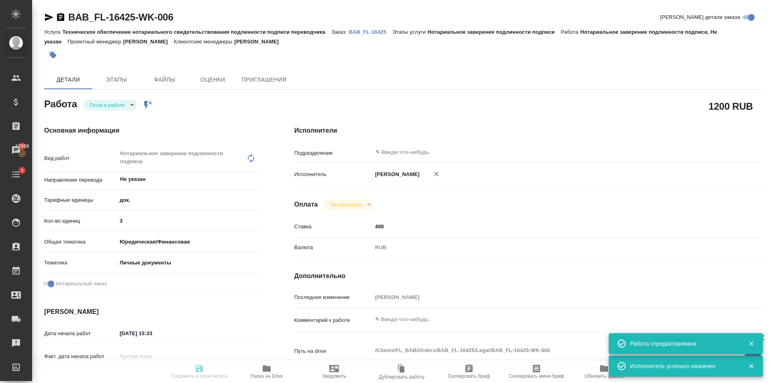
type textarea "x"
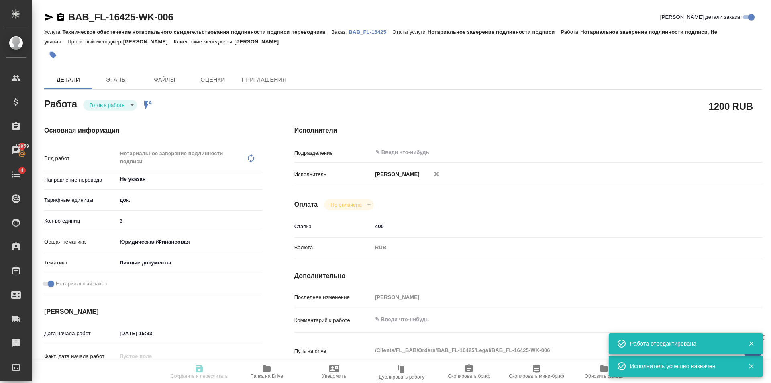
type input "readyForWork"
type textarea "Нотариальное заверение подлинности подписи"
type textarea "x"
type input "Не указан"
type input "5a8b1489cc6b4906c91bfd8b"
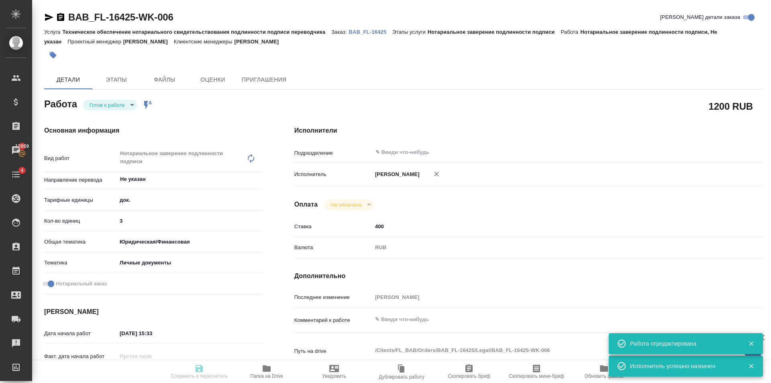
type input "3"
type input "yr-fn"
type input "5a8b8b956a9677013d343cfe"
checkbox input "true"
type input "29.08.2025 15:33"
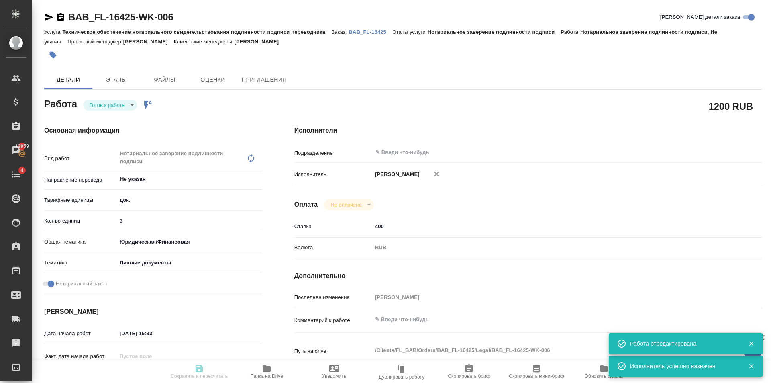
type input "30.08.2025 14:00"
type input "notPayed"
type input "400"
type input "RUB"
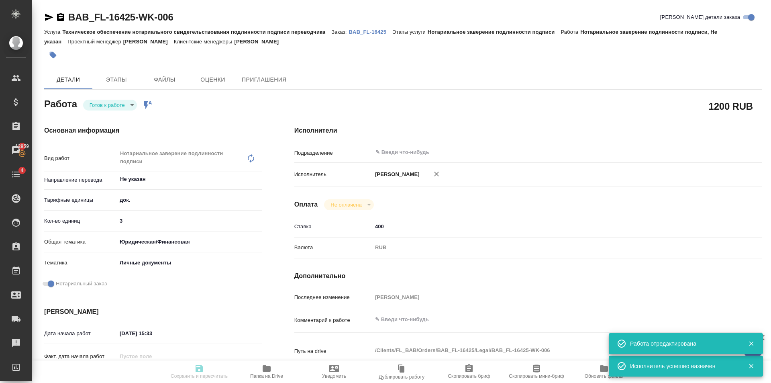
type input "[PERSON_NAME]"
type textarea "x"
type textarea "/Clients/FL_BAB/Orders/BAB_FL-16425/Legal/BAB_FL-16425-WK-006"
type textarea "x"
type input "BAB_FL-16425"
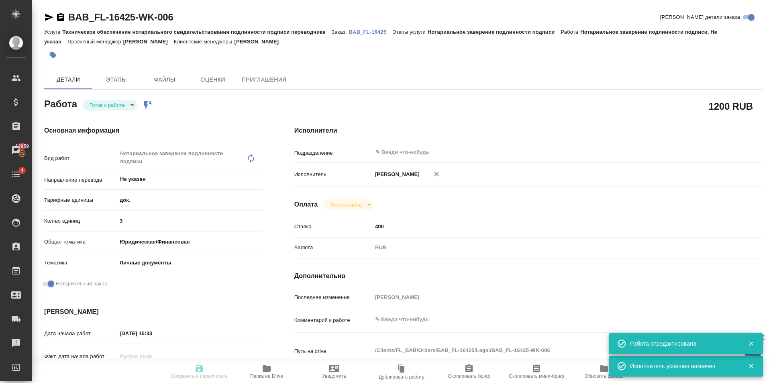
type input "Техническое обеспечение нотариального свидетельствования подлинности подписи пе…"
type input "Нотариальное заверение подлинности подписи"
type input "[PERSON_NAME]"
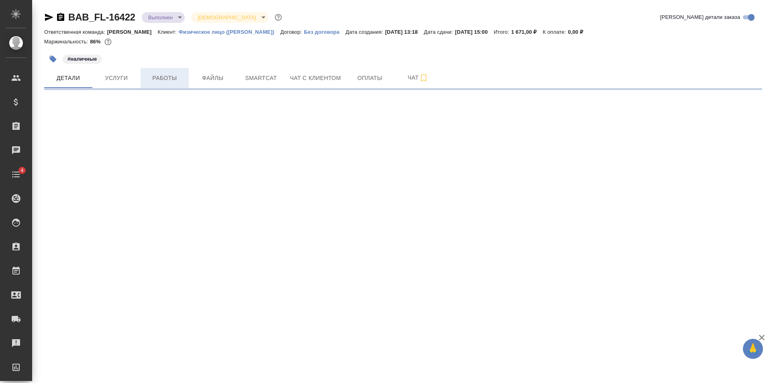
click at [174, 75] on span "Работы" at bounding box center [164, 78] width 39 height 10
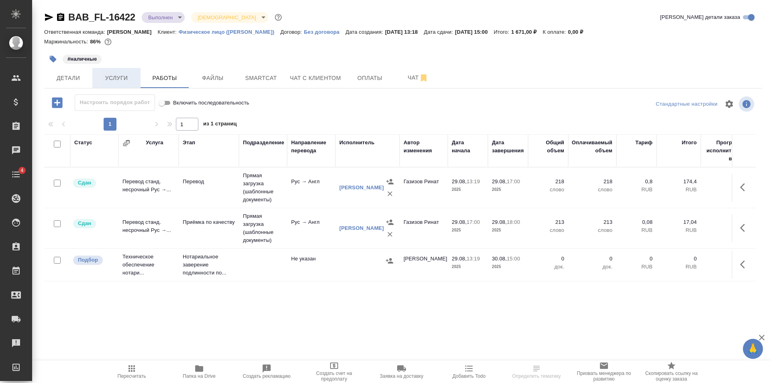
click at [135, 74] on span "Услуги" at bounding box center [116, 78] width 39 height 10
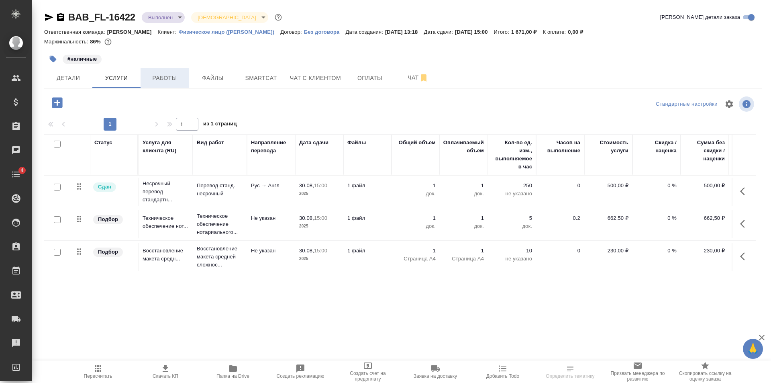
click at [159, 76] on span "Работы" at bounding box center [164, 78] width 39 height 10
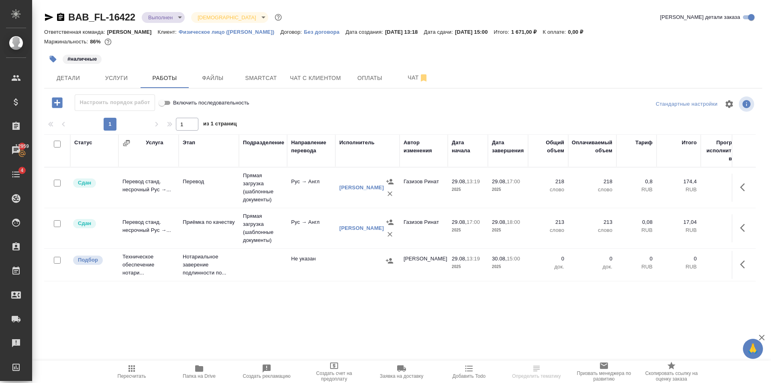
click at [305, 253] on td "Не указан" at bounding box center [311, 265] width 48 height 28
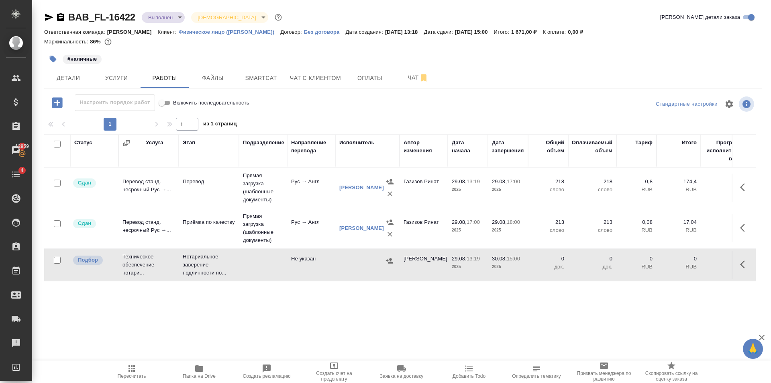
drag, startPoint x: 134, startPoint y: 373, endPoint x: 154, endPoint y: 325, distance: 51.9
click at [134, 373] on icon "button" at bounding box center [132, 369] width 10 height 10
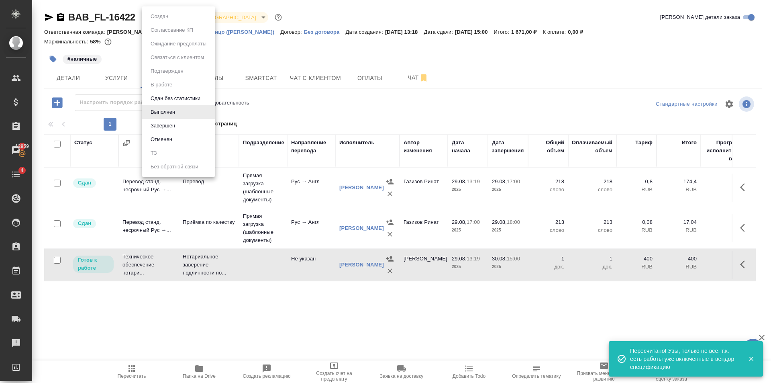
click at [174, 17] on body "🙏 .cls-1 fill:#fff; AWATERA [PERSON_NAME] Клиенты Спецификации Заказы 12959 Чат…" at bounding box center [385, 191] width 771 height 383
click at [181, 123] on li "Завершен" at bounding box center [179, 126] width 74 height 14
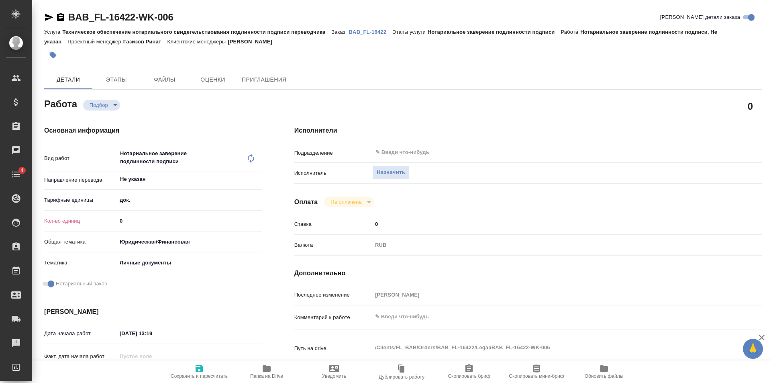
type textarea "x"
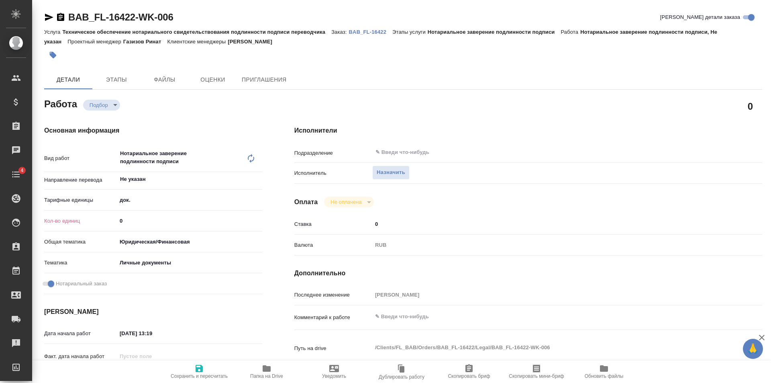
type textarea "x"
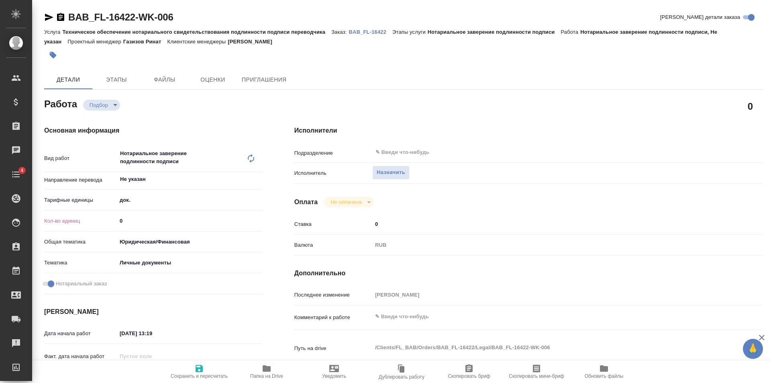
type textarea "x"
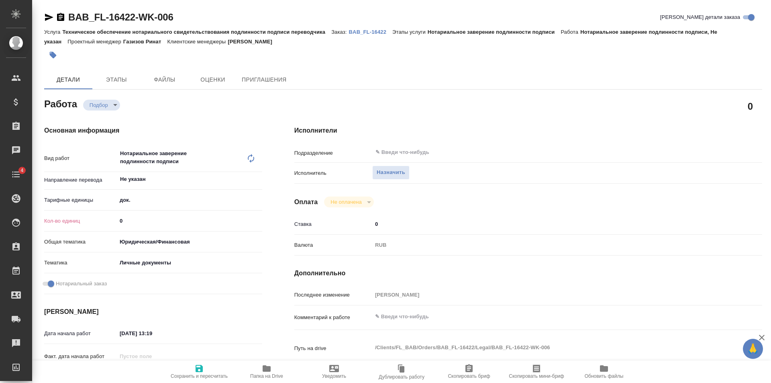
type textarea "x"
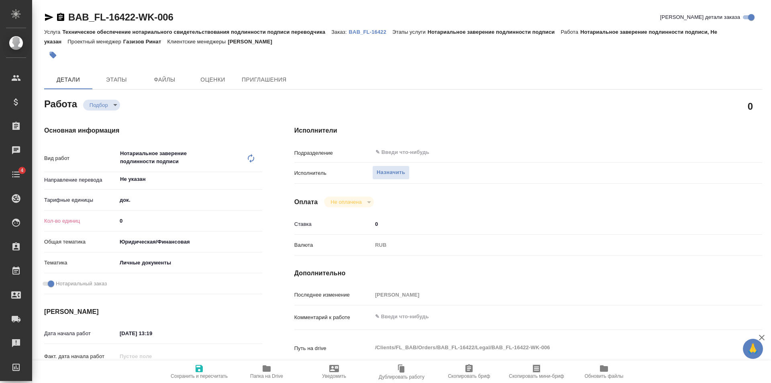
type textarea "x"
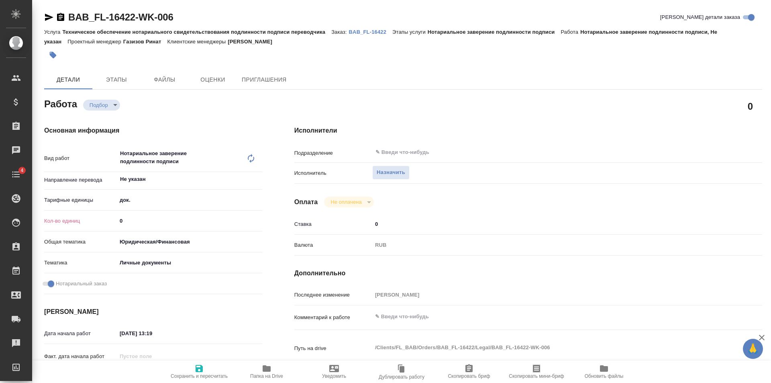
type textarea "x"
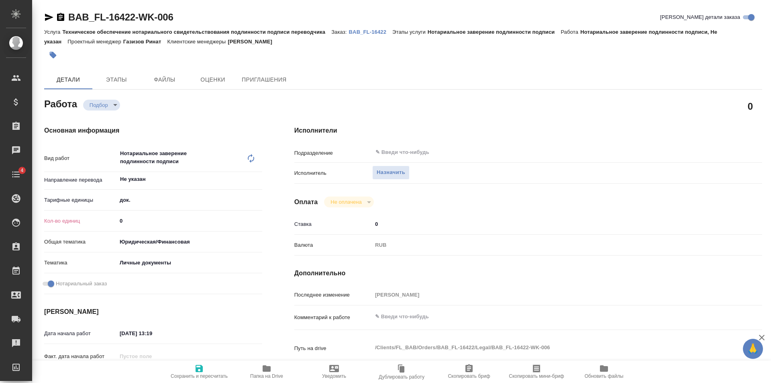
type input "1"
click at [259, 219] on input "1" at bounding box center [189, 221] width 145 height 12
type textarea "x"
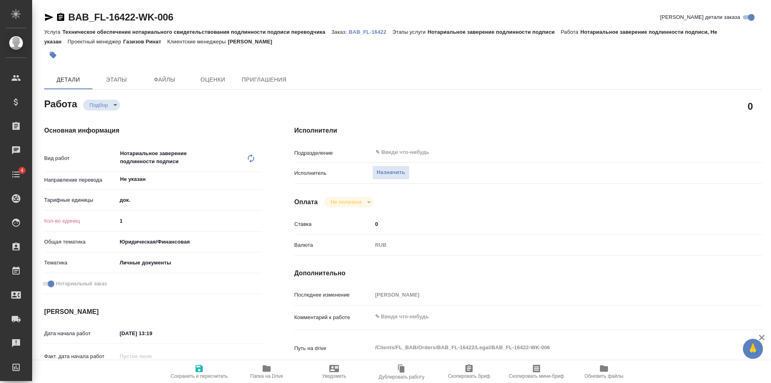
type textarea "x"
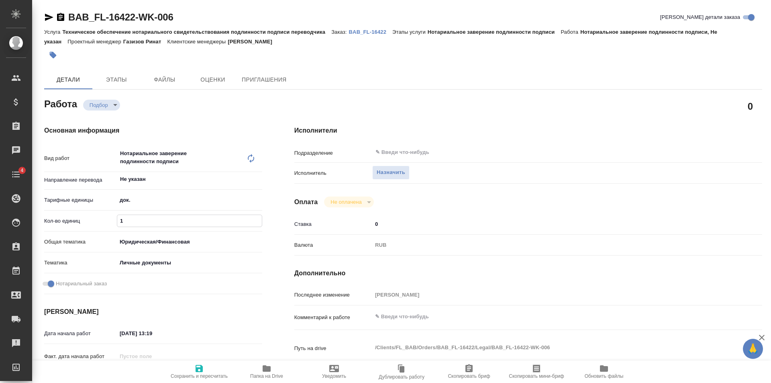
type textarea "x"
click at [211, 374] on span "Сохранить и пересчитать" at bounding box center [199, 376] width 57 height 6
type textarea "x"
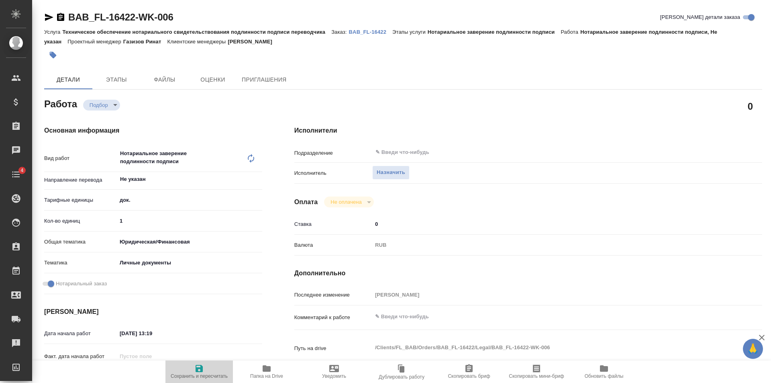
type textarea "x"
type input "recruiting"
type textarea "Нотариальное заверение подлинности подписи"
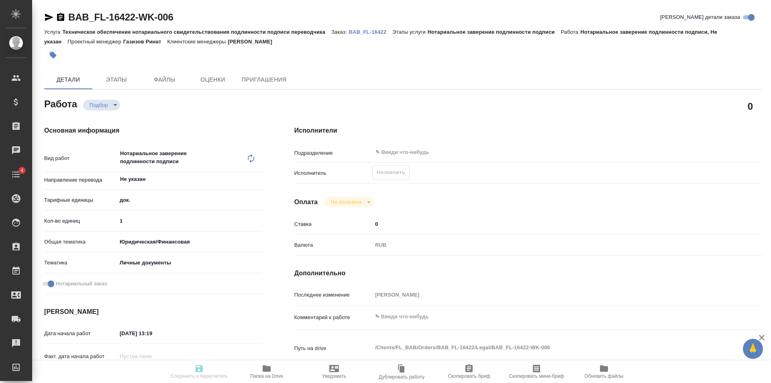
type textarea "x"
type input "Не указан"
type input "5a8b1489cc6b4906c91bfd8b"
type input "1"
type input "yr-fn"
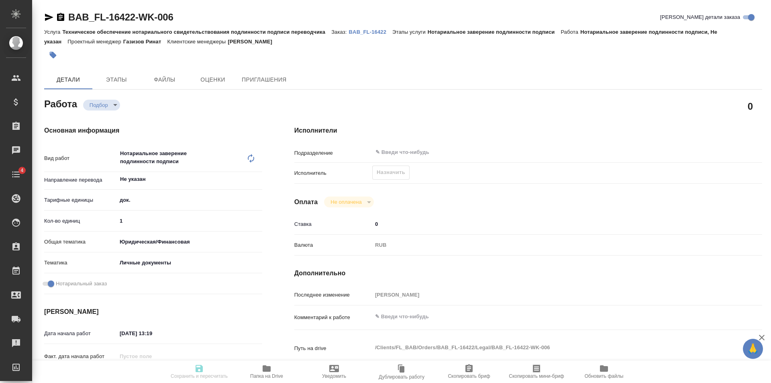
type input "5a8b8b956a9677013d343cfe"
checkbox input "true"
type input "29.08.2025 13:19"
type input "30.08.2025 15:00"
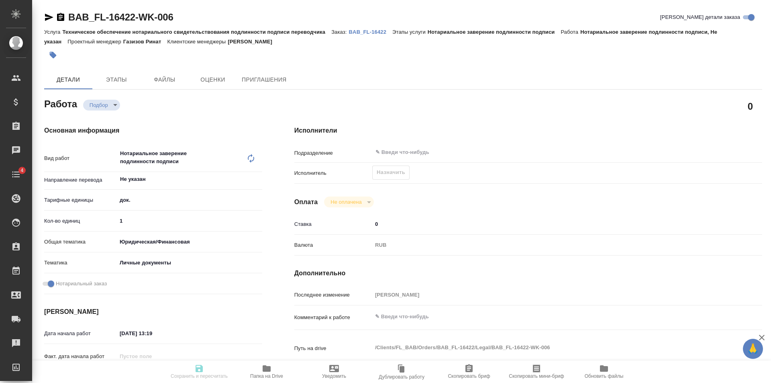
type input "notPayed"
type input "0"
type input "RUB"
type input "[PERSON_NAME]"
type textarea "x"
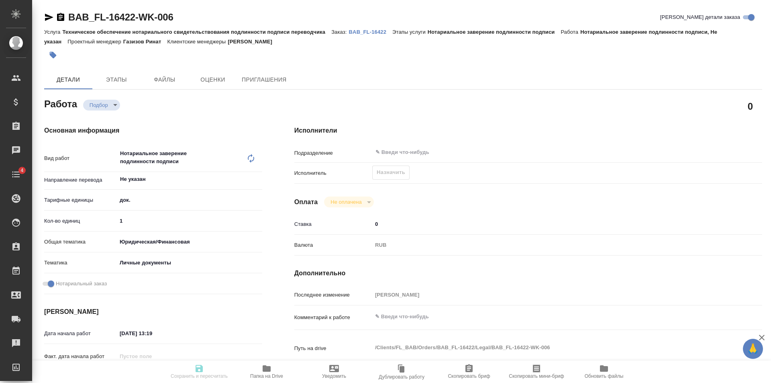
type textarea "/Clients/FL_BAB/Orders/BAB_FL-16422/Legal/BAB_FL-16422-WK-006"
type textarea "x"
type input "BAB_FL-16422"
type input "Техническое обеспечение нотариального свидетельствования подлинности подписи пе…"
type input "Нотариальное заверение подлинности подписи"
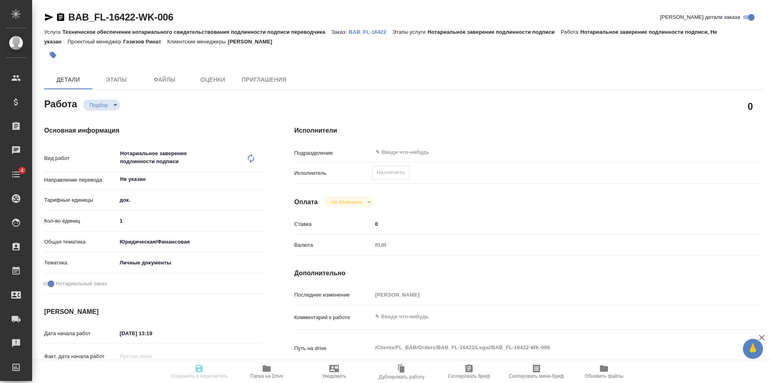
type input "[PERSON_NAME]"
type input "Заборова Александра"
type input "/Clients/FL_BAB/Orders/BAB_FL-16422"
type textarea "x"
type textarea "брит англ"
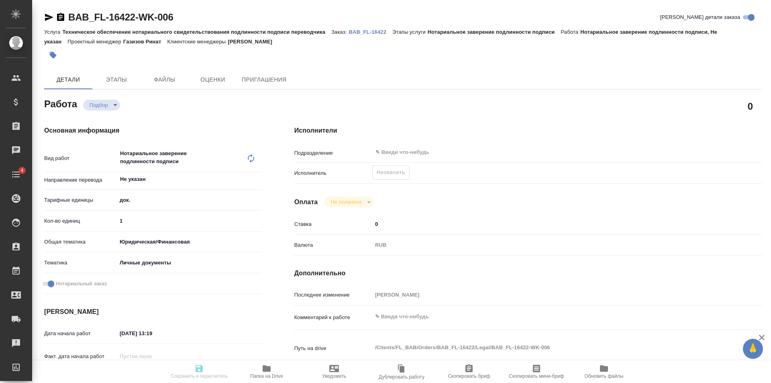
type textarea "x"
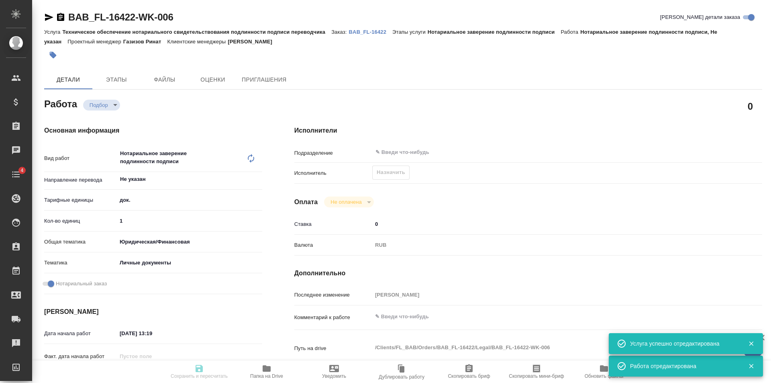
type textarea "x"
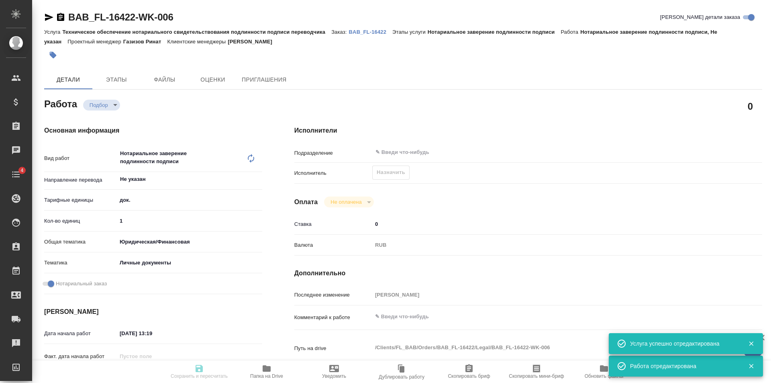
type textarea "x"
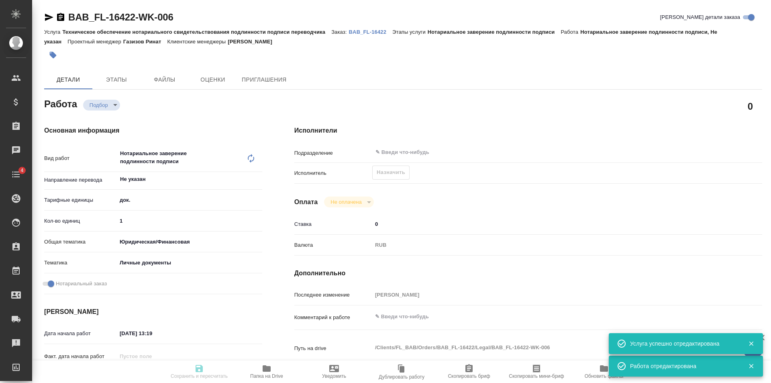
type textarea "x"
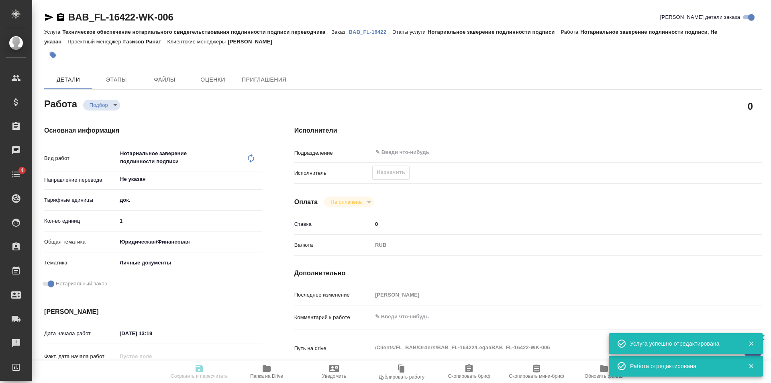
type textarea "x"
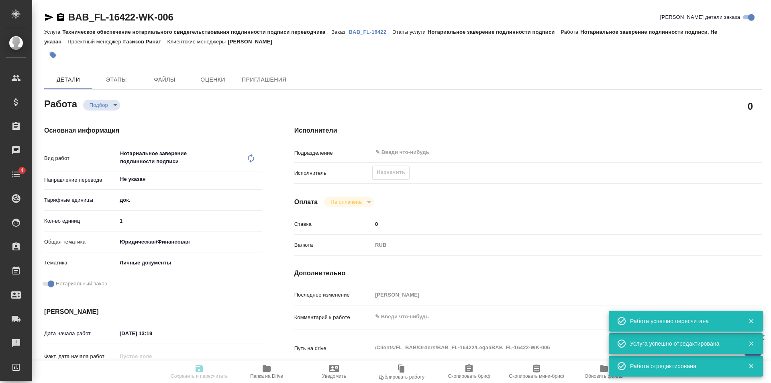
type textarea "x"
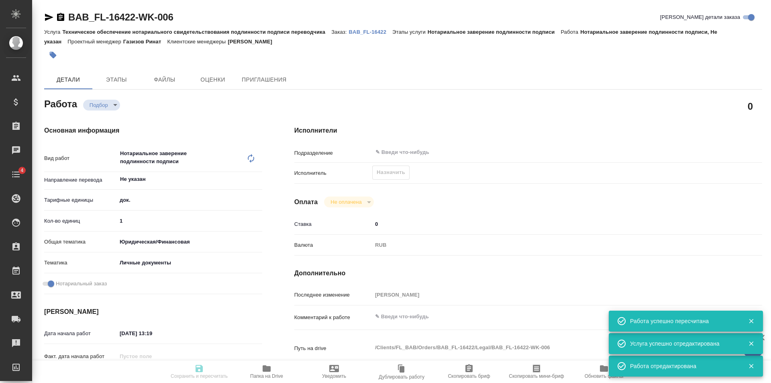
type input "recruiting"
type textarea "Нотариальное заверение подлинности подписи"
type textarea "x"
type input "Не указан"
type input "5a8b1489cc6b4906c91bfd8b"
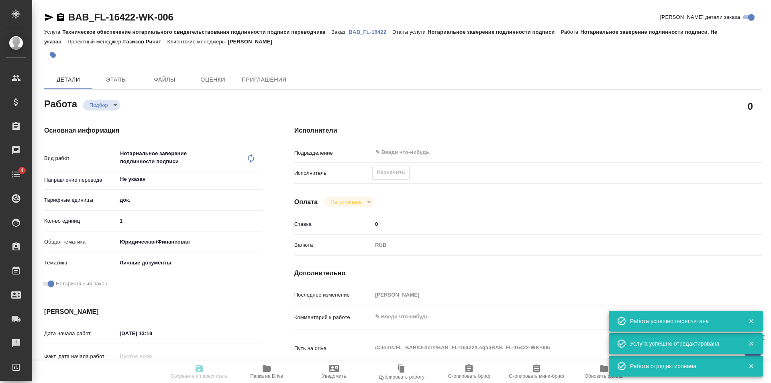
type input "1"
type input "yr-fn"
type input "5a8b8b956a9677013d343cfe"
checkbox input "true"
type input "29.08.2025 13:19"
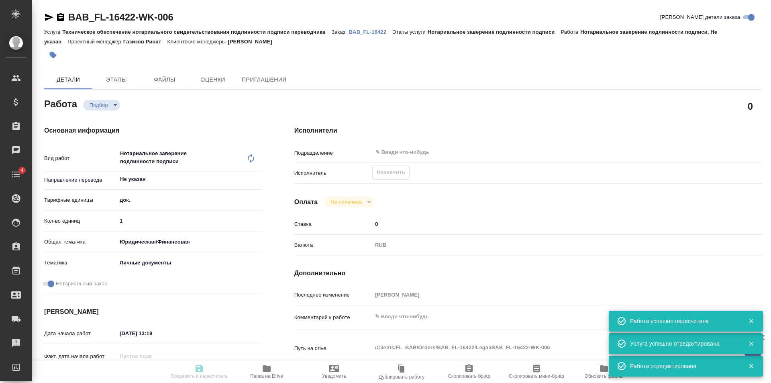
type input "30.08.2025 15:00"
type input "notPayed"
type input "0"
type input "RUB"
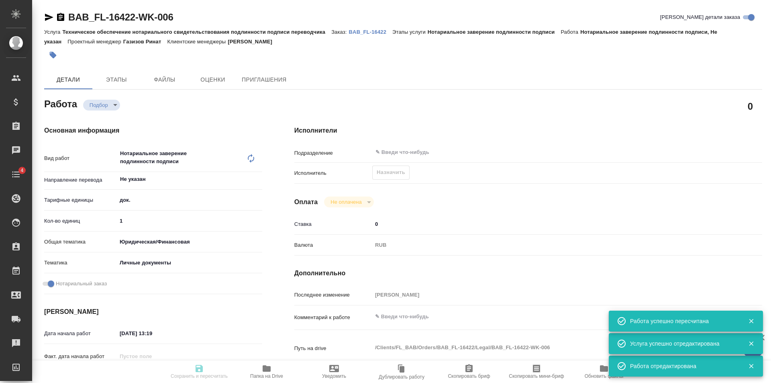
type input "[PERSON_NAME]"
type textarea "x"
type textarea "/Clients/FL_BAB/Orders/BAB_FL-16422/Legal/BAB_FL-16422-WK-006"
type textarea "x"
type input "BAB_FL-16422"
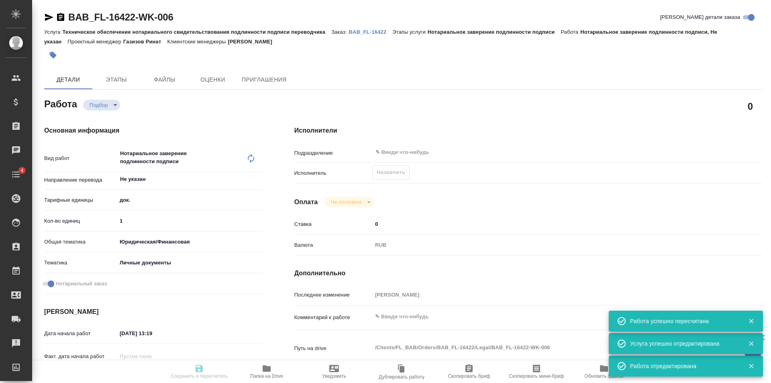
type input "Техническое обеспечение нотариального свидетельствования подлинности подписи пе…"
type input "Нотариальное заверение подлинности подписи"
type input "[PERSON_NAME]"
type input "Заборова Александра"
type input "/Clients/FL_BAB/Orders/BAB_FL-16422"
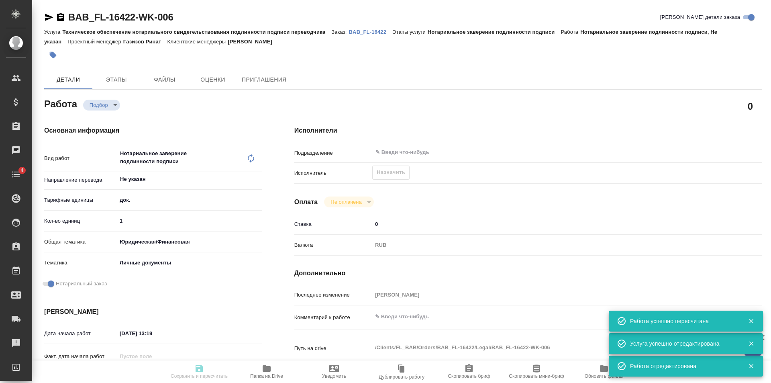
type textarea "x"
type textarea "брит англ"
type textarea "x"
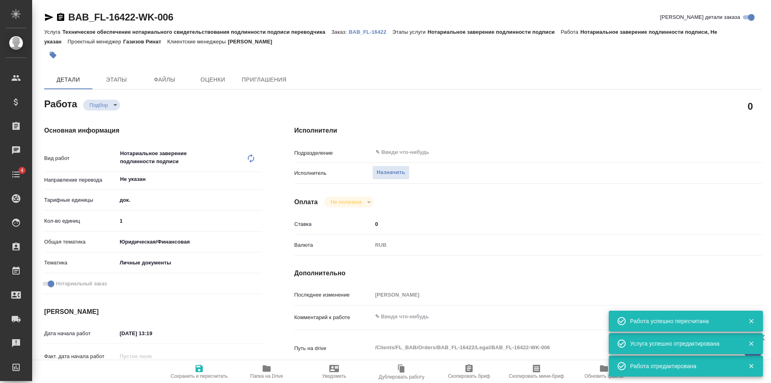
type textarea "x"
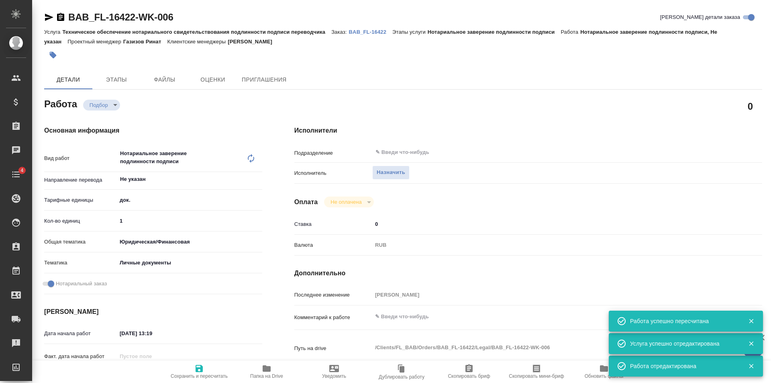
type textarea "x"
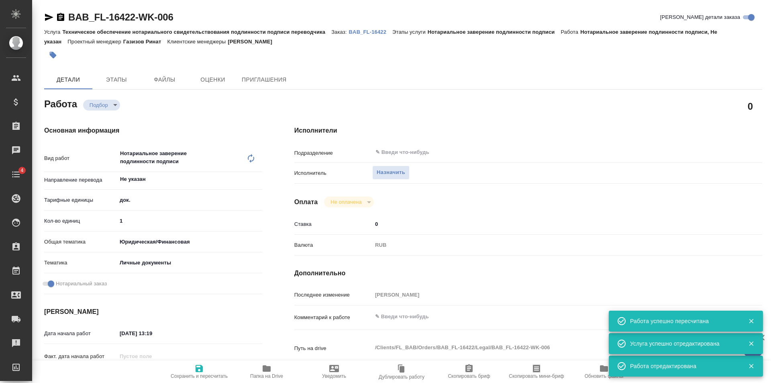
type textarea "x"
click at [384, 173] on span "Назначить" at bounding box center [391, 172] width 29 height 9
type textarea "x"
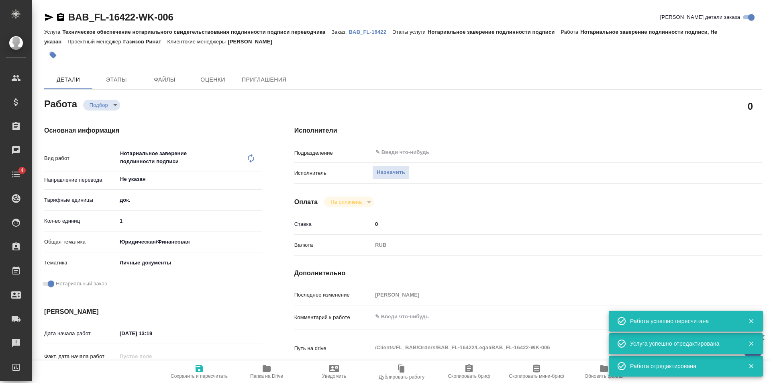
type textarea "x"
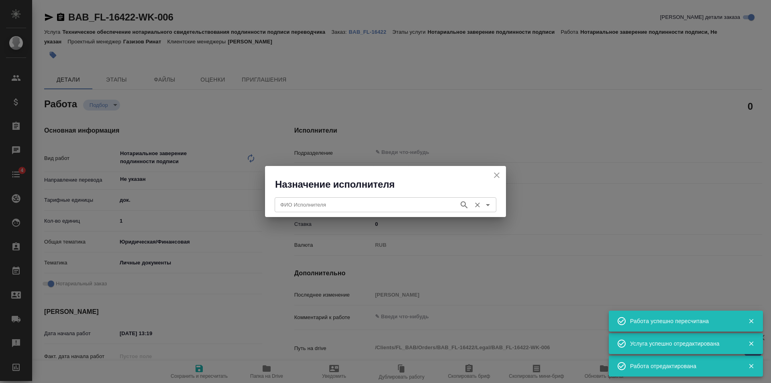
click at [355, 206] on input "ФИО Исполнителя" at bounding box center [366, 205] width 178 height 10
type textarea "x"
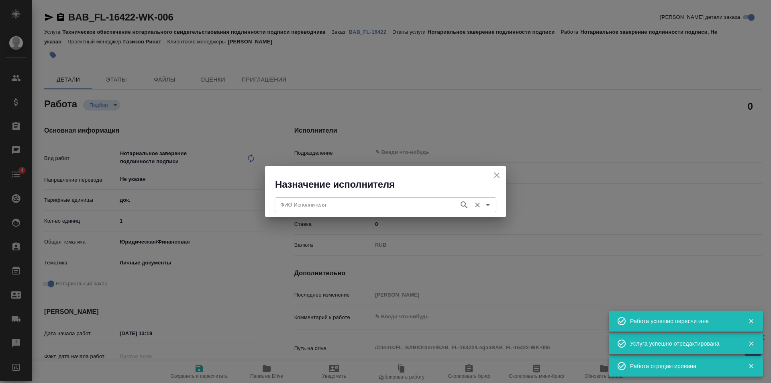
type textarea "x"
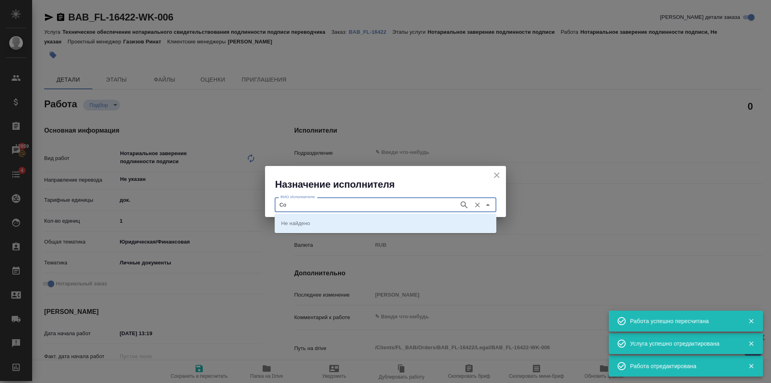
type input "Сок"
type textarea "x"
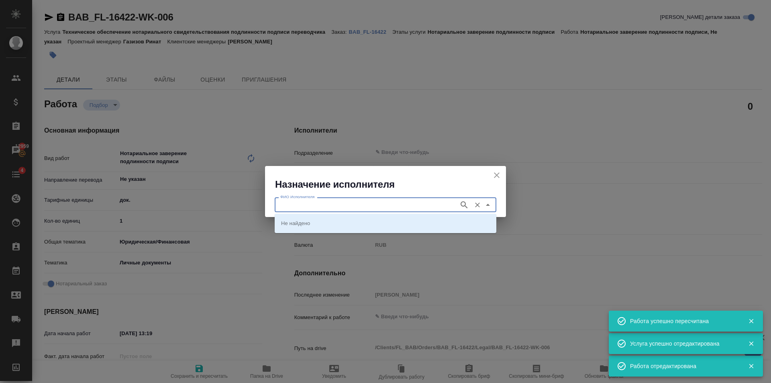
type textarea "x"
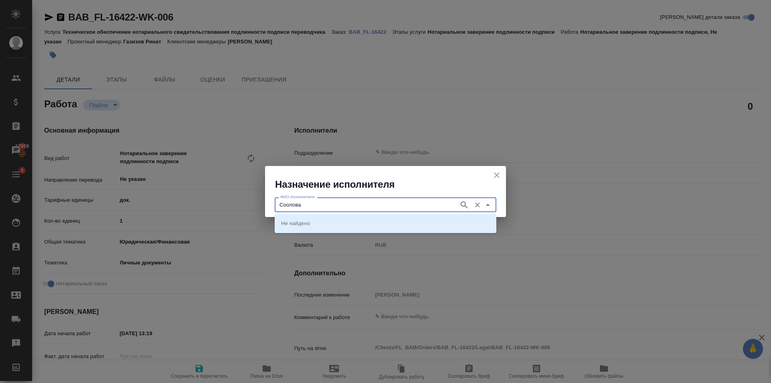
type input "Соколова"
click at [465, 205] on icon "button" at bounding box center [464, 204] width 7 height 7
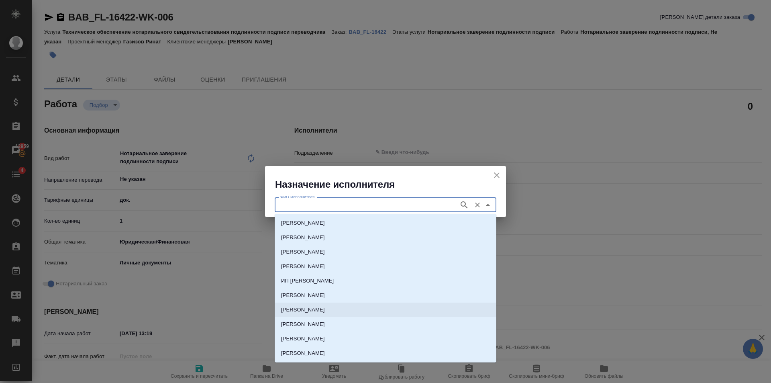
click at [314, 314] on li "[PERSON_NAME]" at bounding box center [386, 310] width 222 height 14
type input "[PERSON_NAME]"
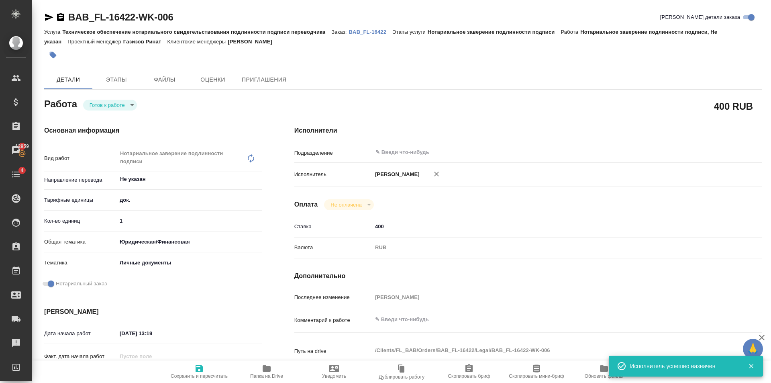
type textarea "x"
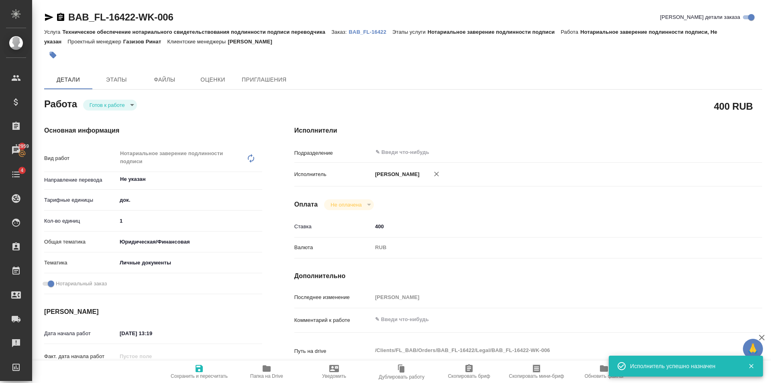
click at [201, 370] on icon "button" at bounding box center [199, 368] width 7 height 7
type textarea "x"
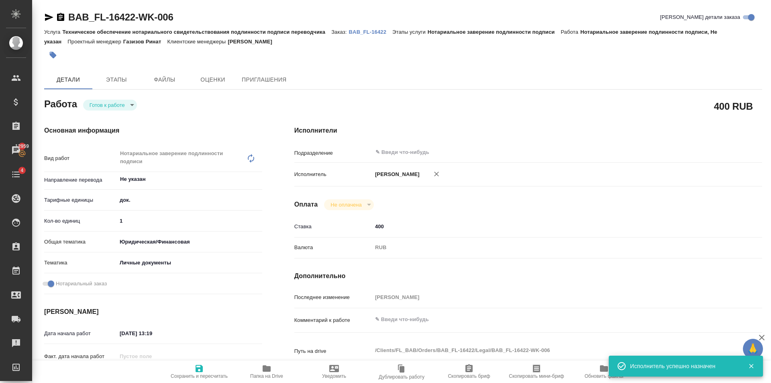
type textarea "x"
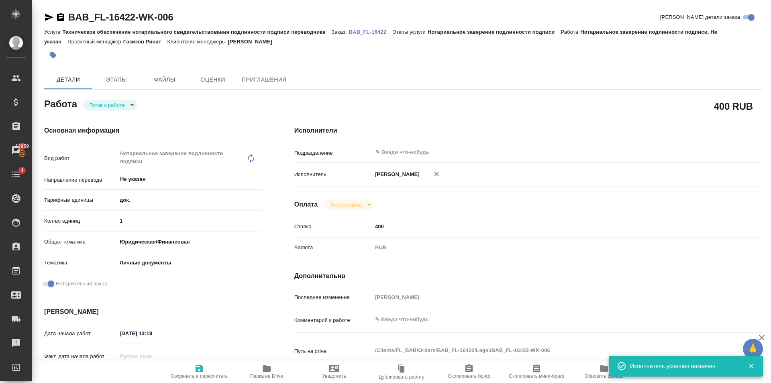
type textarea "x"
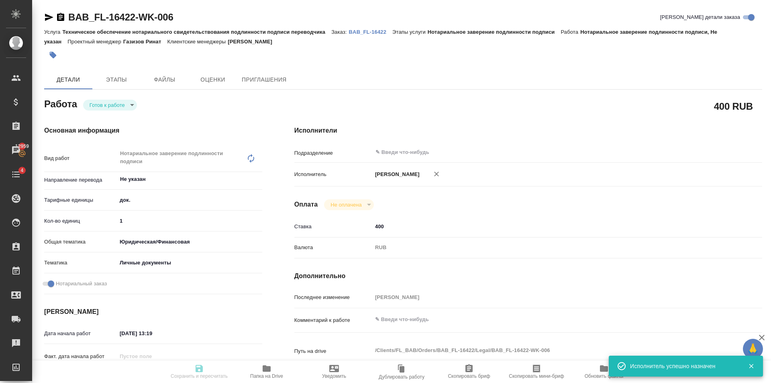
type textarea "x"
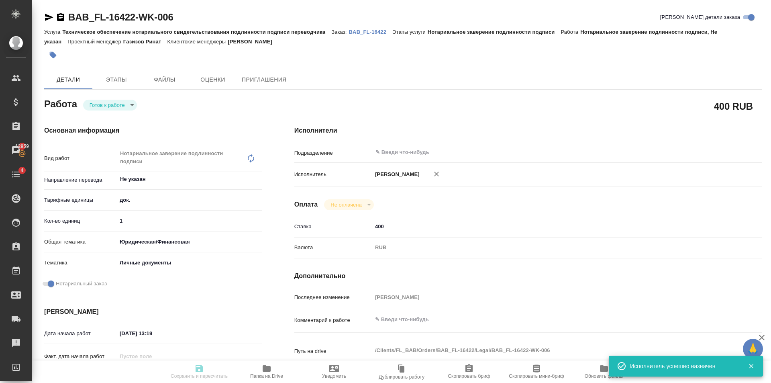
type textarea "x"
type input "readyForWork"
type textarea "Нотариальное заверение подлинности подписи"
type textarea "x"
type input "Не указан"
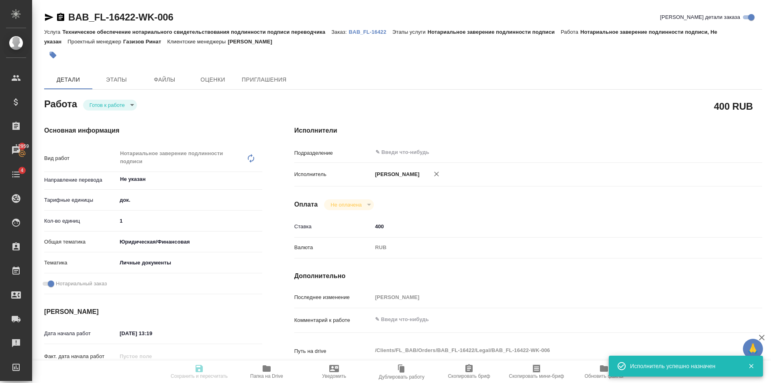
type input "5a8b1489cc6b4906c91bfd8b"
type input "1"
type input "yr-fn"
type input "5a8b8b956a9677013d343cfe"
checkbox input "true"
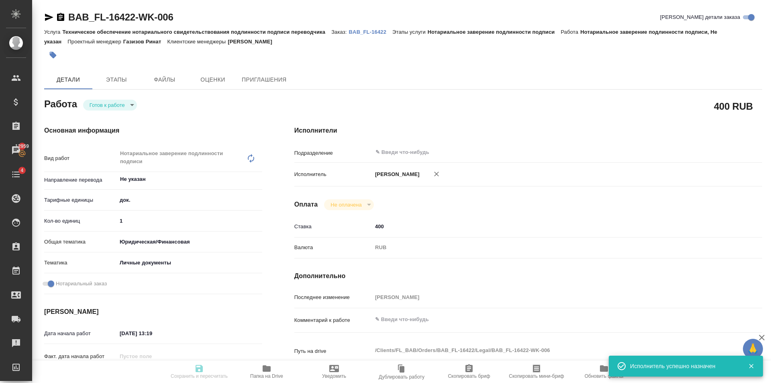
type input "29.08.2025 13:19"
type input "30.08.2025 15:00"
type input "notPayed"
type input "400"
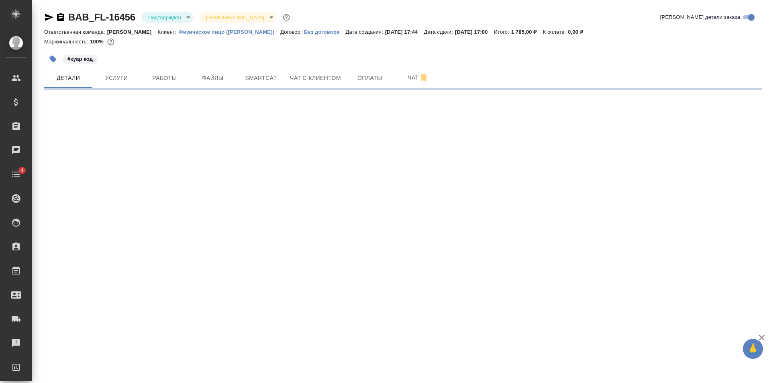
select select "RU"
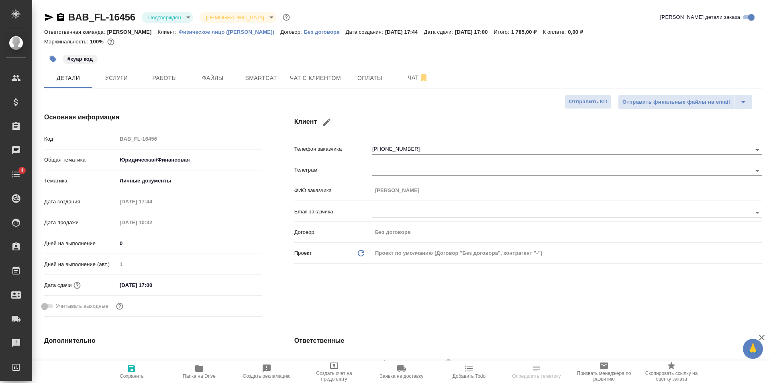
type textarea "x"
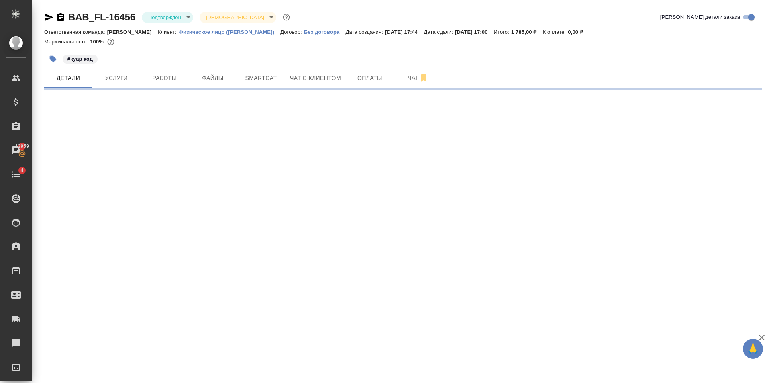
select select "RU"
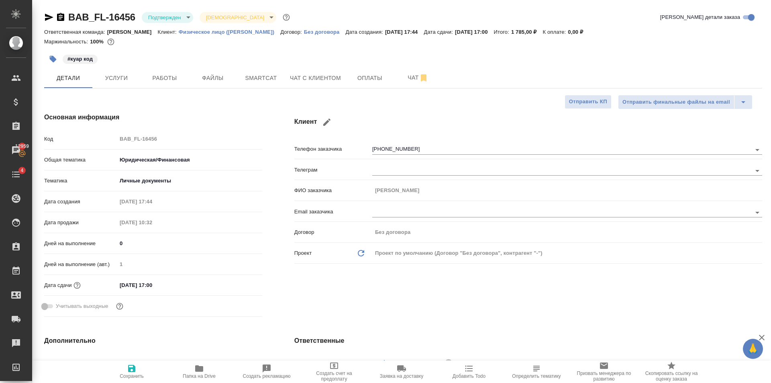
type textarea "x"
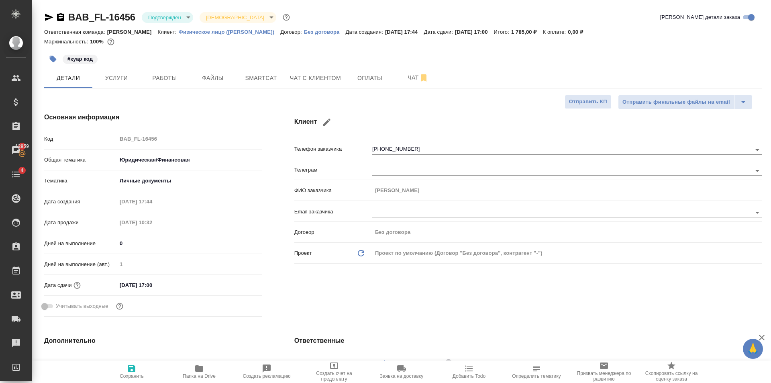
type textarea "x"
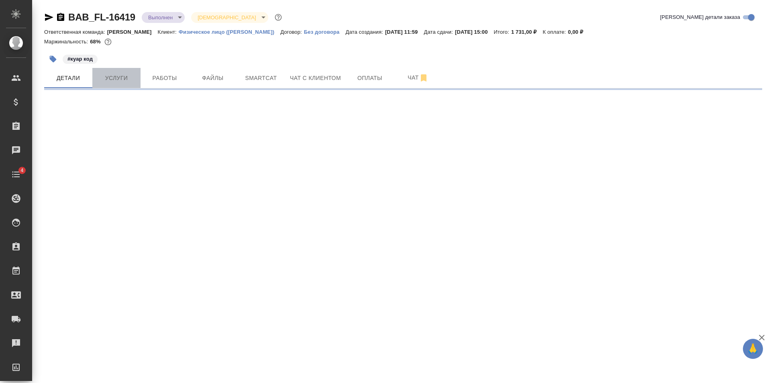
click at [116, 81] on span "Услуги" at bounding box center [116, 78] width 39 height 10
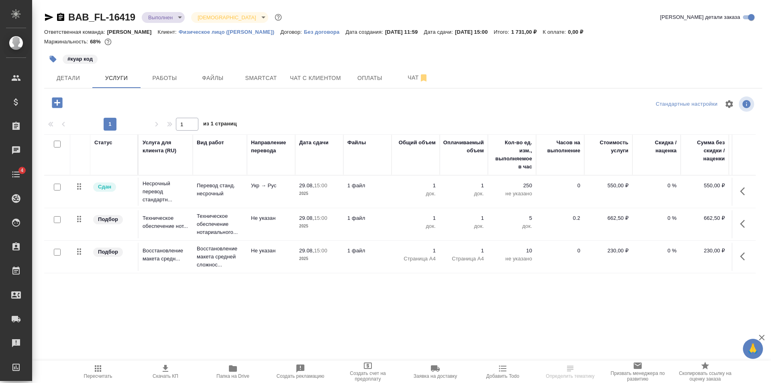
click at [172, 79] on span "Работы" at bounding box center [164, 78] width 39 height 10
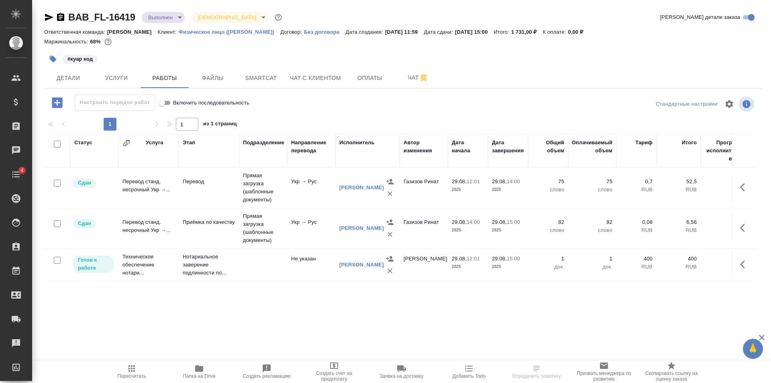
click at [169, 18] on body "🙏 .cls-1 fill:#fff; AWATERA [PERSON_NAME] Клиенты Спецификации Заказы Чаты 4 To…" at bounding box center [385, 191] width 771 height 383
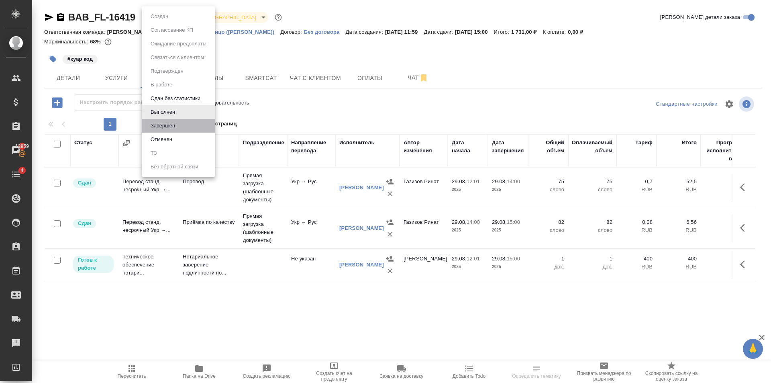
click at [181, 123] on li "Завершен" at bounding box center [179, 126] width 74 height 14
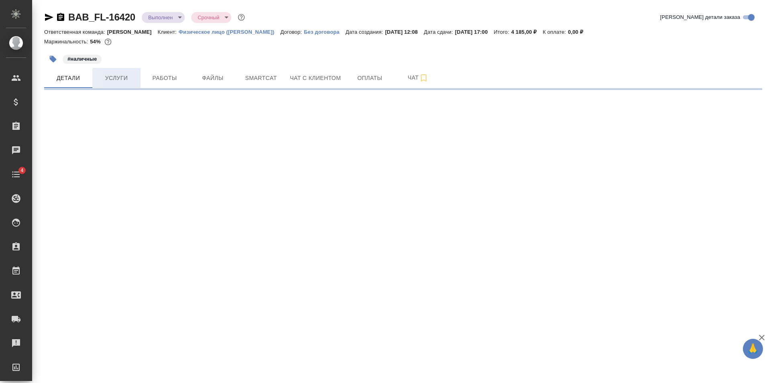
click at [127, 74] on span "Услуги" at bounding box center [116, 78] width 39 height 10
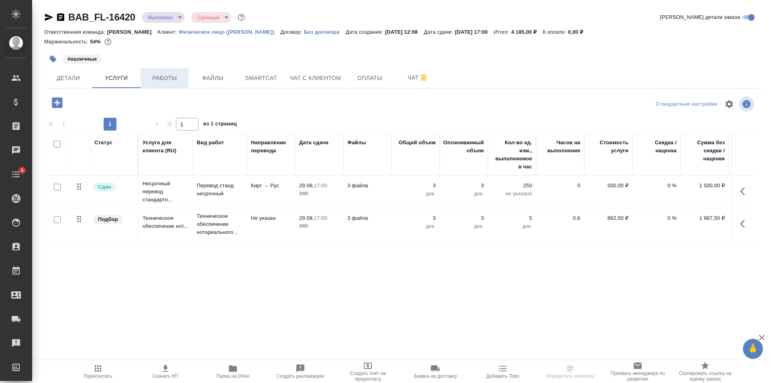
click at [167, 78] on span "Работы" at bounding box center [164, 78] width 39 height 10
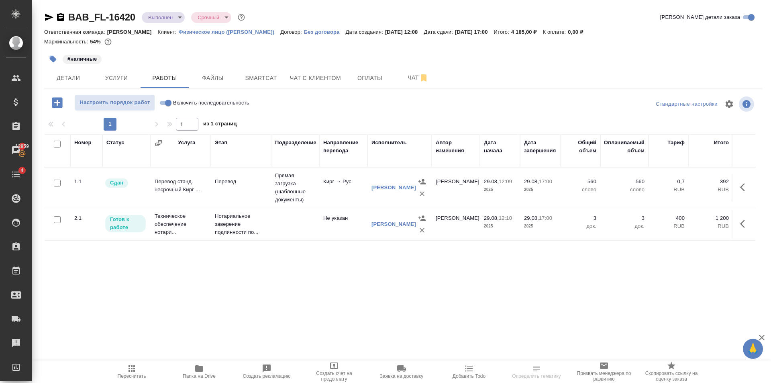
click at [165, 19] on body "🙏 .cls-1 fill:#fff; AWATERA [PERSON_NAME] Клиенты Спецификации Заказы 12959 Чат…" at bounding box center [385, 191] width 771 height 383
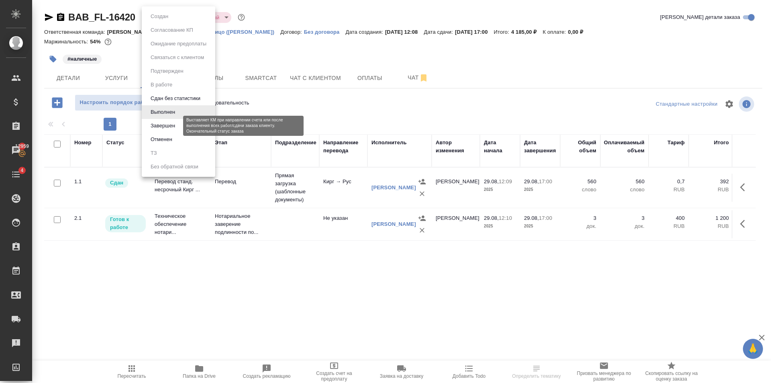
click at [176, 124] on button "Завершен" at bounding box center [162, 125] width 29 height 9
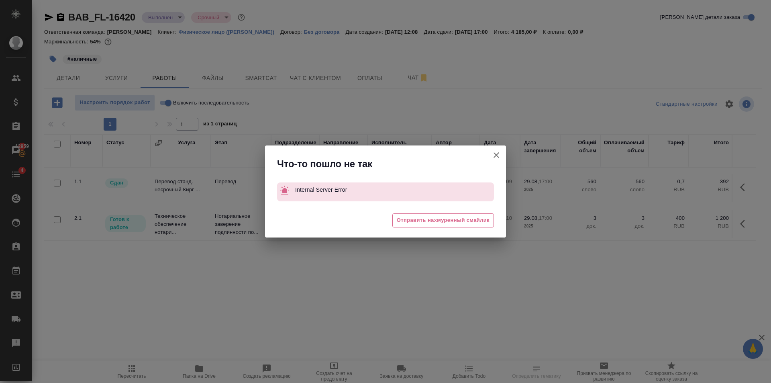
click at [456, 229] on div "😩 Отправить нахмуренный смайлик" at bounding box center [385, 221] width 241 height 32
click at [456, 222] on span "Отправить нахмуренный смайлик" at bounding box center [443, 220] width 93 height 9
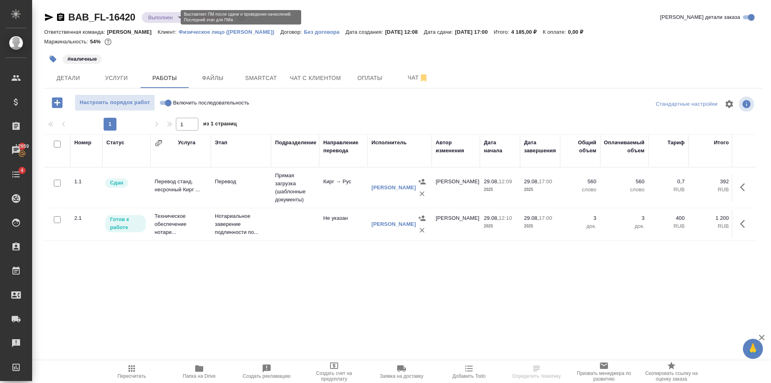
click at [157, 16] on body "🙏 .cls-1 fill:#fff; AWATERA [PERSON_NAME] Клиенты Спецификации Заказы 12959 Чат…" at bounding box center [385, 191] width 771 height 383
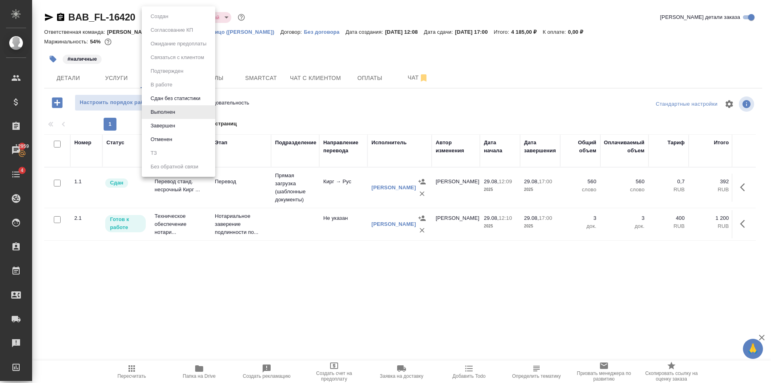
click at [185, 125] on li "Завершен" at bounding box center [179, 126] width 74 height 14
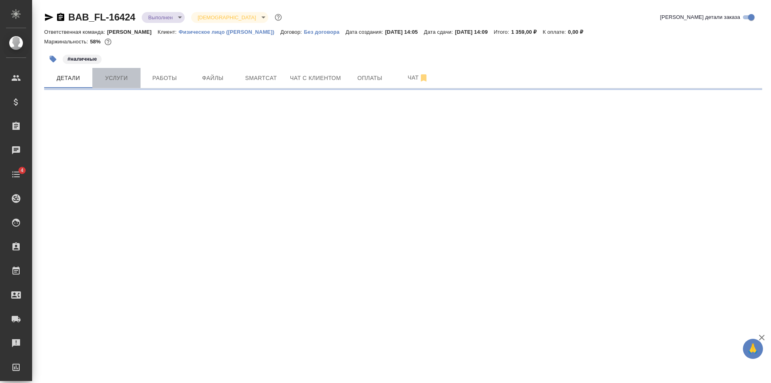
click at [137, 77] on button "Услуги" at bounding box center [116, 78] width 48 height 20
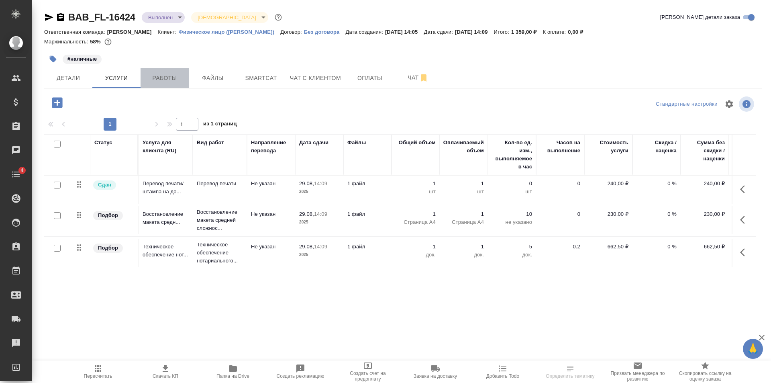
click at [172, 79] on span "Работы" at bounding box center [164, 78] width 39 height 10
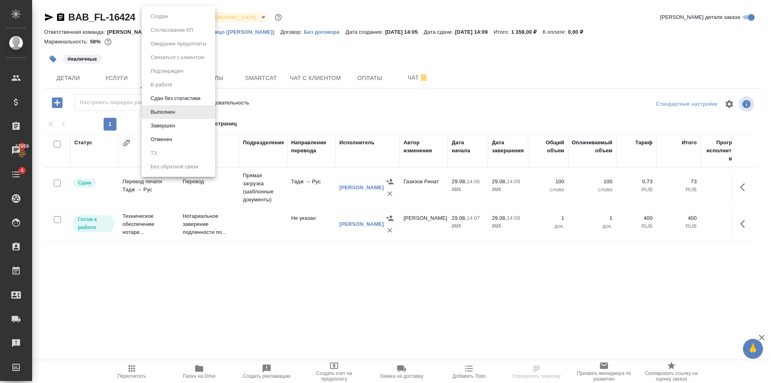
click at [172, 15] on body "🙏 .cls-1 fill:#fff; AWATERA Golubev Dmitry Клиенты Спецификации Заказы 12959 Ча…" at bounding box center [385, 191] width 771 height 383
click at [170, 125] on button "Завершен" at bounding box center [162, 125] width 29 height 9
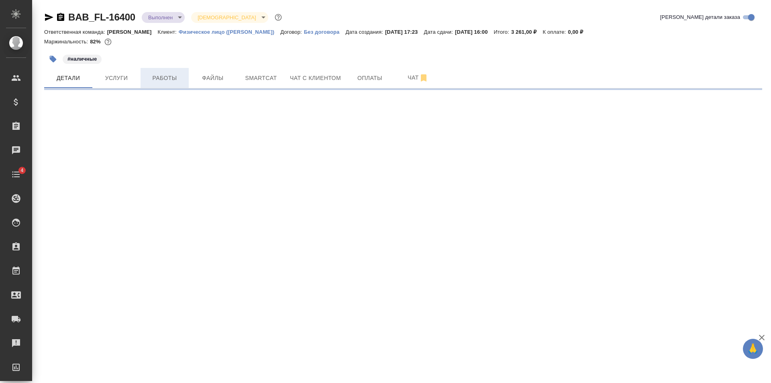
click at [181, 77] on span "Работы" at bounding box center [164, 78] width 39 height 10
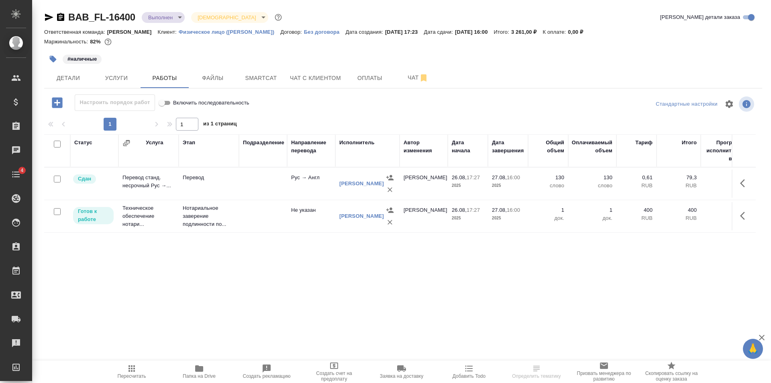
click at [239, 222] on td "Нотариальное заверение подлинности по..." at bounding box center [209, 216] width 60 height 32
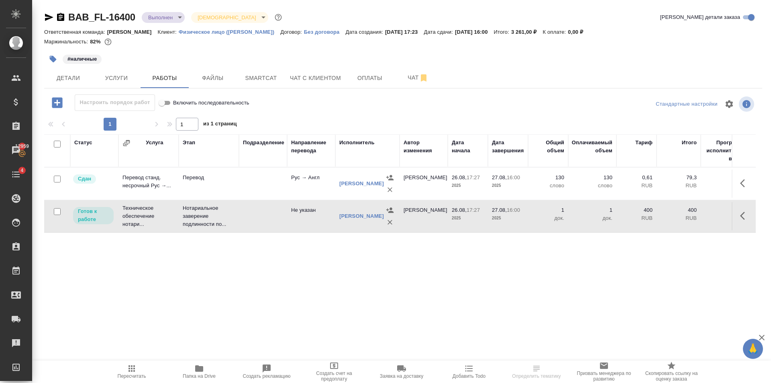
click at [239, 222] on td "Нотариальное заверение подлинности по..." at bounding box center [209, 216] width 60 height 32
click at [136, 365] on icon "button" at bounding box center [132, 369] width 10 height 10
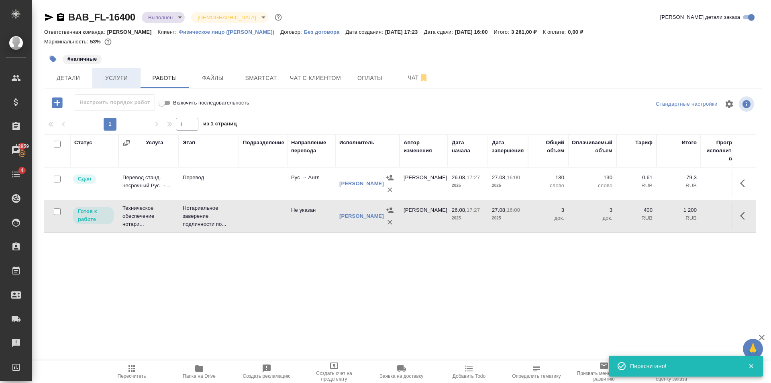
click at [127, 83] on span "Услуги" at bounding box center [116, 78] width 39 height 10
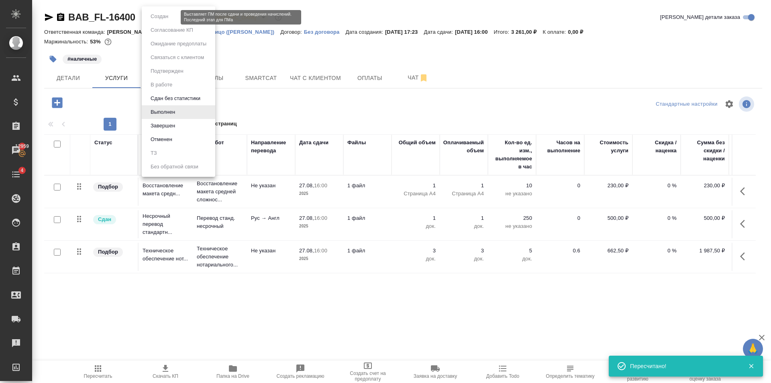
click at [154, 15] on body "🙏 .cls-1 fill:#fff; AWATERA Golubev Dmitry Клиенты Спецификации Заказы 12959 Ча…" at bounding box center [385, 191] width 771 height 383
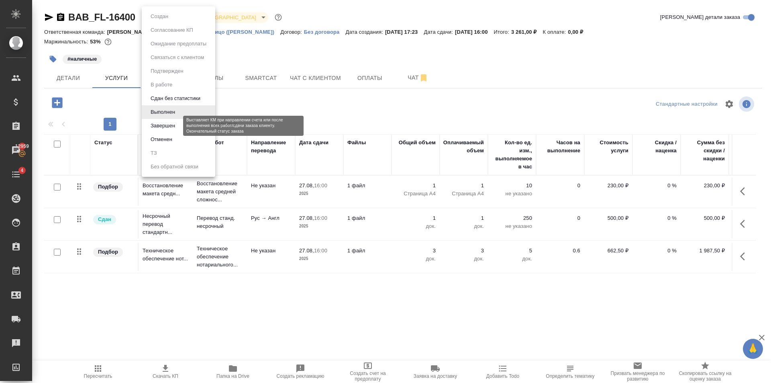
click at [177, 123] on button "Завершен" at bounding box center [162, 125] width 29 height 9
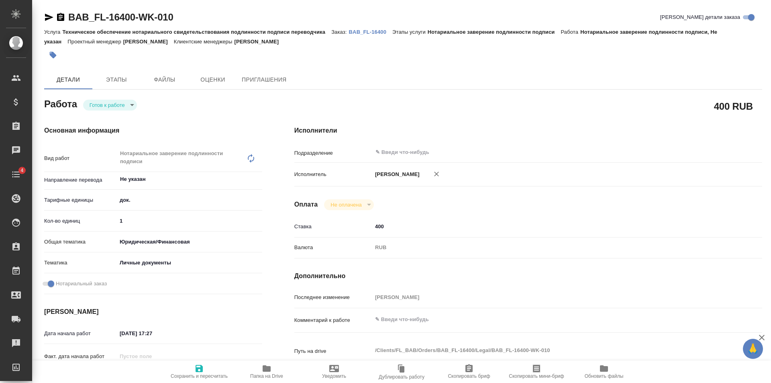
type textarea "x"
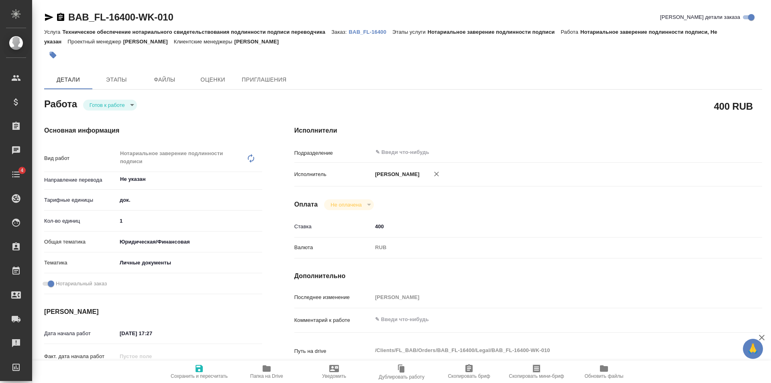
type textarea "x"
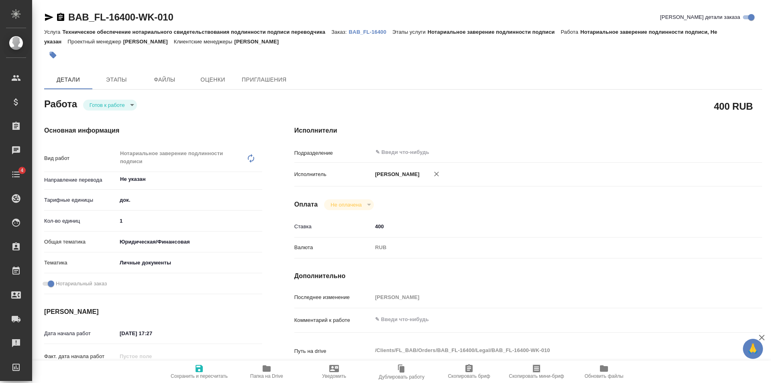
type textarea "x"
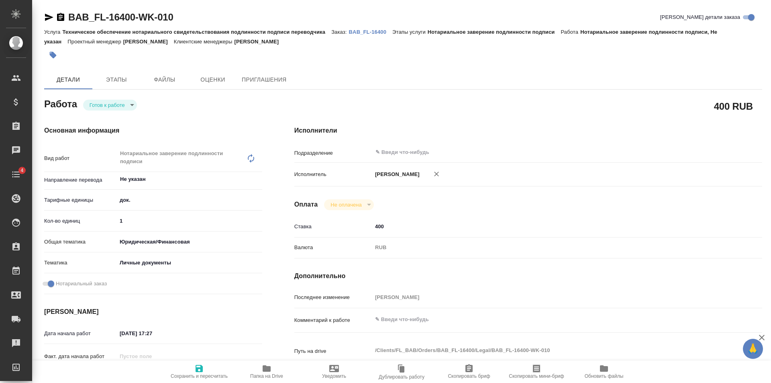
type textarea "x"
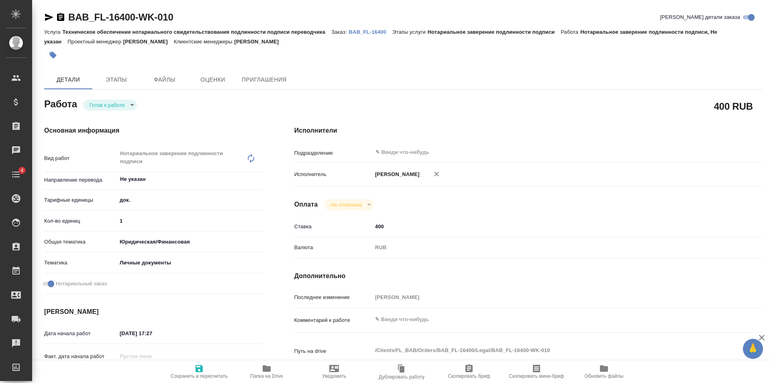
type textarea "x"
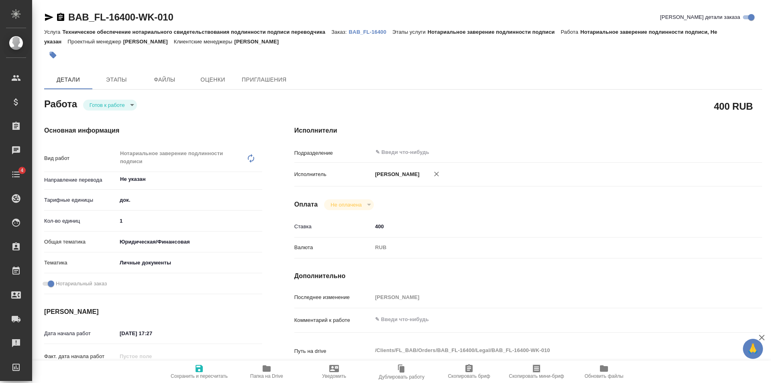
type textarea "x"
type input "2"
type textarea "x"
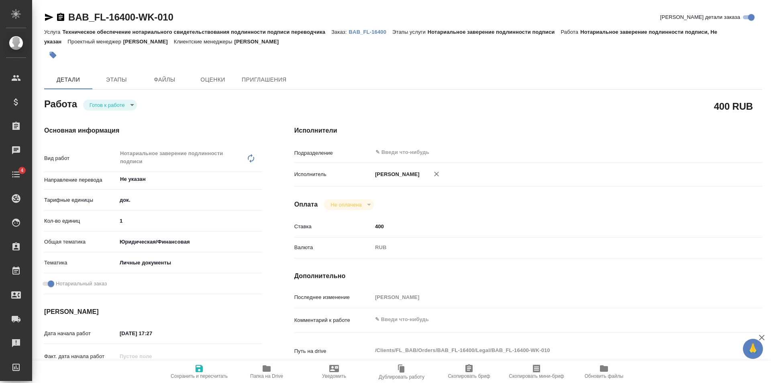
type textarea "x"
type input "2"
click at [258, 219] on input "2" at bounding box center [189, 221] width 145 height 12
type textarea "x"
type input "3"
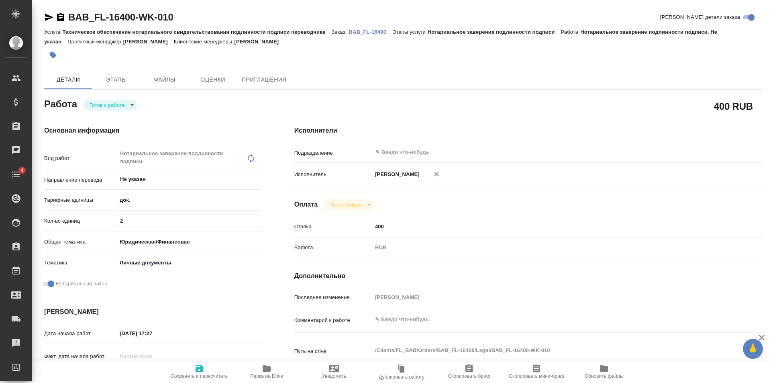
type textarea "x"
type input "3"
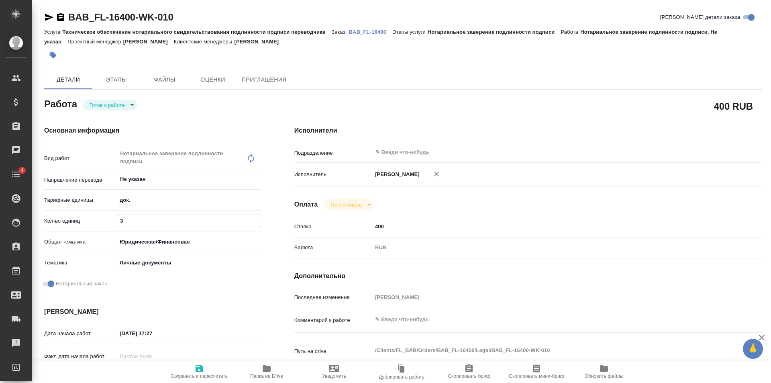
click at [258, 219] on input "3" at bounding box center [189, 221] width 145 height 12
type textarea "x"
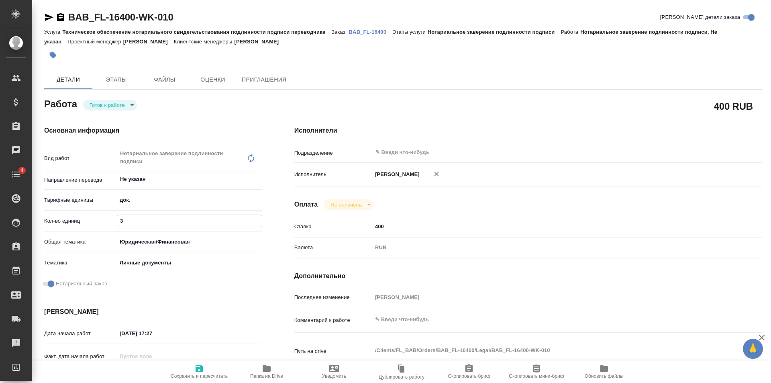
type textarea "x"
click at [207, 368] on span "Сохранить и пересчитать" at bounding box center [199, 371] width 58 height 15
type textarea "x"
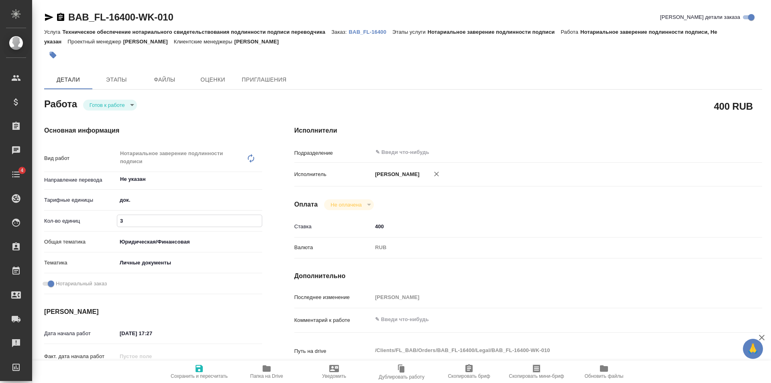
type textarea "x"
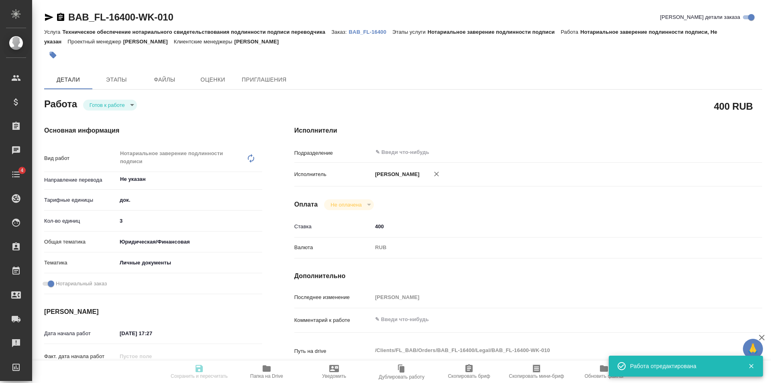
type textarea "x"
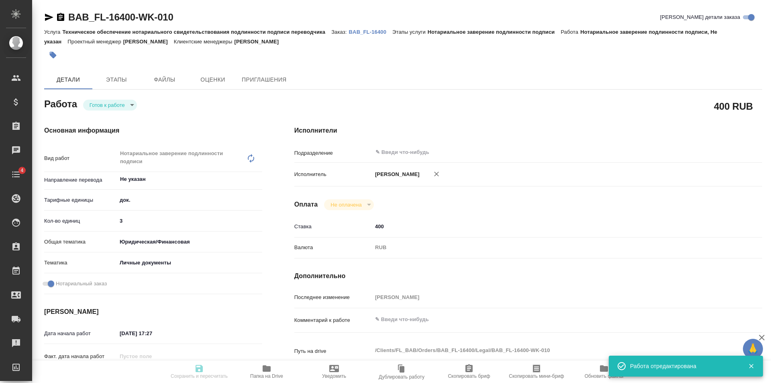
type input "readyForWork"
type textarea "Нотариальное заверение подлинности подписи"
type textarea "x"
type input "Не указан"
type input "5a8b1489cc6b4906c91bfd8b"
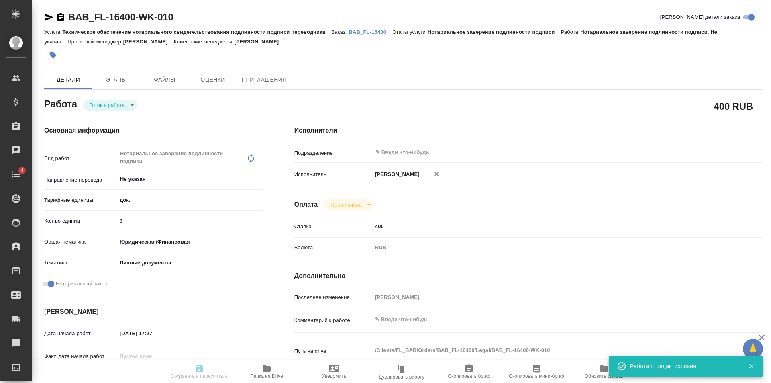
type input "3"
type input "yr-fn"
type input "5a8b8b956a9677013d343cfe"
checkbox input "true"
type input "26.08.2025 17:27"
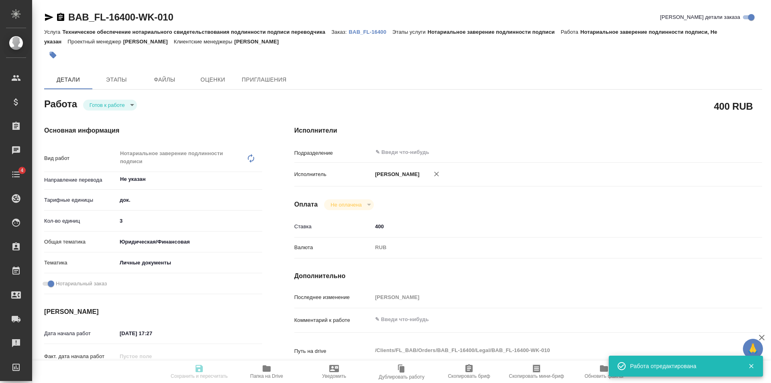
type input "27.08.2025 16:00"
type input "notPayed"
type input "400"
type input "RUB"
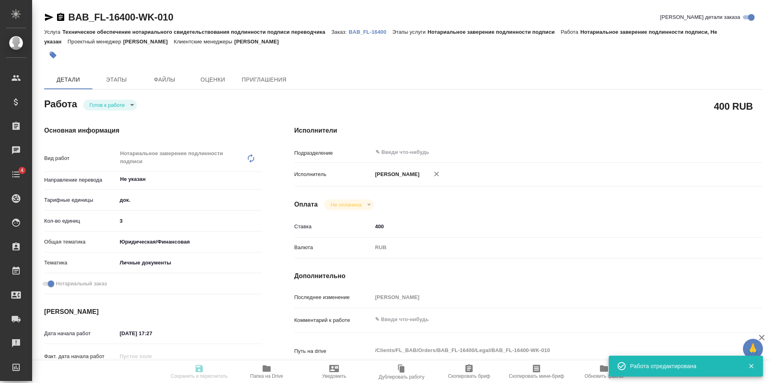
type input "[PERSON_NAME]"
type textarea "x"
type textarea "/Clients/FL_BAB/Orders/BAB_FL-16400/Legal/BAB_FL-16400-WK-010"
type textarea "x"
type input "BAB_FL-16400"
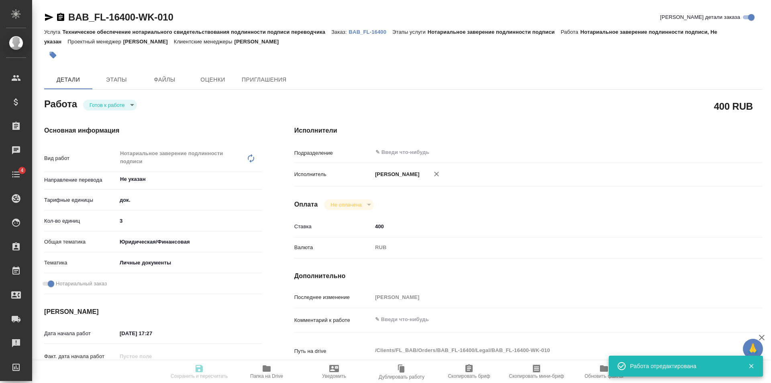
type input "Техническое обеспечение нотариального свидетельствования подлинности подписи пе…"
type input "Нотариальное заверение подлинности подписи"
type input "[PERSON_NAME]"
type input "/Clients/FL_BAB/Orders/BAB_FL-16400"
type textarea "x"
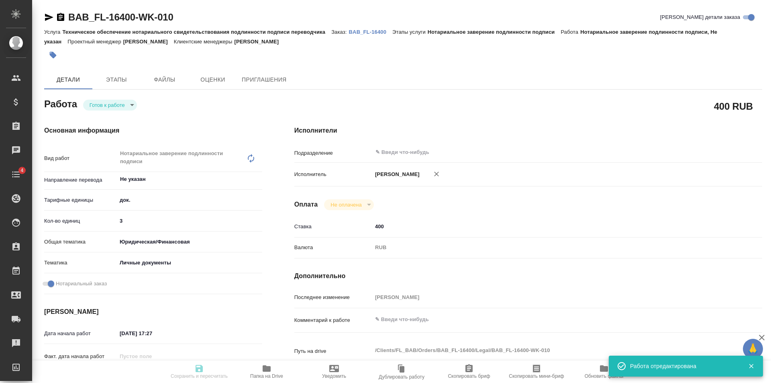
type textarea "брит англ"
type textarea "x"
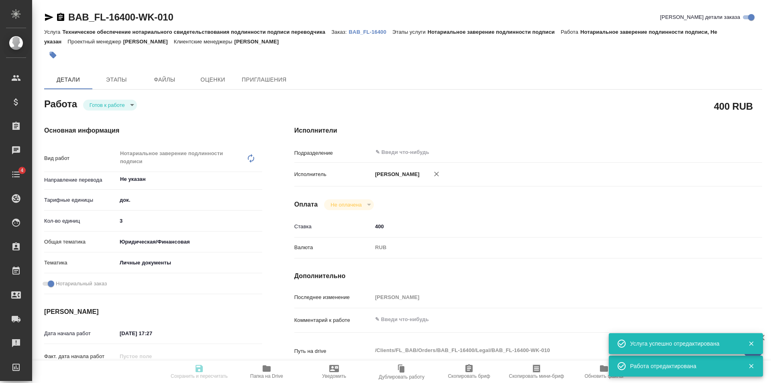
type textarea "x"
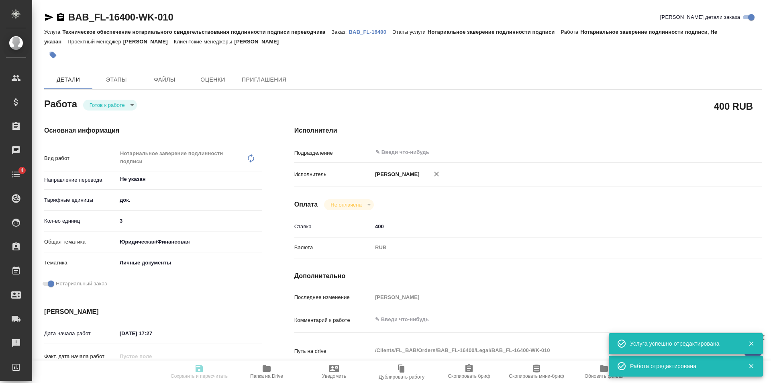
type textarea "x"
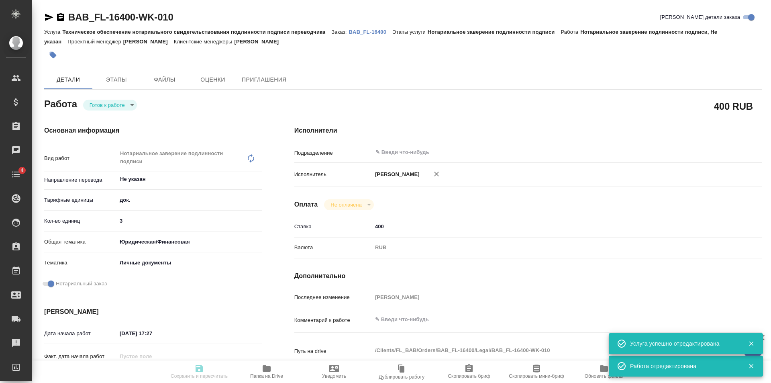
type textarea "x"
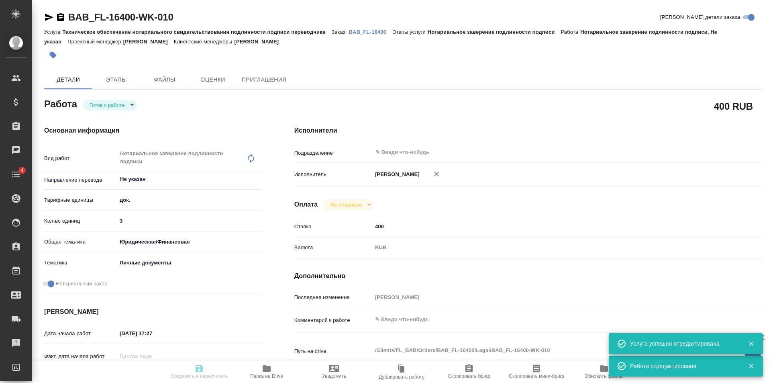
type textarea "x"
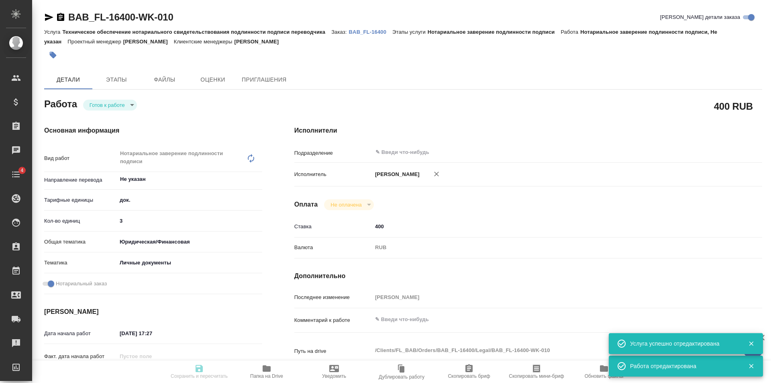
type textarea "x"
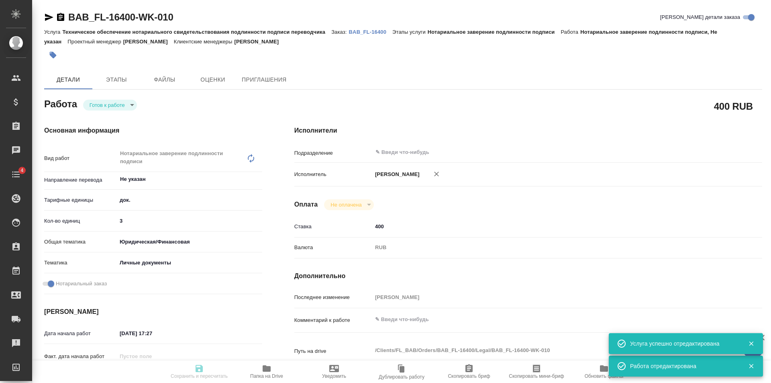
type textarea "x"
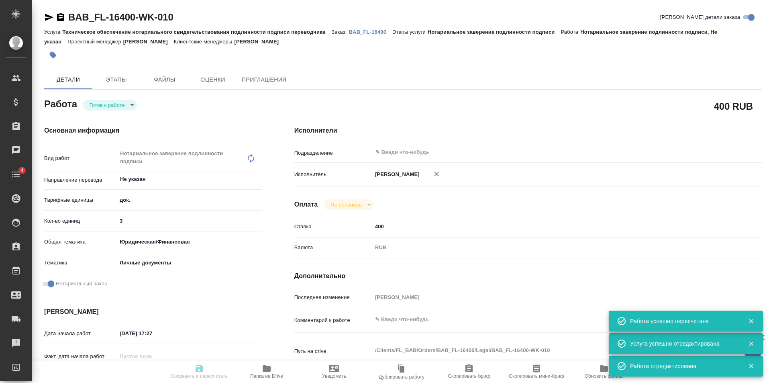
type input "readyForWork"
type textarea "Нотариальное заверение подлинности подписи"
type textarea "x"
type input "Не указан"
type input "5a8b1489cc6b4906c91bfd8b"
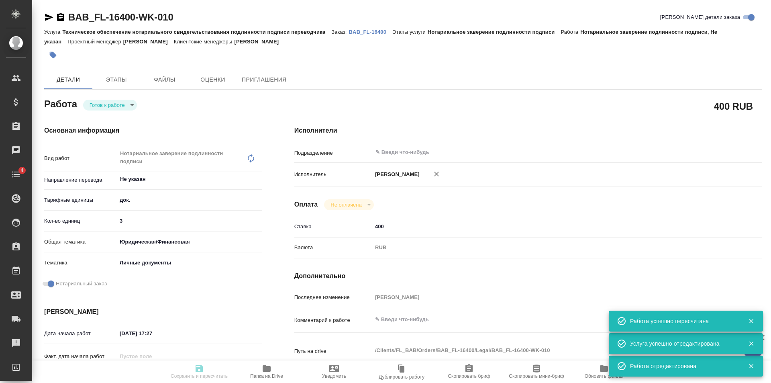
type input "3"
type input "yr-fn"
type input "5a8b8b956a9677013d343cfe"
checkbox input "true"
type input "26.08.2025 17:27"
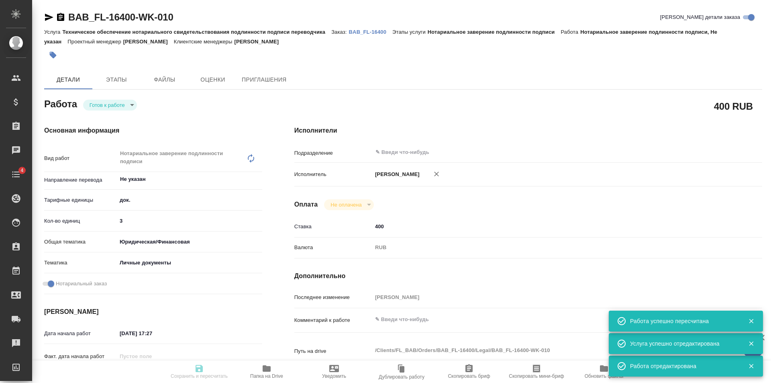
type input "27.08.2025 16:00"
type input "notPayed"
type input "400"
type input "RUB"
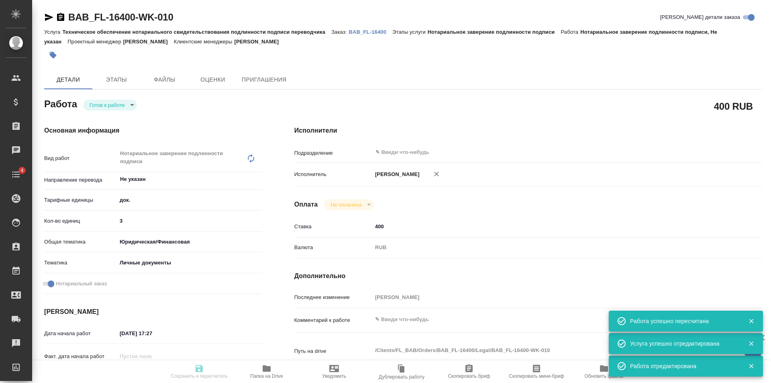
type input "[PERSON_NAME]"
type textarea "x"
type textarea "/Clients/FL_BAB/Orders/BAB_FL-16400/Legal/BAB_FL-16400-WK-010"
type textarea "x"
type input "BAB_FL-16400"
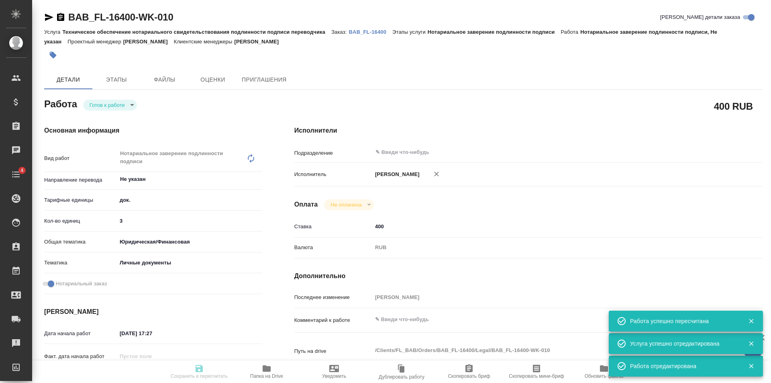
type input "Техническое обеспечение нотариального свидетельствования подлинности подписи пе…"
type input "Нотариальное заверение подлинности подписи"
type input "[PERSON_NAME]"
type input "/Clients/FL_BAB/Orders/BAB_FL-16400"
type textarea "x"
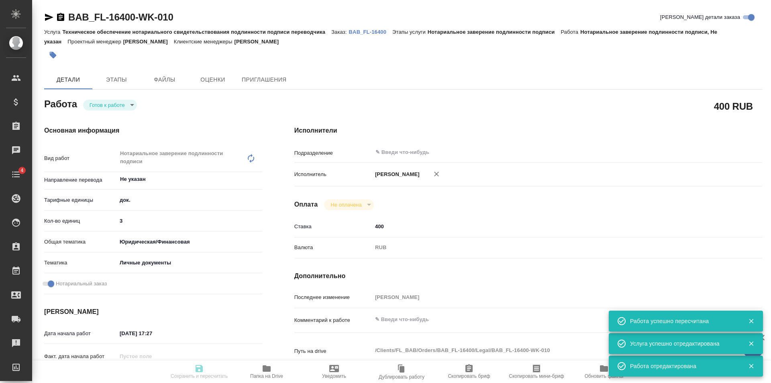
type textarea "брит англ"
type textarea "x"
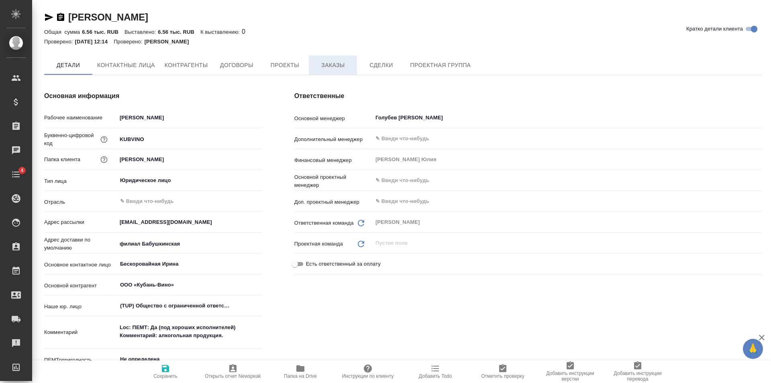
click at [339, 59] on button "Заказы" at bounding box center [333, 64] width 48 height 19
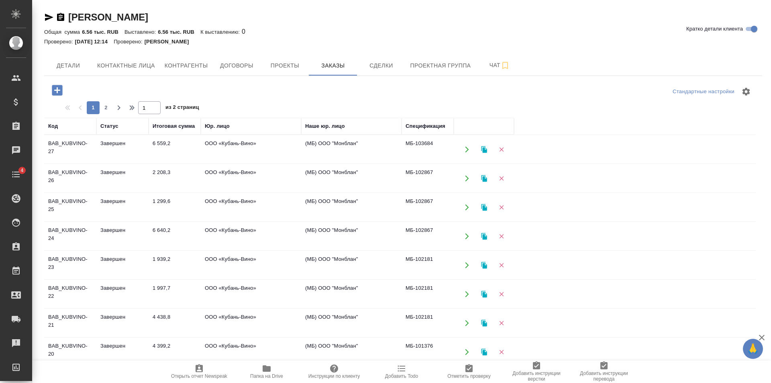
click at [178, 142] on td "6 559,2" at bounding box center [175, 149] width 52 height 28
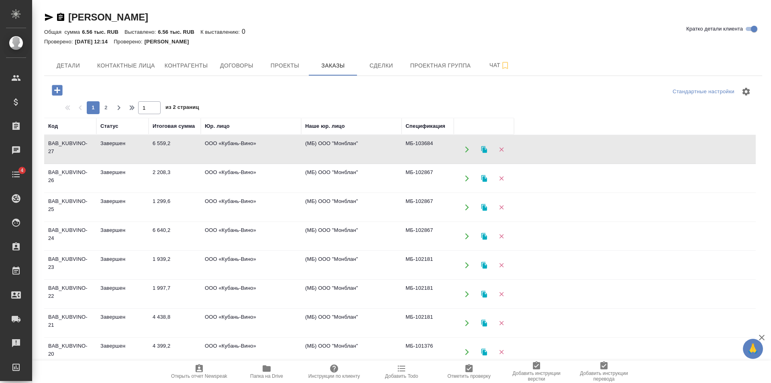
click at [178, 142] on td "6 559,2" at bounding box center [175, 149] width 52 height 28
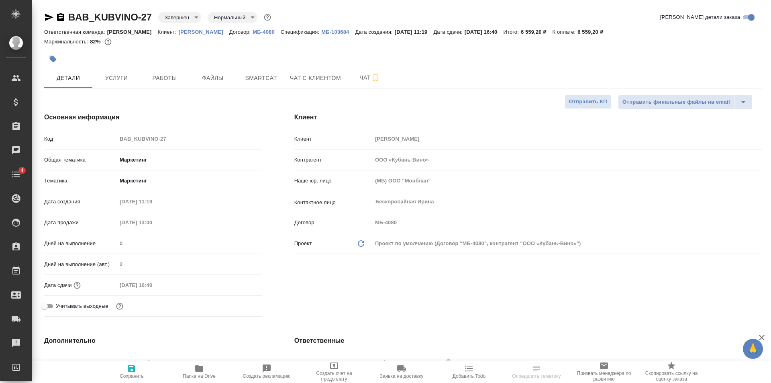
select select "RU"
click at [321, 32] on p "МБ-103684" at bounding box center [338, 32] width 34 height 6
select select "RU"
type textarea "x"
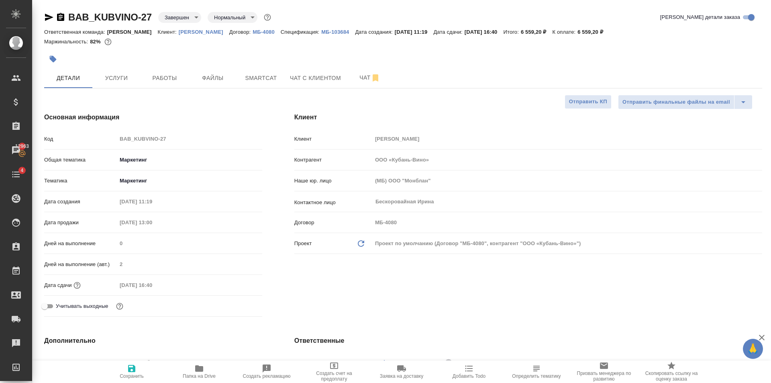
type textarea "x"
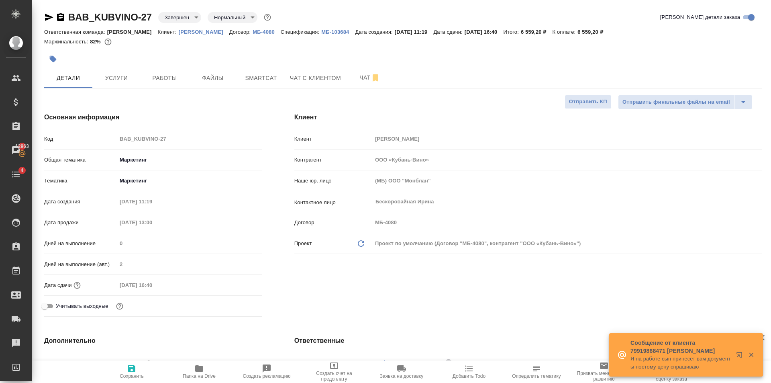
type textarea "x"
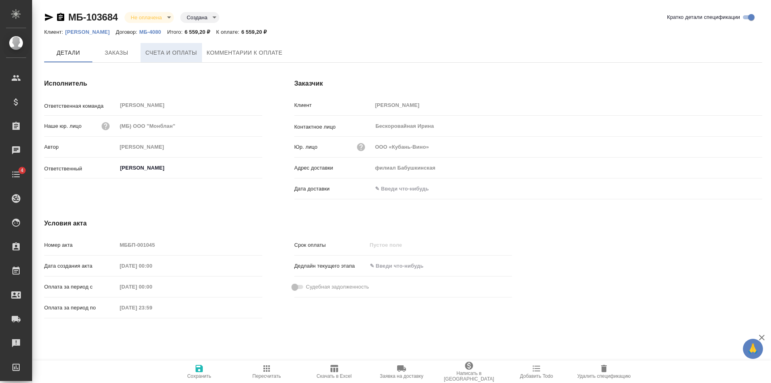
click at [186, 59] on button "Счета и оплаты" at bounding box center [171, 52] width 61 height 19
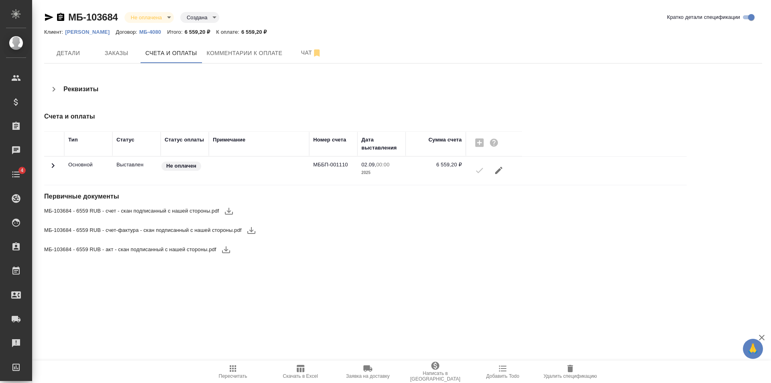
click at [233, 210] on icon "button" at bounding box center [229, 211] width 10 height 10
click at [253, 233] on icon "button" at bounding box center [251, 230] width 8 height 7
click at [229, 252] on icon "button" at bounding box center [226, 250] width 10 height 10
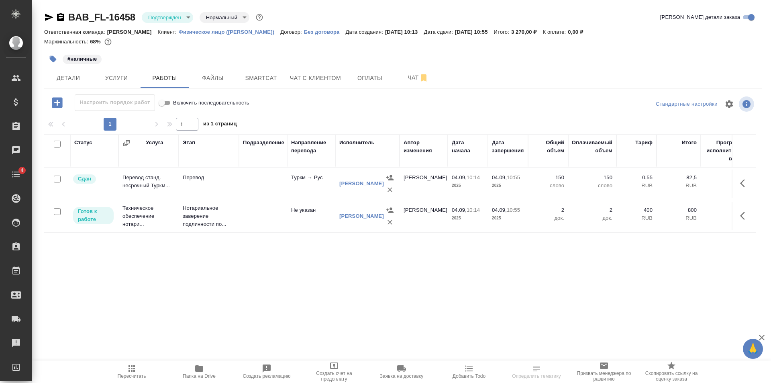
click at [187, 19] on body "🙏 .cls-1 fill:#fff; AWATERA [PERSON_NAME] Клиенты Спецификации Заказы Чаты 4 To…" at bounding box center [385, 191] width 771 height 383
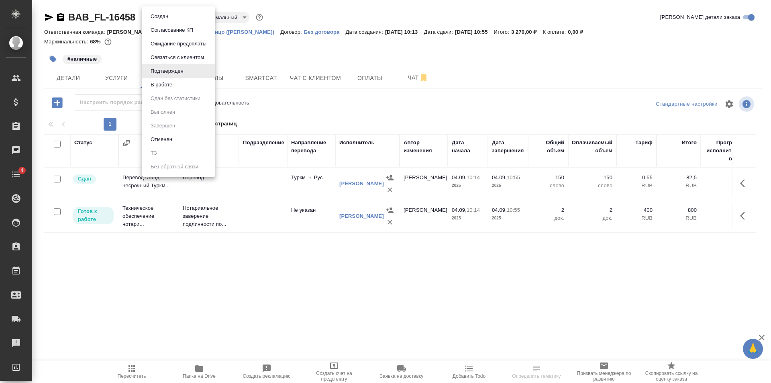
click at [170, 82] on button "В работе" at bounding box center [161, 84] width 27 height 9
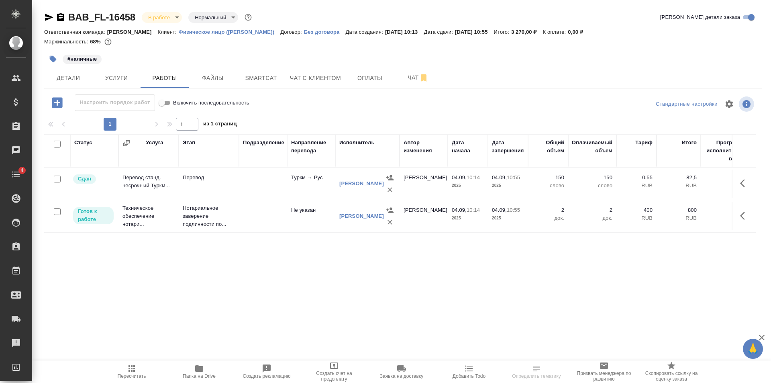
click at [174, 18] on body "🙏 .cls-1 fill:#fff; AWATERA Golubev Dmitry Клиенты Спецификации Заказы Чаты 4 T…" at bounding box center [385, 191] width 771 height 383
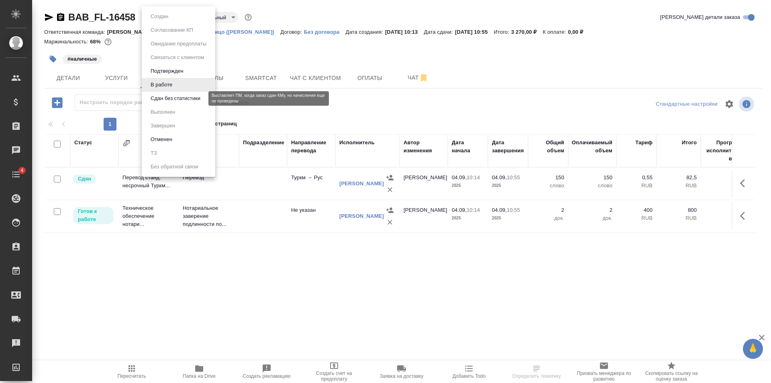
click at [166, 99] on button "Сдан без статистики" at bounding box center [175, 98] width 55 height 9
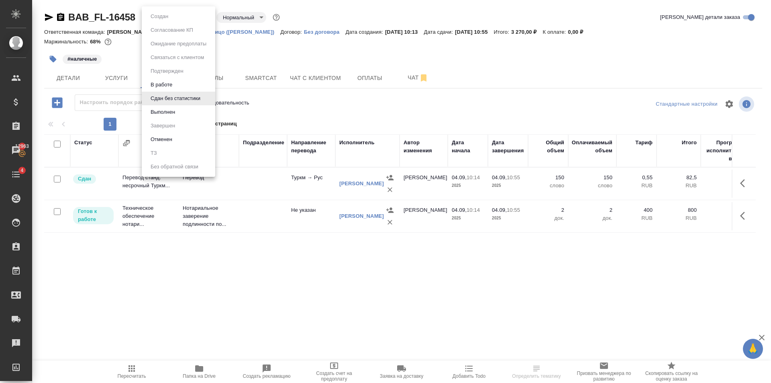
click at [163, 14] on body "🙏 .cls-1 fill:#fff; AWATERA Golubev Dmitry Клиенты Спецификации Заказы 12963 Ча…" at bounding box center [385, 191] width 771 height 383
click at [172, 108] on button "Выполнен" at bounding box center [162, 112] width 29 height 9
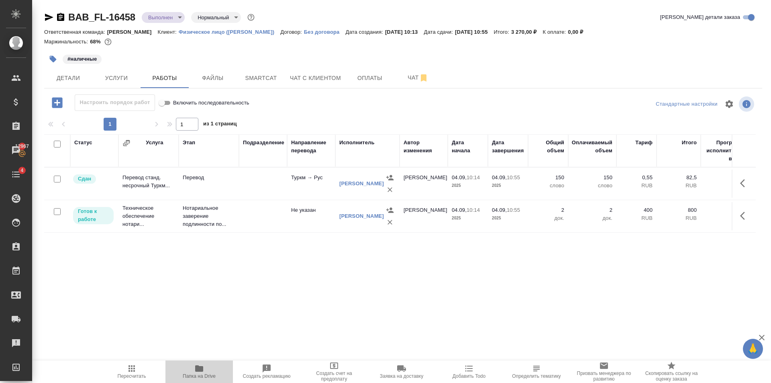
click at [198, 374] on span "Папка на Drive" at bounding box center [199, 376] width 33 height 6
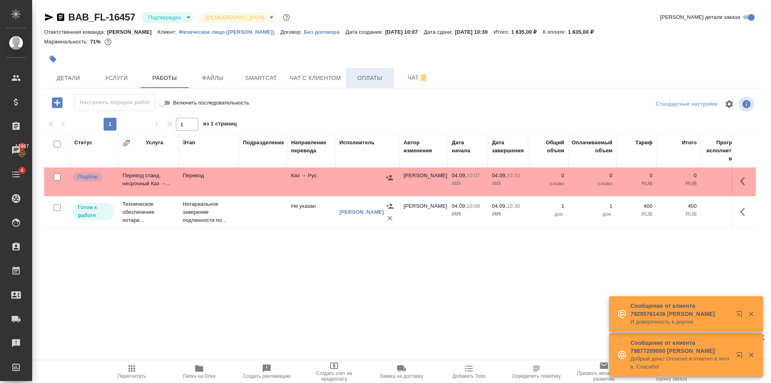
click at [364, 85] on button "Оплаты" at bounding box center [370, 78] width 48 height 20
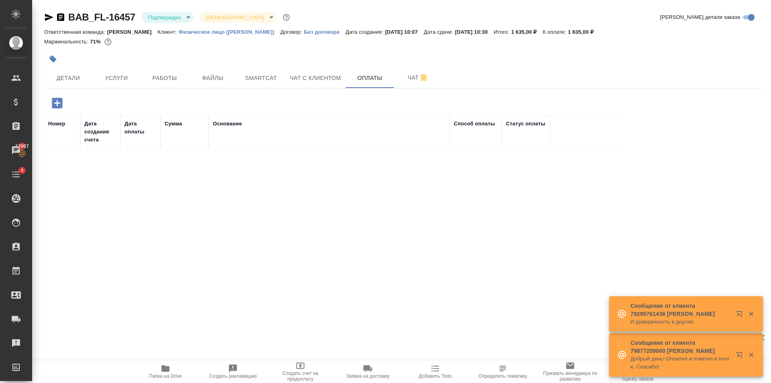
click at [57, 59] on button "button" at bounding box center [53, 59] width 18 height 18
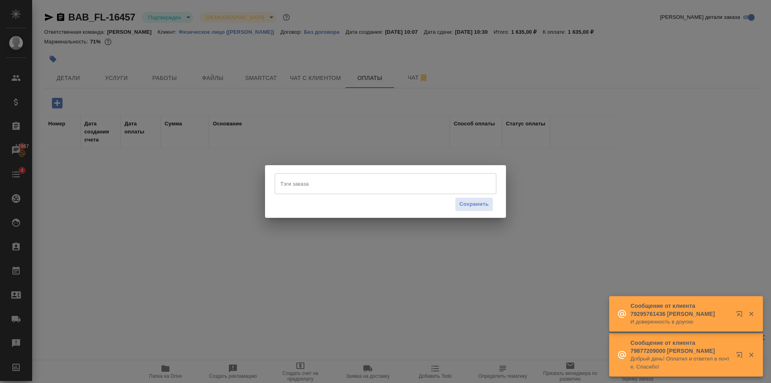
click at [324, 178] on input "Тэги заказа" at bounding box center [377, 184] width 199 height 14
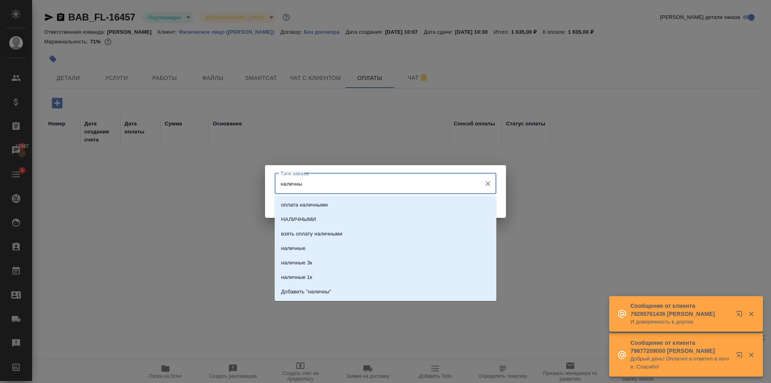
type input "наличные"
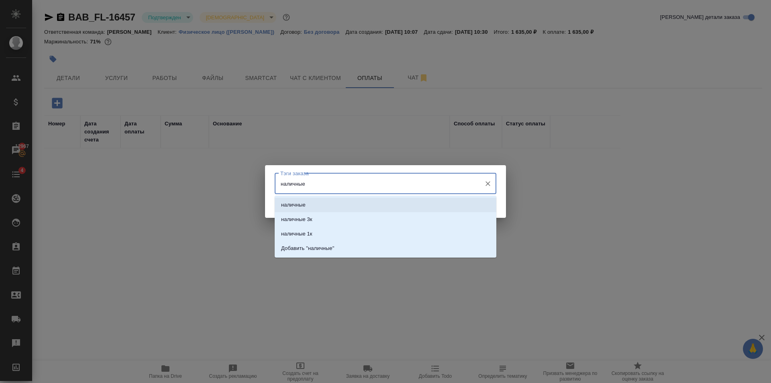
drag, startPoint x: 323, startPoint y: 201, endPoint x: 478, endPoint y: 215, distance: 156.1
click at [323, 202] on li "наличные" at bounding box center [386, 205] width 222 height 14
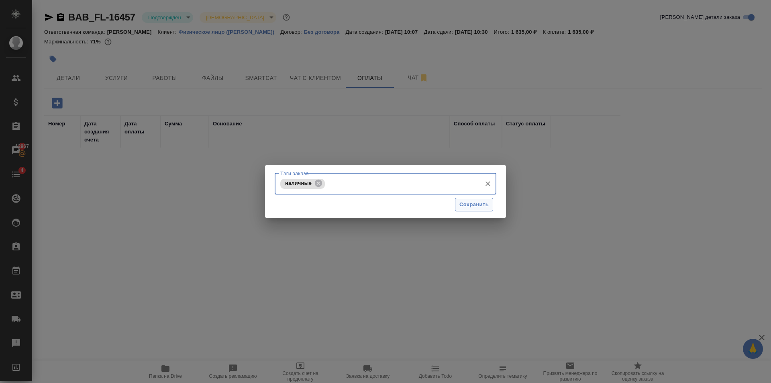
click at [479, 209] on span "Сохранить" at bounding box center [474, 204] width 29 height 9
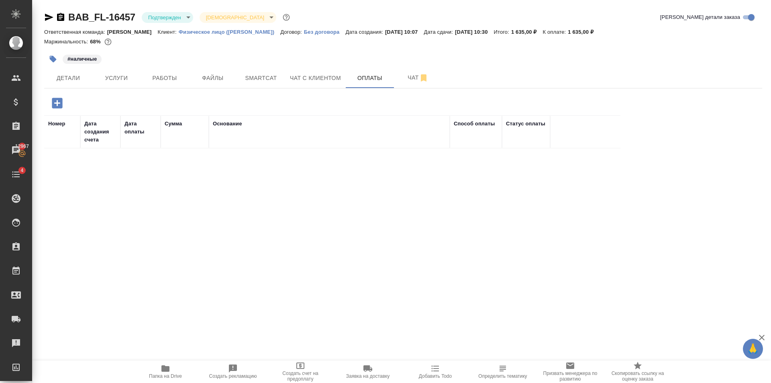
click at [51, 105] on icon "button" at bounding box center [57, 103] width 14 height 14
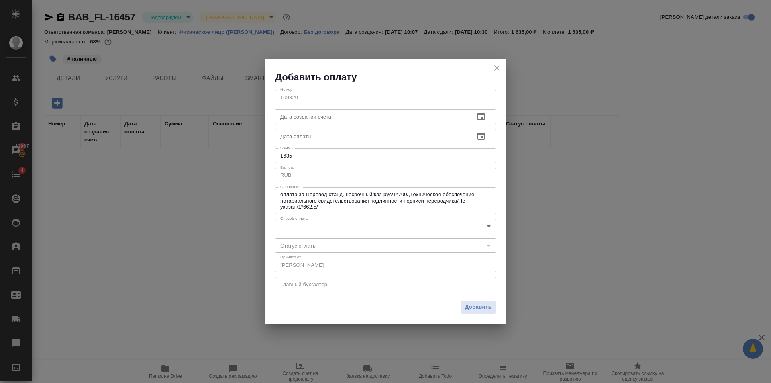
click at [323, 229] on body "🙏 .cls-1 fill:#fff; AWATERA [PERSON_NAME] Клиенты Спецификации Заказы 12967 Чат…" at bounding box center [385, 191] width 771 height 383
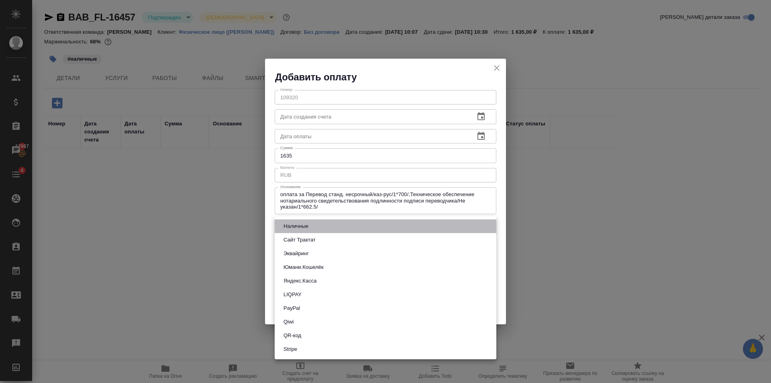
click at [321, 229] on li "Наличные" at bounding box center [386, 226] width 222 height 14
type input "cash"
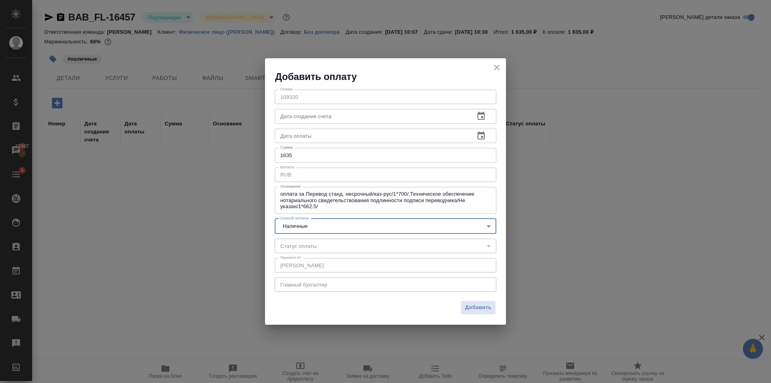
click at [474, 300] on div "Добавить" at bounding box center [385, 310] width 241 height 28
click at [475, 304] on span "Добавить" at bounding box center [478, 307] width 27 height 9
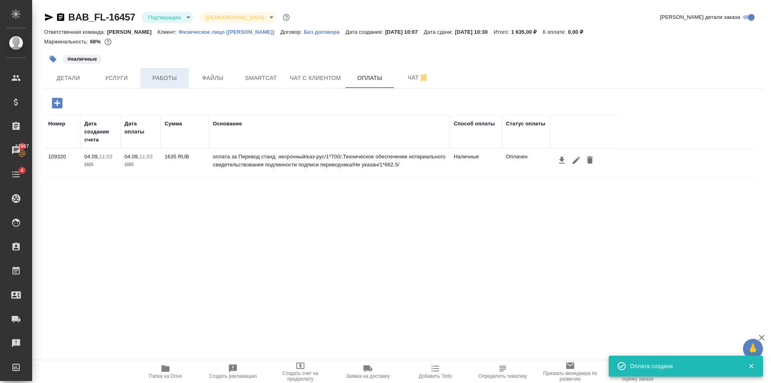
click at [158, 79] on span "Работы" at bounding box center [164, 78] width 39 height 10
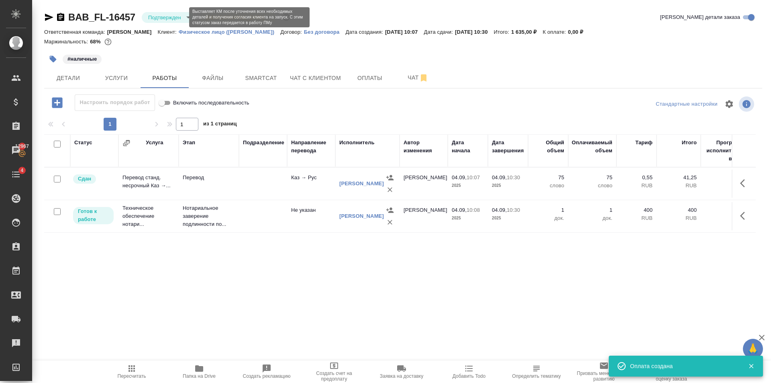
click at [179, 16] on body "🙏 .cls-1 fill:#fff; AWATERA [PERSON_NAME] Клиенты Спецификации Заказы 12967 Чат…" at bounding box center [385, 191] width 771 height 383
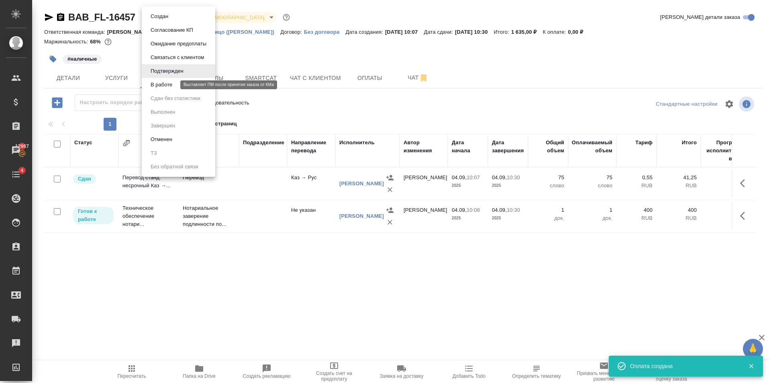
click at [173, 87] on button "В работе" at bounding box center [161, 84] width 27 height 9
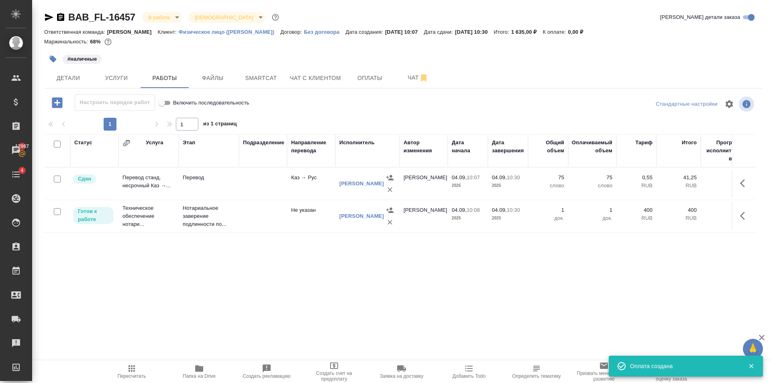
click at [169, 19] on body "🙏 .cls-1 fill:#fff; AWATERA [PERSON_NAME] Клиенты Спецификации Заказы 12967 Чат…" at bounding box center [385, 191] width 771 height 383
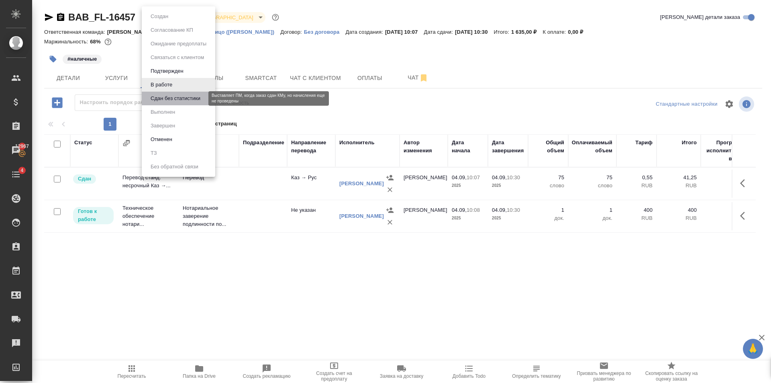
click at [179, 97] on button "Сдан без статистики" at bounding box center [175, 98] width 55 height 9
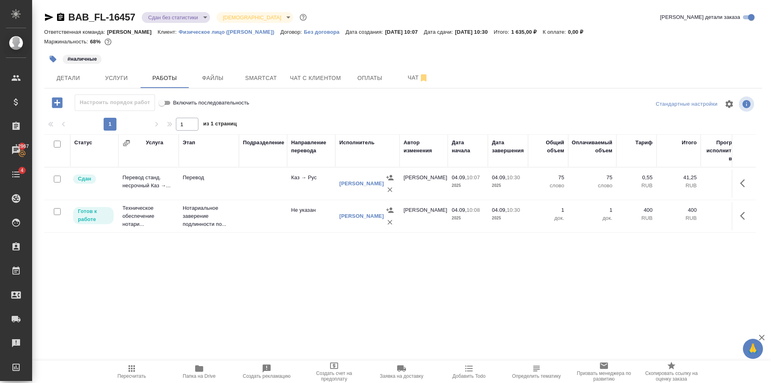
click at [164, 19] on body "🙏 .cls-1 fill:#fff; AWATERA [PERSON_NAME] Клиенты Спецификации Заказы 12967 Чат…" at bounding box center [385, 191] width 771 height 383
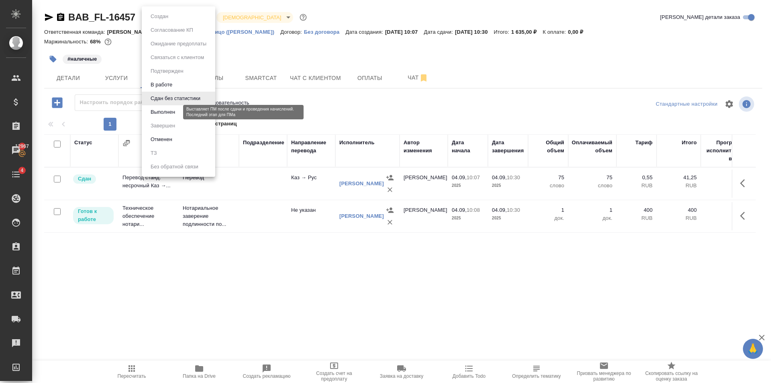
click at [169, 111] on button "Выполнен" at bounding box center [162, 112] width 29 height 9
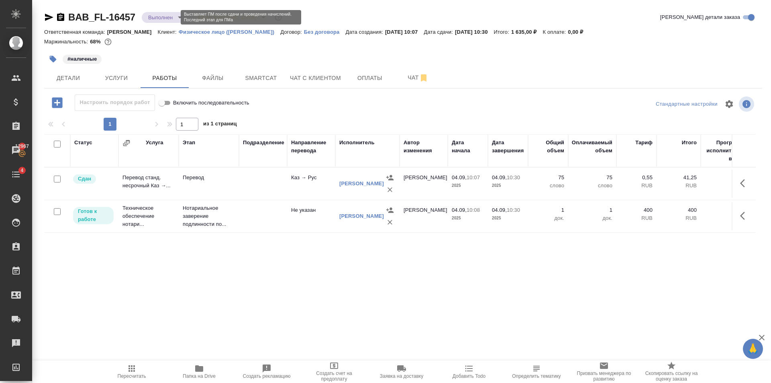
click at [162, 17] on body "🙏 .cls-1 fill:#fff; AWATERA [PERSON_NAME] Клиенты Спецификации Заказы 12967 Чат…" at bounding box center [385, 191] width 771 height 383
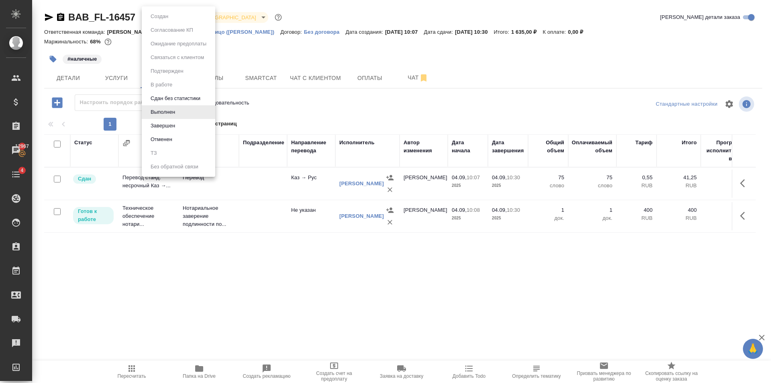
click at [178, 125] on li "Завершен" at bounding box center [179, 126] width 74 height 14
